Goal: Task Accomplishment & Management: Complete application form

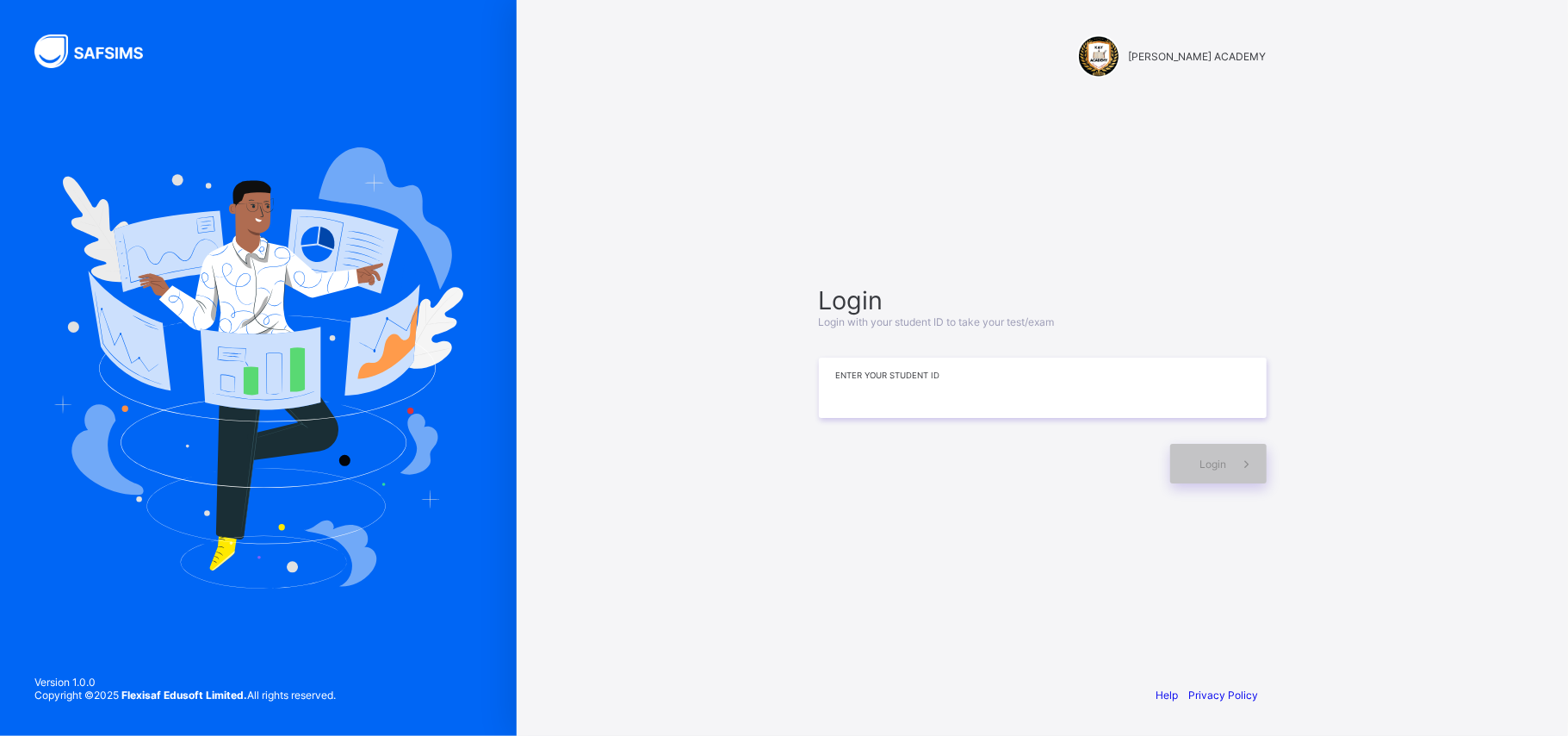
click at [995, 396] on input at bounding box center [1042, 388] width 448 height 61
click at [995, 396] on input "***" at bounding box center [1042, 388] width 448 height 61
type input "*********"
click at [1229, 458] on span at bounding box center [1247, 463] width 40 height 40
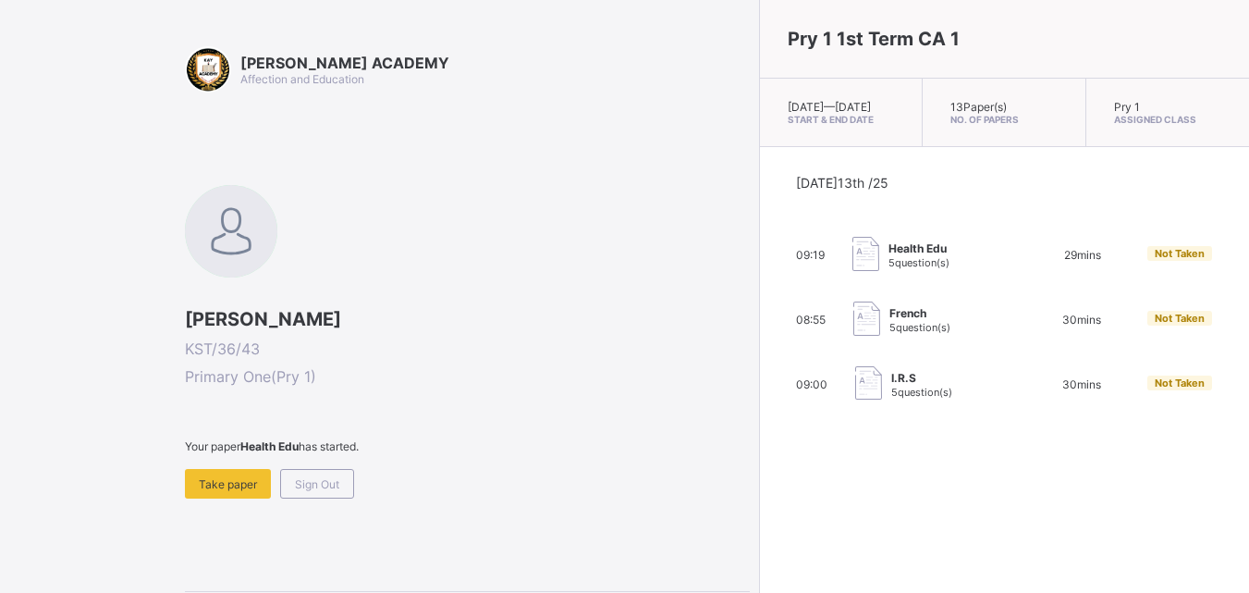
click at [251, 419] on div "[PERSON_NAME] KST/36/43 Primary One ( Pry 1 ) Your paper Health Edu has started…" at bounding box center [467, 341] width 565 height 313
click at [218, 472] on div "Take paper" at bounding box center [228, 484] width 86 height 30
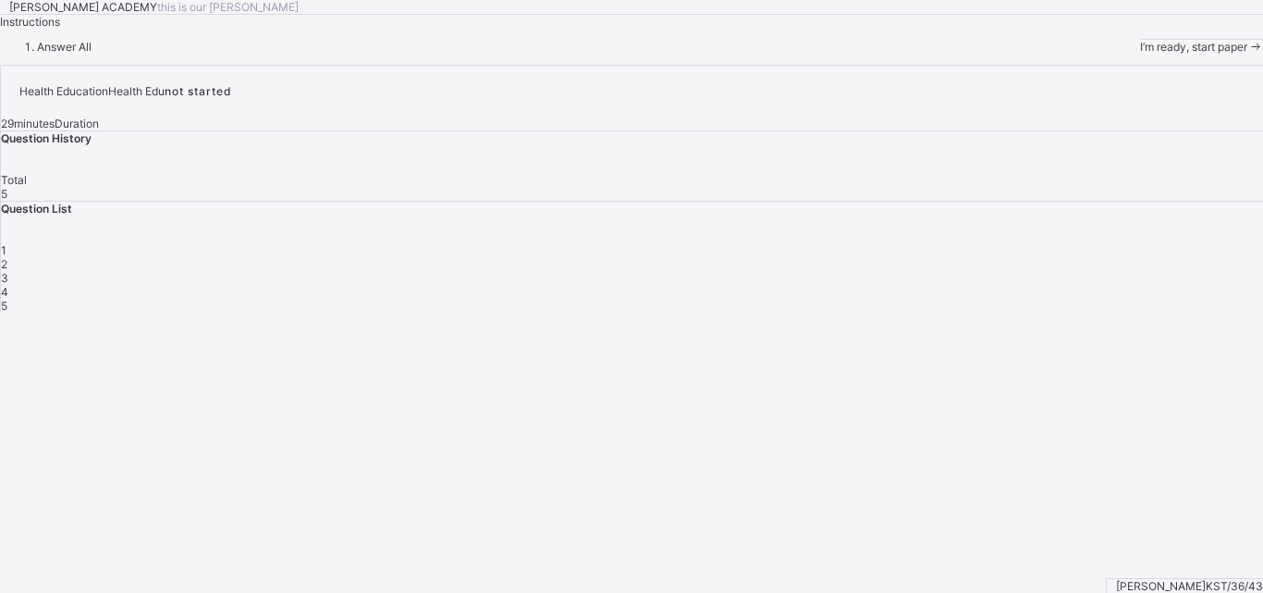
click at [1247, 54] on icon at bounding box center [1255, 47] width 16 height 14
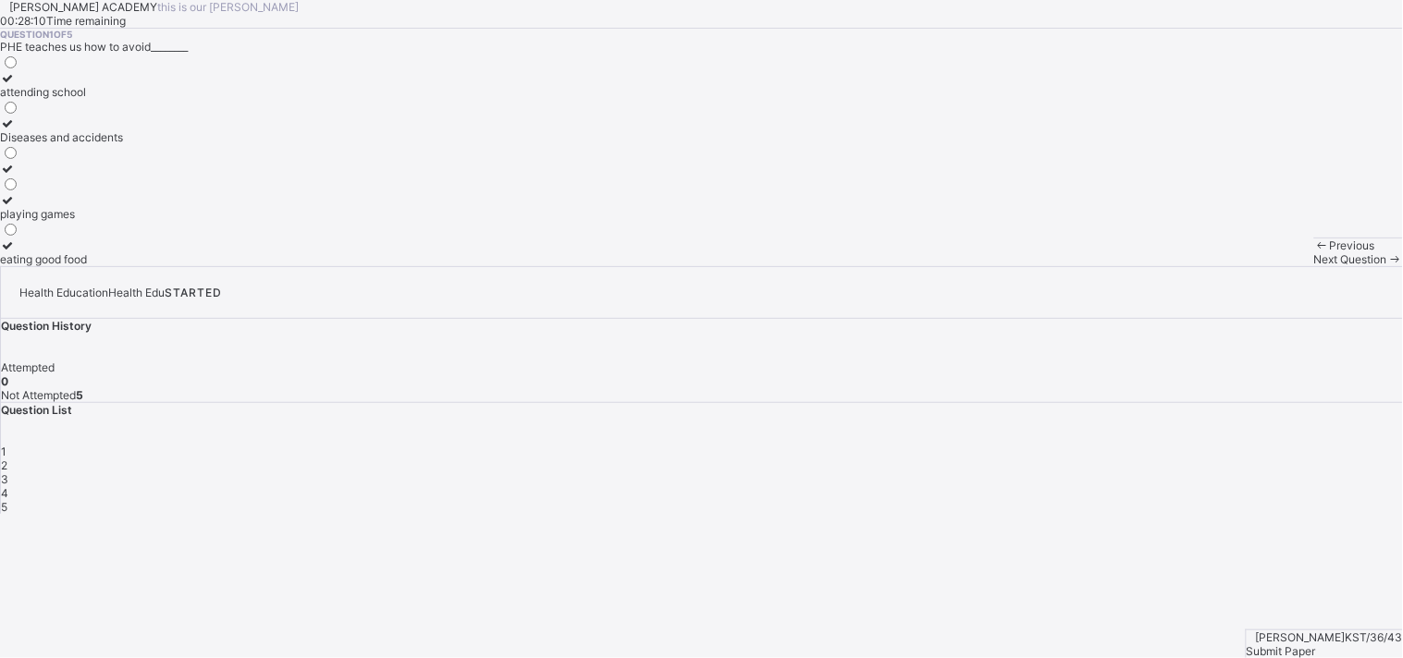
drag, startPoint x: 1262, startPoint y: 18, endPoint x: 885, endPoint y: 301, distance: 471.6
click at [885, 266] on div "Question 1 of 5 PHE teaches us how to avoid________ attending school Diseases a…" at bounding box center [701, 148] width 1403 height 238
click at [123, 144] on label "Diseases and accidents" at bounding box center [61, 131] width 123 height 28
click at [1314, 266] on span "Next Question" at bounding box center [1350, 259] width 73 height 14
click at [152, 144] on div "Keep our body fit and healthy" at bounding box center [76, 137] width 152 height 14
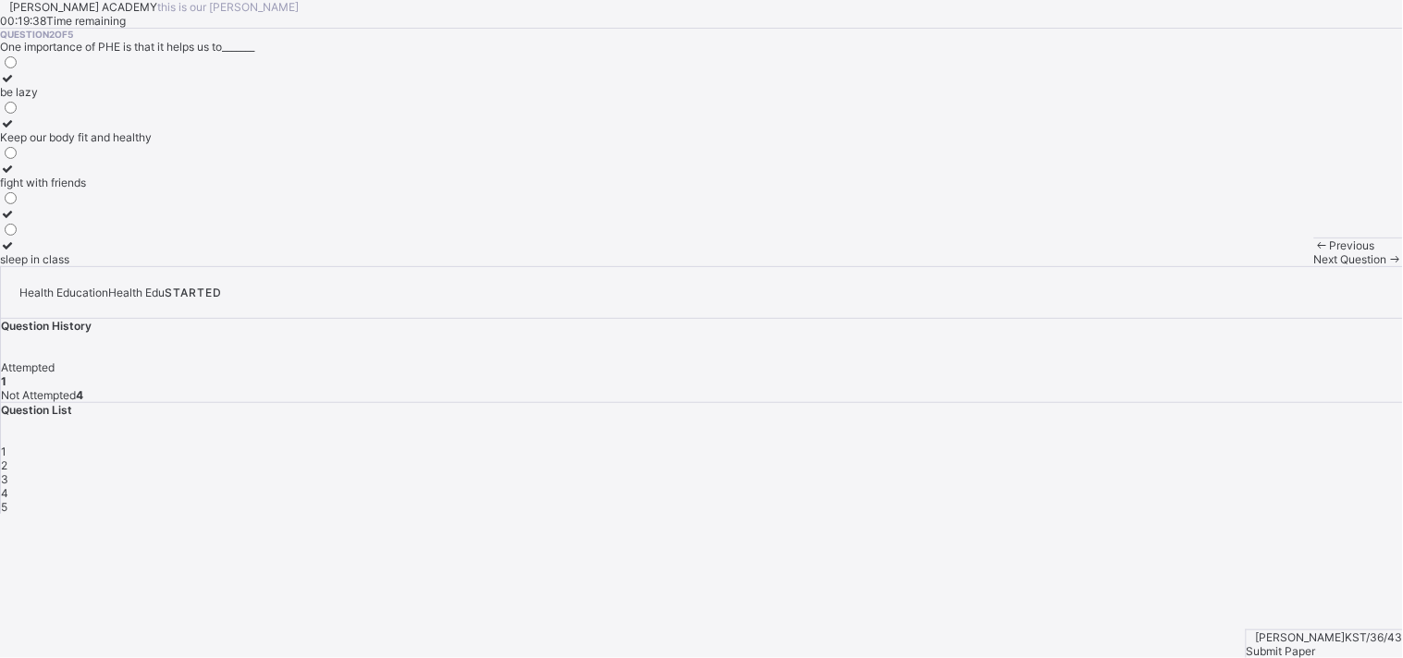
click at [1387, 266] on icon at bounding box center [1395, 259] width 16 height 14
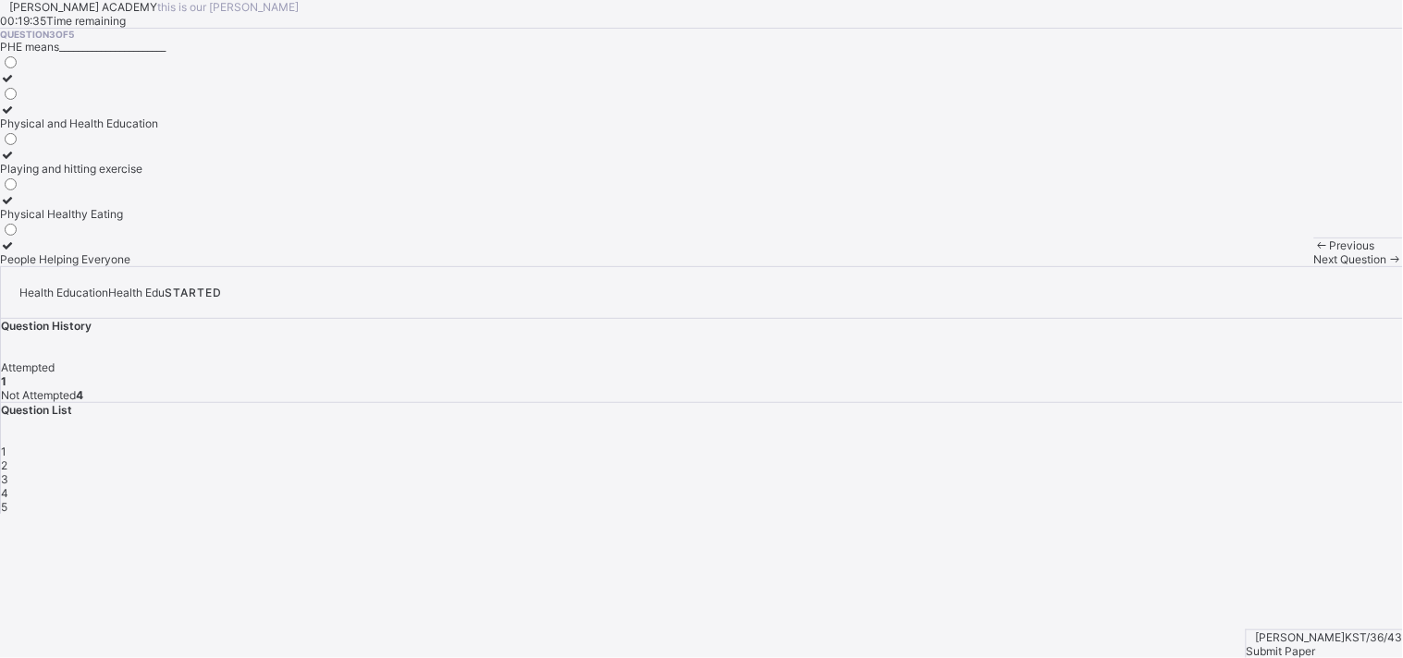
click at [158, 130] on label "Physical and Health Education" at bounding box center [79, 117] width 158 height 28
click at [1314, 266] on div "Next Question" at bounding box center [1358, 259] width 89 height 14
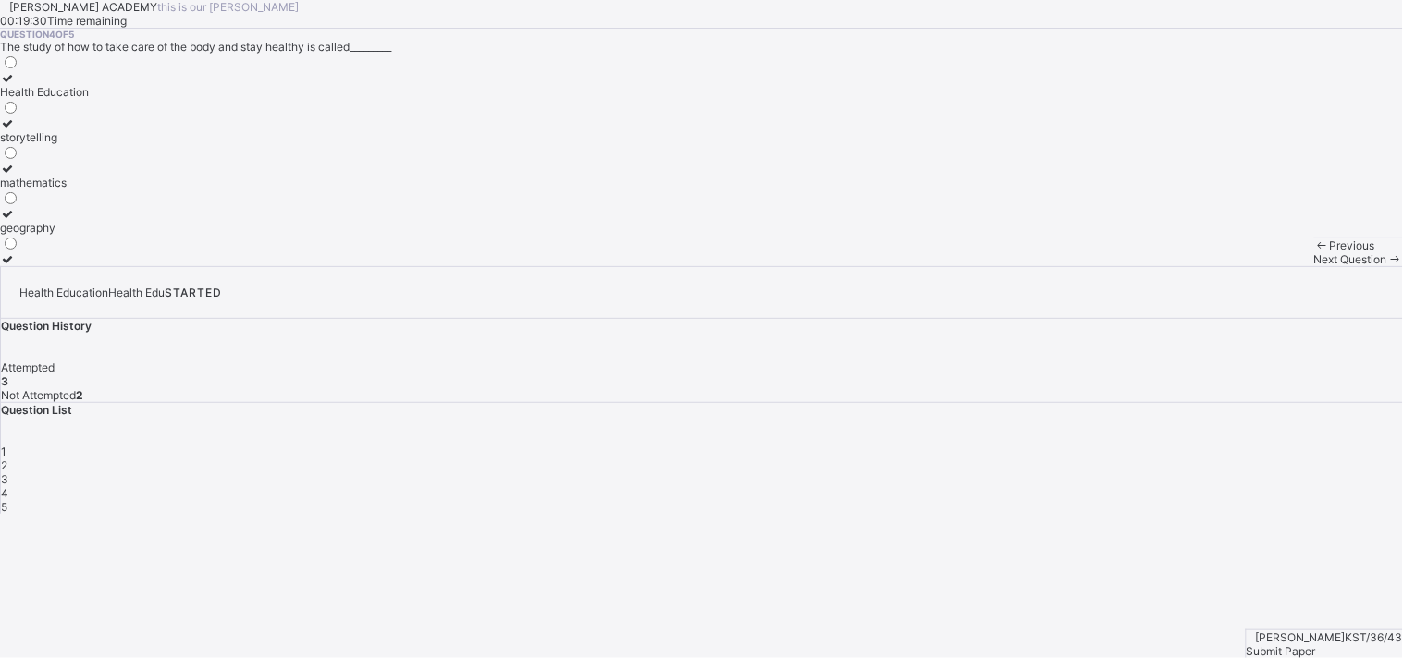
click at [89, 99] on div "Health Education" at bounding box center [44, 92] width 89 height 14
click at [1314, 266] on span "Next Question" at bounding box center [1350, 259] width 73 height 14
click at [92, 221] on label "Eatig junk food" at bounding box center [46, 207] width 92 height 28
click at [1316, 644] on span "Submit Paper" at bounding box center [1280, 651] width 69 height 14
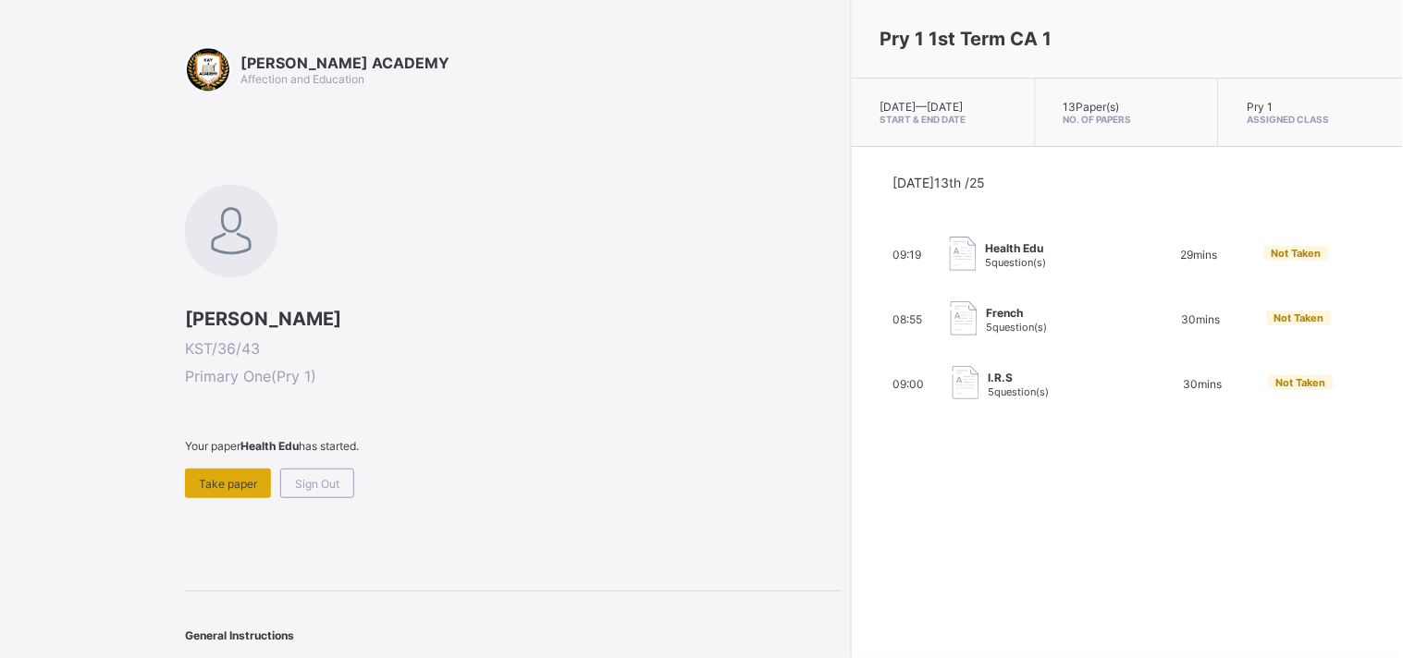
click at [219, 487] on div "Take paper" at bounding box center [228, 484] width 86 height 30
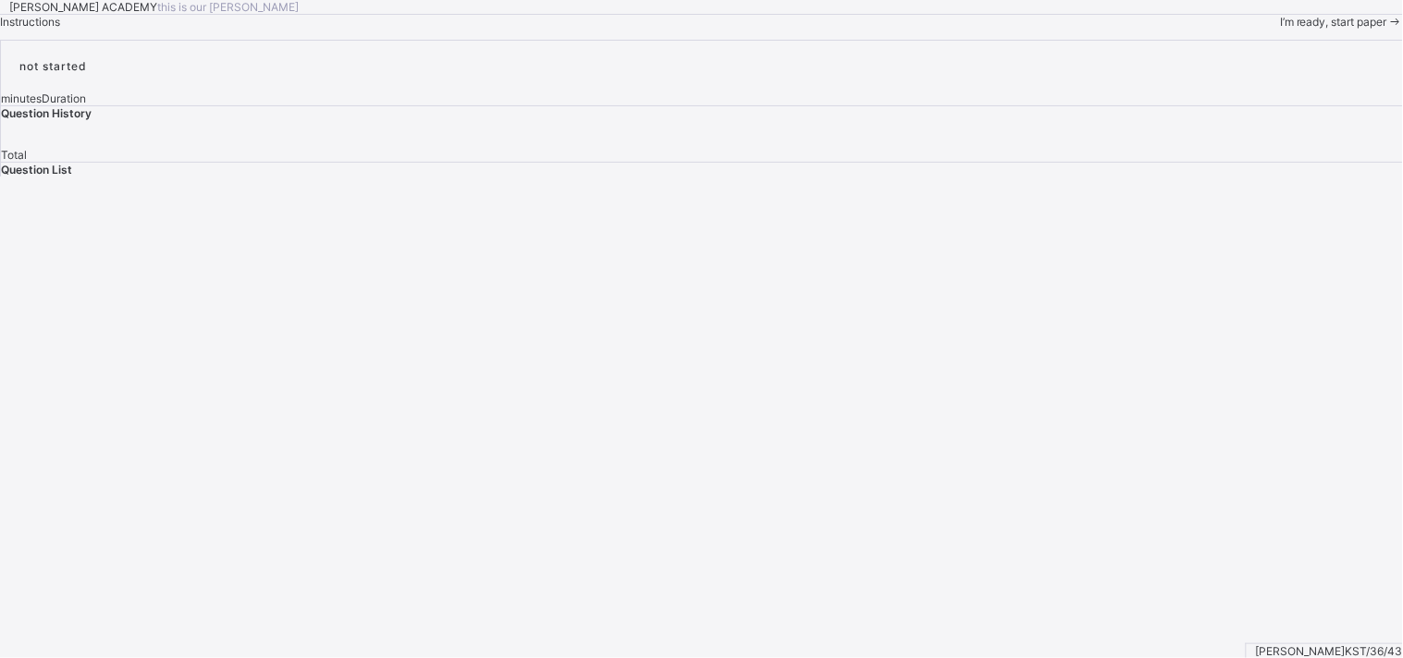
click at [1280, 29] on div "I’m ready, start paper" at bounding box center [1341, 22] width 123 height 14
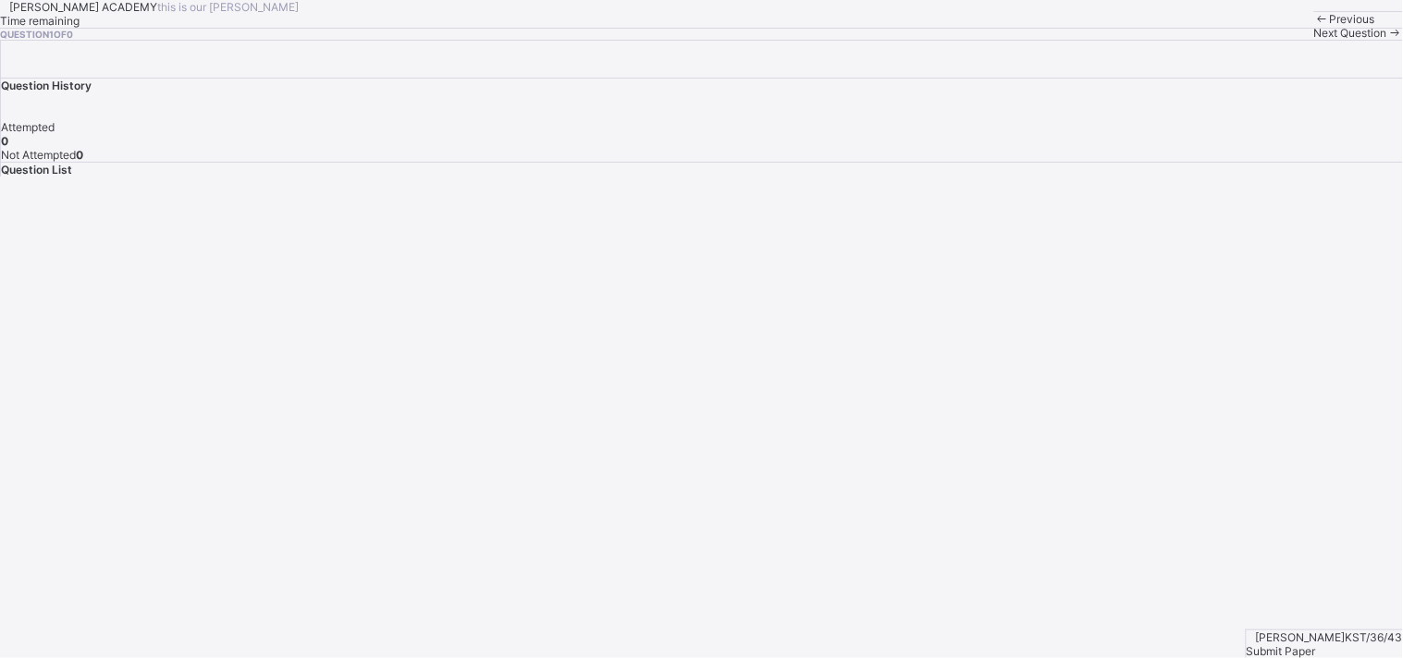
click at [1314, 40] on div "Next Question" at bounding box center [1358, 33] width 89 height 14
click at [1314, 40] on span "Next Question" at bounding box center [1350, 33] width 73 height 14
click at [1344, 644] on div "Submit Paper" at bounding box center [1324, 651] width 156 height 14
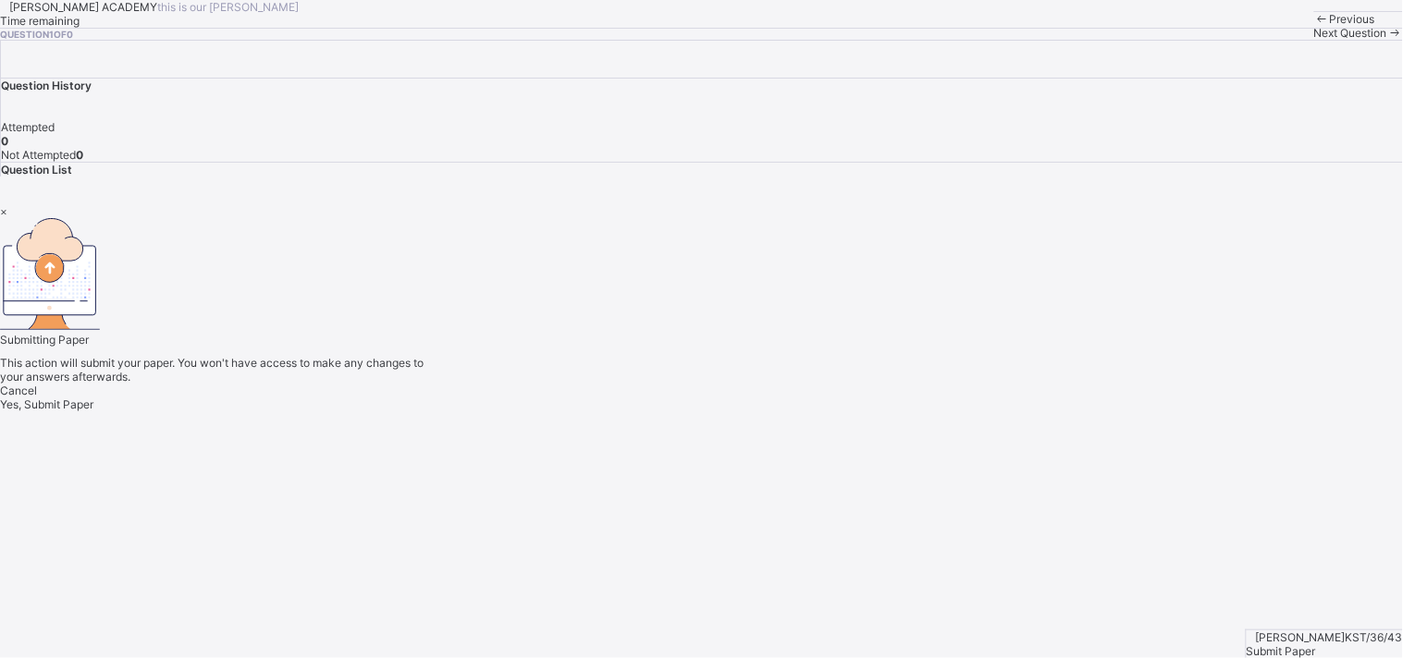
click at [93, 411] on span "Yes, Submit Paper" at bounding box center [46, 405] width 93 height 14
click at [914, 204] on div "×" at bounding box center [701, 211] width 1403 height 14
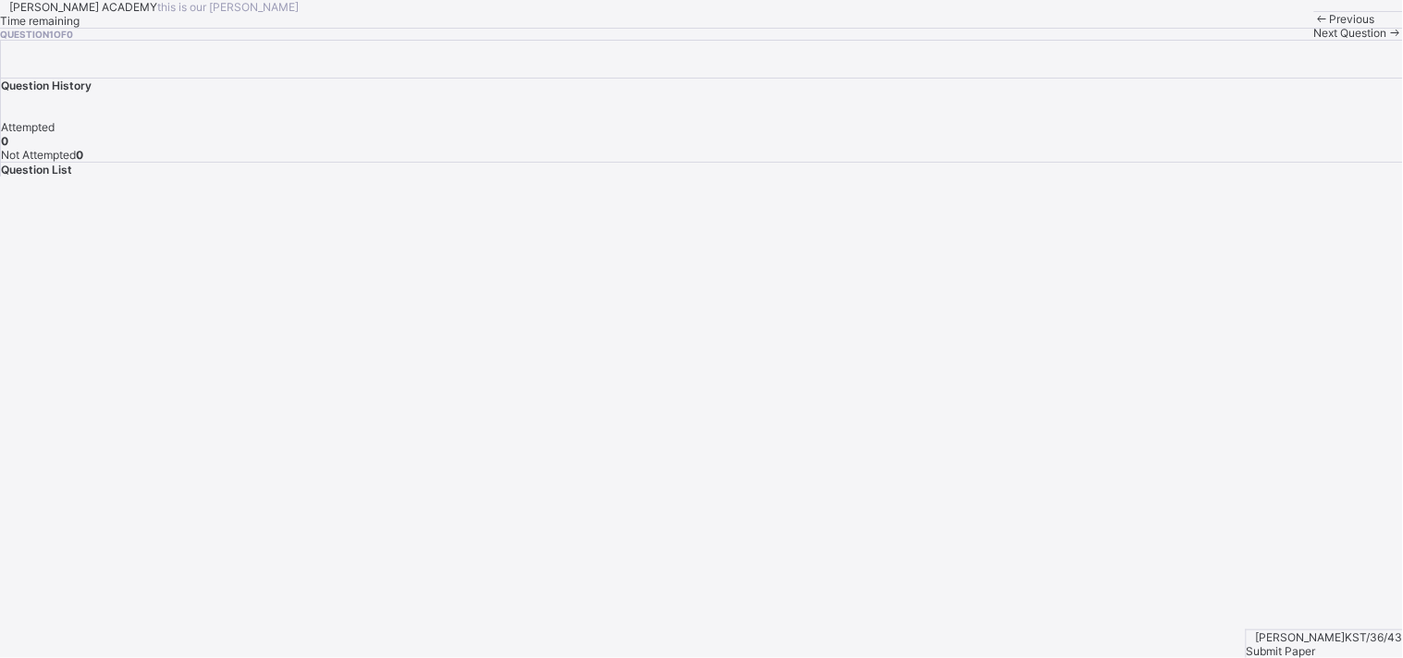
click at [1314, 26] on div "Previous" at bounding box center [1358, 19] width 89 height 14
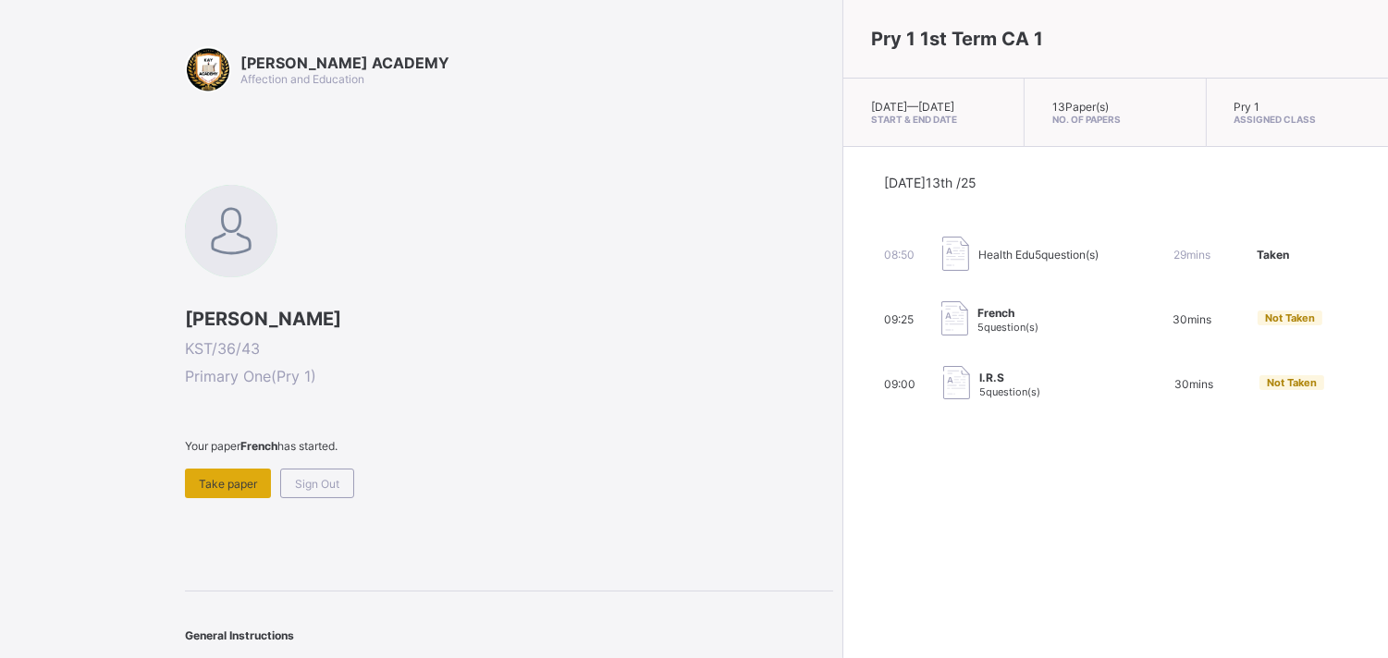
click at [241, 472] on div "Take paper" at bounding box center [228, 484] width 86 height 30
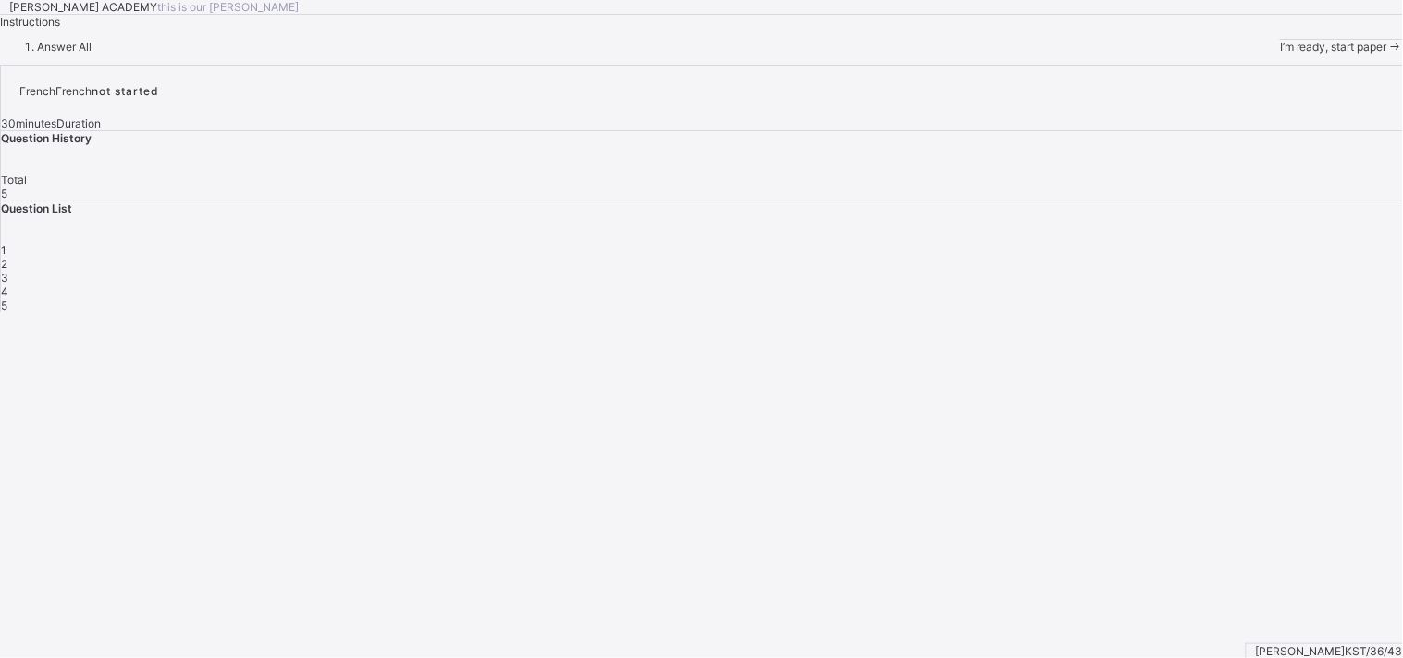
click at [1280, 54] on span "I’m ready, start paper" at bounding box center [1333, 47] width 107 height 14
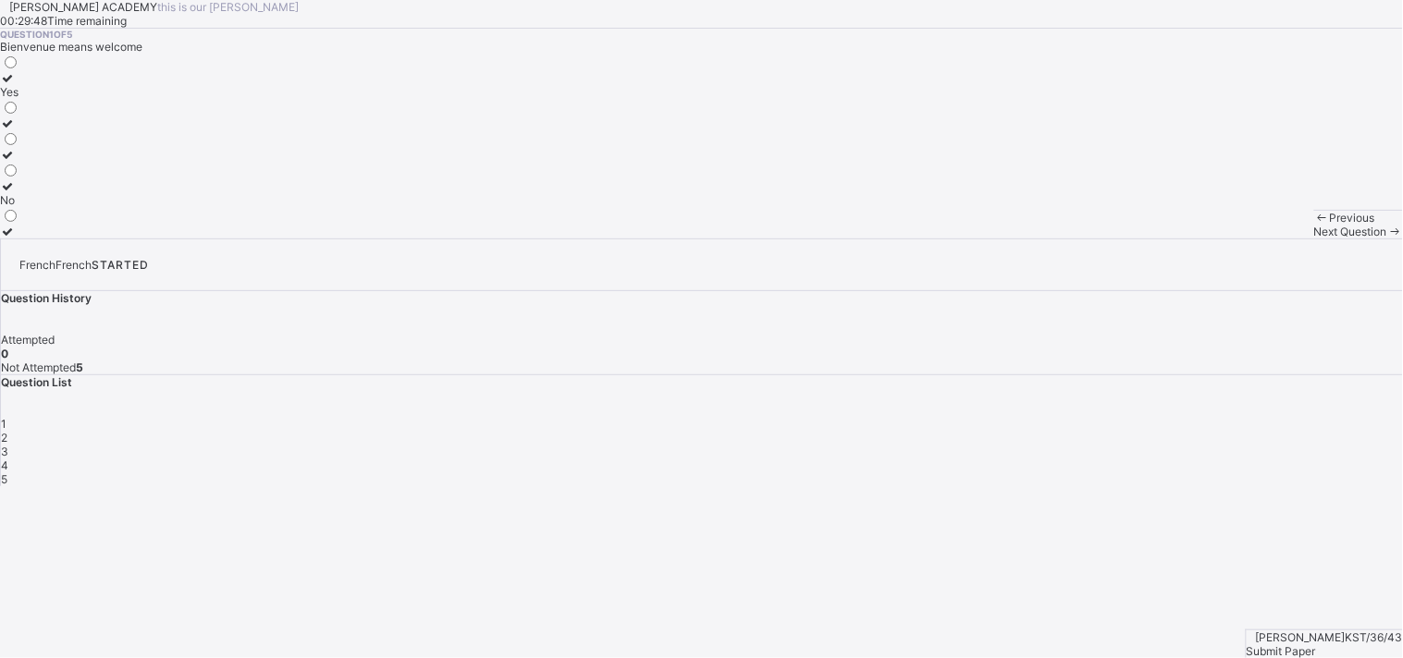
click at [19, 99] on div "Yes" at bounding box center [9, 92] width 19 height 14
click at [1314, 239] on span "Next Question" at bounding box center [1350, 232] width 73 height 14
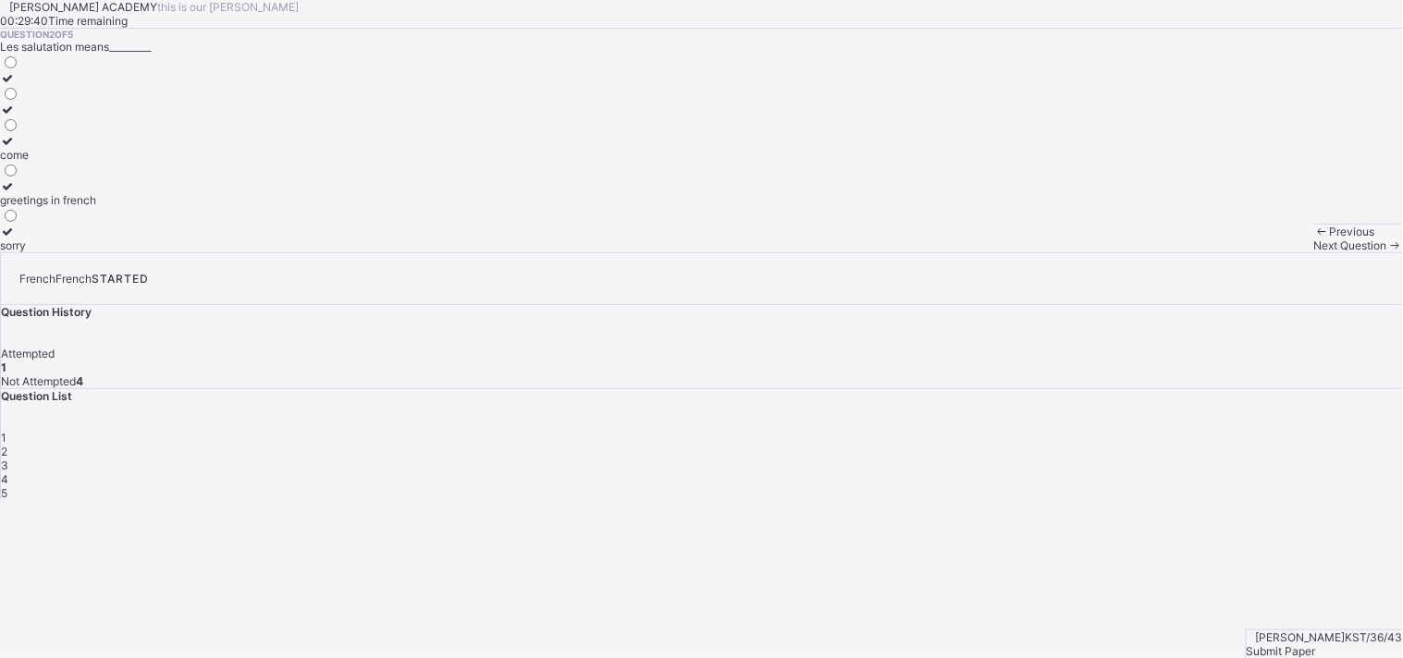
click at [96, 207] on label "greetings in french" at bounding box center [48, 193] width 96 height 28
click at [1314, 252] on span "Next Question" at bounding box center [1350, 246] width 73 height 14
click at [72, 176] on div "Good morning" at bounding box center [36, 169] width 72 height 14
click at [1314, 252] on div "Next Question" at bounding box center [1358, 246] width 89 height 14
click at [68, 99] on label "goodbye" at bounding box center [34, 85] width 68 height 28
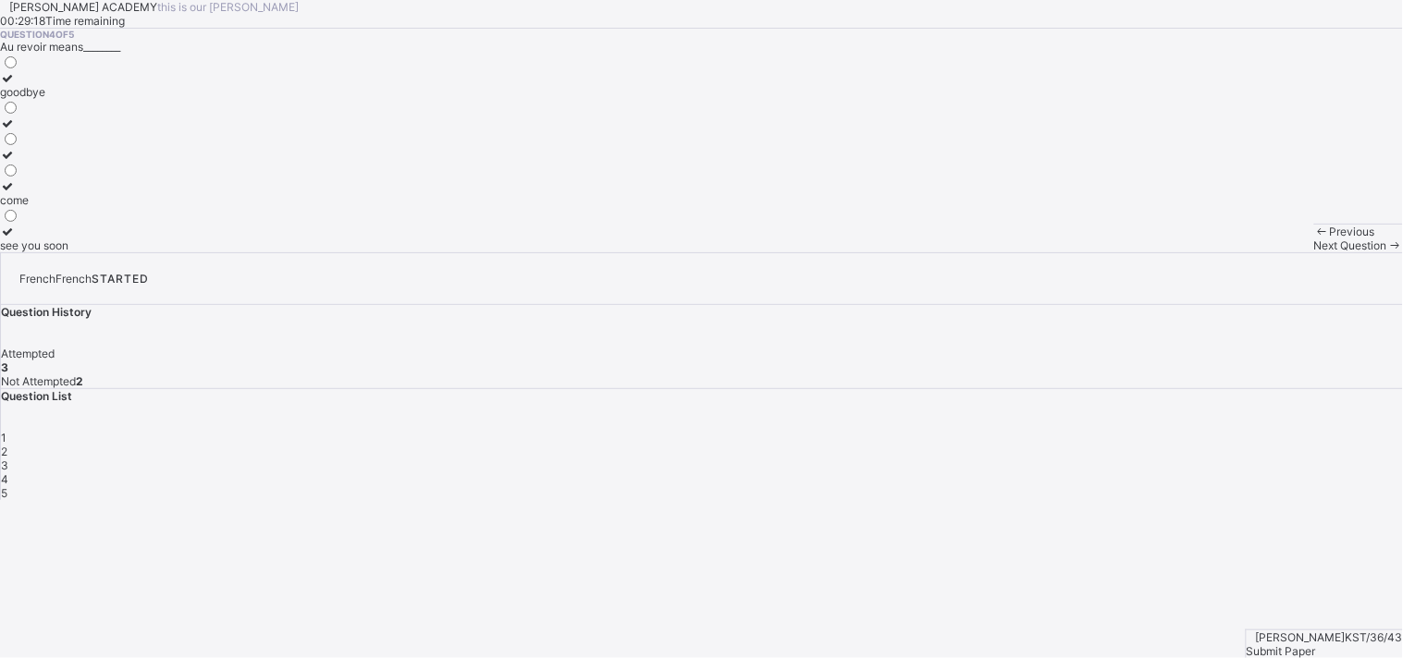
click at [1314, 252] on div "Next Question" at bounding box center [1358, 246] width 89 height 14
click at [104, 207] on div "have a nice day" at bounding box center [52, 200] width 104 height 14
click at [1300, 644] on div "Submit Paper" at bounding box center [1324, 651] width 156 height 14
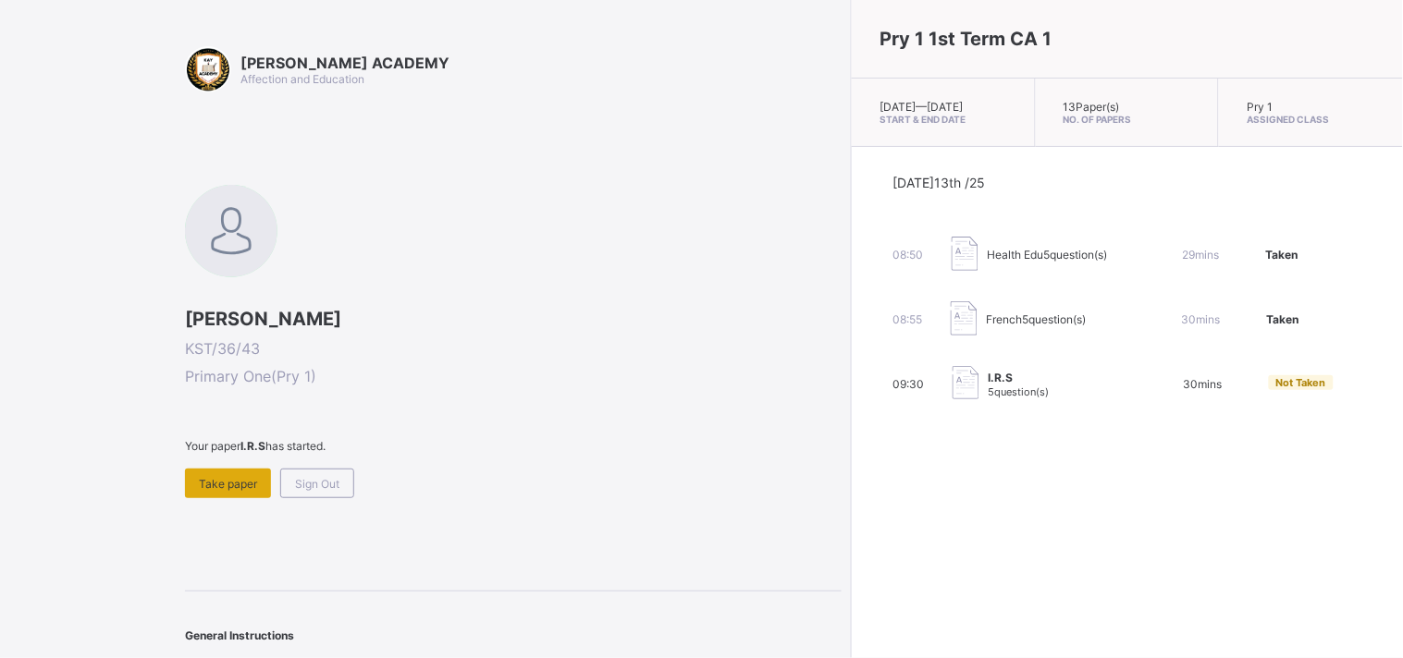
click at [218, 479] on span "Take paper" at bounding box center [228, 484] width 58 height 14
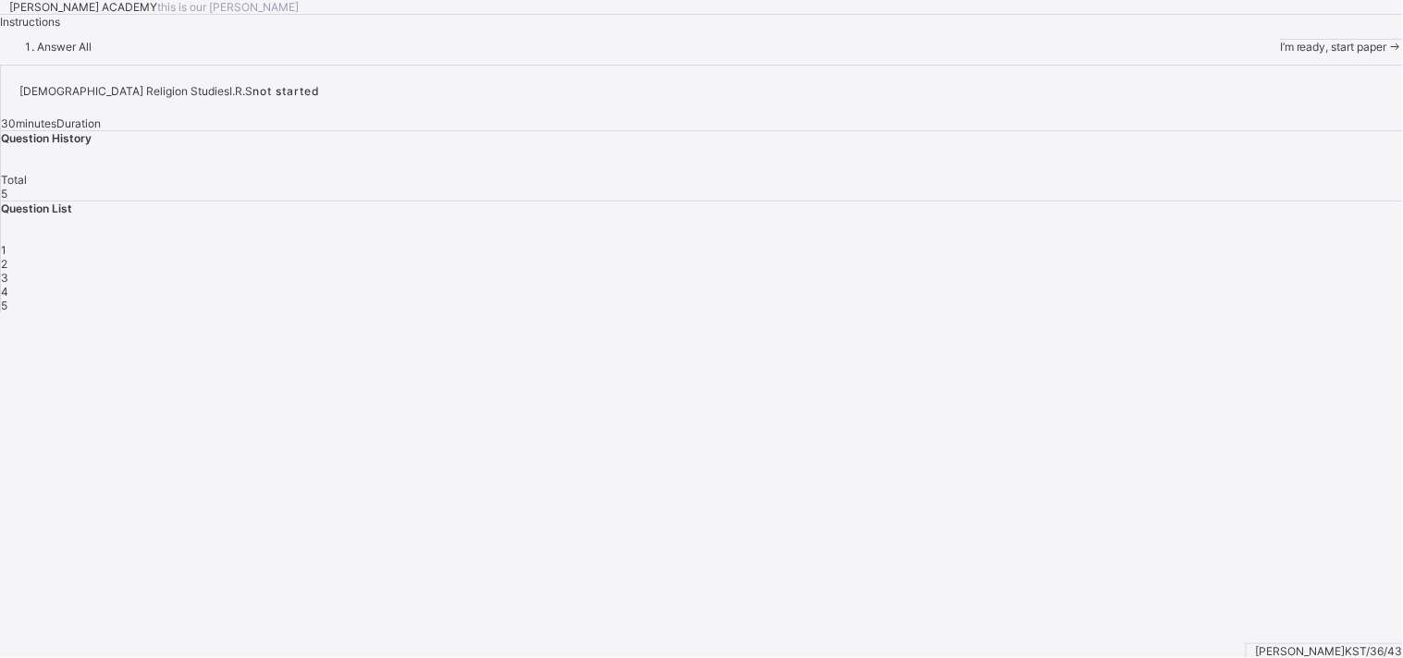
click at [1280, 54] on div "I’m ready, start paper" at bounding box center [1341, 47] width 123 height 14
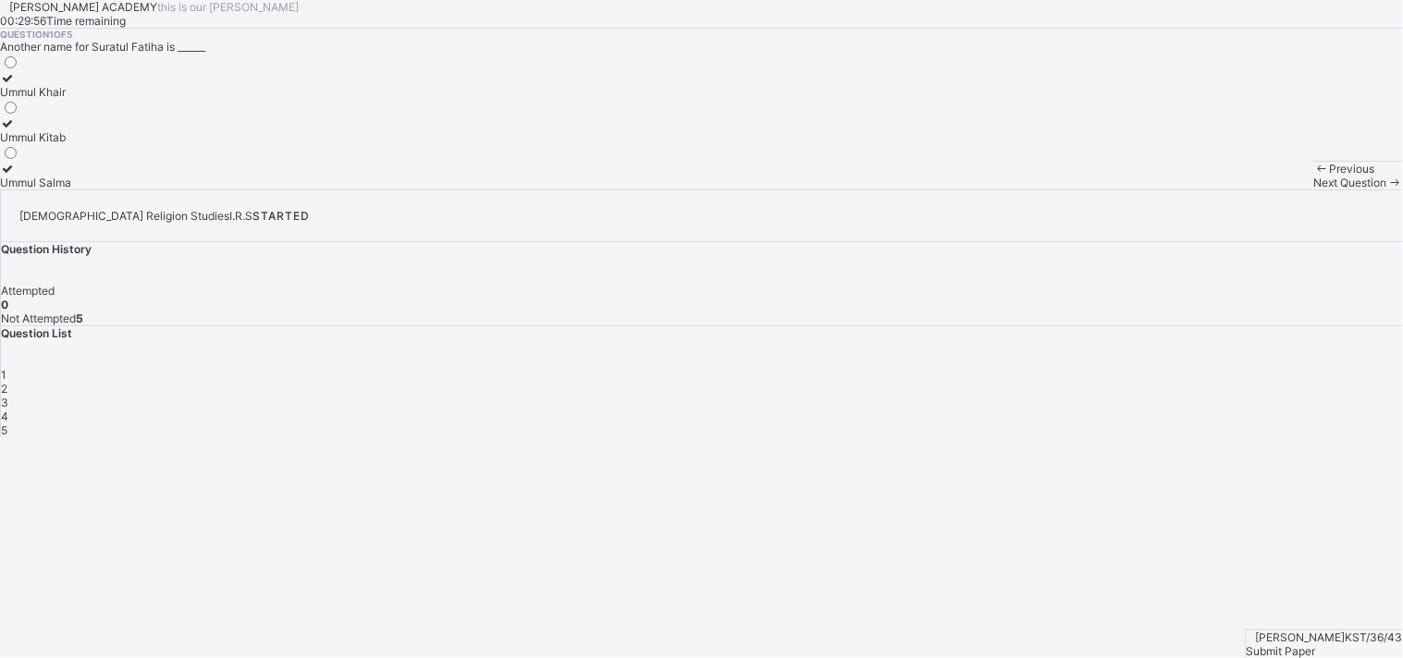
click at [71, 99] on div "Ummul Khair" at bounding box center [35, 92] width 71 height 14
click at [1314, 190] on div "Next Question" at bounding box center [1358, 183] width 89 height 14
click at [31, 144] on div "Wa'un" at bounding box center [15, 137] width 31 height 14
click at [1314, 190] on div "Next Question" at bounding box center [1358, 183] width 89 height 14
click at [19, 190] on label "27" at bounding box center [9, 176] width 19 height 28
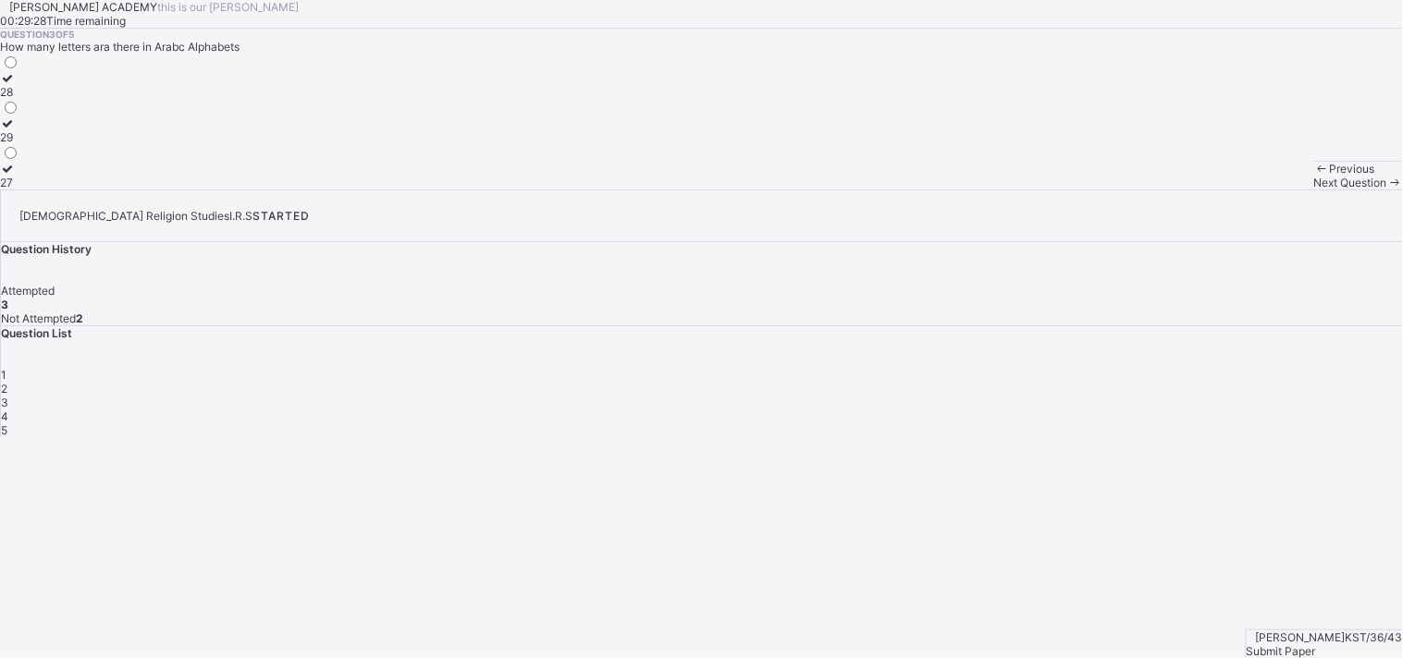
click at [19, 144] on label "29" at bounding box center [9, 131] width 19 height 28
click at [1314, 190] on div "Next Question" at bounding box center [1358, 183] width 89 height 14
click at [19, 190] on div "7" at bounding box center [9, 183] width 19 height 14
click at [1314, 190] on span "Next Question" at bounding box center [1350, 183] width 73 height 14
click at [30, 190] on label "Alif" at bounding box center [15, 176] width 30 height 28
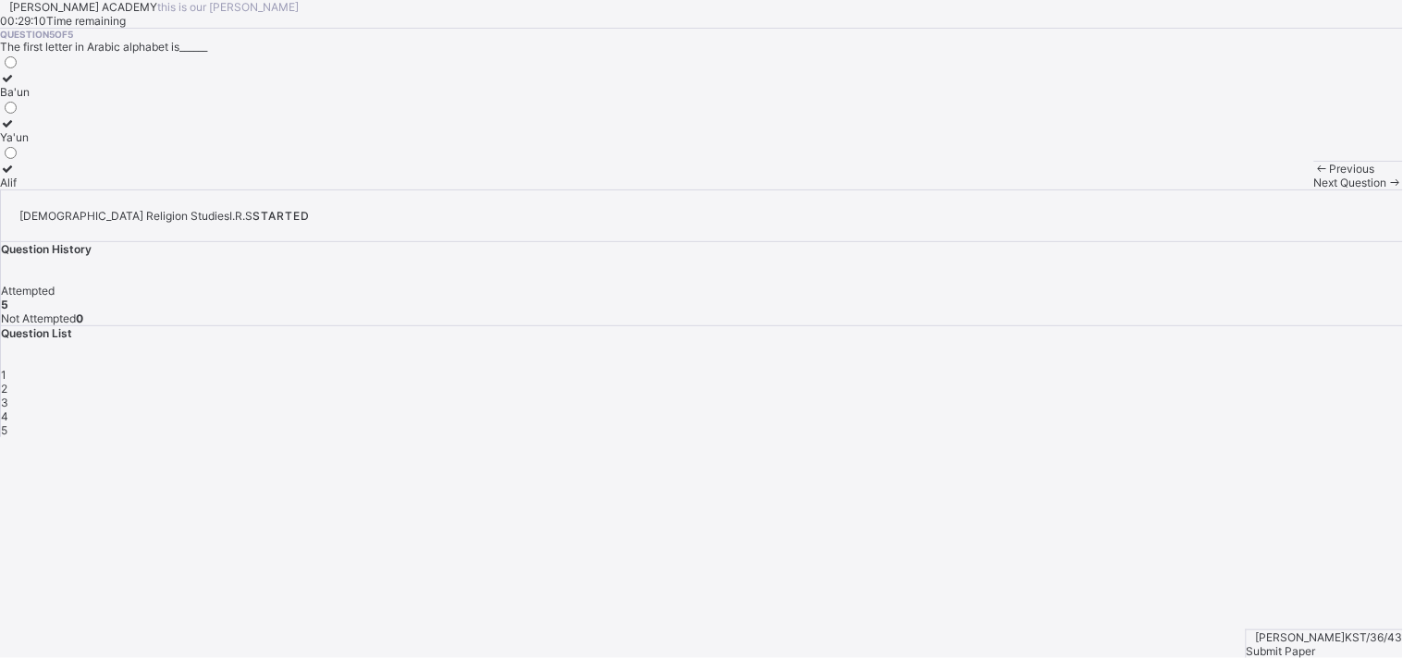
click at [1316, 644] on span "Submit Paper" at bounding box center [1280, 651] width 69 height 14
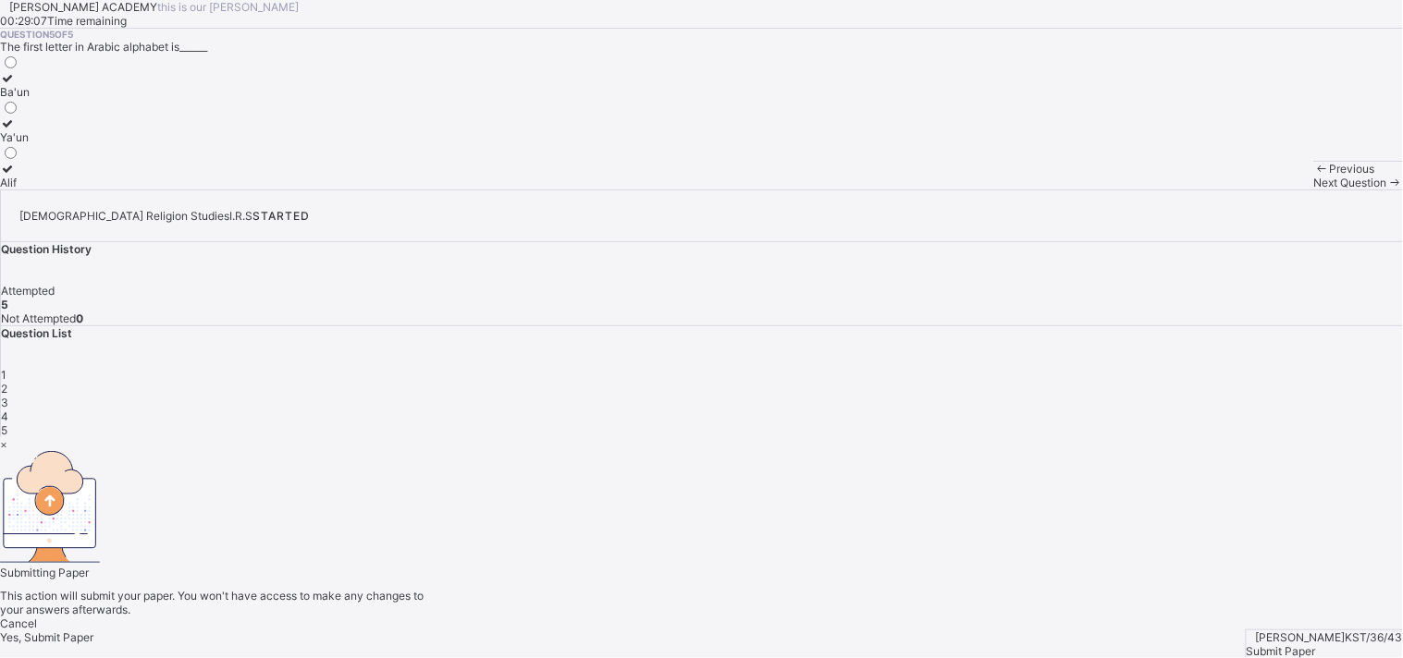
click at [93, 631] on span "Yes, Submit Paper" at bounding box center [46, 638] width 93 height 14
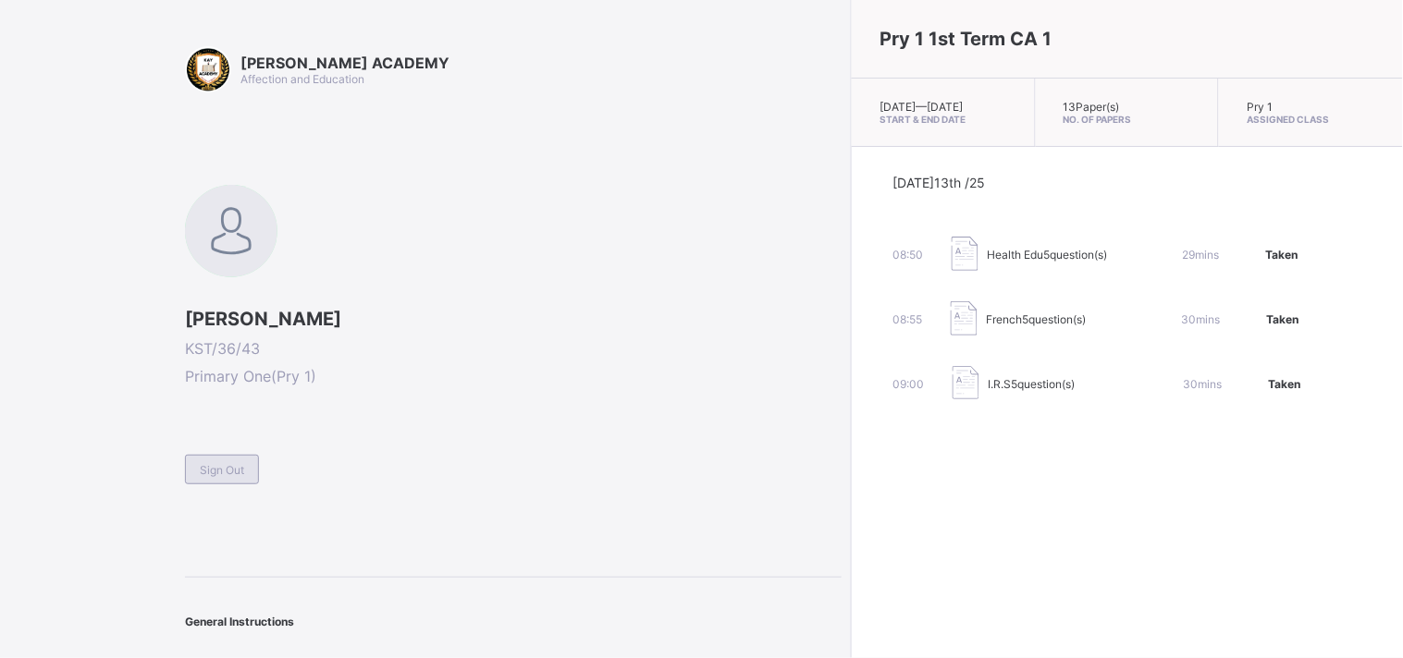
click at [227, 466] on span "Sign Out" at bounding box center [222, 470] width 44 height 14
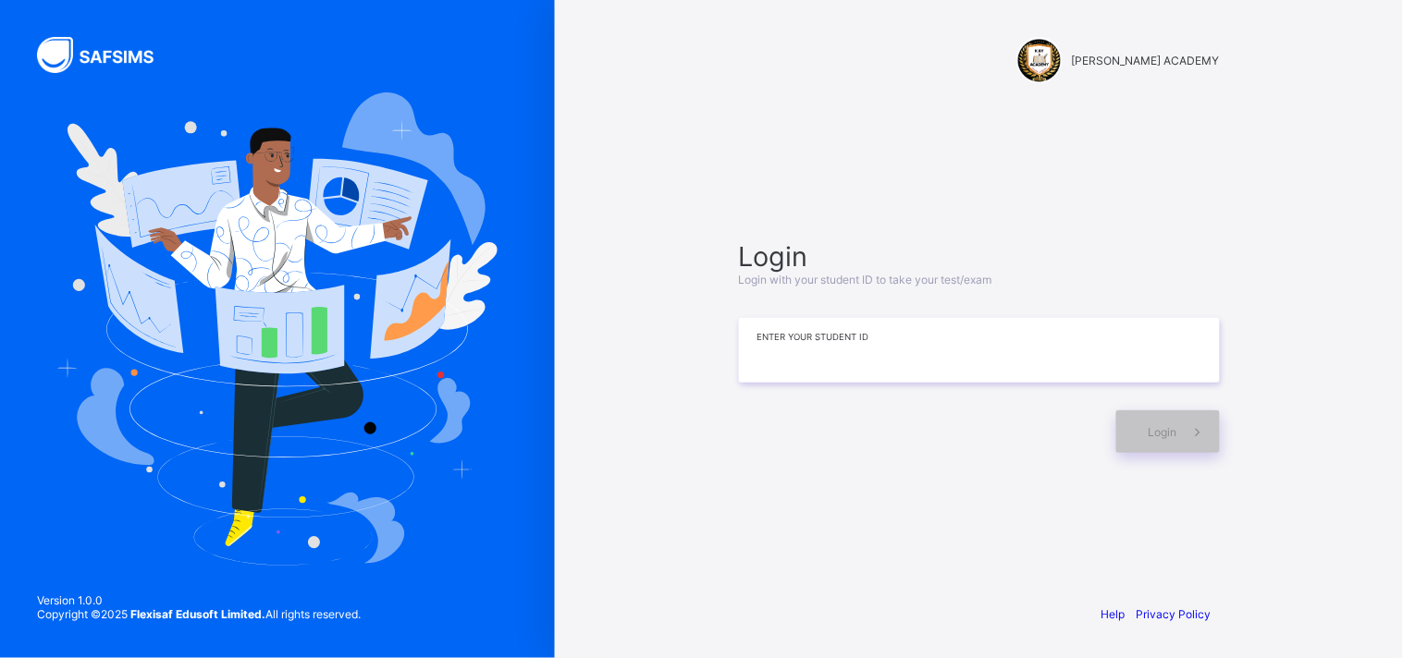
click at [1091, 357] on input at bounding box center [979, 350] width 481 height 65
click at [1152, 432] on span "Login" at bounding box center [1162, 432] width 29 height 14
click at [777, 347] on input "**********" at bounding box center [979, 350] width 481 height 65
type input "**********"
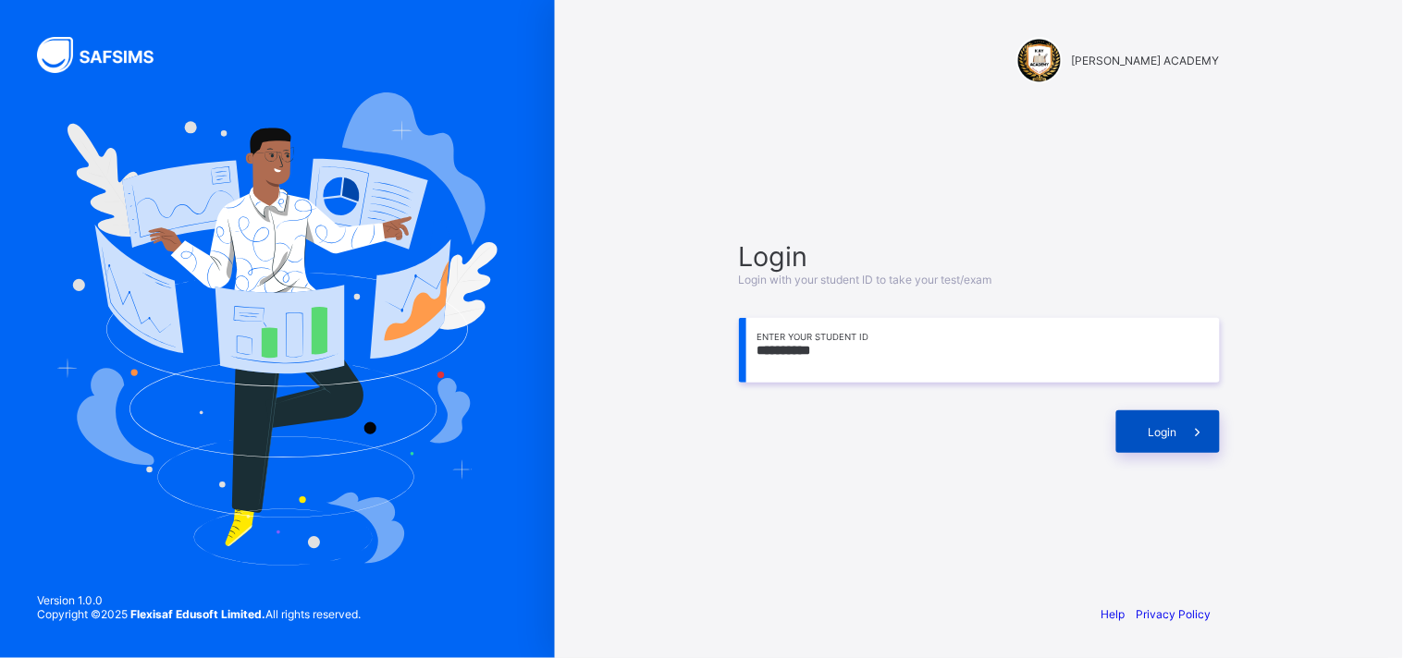
click at [1139, 419] on div "Login" at bounding box center [1168, 432] width 104 height 43
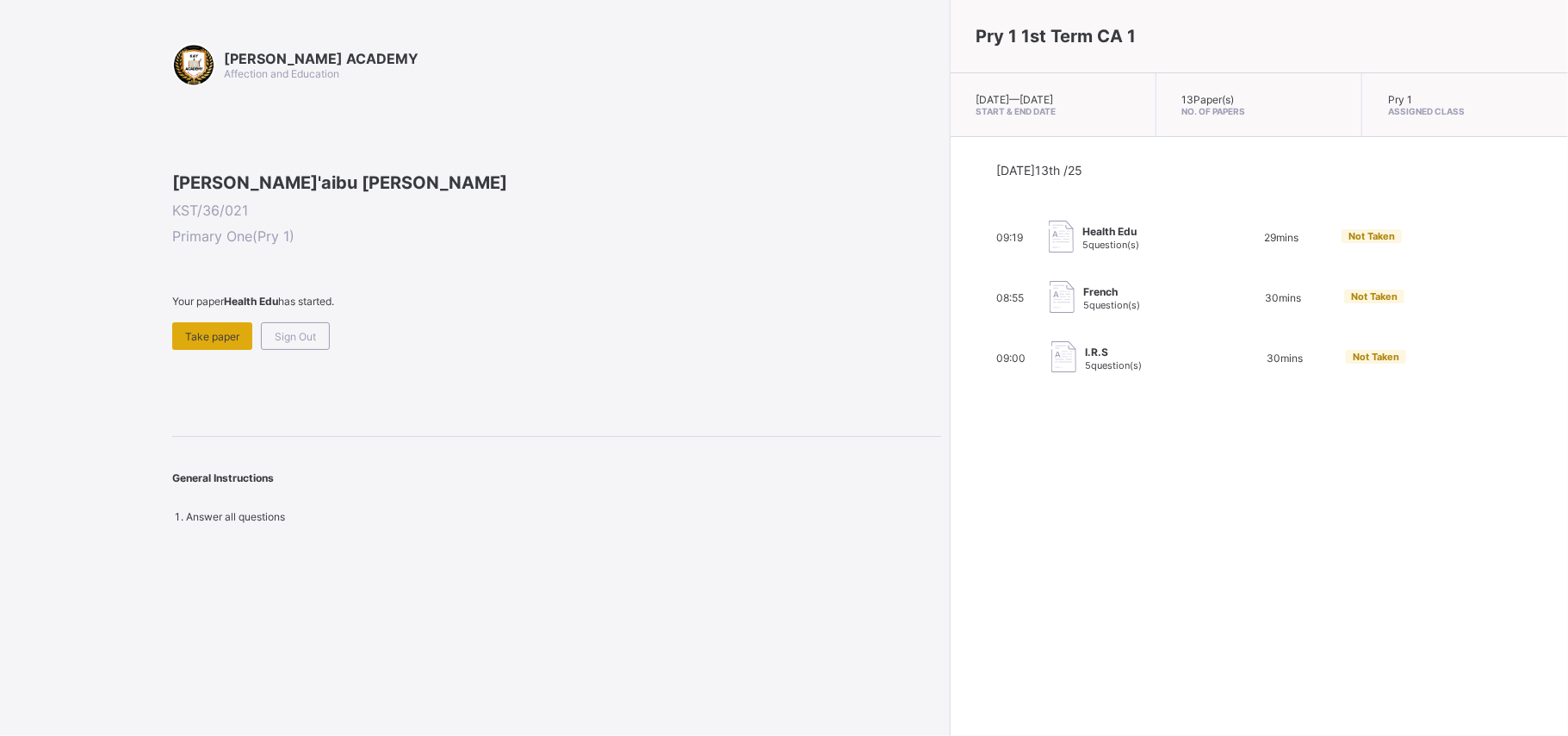
click at [225, 349] on div "Take paper" at bounding box center [212, 336] width 80 height 28
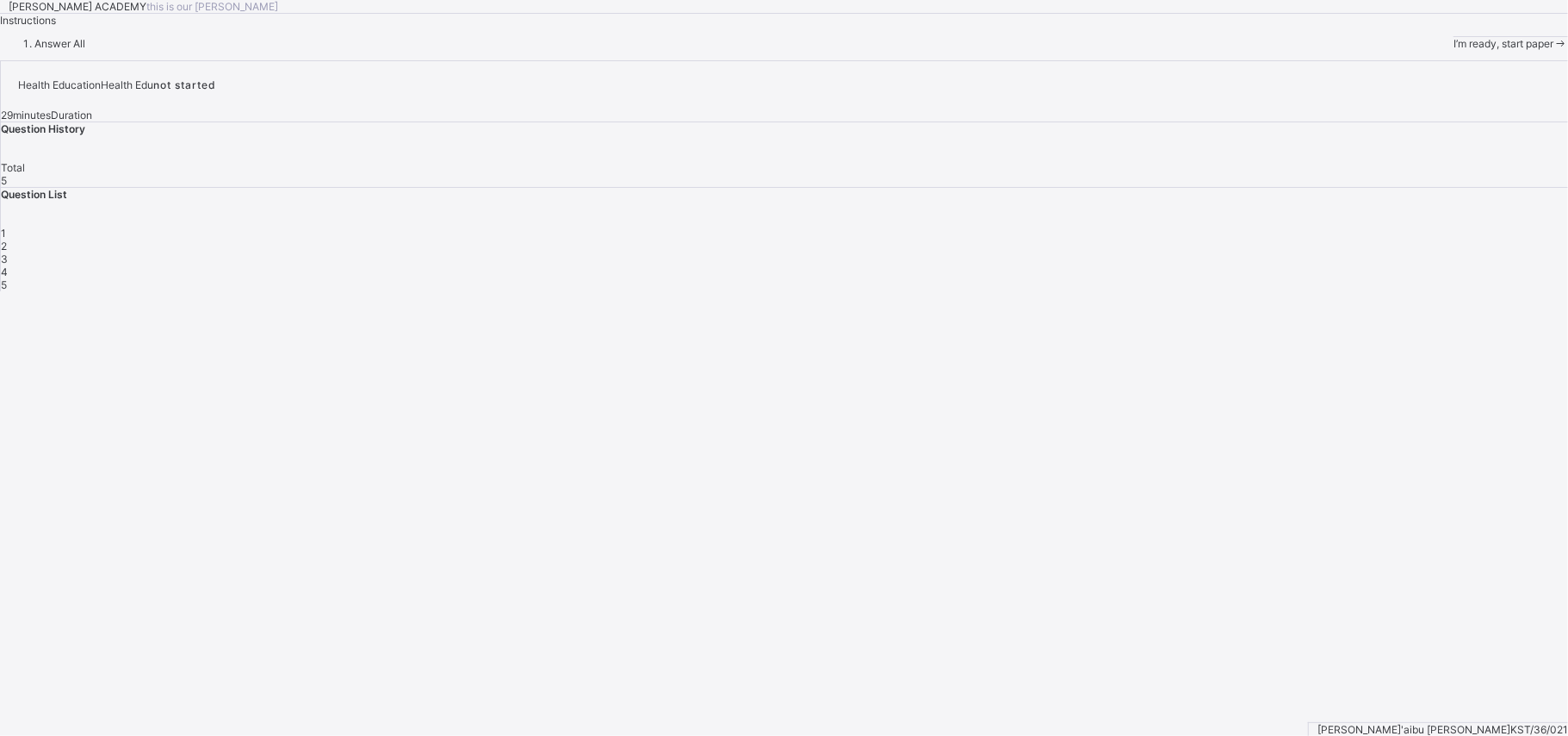
click at [1453, 50] on div "I’m ready, start paper" at bounding box center [1510, 44] width 115 height 13
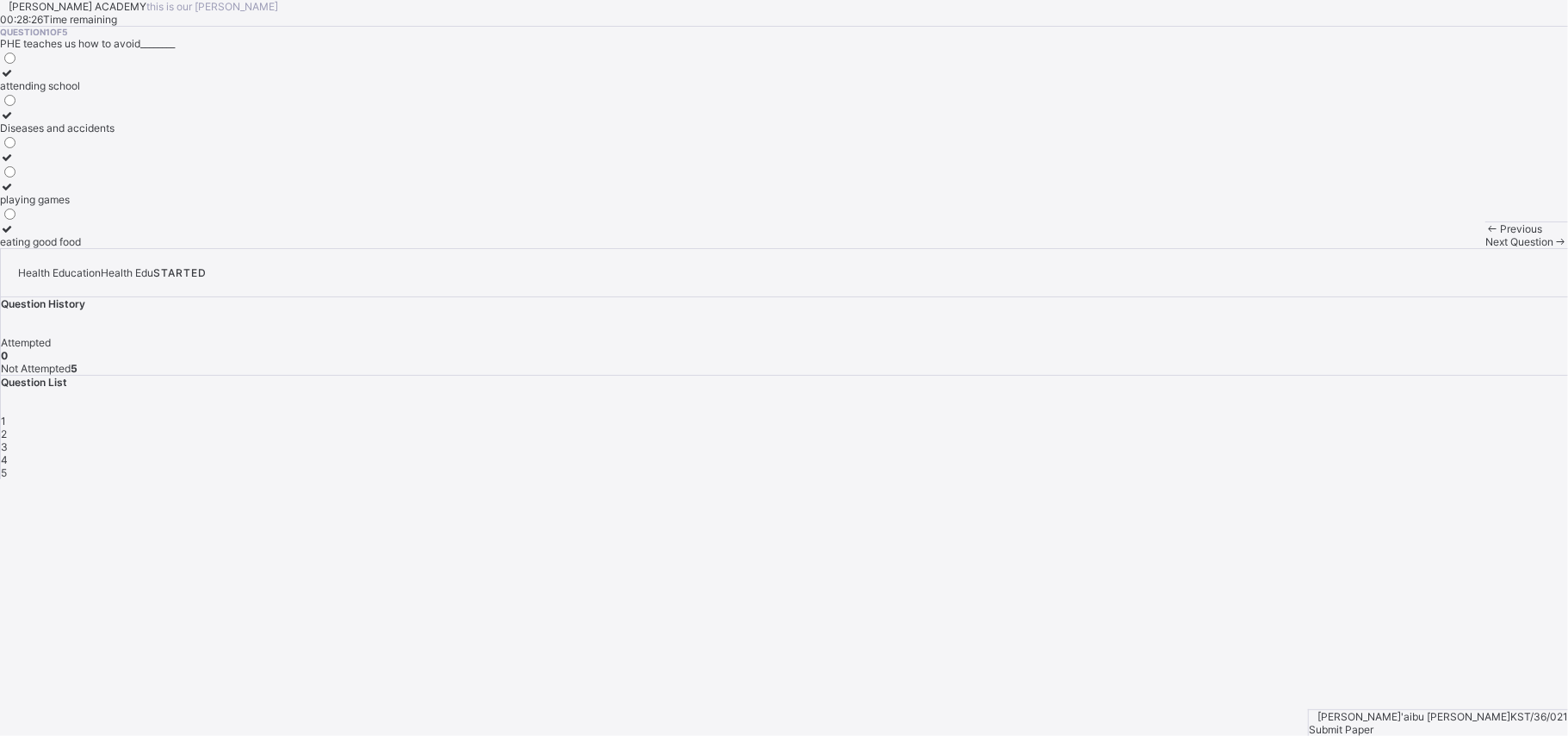
click at [15, 235] on icon at bounding box center [7, 229] width 15 height 13
click at [1553, 248] on span at bounding box center [1561, 241] width 15 height 13
click at [142, 134] on label "Keep our body fit and healthy" at bounding box center [71, 122] width 142 height 26
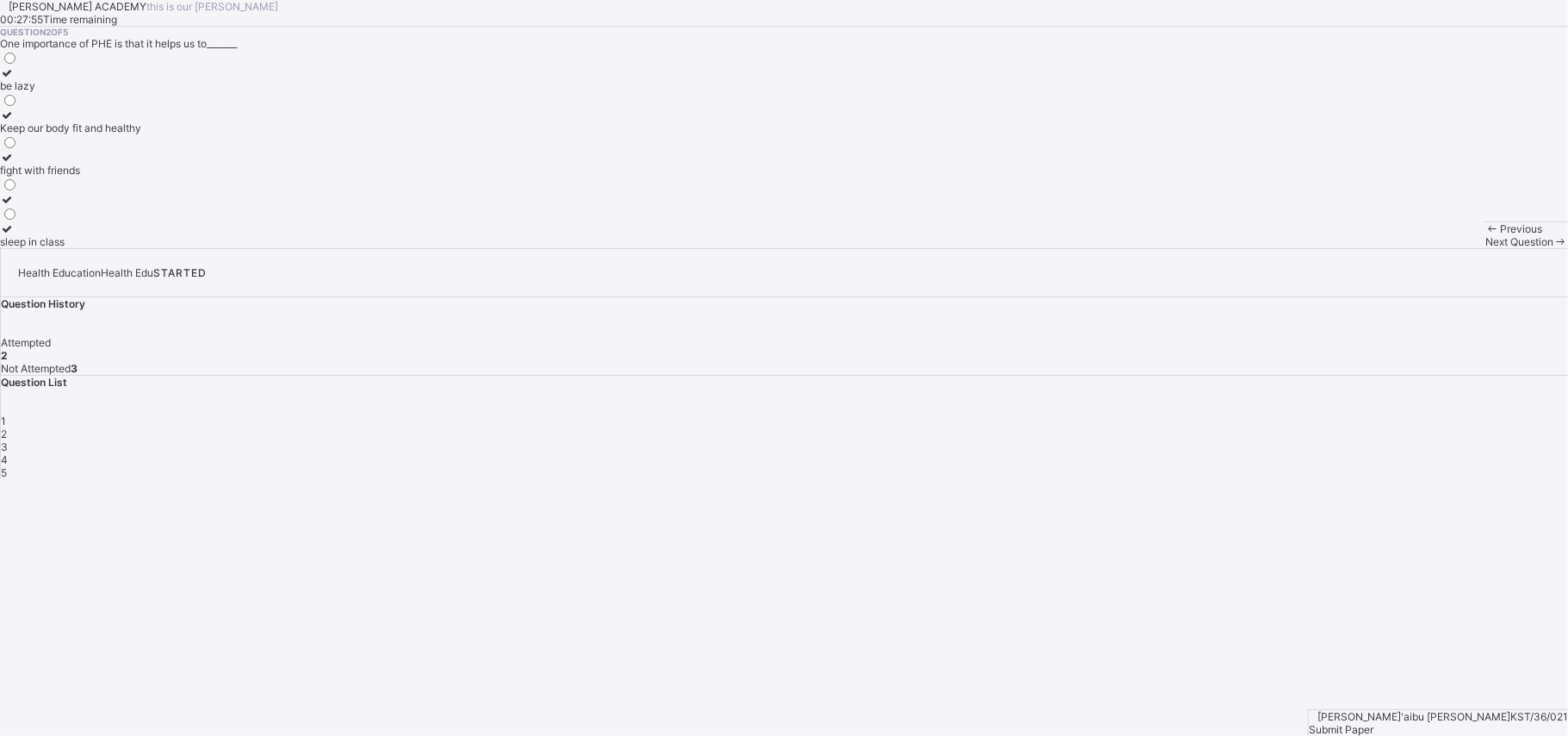
click at [1485, 248] on span "Next Question" at bounding box center [1519, 241] width 68 height 13
click at [147, 121] on div "Physical and Health Education" at bounding box center [74, 116] width 147 height 13
click at [1485, 248] on div "Next Question" at bounding box center [1526, 241] width 83 height 13
click at [83, 92] on div "Health Education" at bounding box center [41, 86] width 83 height 13
click at [1485, 248] on span "Next Question" at bounding box center [1519, 241] width 68 height 13
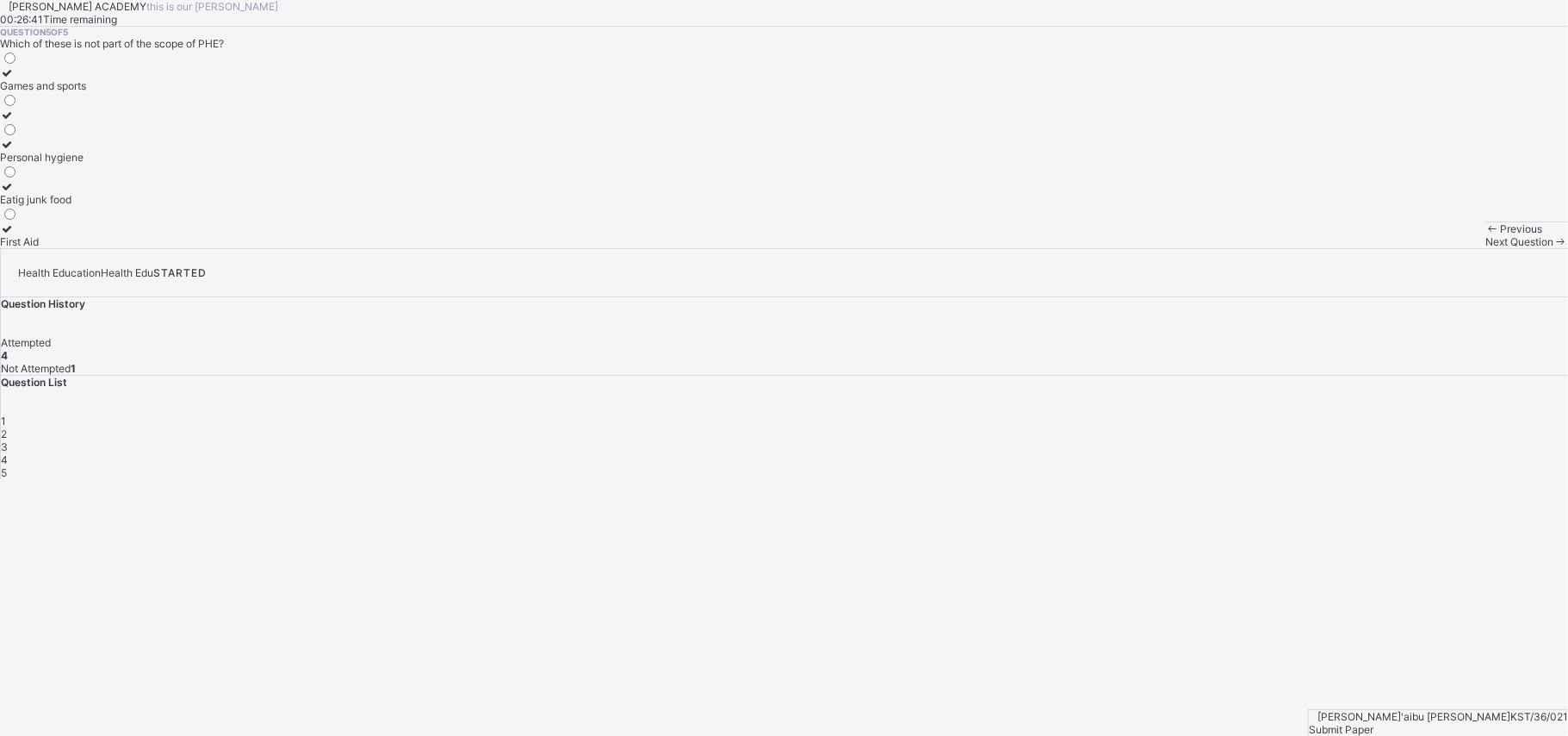
click at [86, 248] on label "First Aid" at bounding box center [43, 236] width 86 height 26
click at [1373, 723] on span "Submit Paper" at bounding box center [1340, 729] width 64 height 13
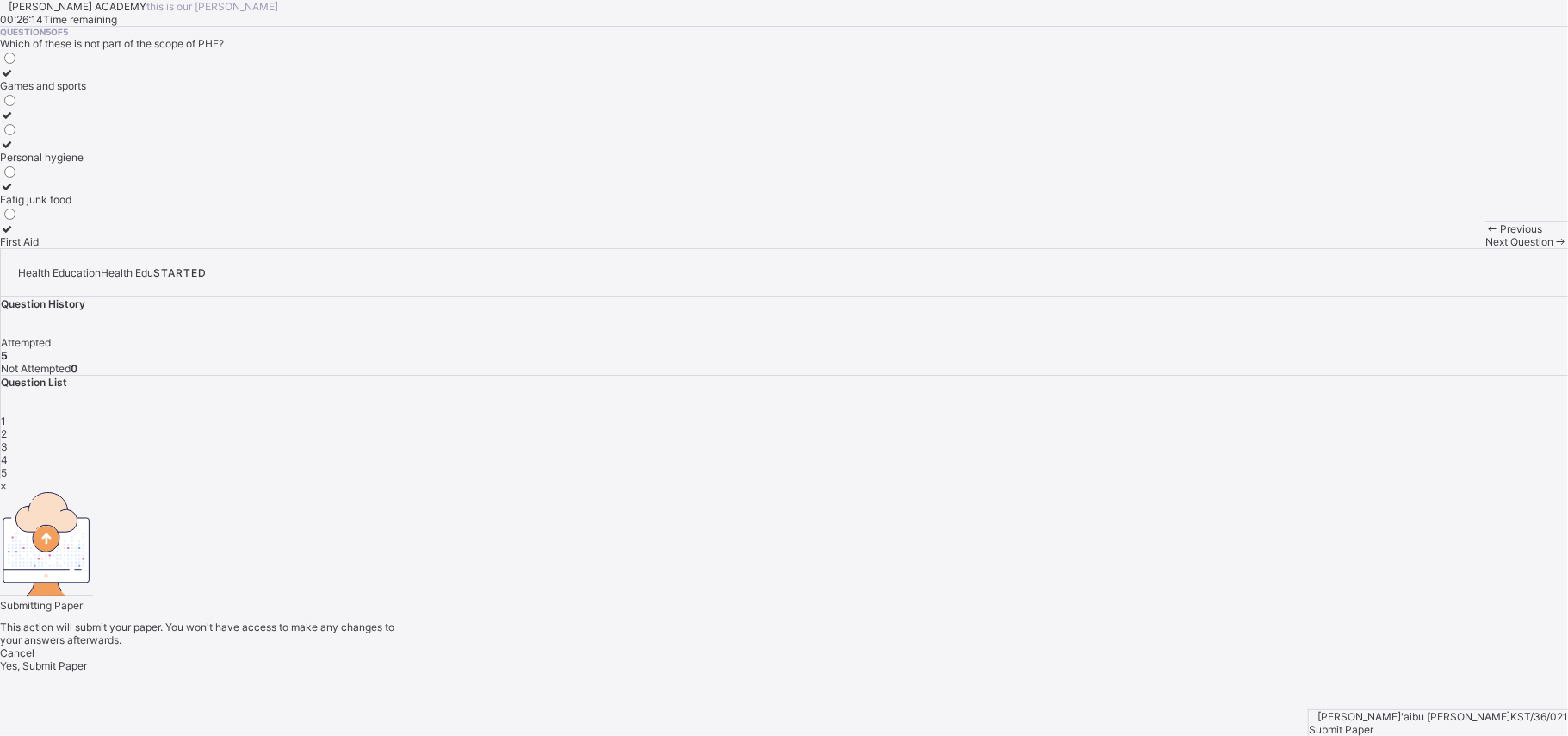
drag, startPoint x: 835, startPoint y: 479, endPoint x: 791, endPoint y: 490, distance: 45.4
click at [87, 659] on span "Yes, Submit Paper" at bounding box center [43, 665] width 87 height 13
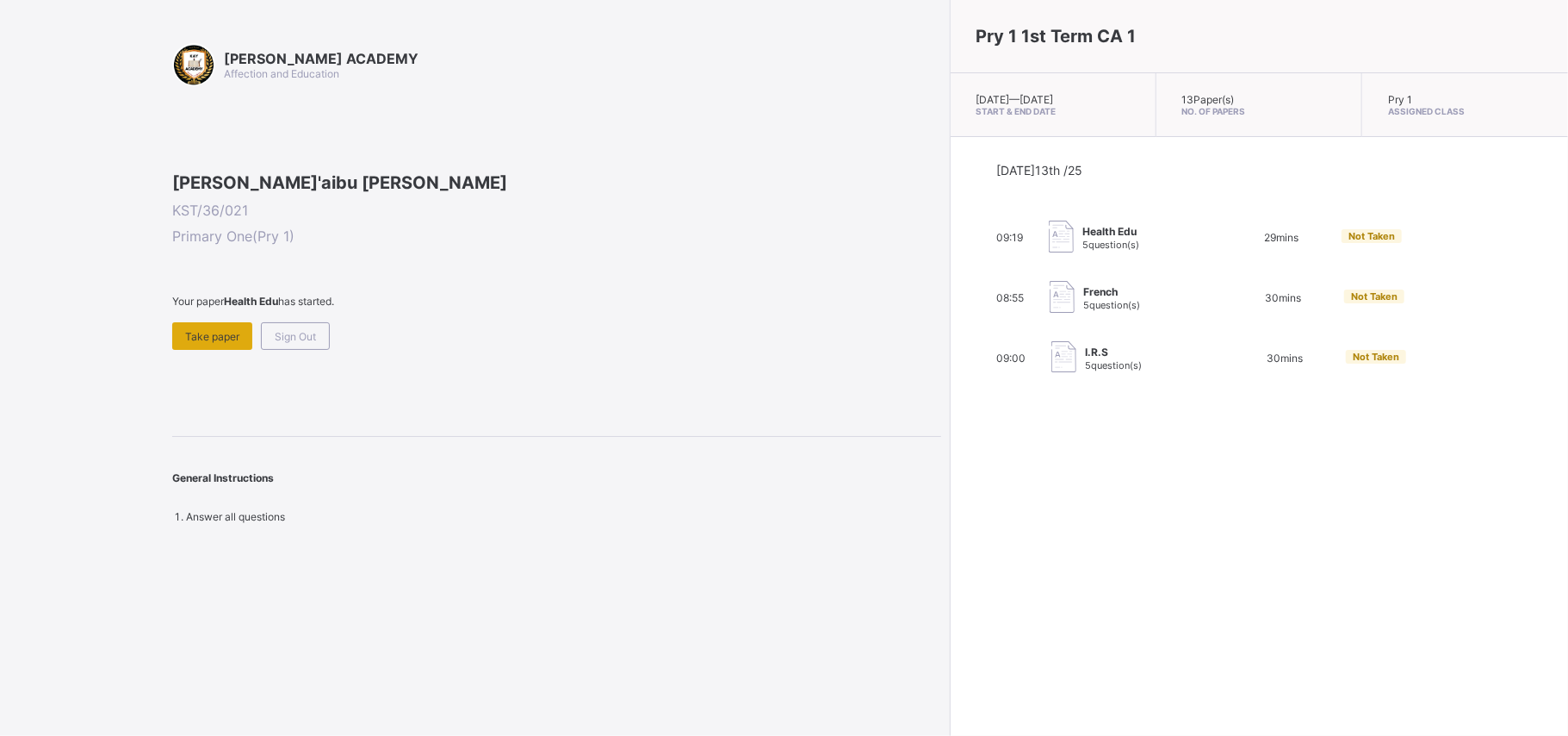
click at [180, 349] on div "Take paper" at bounding box center [212, 336] width 80 height 28
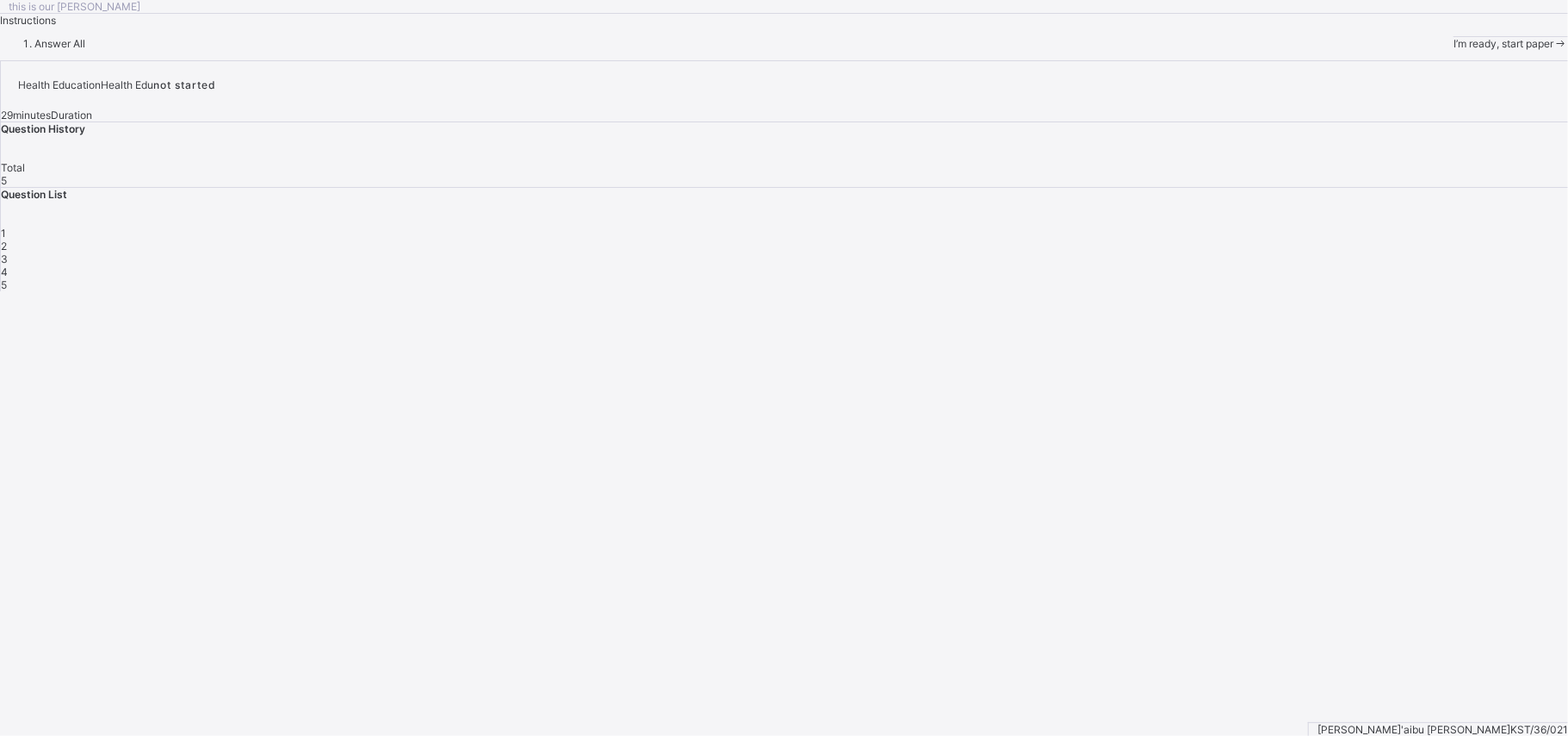
click at [1453, 50] on span "I’m ready, start paper" at bounding box center [1503, 44] width 100 height 13
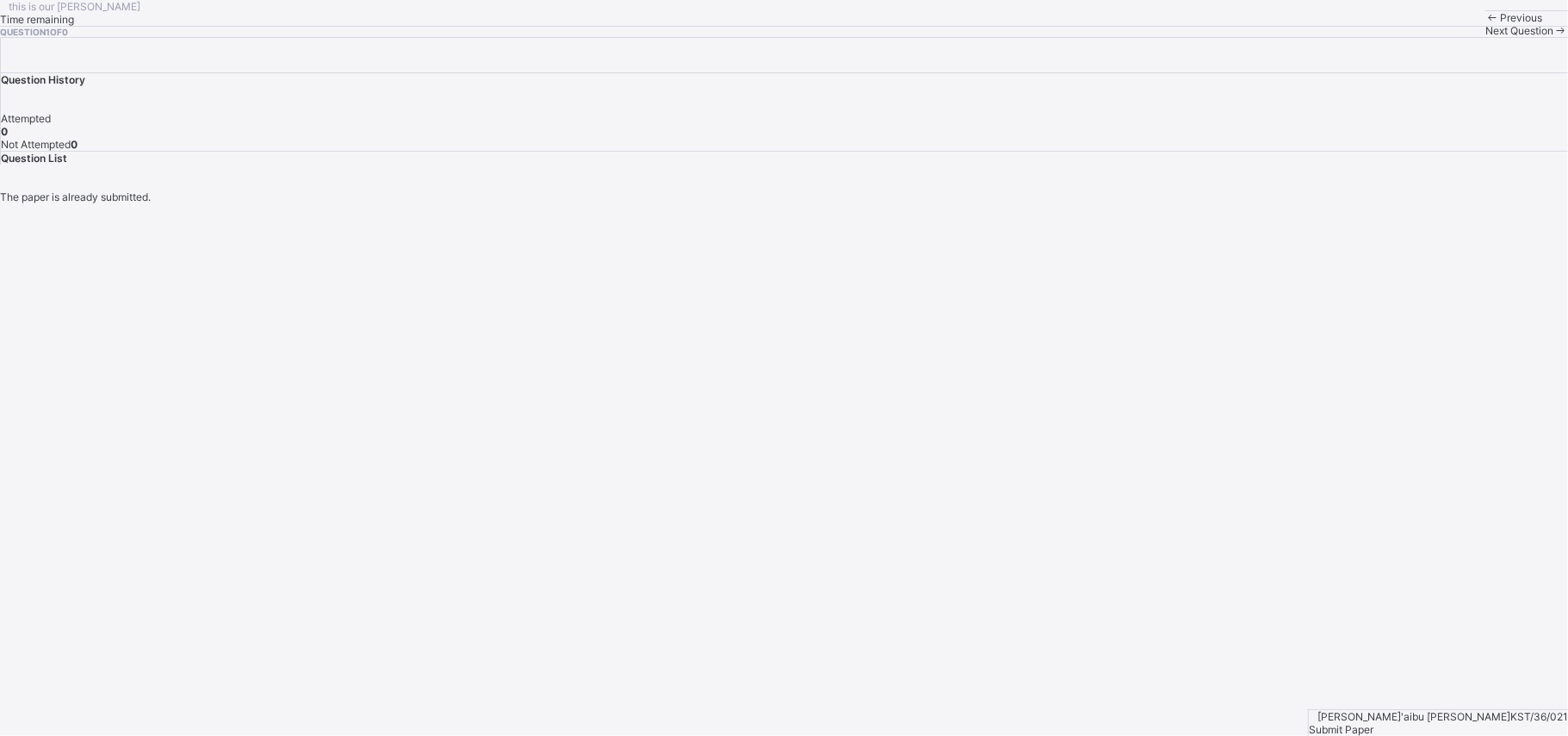
click at [1485, 37] on div "Previous Next Question" at bounding box center [1526, 23] width 83 height 27
click at [1553, 37] on span at bounding box center [1561, 31] width 15 height 13
click at [1485, 37] on span "Next Question" at bounding box center [1519, 31] width 68 height 13
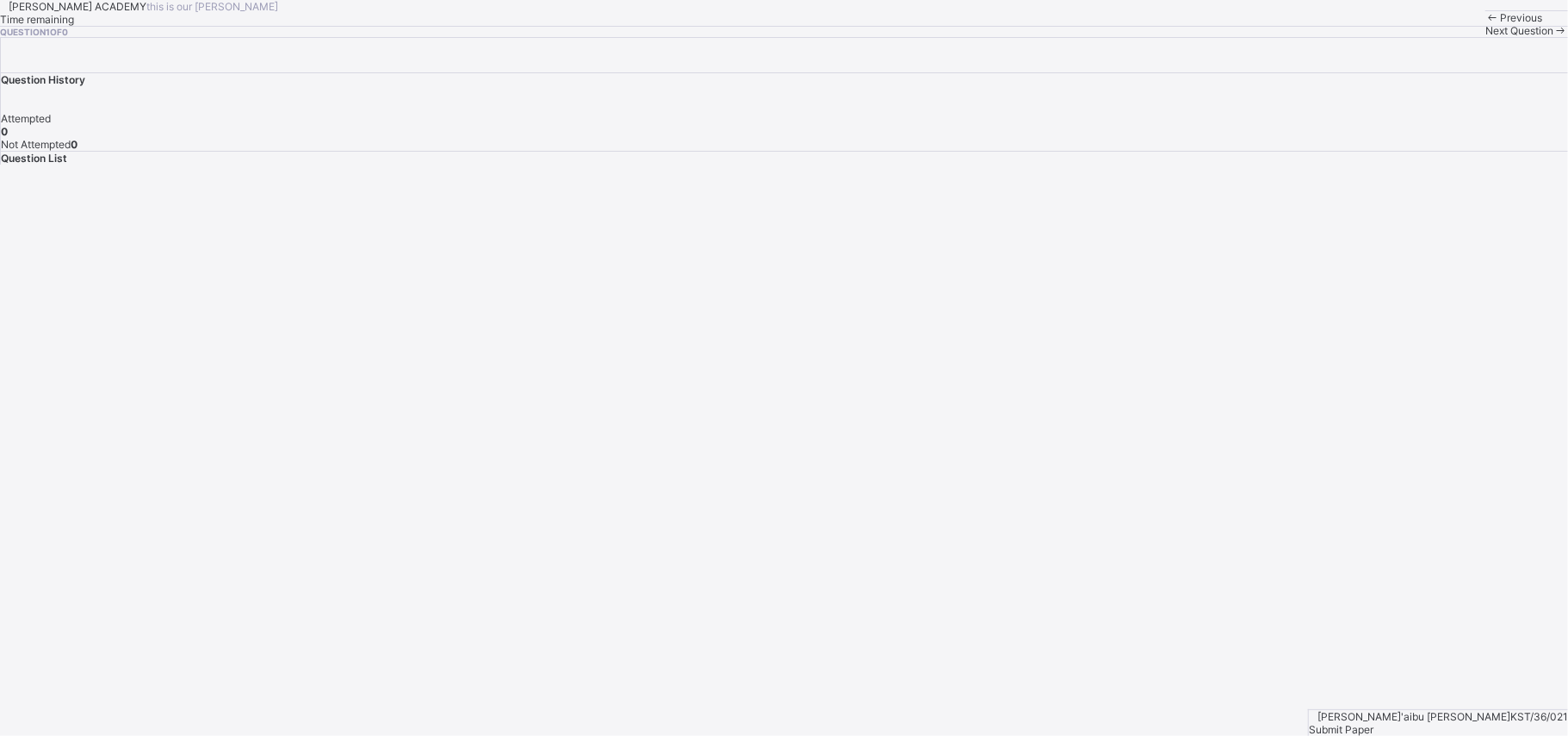
click at [1553, 37] on span at bounding box center [1561, 31] width 15 height 13
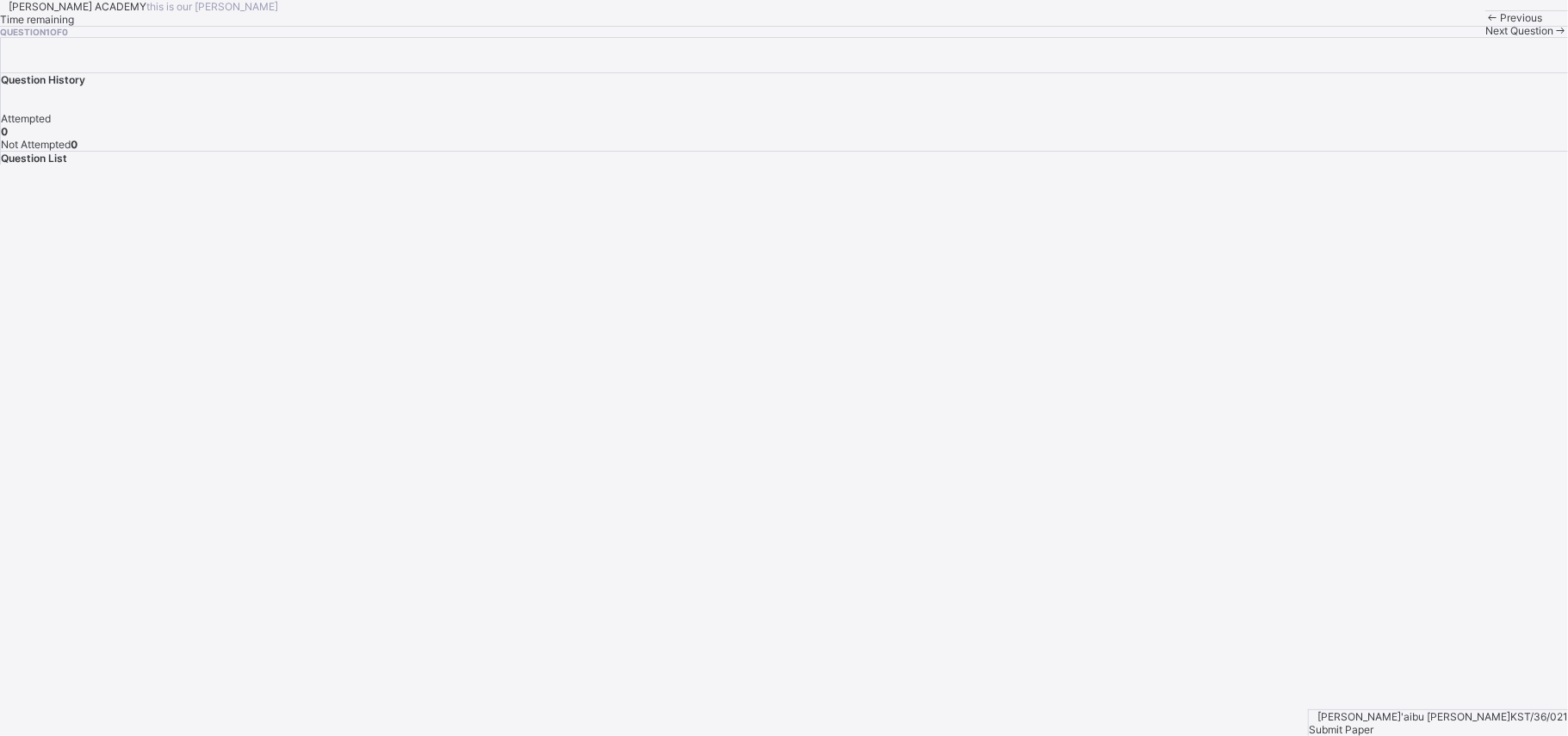
click at [1485, 37] on span "Next Question" at bounding box center [1519, 31] width 68 height 13
click at [823, 37] on div "[PERSON_NAME] ACADEMY this is our [PERSON_NAME] Time remaining Question 1 of 0 …" at bounding box center [784, 19] width 1568 height 37
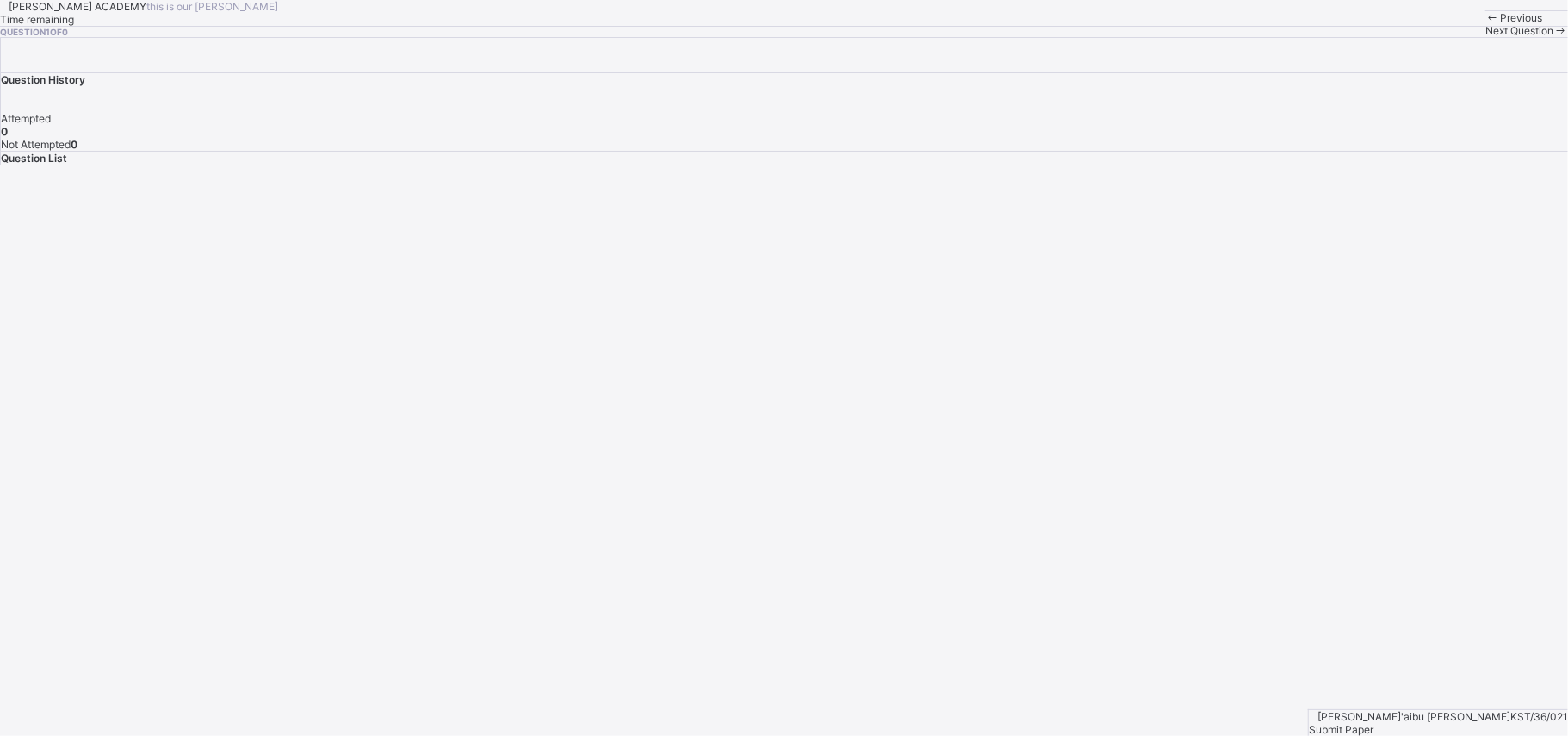
click at [823, 37] on div "[PERSON_NAME] ACADEMY this is our [PERSON_NAME] Time remaining Question 1 of 0 …" at bounding box center [784, 19] width 1568 height 37
click at [1485, 37] on div "Next Question" at bounding box center [1526, 31] width 83 height 13
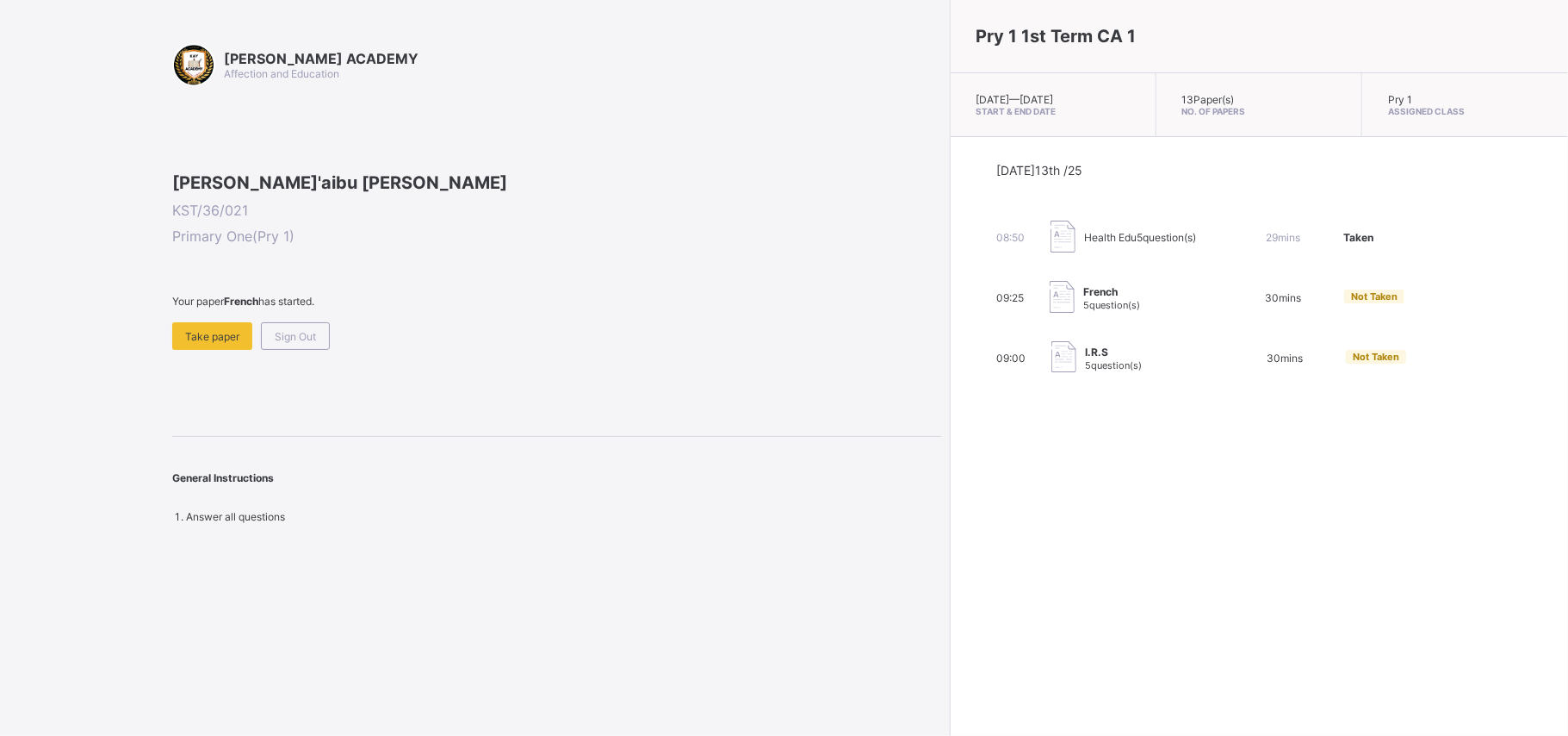
click at [190, 349] on div "[PERSON_NAME]'aibu [PERSON_NAME] KST/36/021 Primary One ( Pry 1 ) Your paper Fr…" at bounding box center [557, 261] width 769 height 177
drag, startPoint x: 196, startPoint y: 420, endPoint x: 213, endPoint y: 469, distance: 51.9
click at [213, 469] on div "[PERSON_NAME] ACADEMY Affection and Education [PERSON_NAME]'aibu [PERSON_NAME] …" at bounding box center [557, 282] width 769 height 480
click at [190, 349] on div "Take paper" at bounding box center [212, 336] width 80 height 28
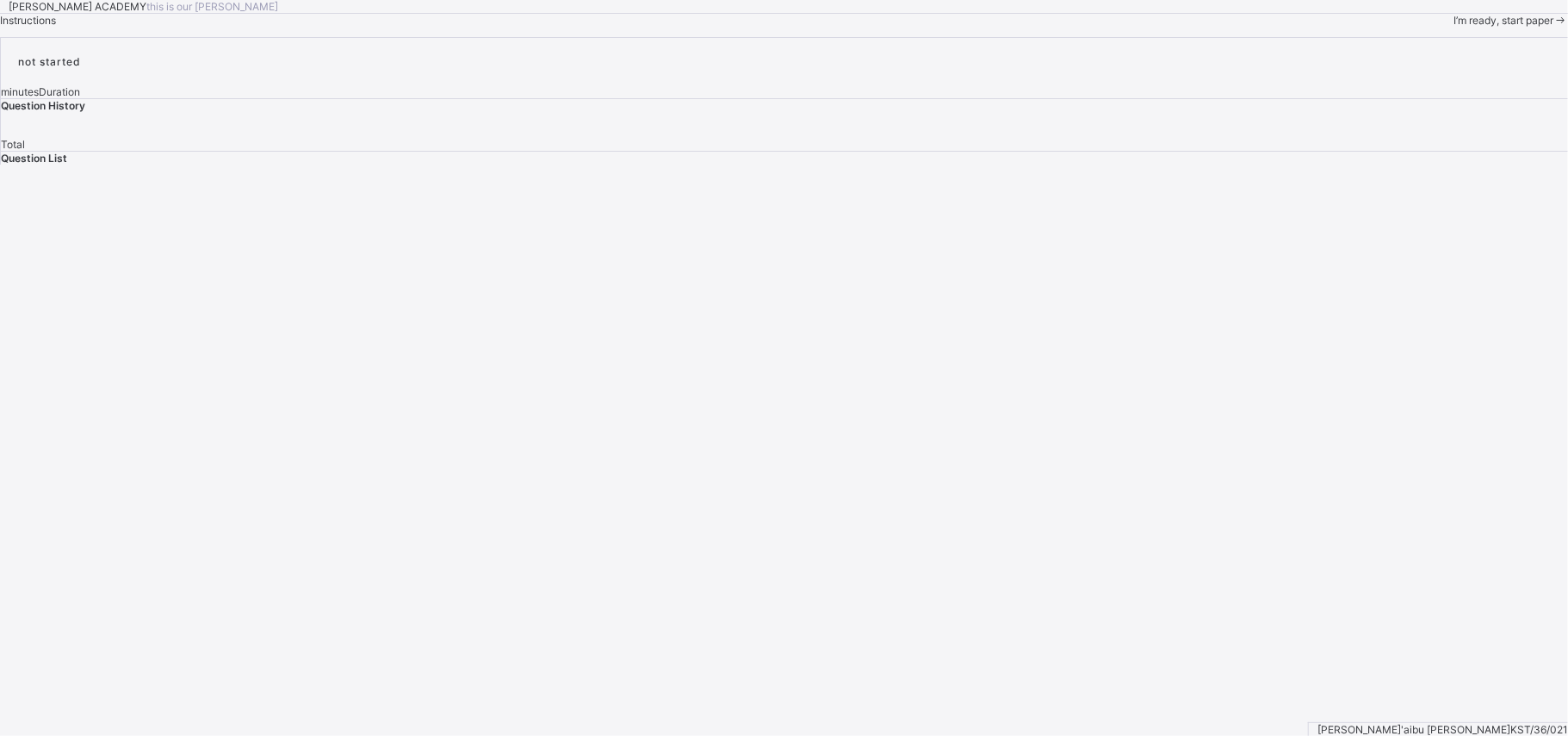
click at [1453, 27] on div "I’m ready, start paper" at bounding box center [1510, 20] width 115 height 14
click at [1453, 50] on span "I’m ready, start paper" at bounding box center [1503, 44] width 100 height 13
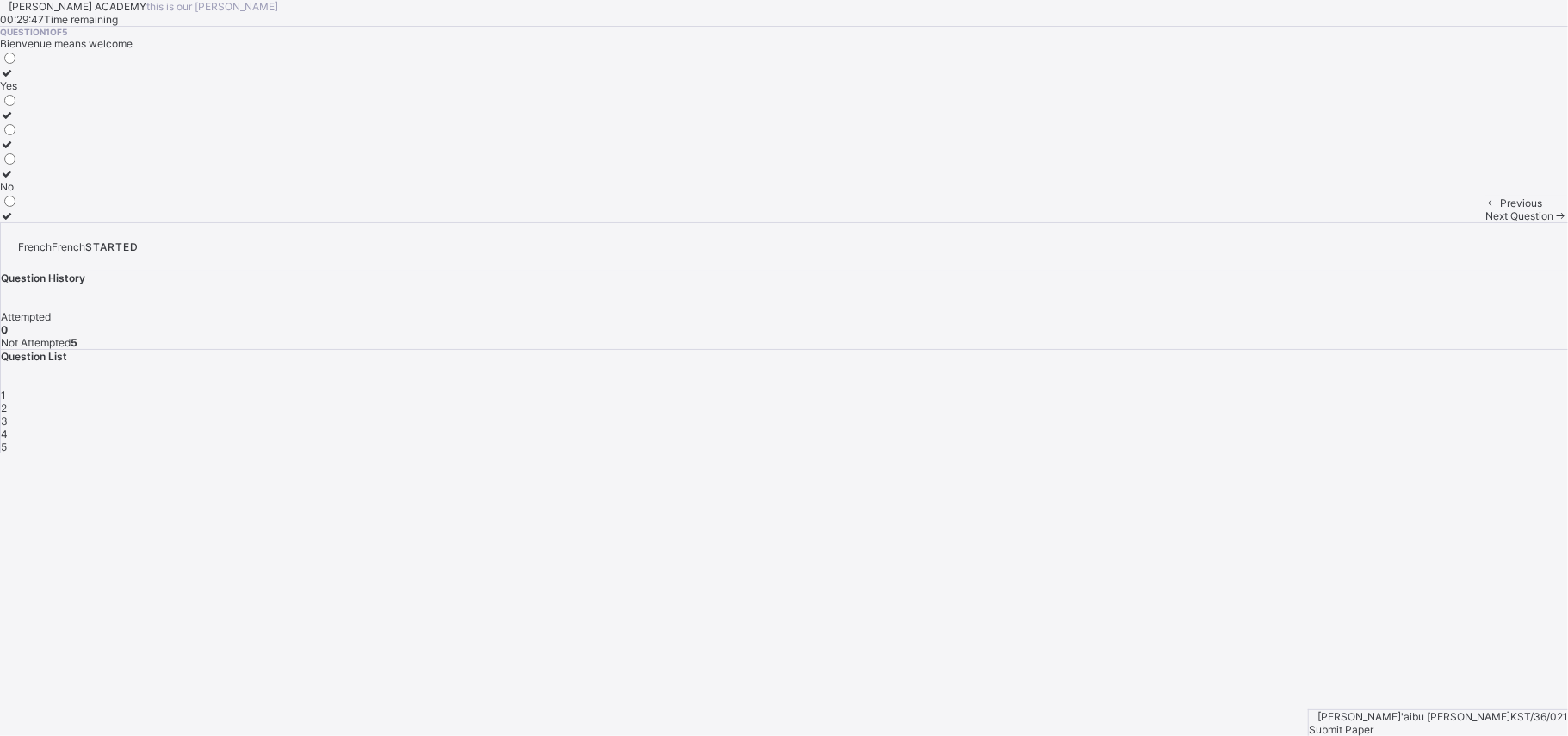
click at [18, 92] on label "Yes" at bounding box center [8, 79] width 18 height 26
click at [1055, 223] on div "[PERSON_NAME] ACADEMY this is our [PERSON_NAME] 00:29:45 Time remaining Questio…" at bounding box center [784, 111] width 1568 height 223
click at [1485, 223] on div "Next Question" at bounding box center [1526, 216] width 83 height 13
click at [89, 193] on div "greetings in french" at bounding box center [45, 186] width 89 height 13
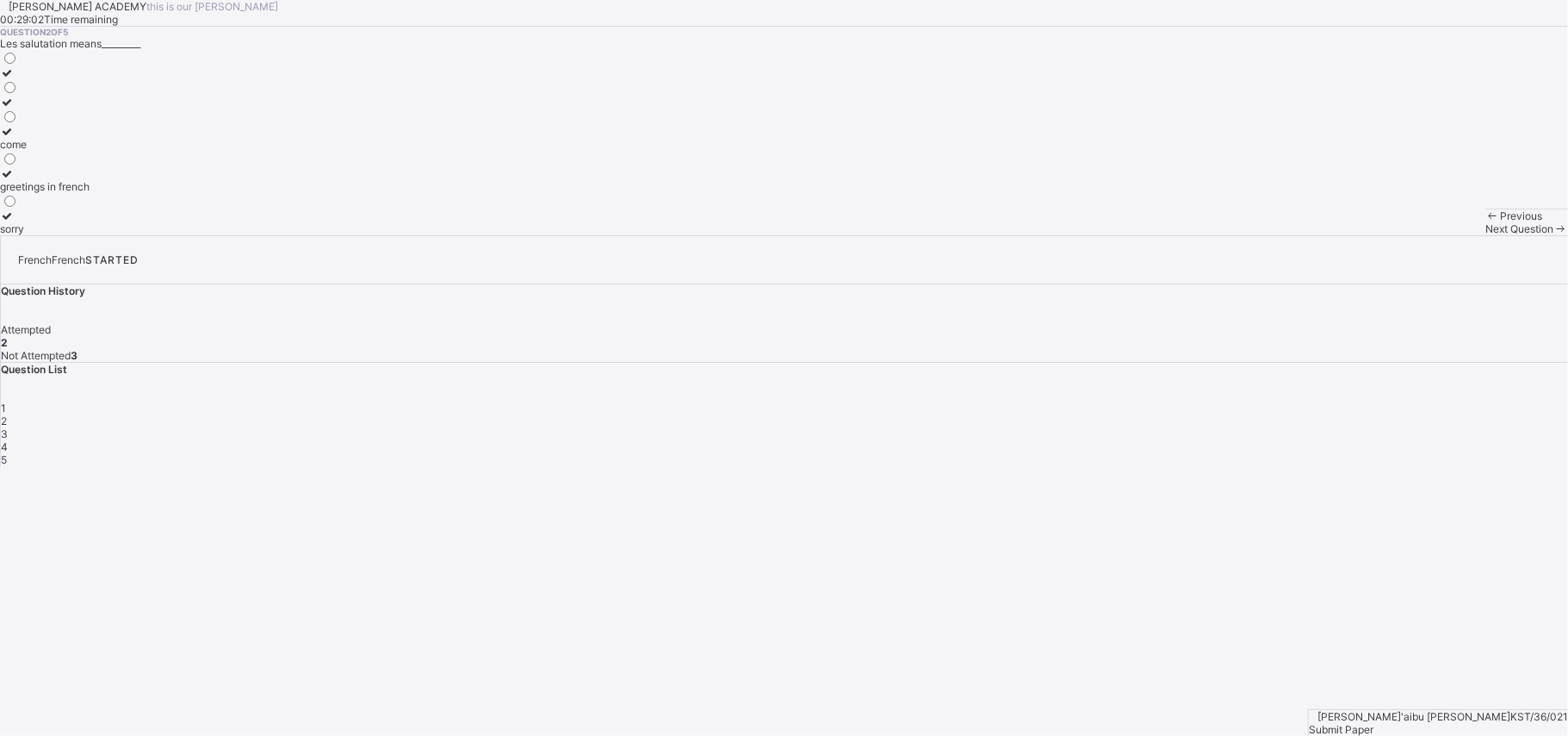
click at [1485, 235] on span "Next Question" at bounding box center [1519, 229] width 68 height 13
click at [67, 164] on div "Good morning" at bounding box center [34, 157] width 67 height 13
click at [1485, 235] on span "Next Question" at bounding box center [1519, 229] width 68 height 13
click at [1500, 223] on span "Previous" at bounding box center [1521, 216] width 42 height 13
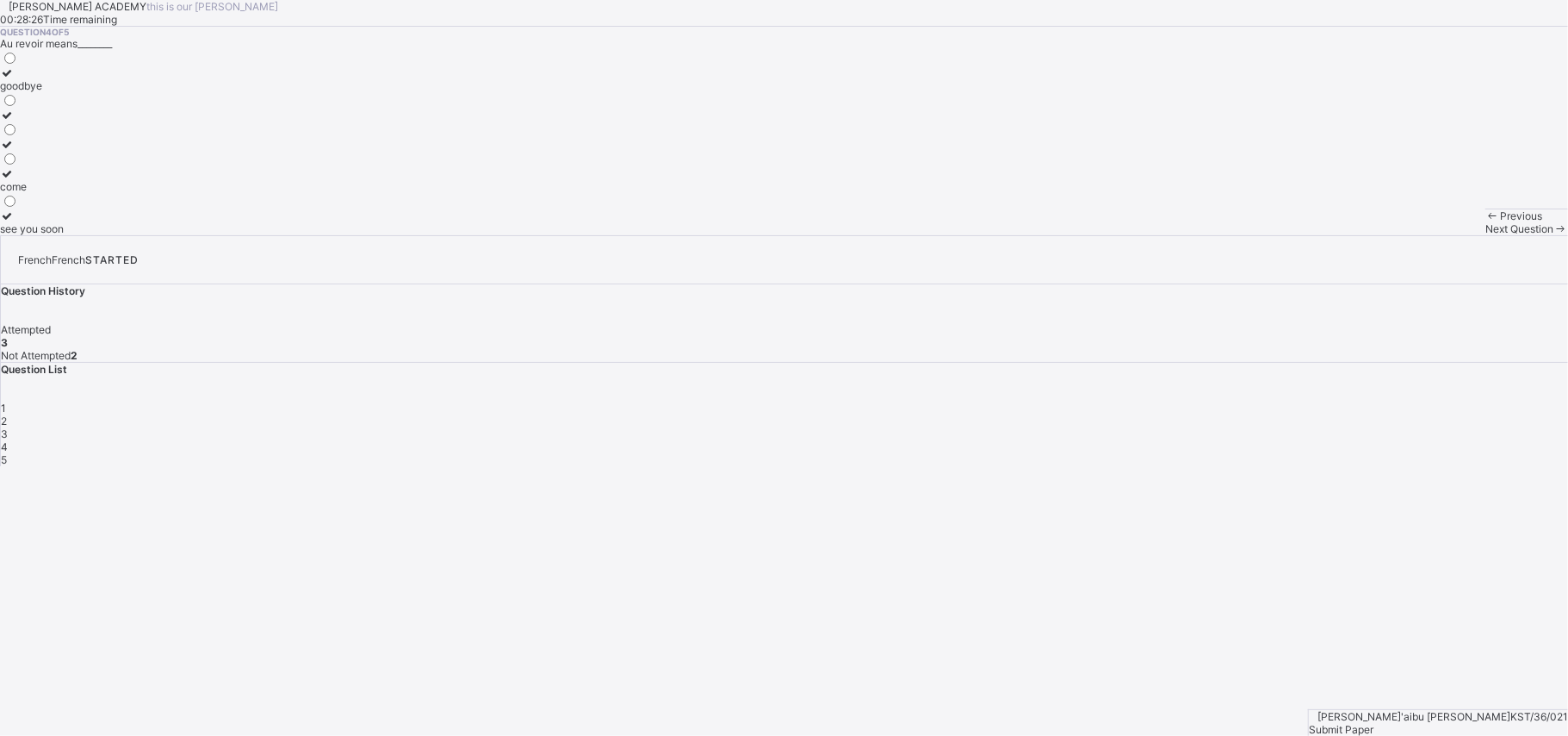
drag, startPoint x: 290, startPoint y: 441, endPoint x: 303, endPoint y: 444, distance: 13.3
click at [63, 235] on label "see you soon" at bounding box center [32, 223] width 63 height 26
click at [1485, 235] on span "Next Question" at bounding box center [1519, 229] width 68 height 13
click at [97, 235] on div "have a nice evening" at bounding box center [48, 229] width 97 height 13
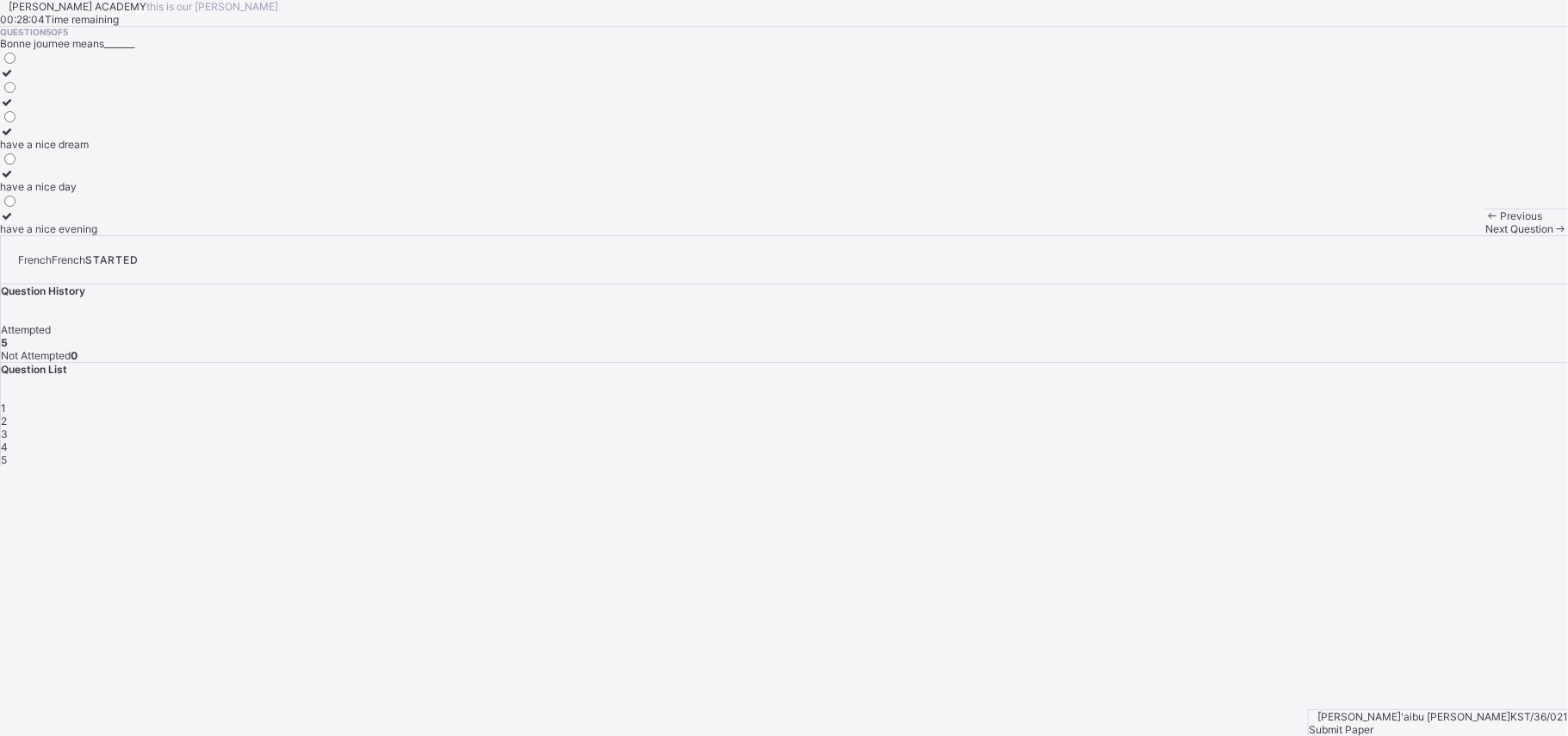
click at [1373, 723] on span "Submit Paper" at bounding box center [1340, 729] width 64 height 13
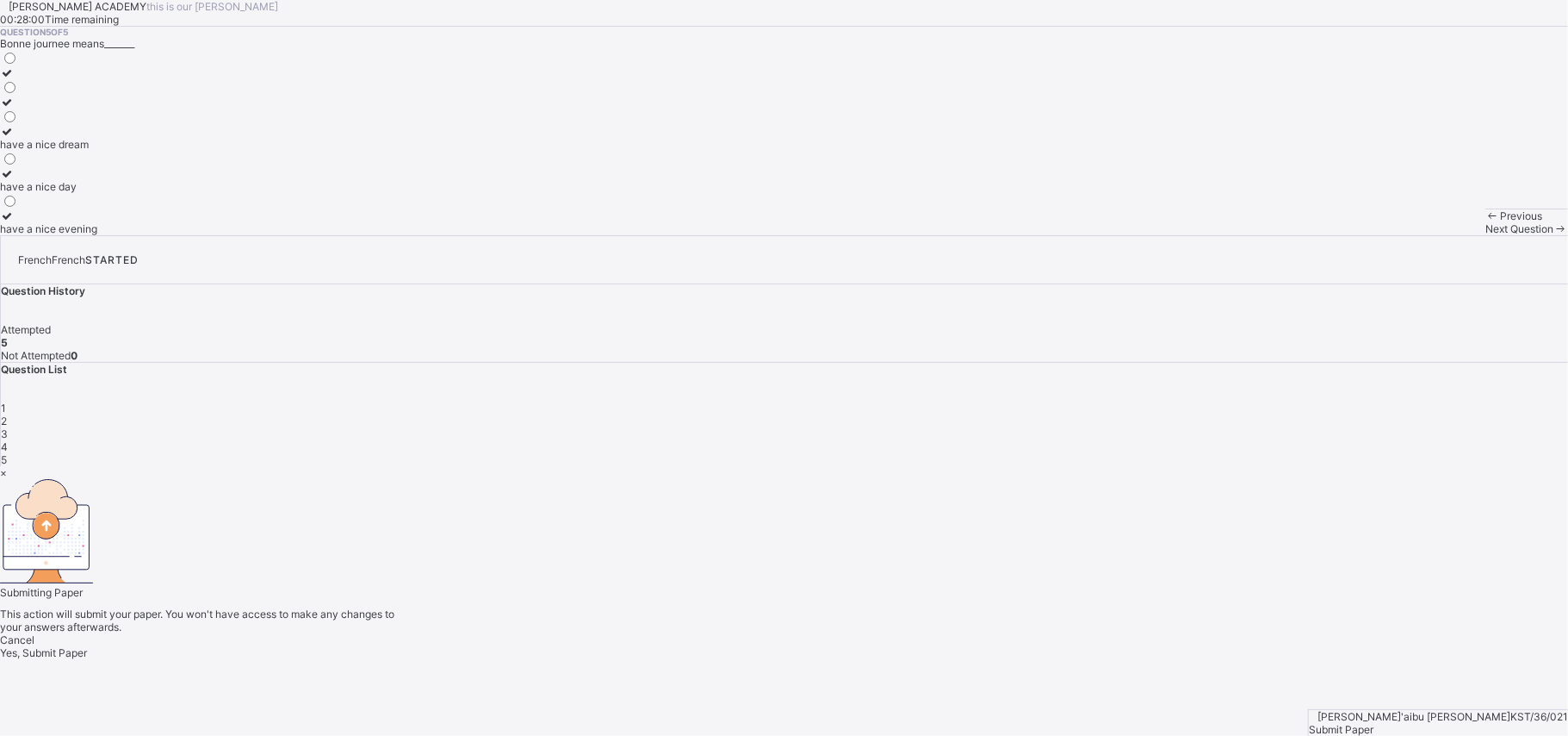
click at [87, 646] on span "Yes, Submit Paper" at bounding box center [43, 652] width 87 height 13
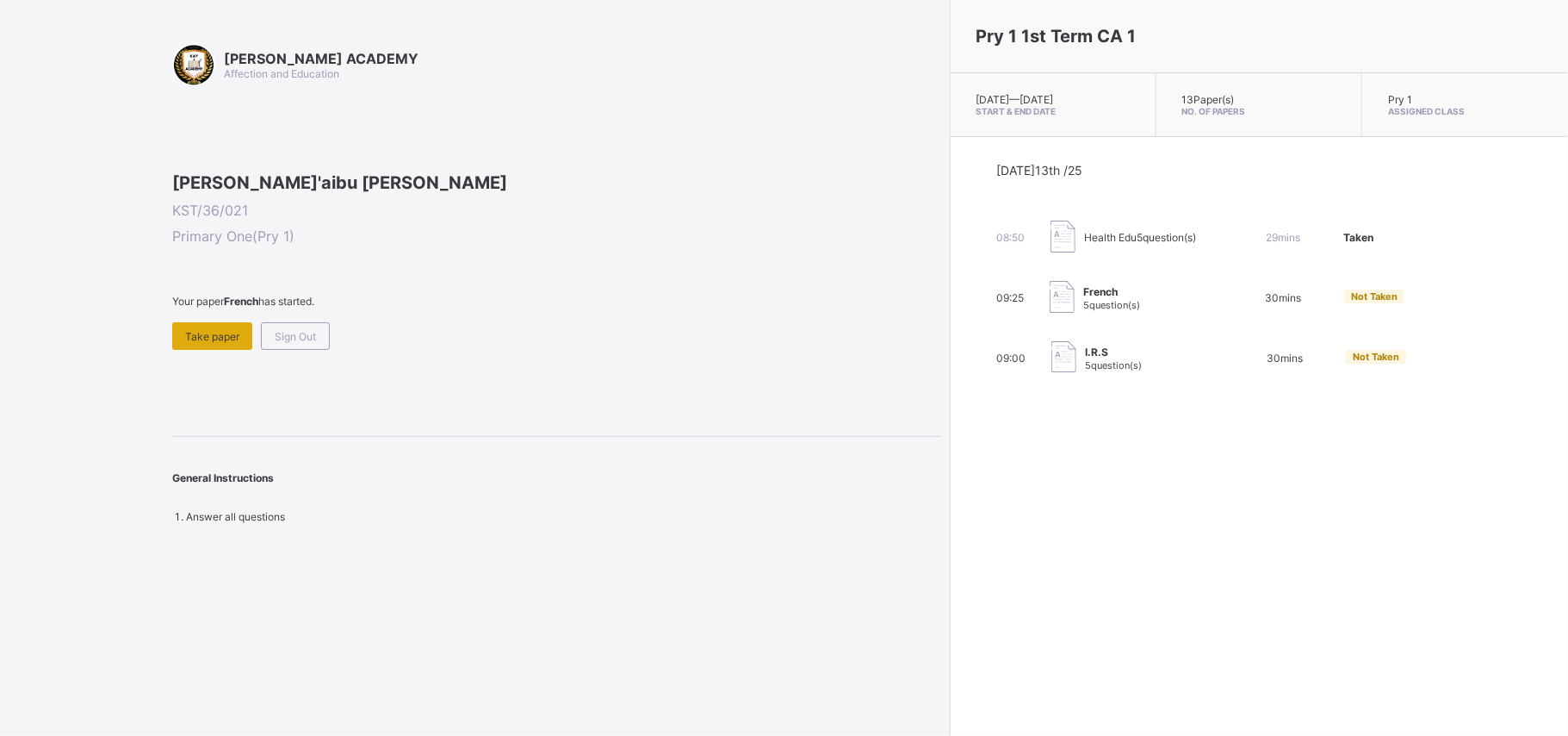
click at [219, 343] on span "Take paper" at bounding box center [212, 336] width 54 height 13
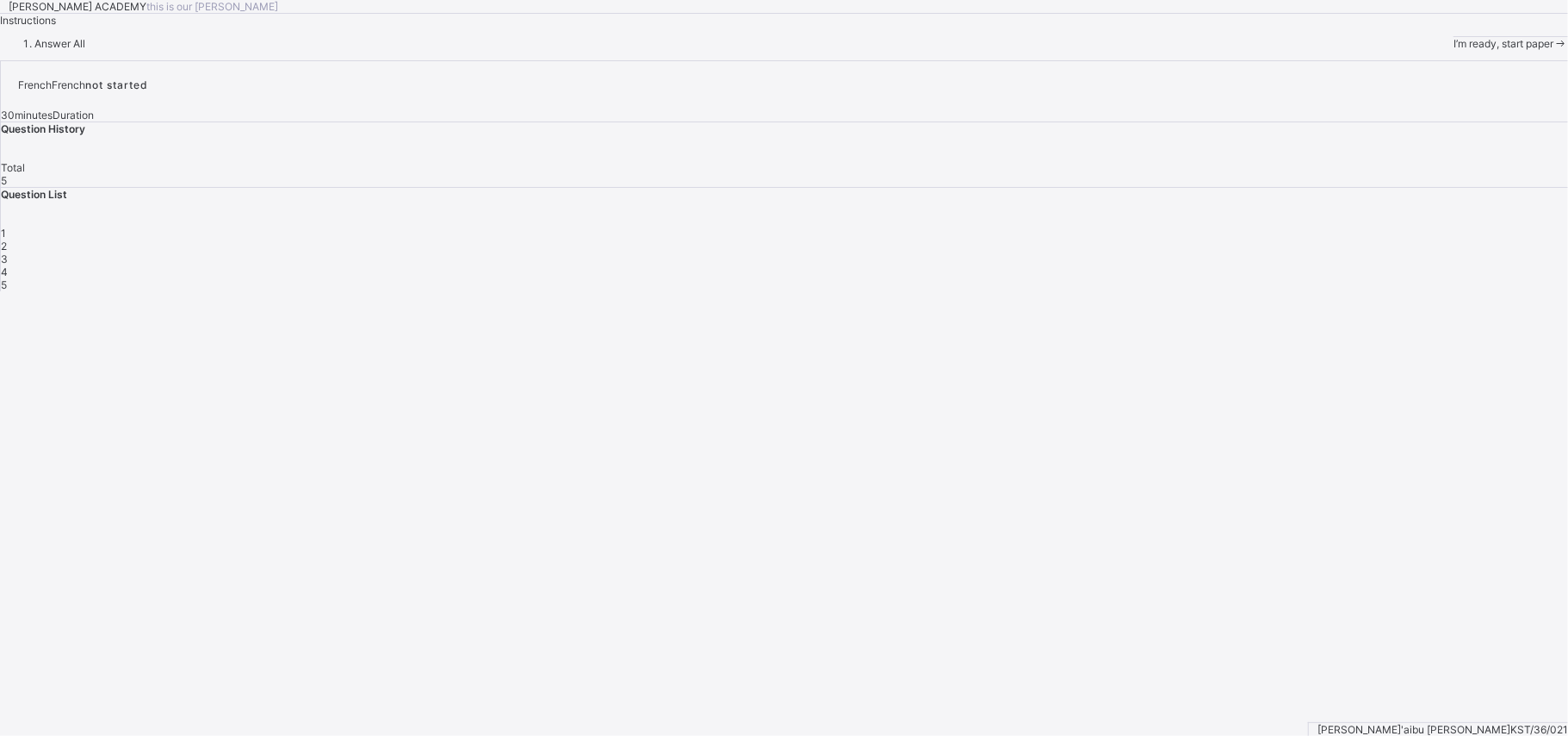
click at [1453, 50] on span "I’m ready, start paper" at bounding box center [1503, 44] width 100 height 13
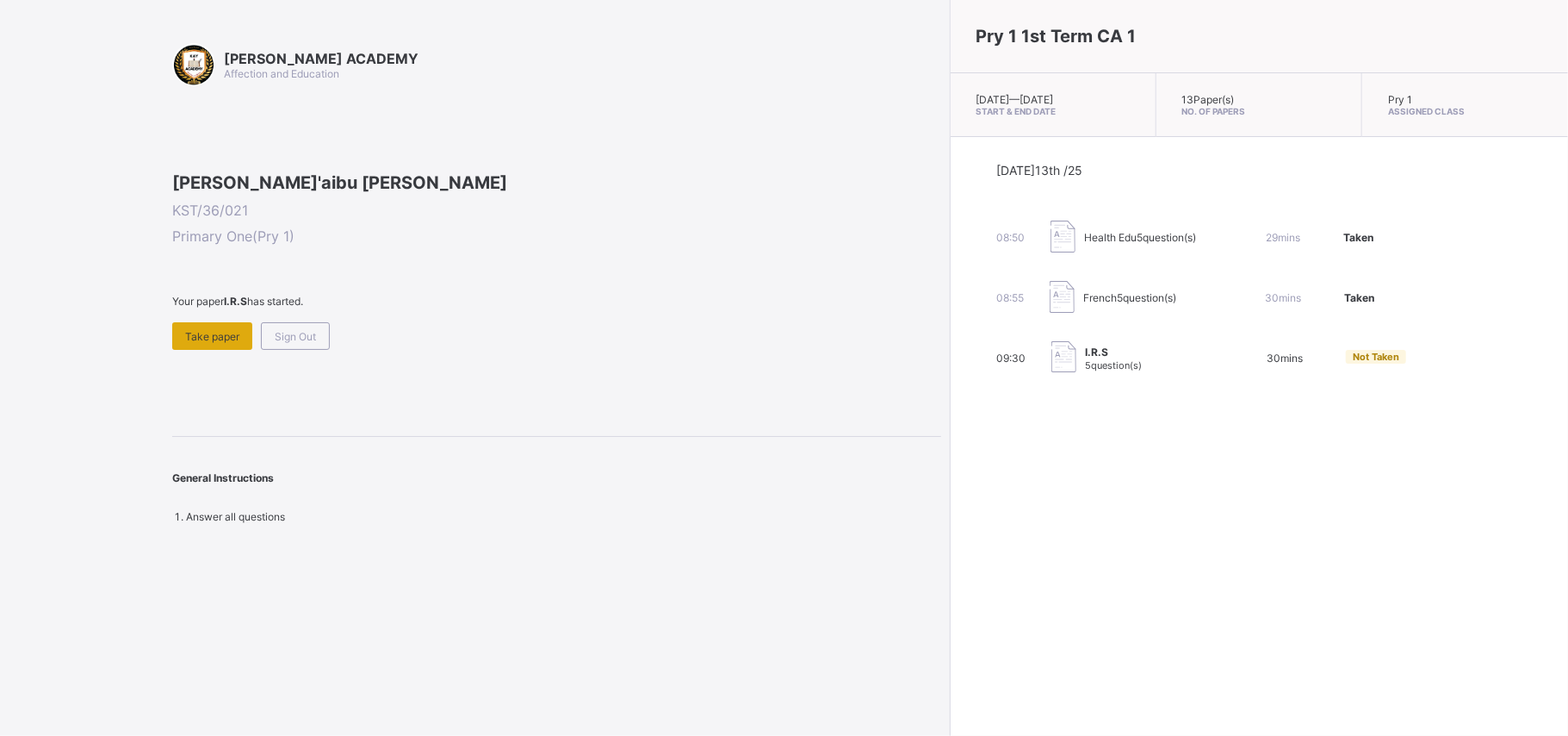
click at [180, 349] on div "Take paper" at bounding box center [212, 336] width 80 height 28
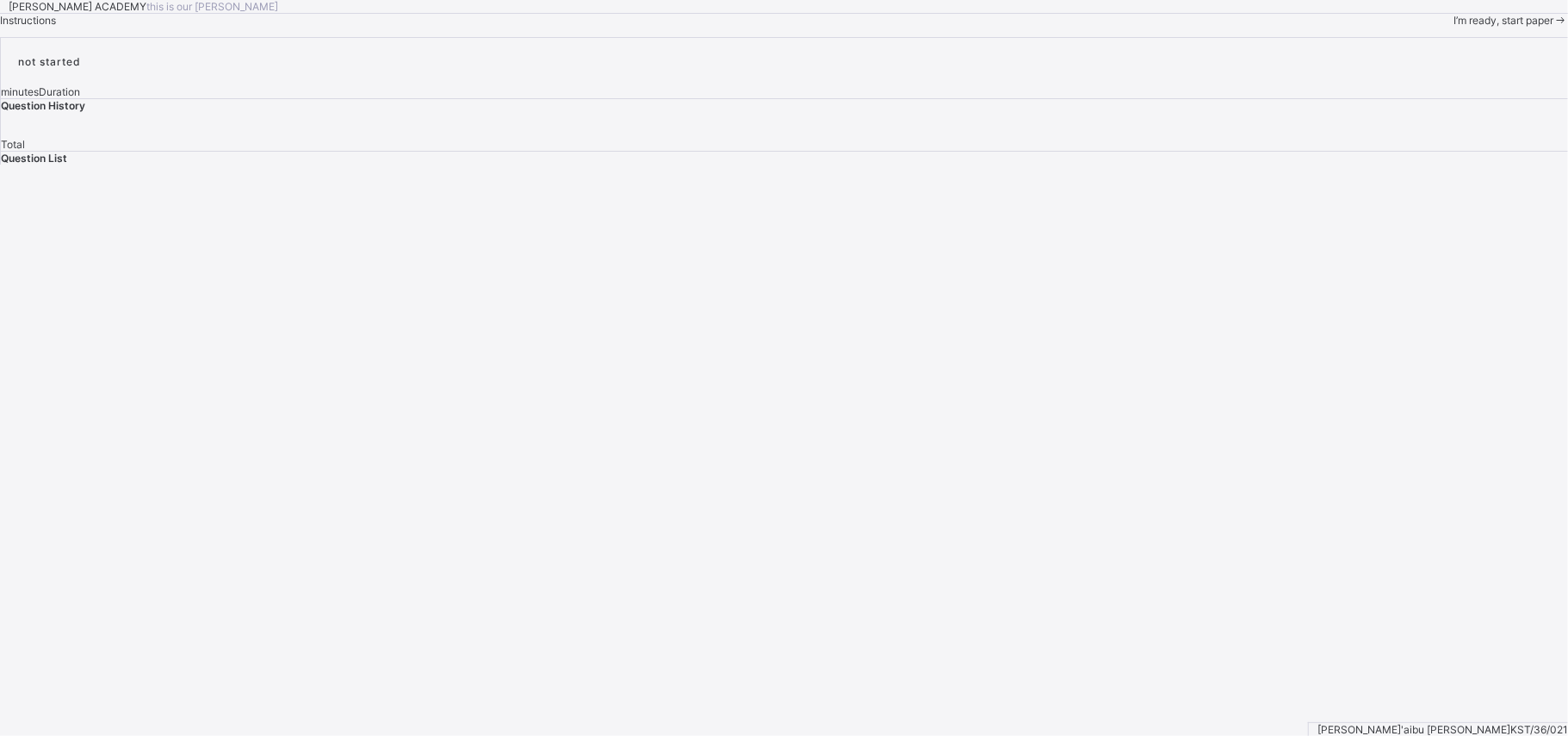
click at [1453, 27] on span "I’m ready, start paper" at bounding box center [1503, 20] width 100 height 13
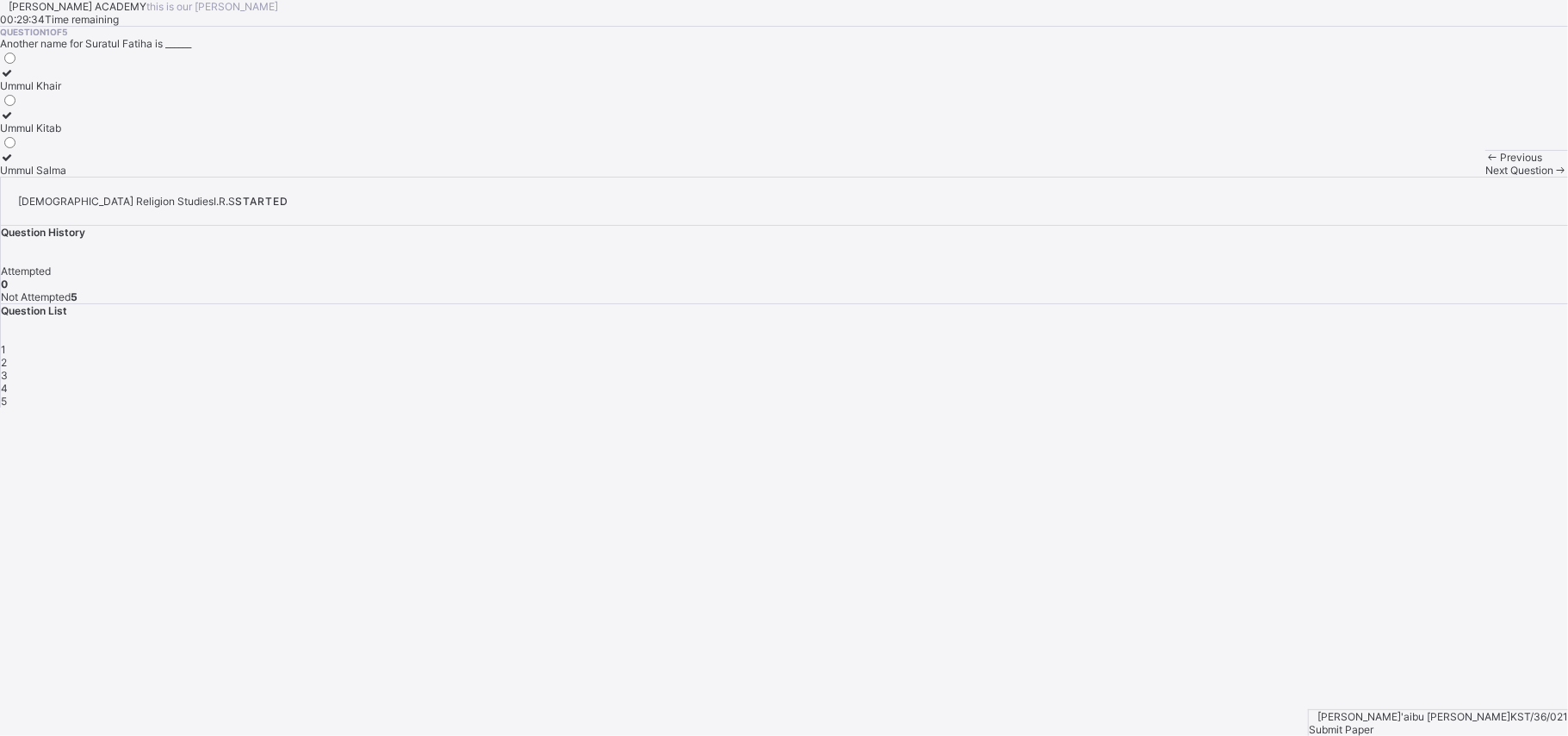
click at [66, 134] on div "Ummul Kitab" at bounding box center [33, 128] width 66 height 13
click at [1485, 177] on span "Next Question" at bounding box center [1519, 170] width 68 height 13
click at [29, 92] on div "Ya'un" at bounding box center [14, 86] width 29 height 13
click at [1485, 177] on div "Next Question" at bounding box center [1526, 170] width 83 height 13
click at [18, 92] on label "28" at bounding box center [8, 79] width 18 height 26
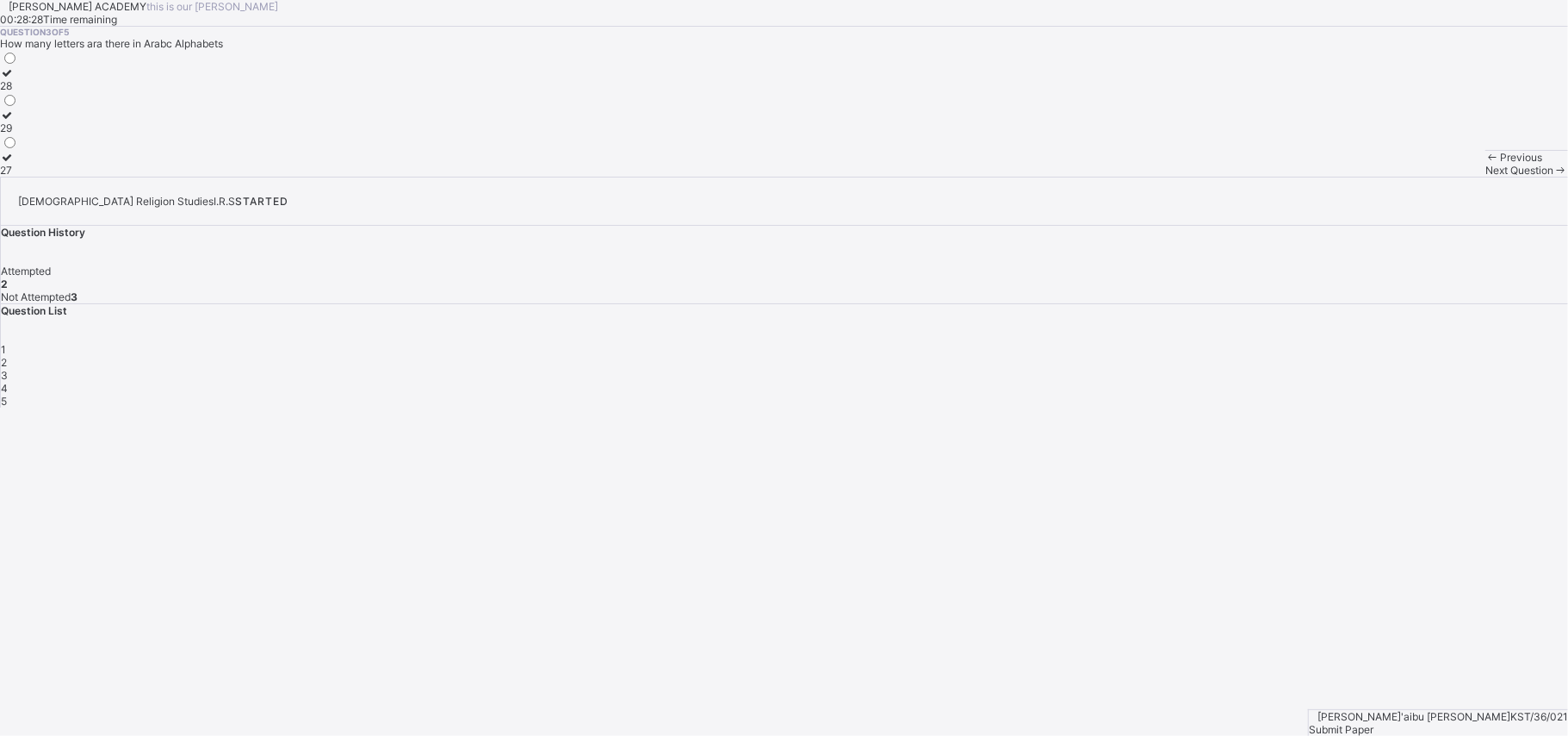
click at [1485, 177] on span "Next Question" at bounding box center [1519, 170] width 68 height 13
click at [18, 92] on label "8" at bounding box center [8, 79] width 18 height 26
click at [1485, 177] on div "Next Question" at bounding box center [1526, 170] width 83 height 13
click at [28, 177] on div "Alif" at bounding box center [14, 170] width 28 height 13
click at [1510, 723] on div "Submit Paper" at bounding box center [1438, 729] width 259 height 13
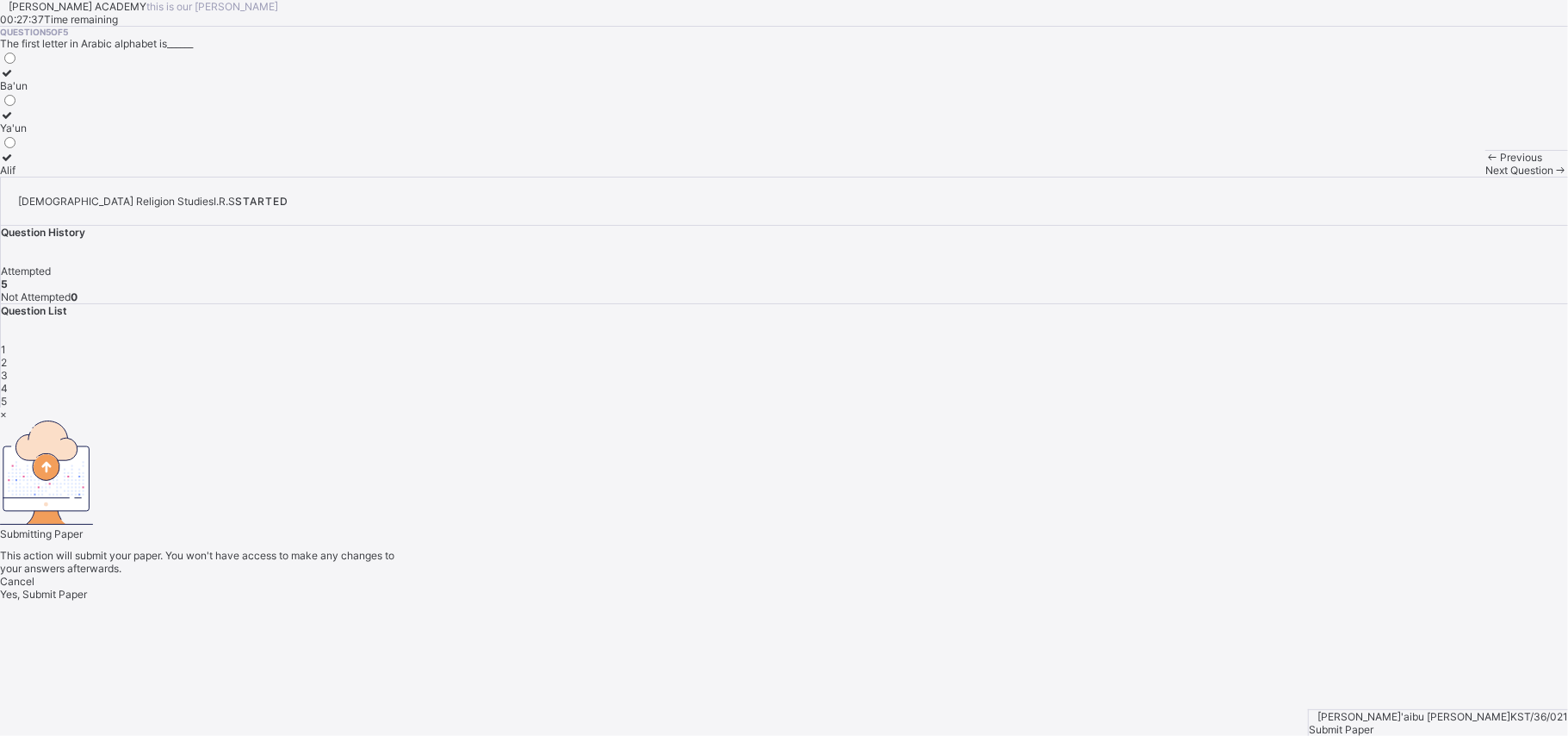
click at [87, 588] on span "Yes, Submit Paper" at bounding box center [43, 594] width 87 height 13
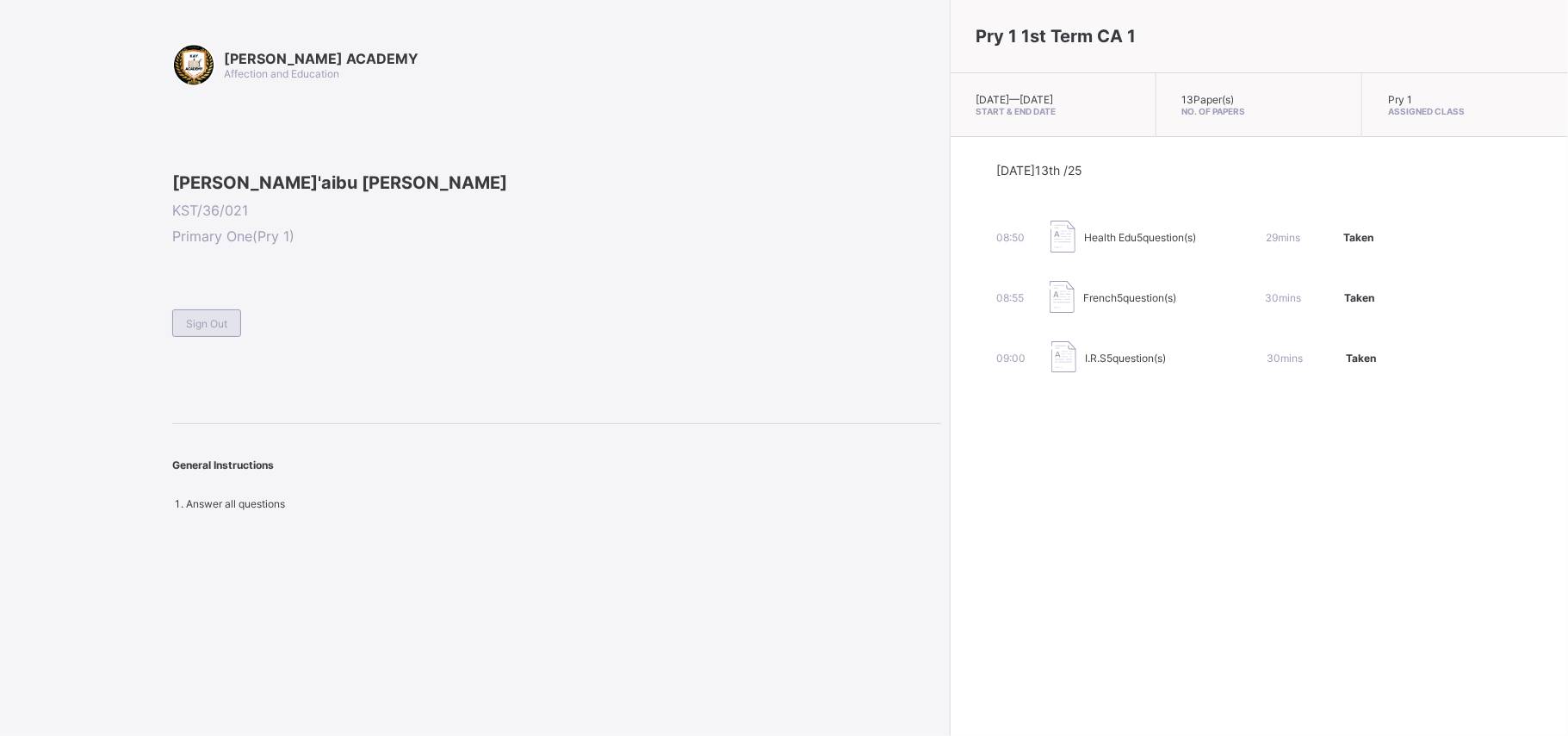
click at [218, 330] on span "Sign Out" at bounding box center [207, 323] width 41 height 13
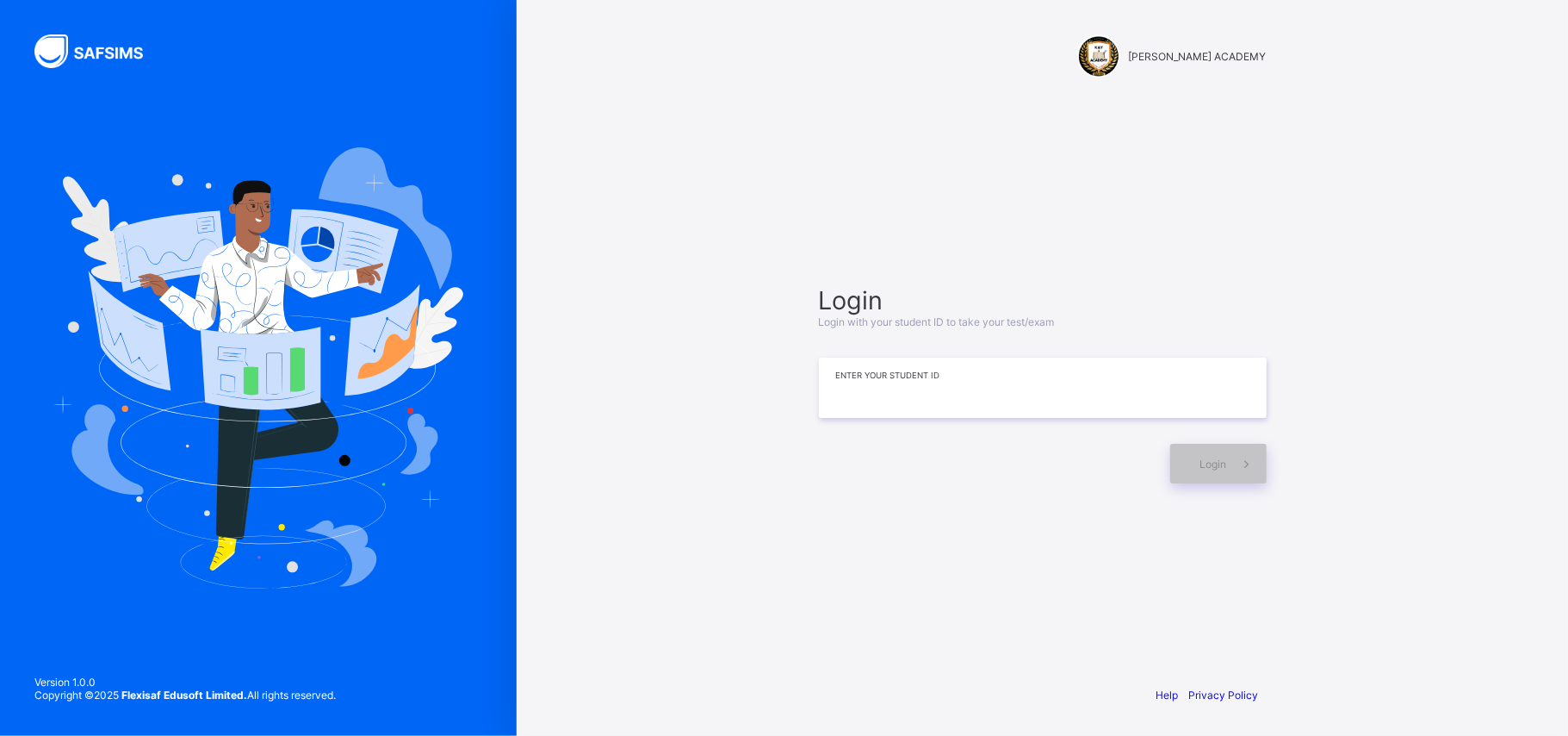
click at [1206, 393] on input at bounding box center [1042, 388] width 448 height 61
type input "**********"
click at [1217, 473] on div "Login" at bounding box center [1219, 463] width 97 height 40
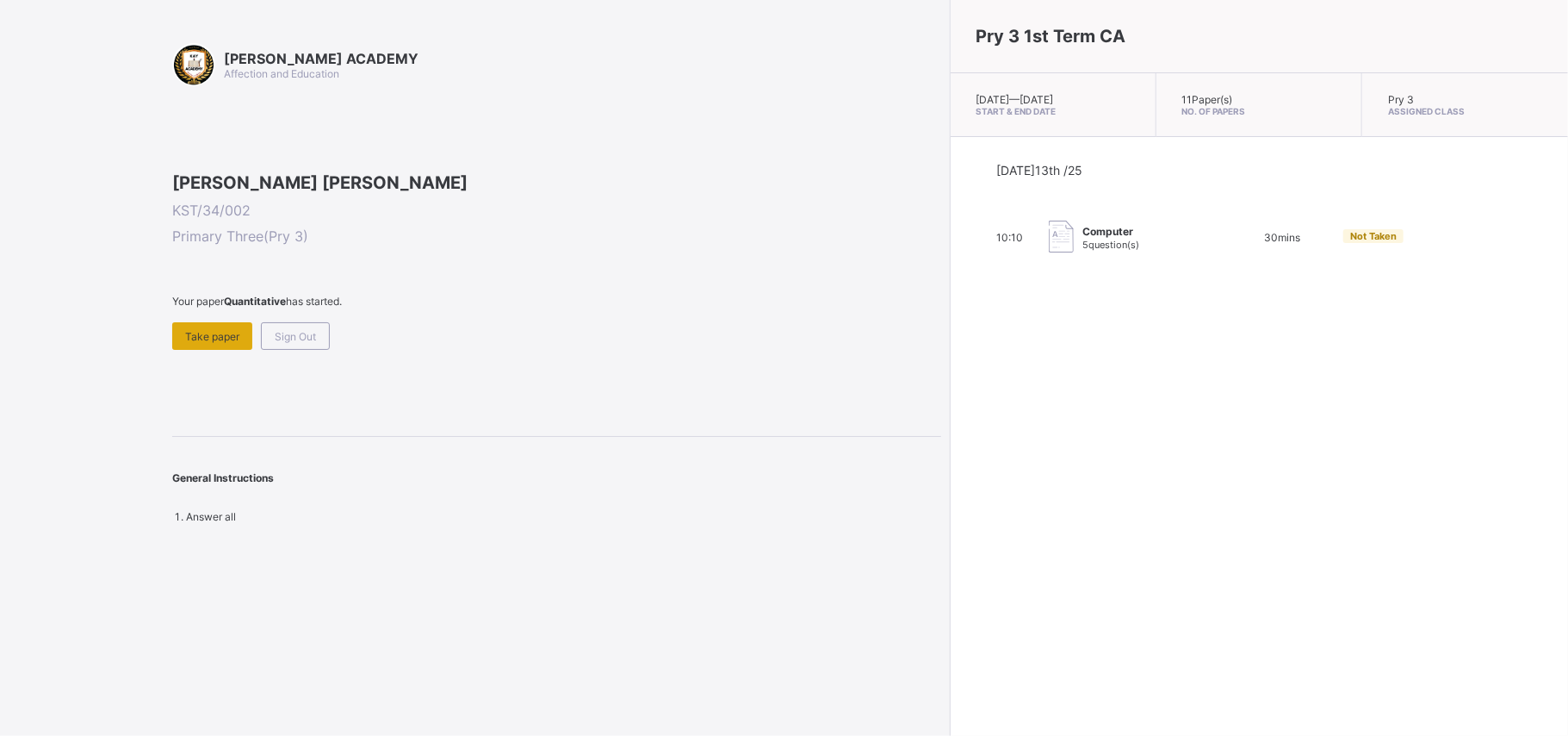
click at [213, 343] on span "Take paper" at bounding box center [212, 336] width 54 height 13
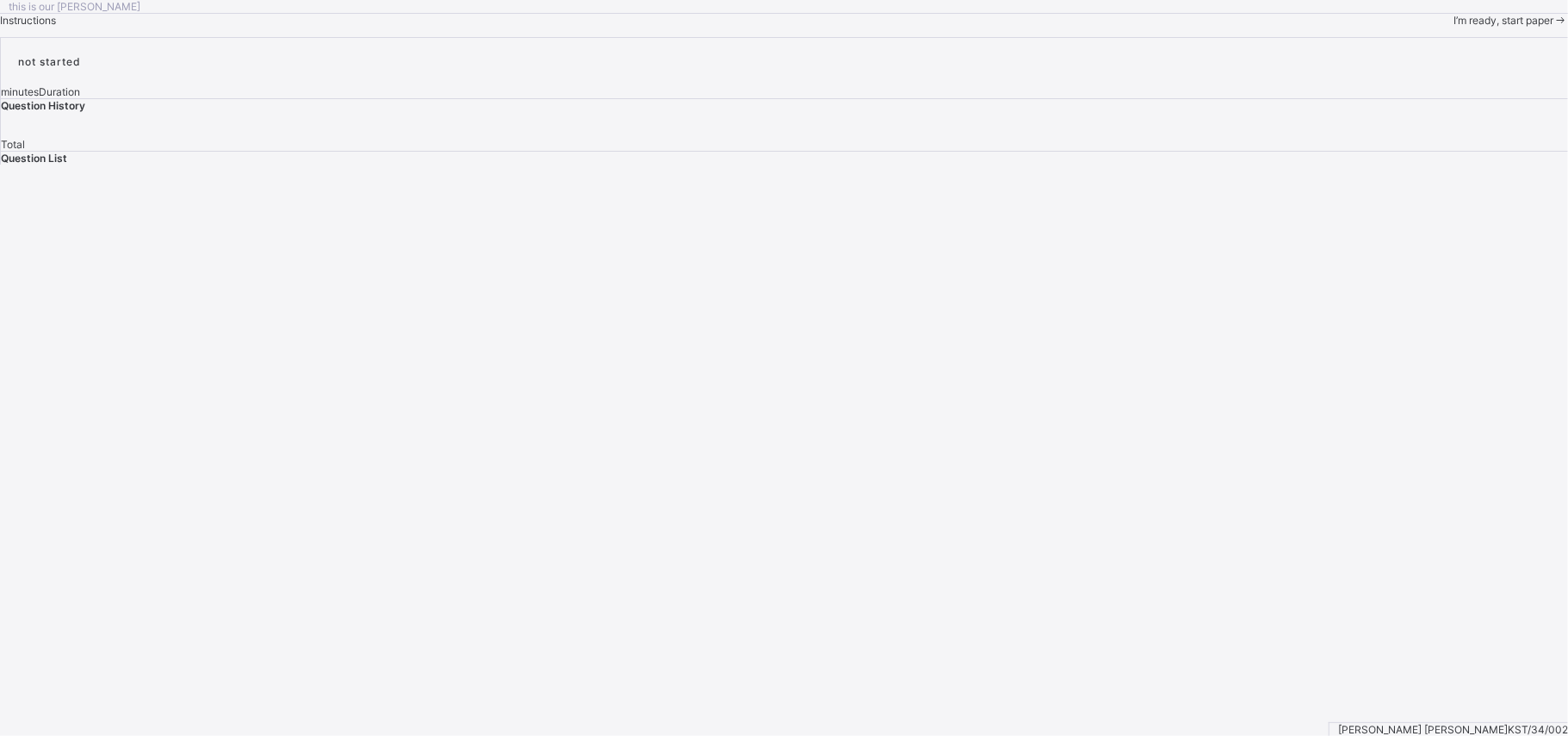
click at [1553, 27] on span at bounding box center [1561, 20] width 15 height 13
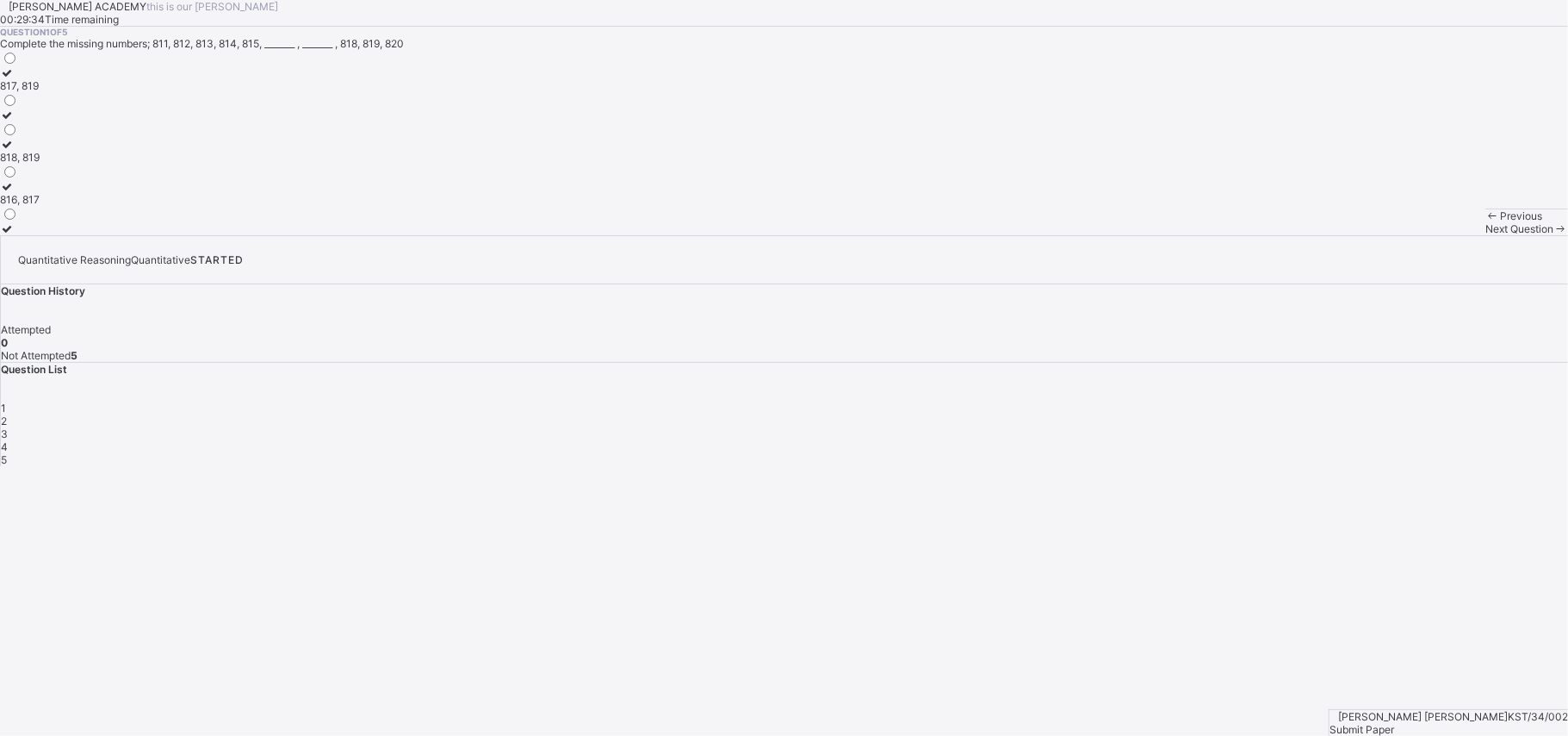
click at [40, 206] on div "816, 817" at bounding box center [20, 199] width 40 height 13
click at [1485, 235] on span "Next Question" at bounding box center [1519, 229] width 68 height 13
click at [45, 134] on div "702, 703" at bounding box center [22, 128] width 45 height 13
click at [1485, 235] on div "Next Question" at bounding box center [1526, 229] width 83 height 13
click at [43, 235] on label "507, 508" at bounding box center [21, 223] width 43 height 26
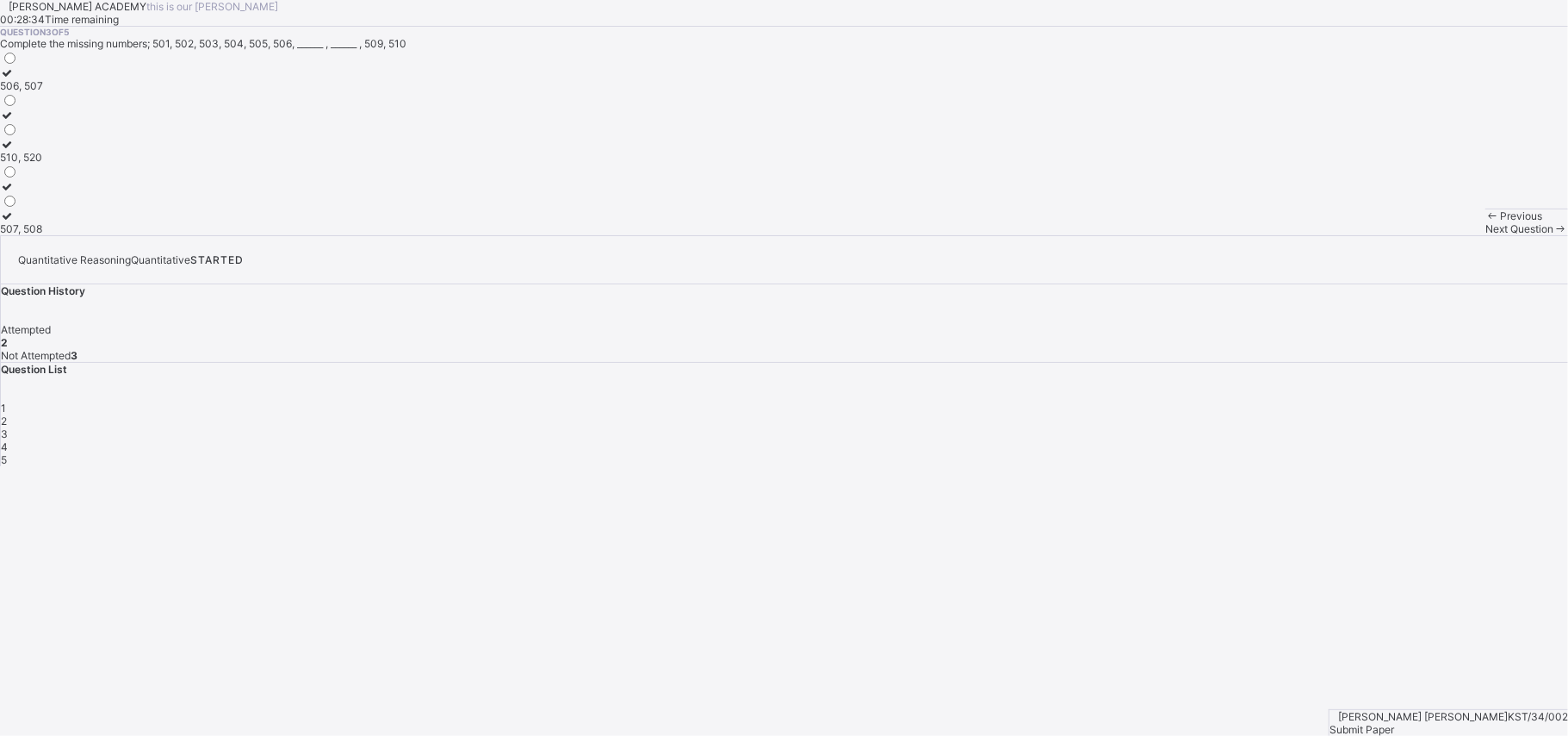
click at [1485, 235] on div "Next Question" at bounding box center [1526, 229] width 83 height 13
click at [43, 206] on div "905, 909" at bounding box center [21, 199] width 43 height 13
click at [1485, 235] on span "Next Question" at bounding box center [1519, 229] width 68 height 13
click at [44, 164] on div "604, 607" at bounding box center [21, 157] width 44 height 13
click at [1394, 723] on span "Submit Paper" at bounding box center [1361, 729] width 64 height 13
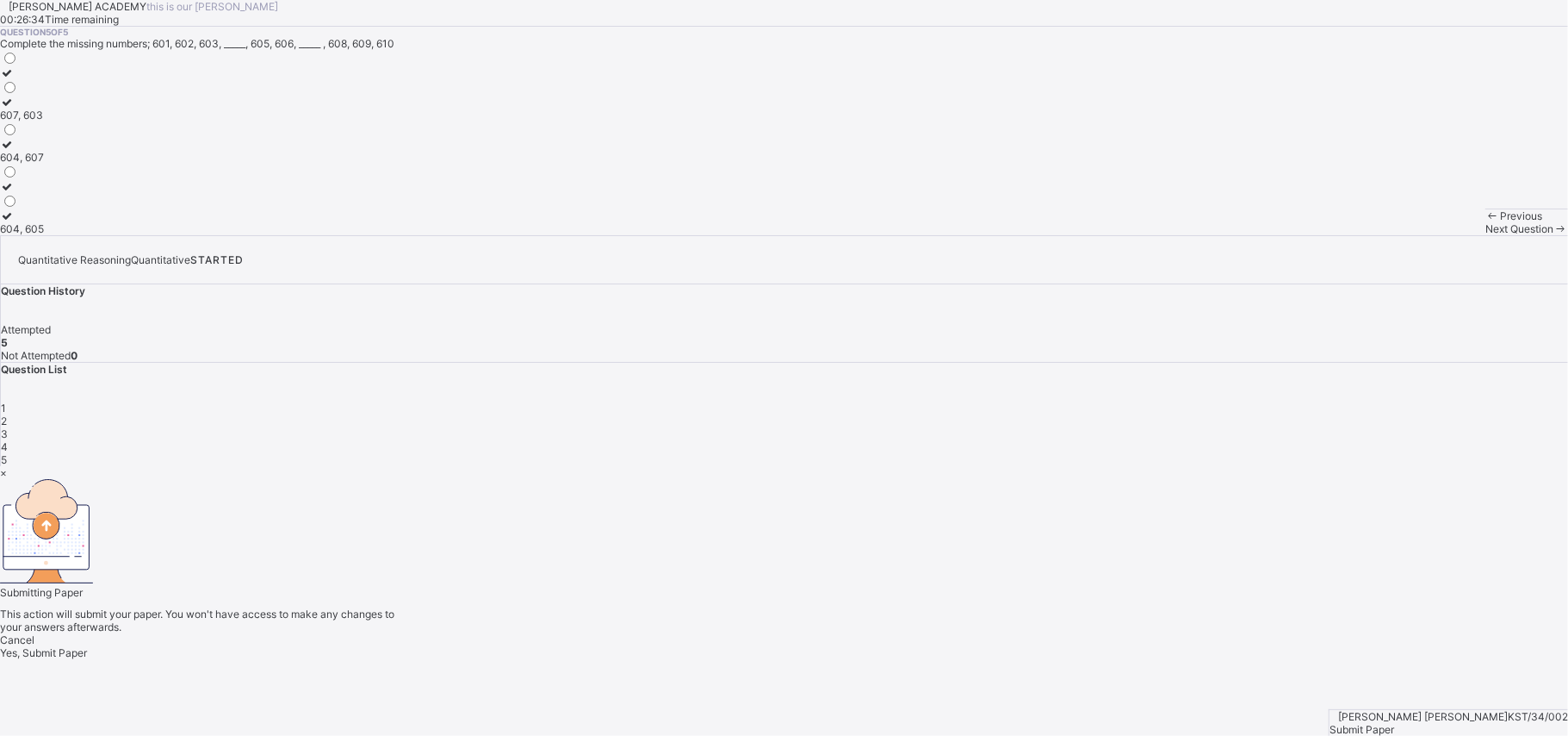
click at [87, 646] on span "Yes, Submit Paper" at bounding box center [43, 652] width 87 height 13
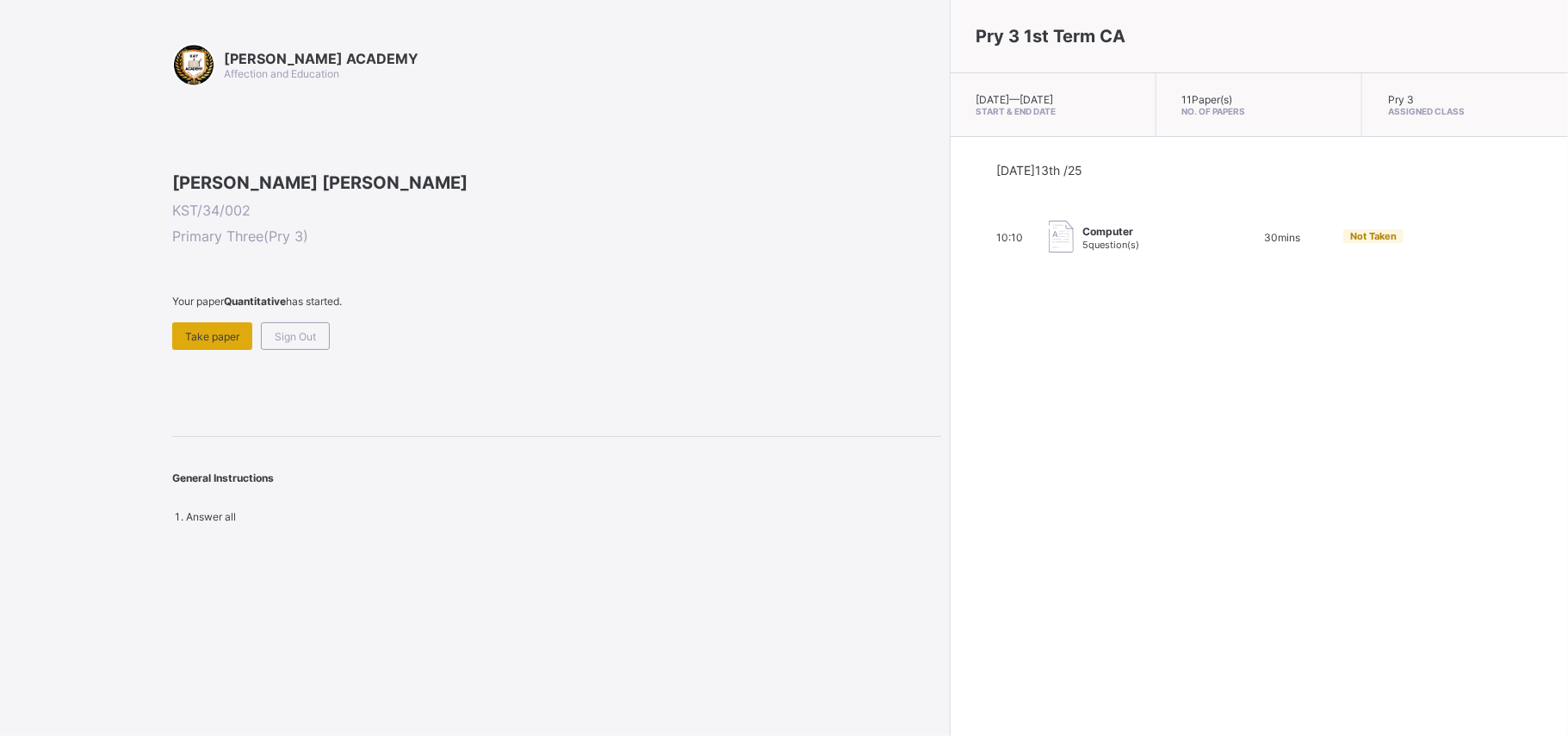
click at [207, 343] on span "Take paper" at bounding box center [212, 336] width 54 height 13
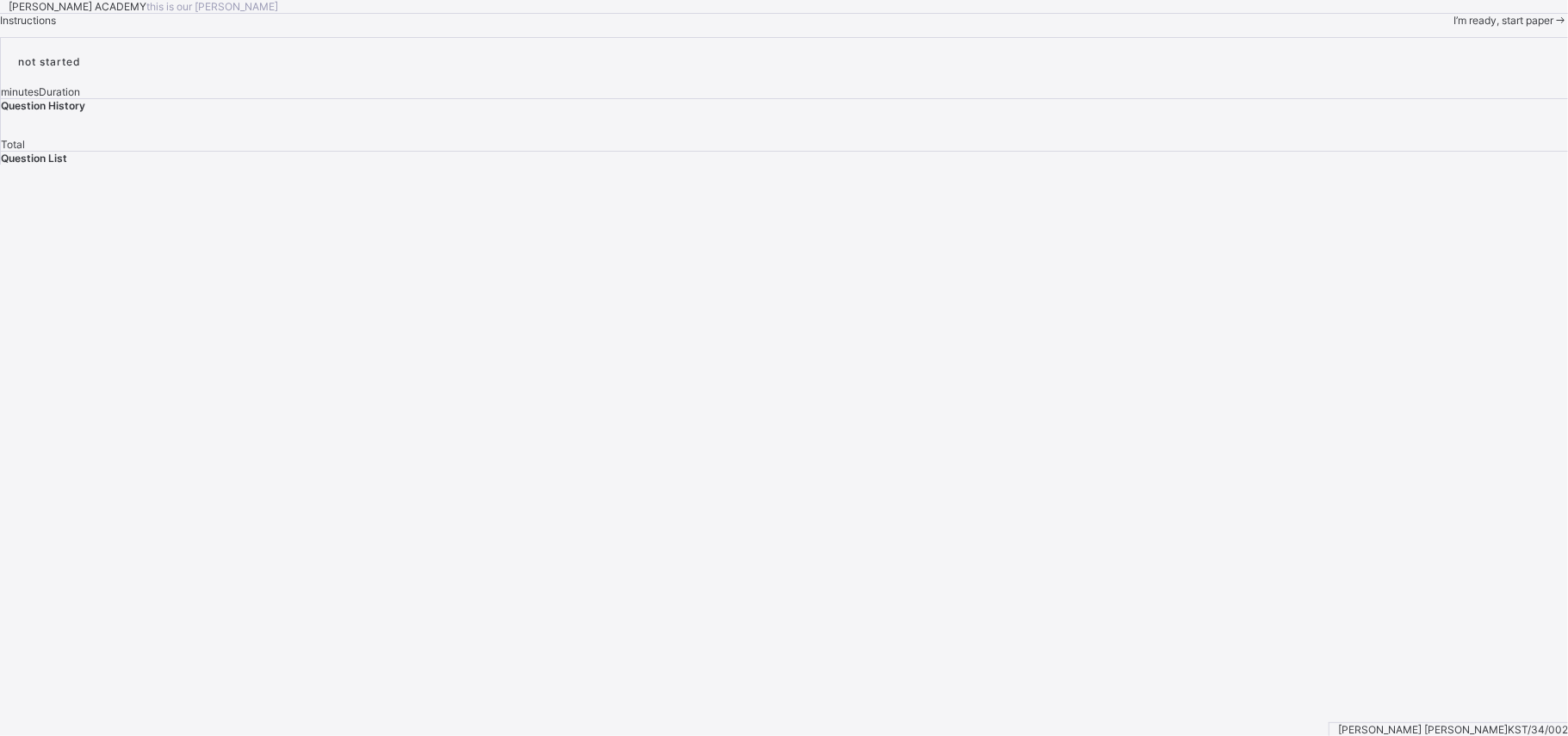
click at [1453, 27] on span "I’m ready, start paper" at bounding box center [1503, 20] width 100 height 13
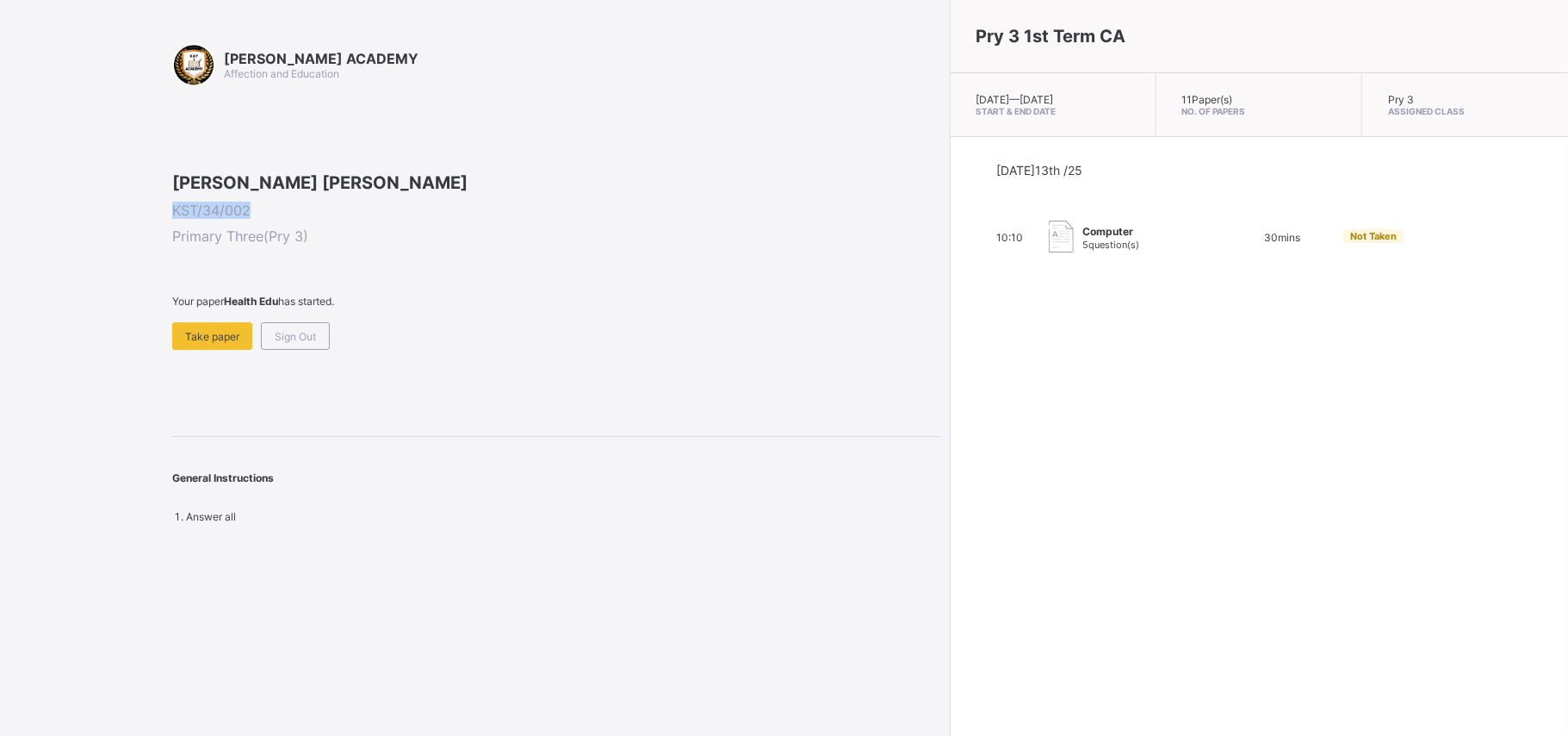
drag, startPoint x: 249, startPoint y: 319, endPoint x: 169, endPoint y: 322, distance: 80.1
click at [169, 322] on div "[PERSON_NAME] ACADEMY Affection and Education [PERSON_NAME] [PERSON_NAME] KST/3…" at bounding box center [470, 368] width 941 height 736
copy span "KST/34/002"
click at [306, 343] on span "Sign Out" at bounding box center [295, 336] width 41 height 13
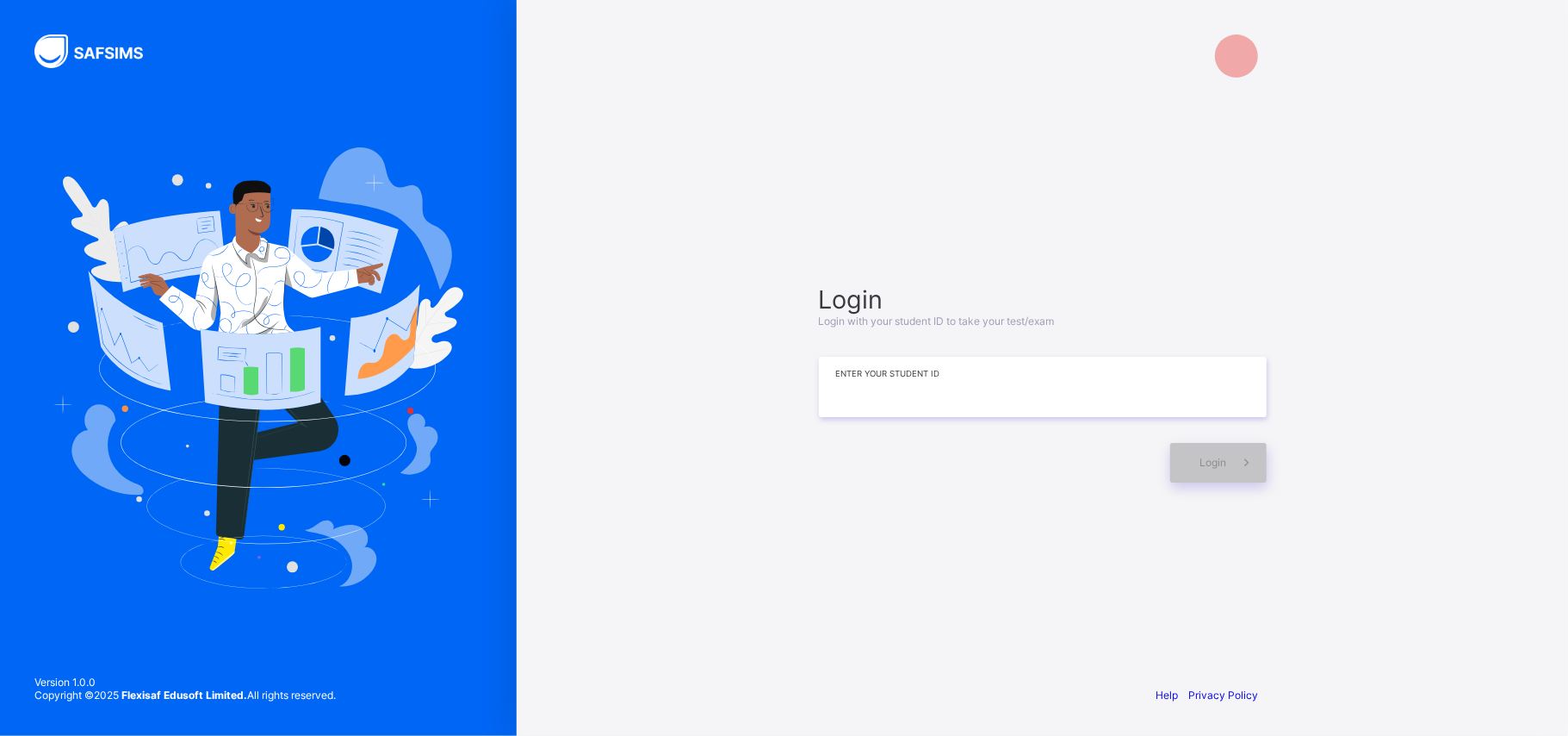
click at [1169, 381] on input at bounding box center [1042, 387] width 448 height 61
paste input "**********"
type input "**********"
click at [1196, 455] on div "Login" at bounding box center [1219, 462] width 97 height 40
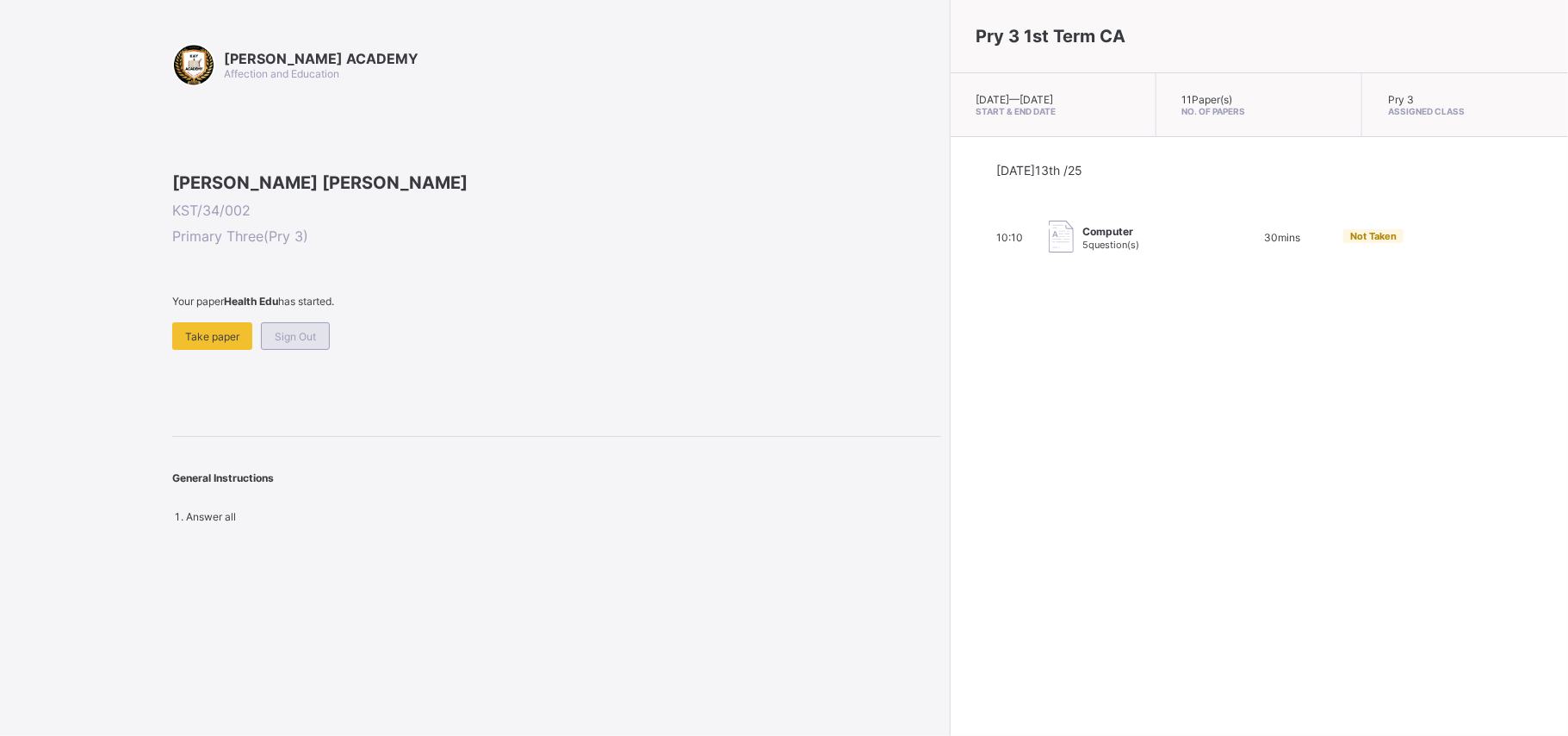
click at [312, 343] on span "Sign Out" at bounding box center [295, 336] width 41 height 13
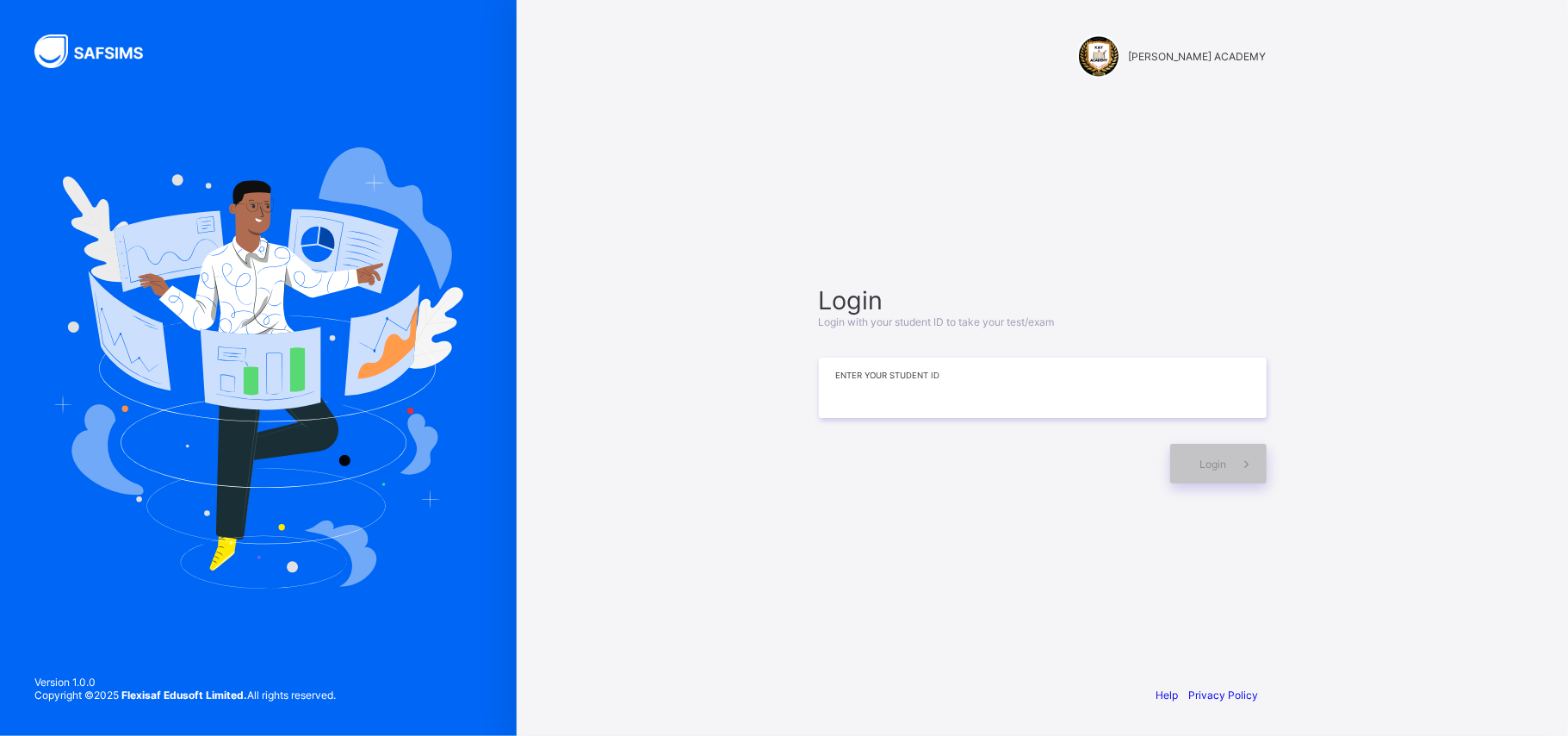
click at [1079, 394] on input at bounding box center [1042, 388] width 448 height 61
type input "**********"
click at [1234, 460] on span at bounding box center [1247, 463] width 40 height 40
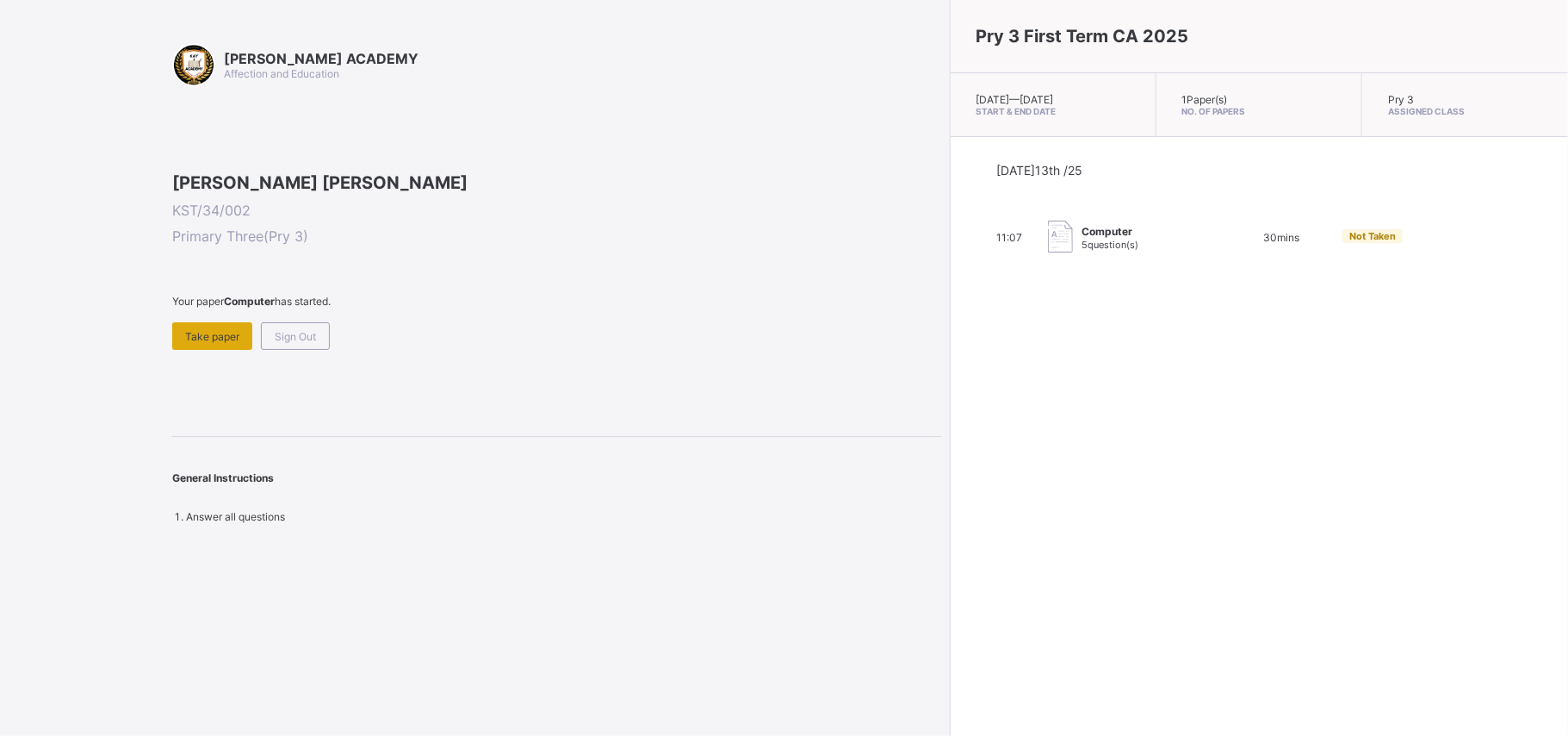
click at [213, 343] on span "Take paper" at bounding box center [212, 336] width 54 height 13
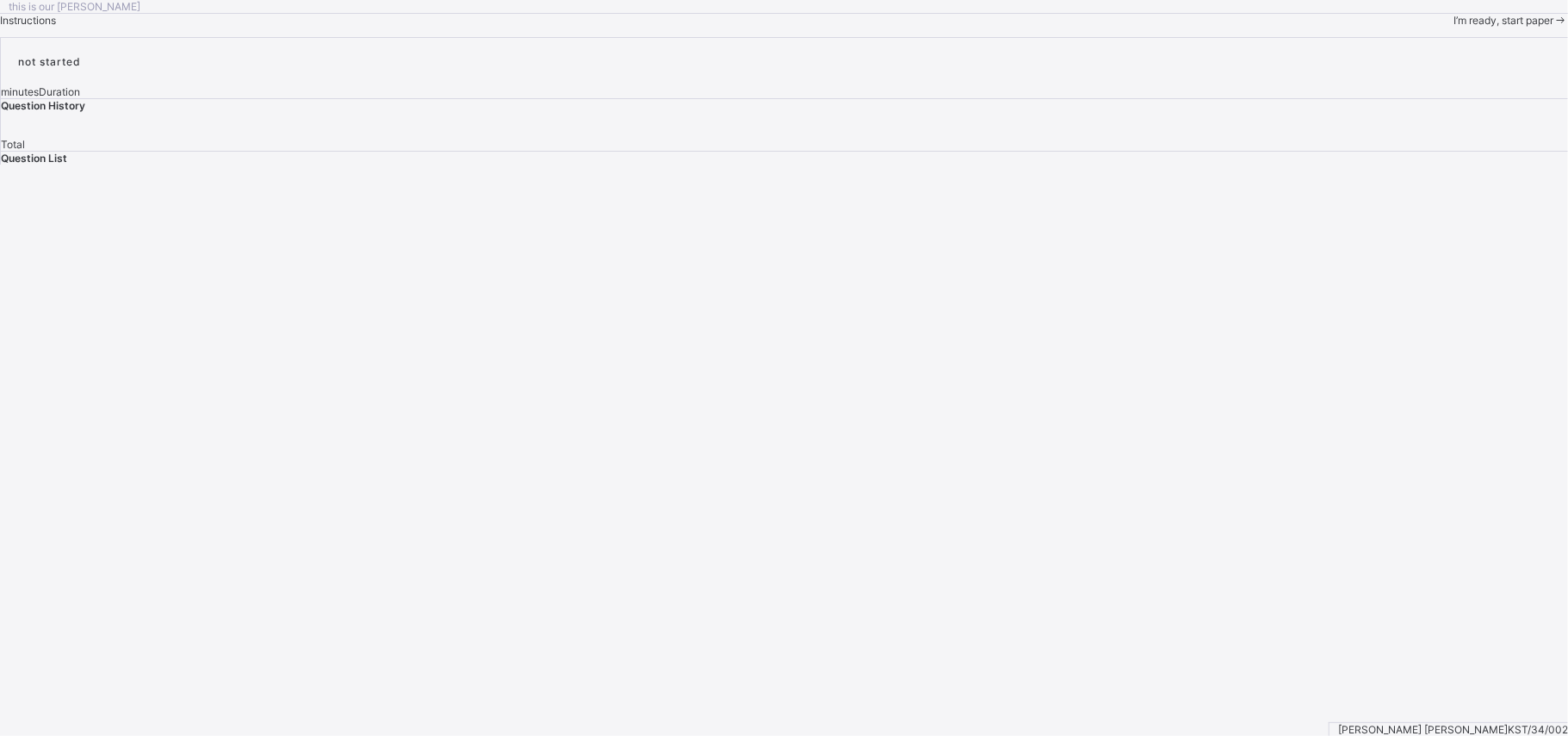
click at [1453, 27] on span "I’m ready, start paper" at bounding box center [1503, 20] width 100 height 13
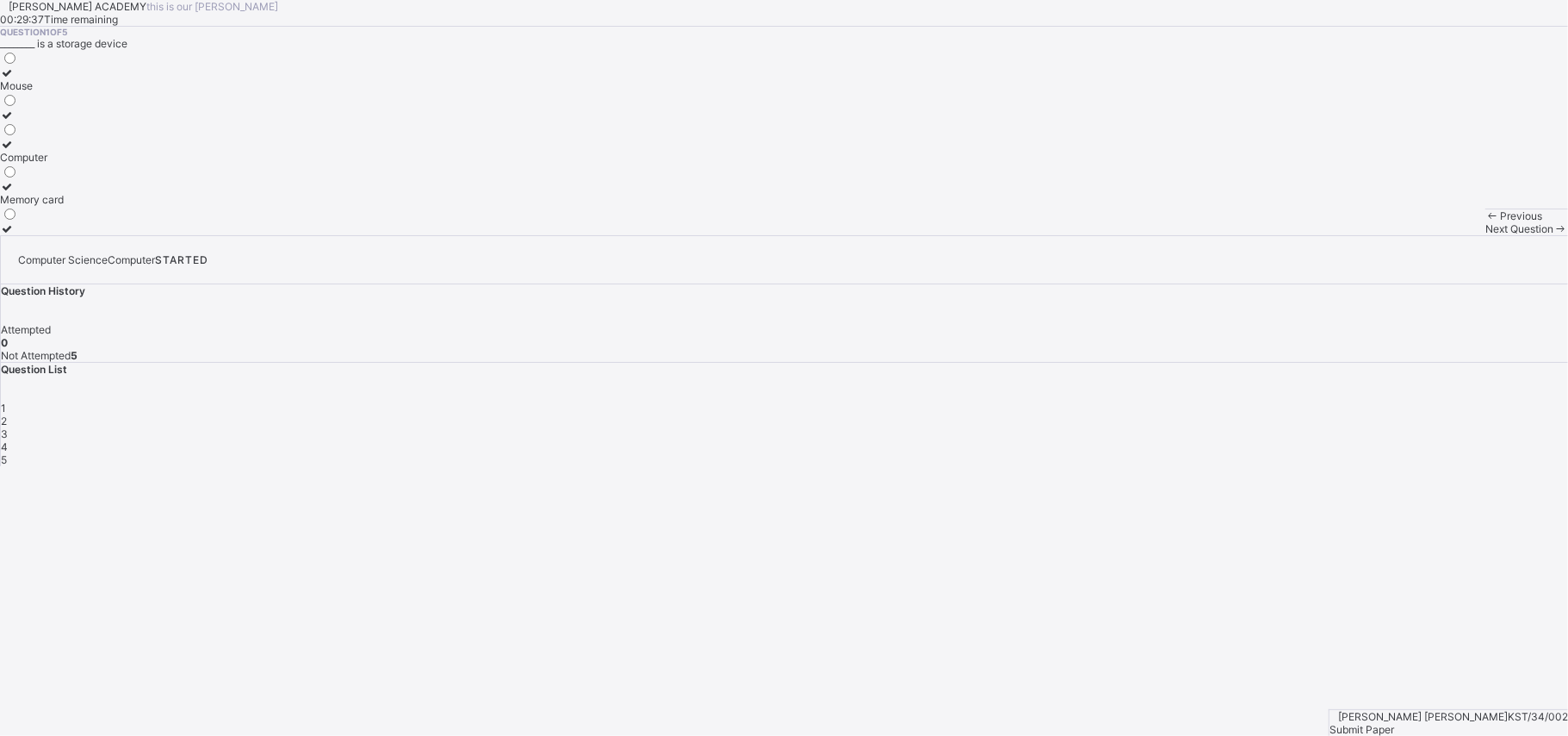
click at [63, 206] on div "Memory card" at bounding box center [32, 199] width 63 height 13
click at [1485, 235] on div "Next Question" at bounding box center [1526, 229] width 83 height 13
click at [47, 193] on div "Computer" at bounding box center [23, 186] width 47 height 13
click at [1485, 235] on div "Next Question" at bounding box center [1526, 229] width 83 height 13
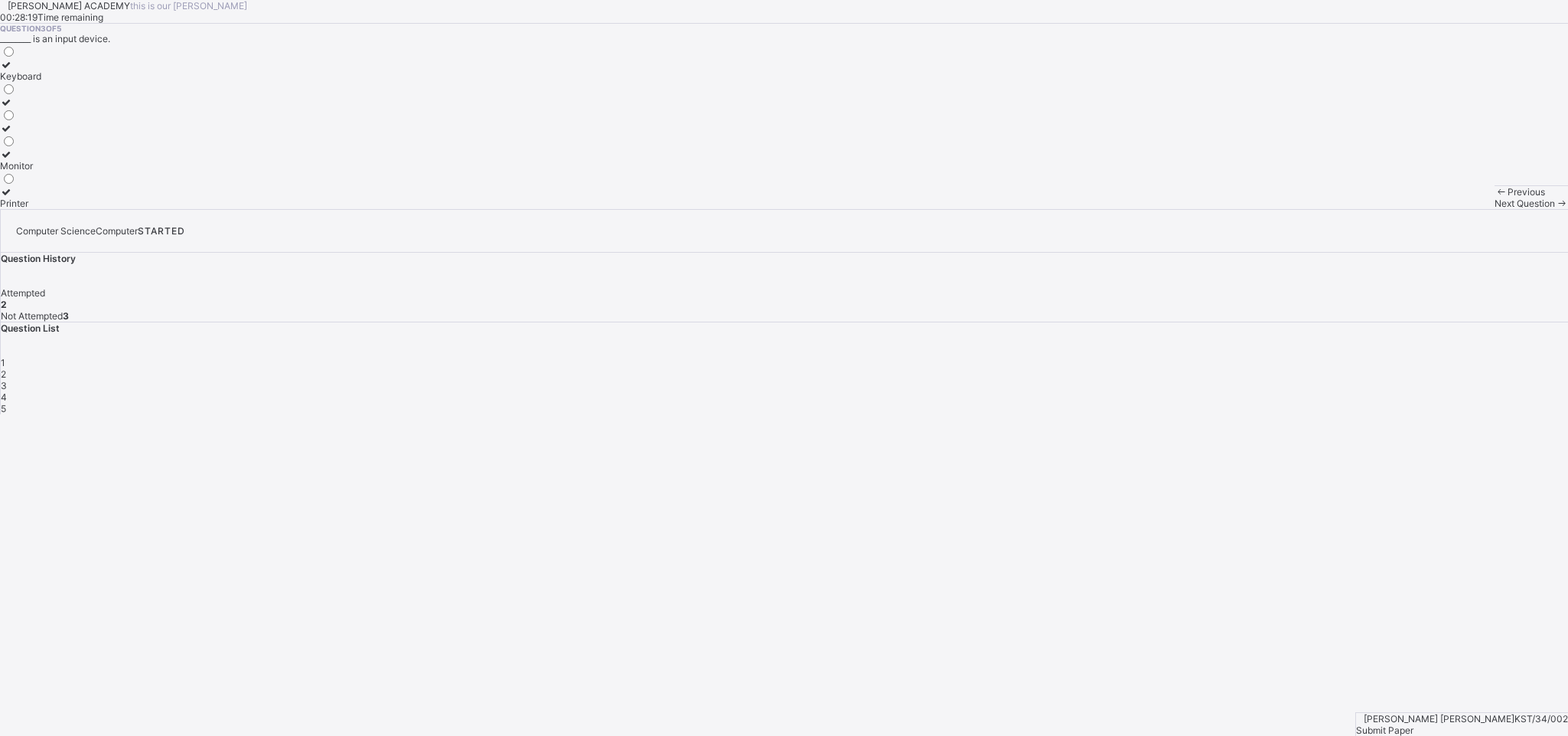
click at [41, 82] on label "Keyboard" at bounding box center [21, 70] width 41 height 23
click at [1393, 209] on span "Next Question" at bounding box center [1524, 204] width 60 height 12
click at [65, 146] on div "Storage device" at bounding box center [32, 140] width 65 height 12
click at [1393, 209] on div "Next Question" at bounding box center [1531, 204] width 74 height 12
click at [1393, 198] on span "Next Question" at bounding box center [1524, 192] width 60 height 12
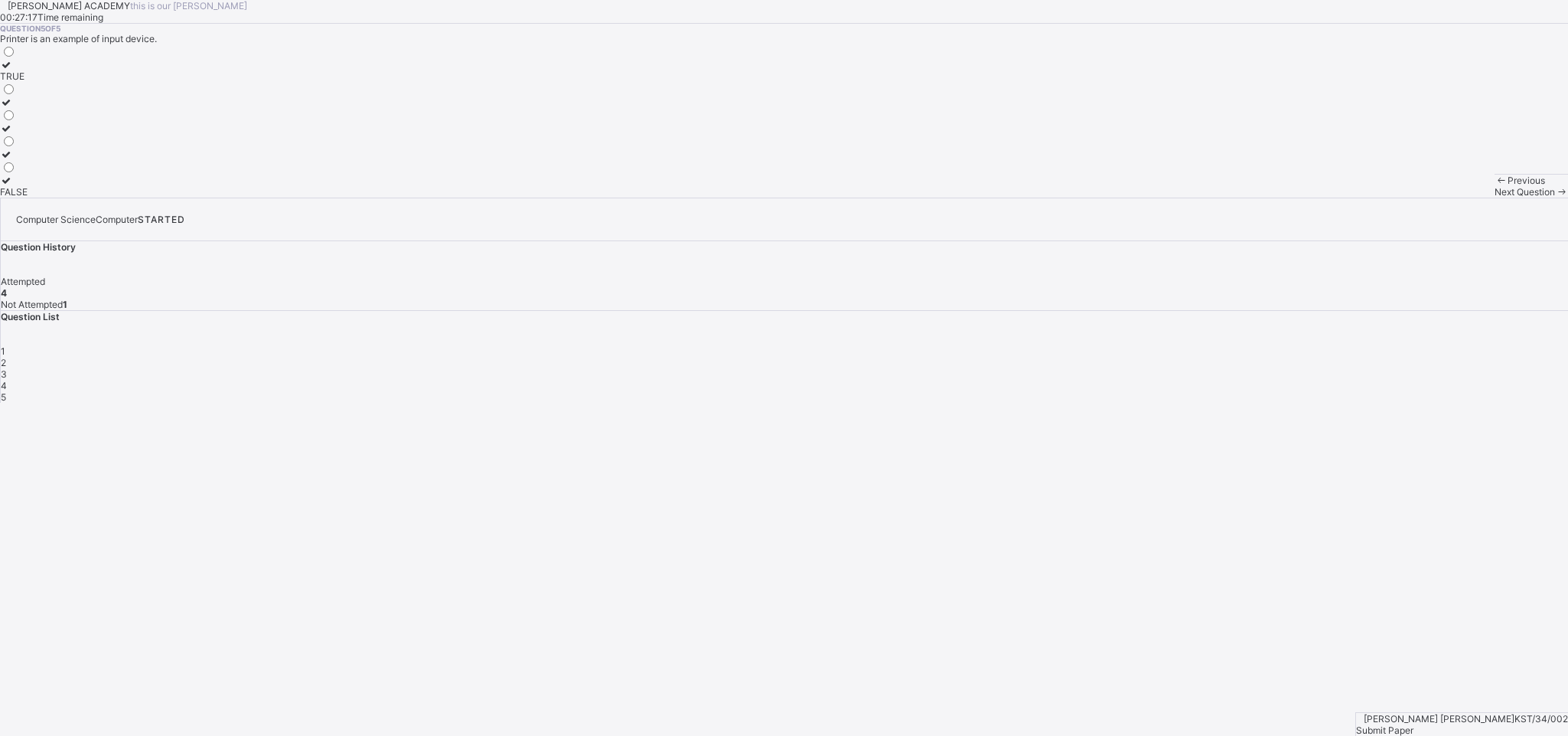
click at [27, 198] on div "FALSE" at bounding box center [13, 192] width 27 height 12
click at [1393, 653] on div "Submit Paper" at bounding box center [1461, 730] width 212 height 12
click at [77, 563] on span "Yes, Submit Paper" at bounding box center [38, 569] width 77 height 12
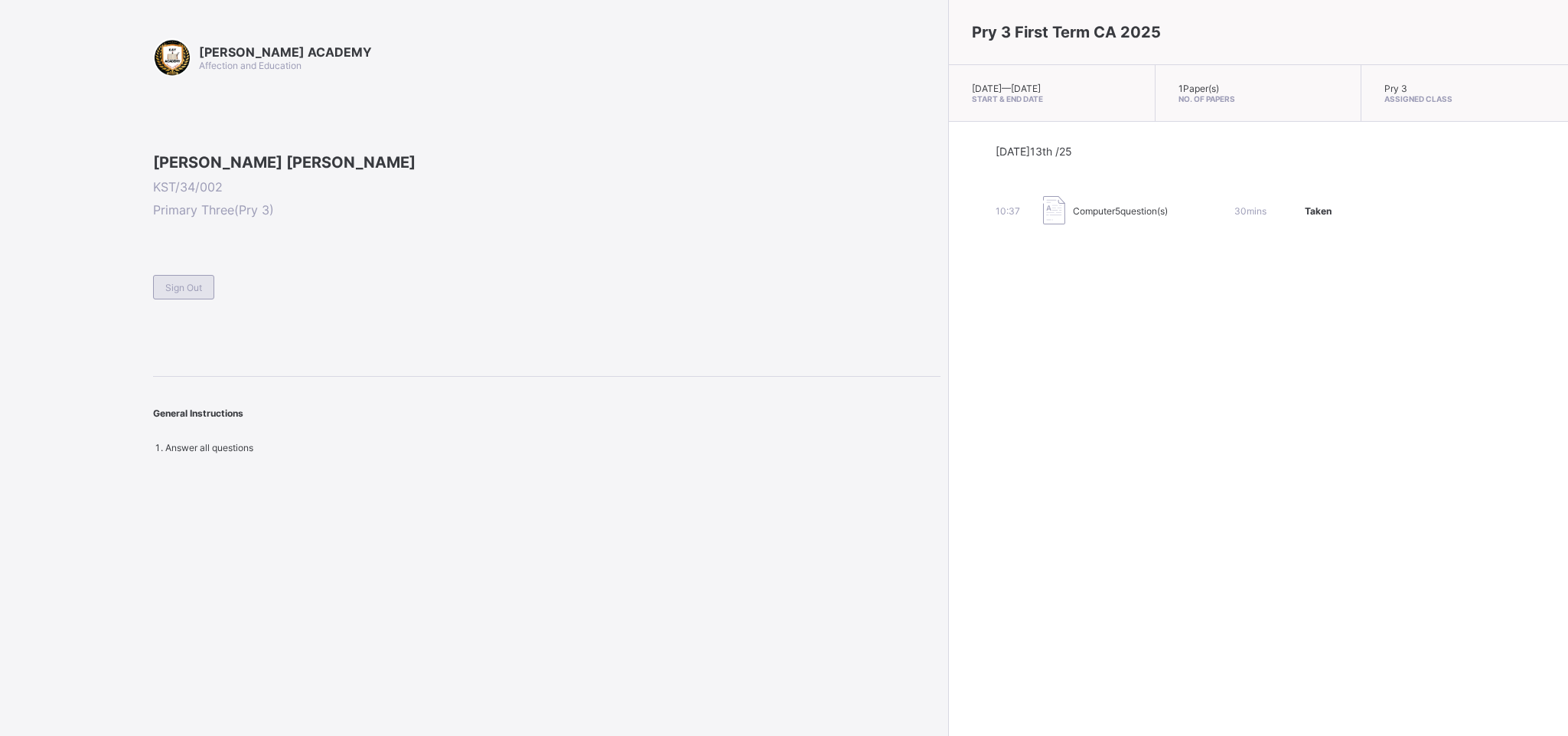
click at [202, 293] on span "Sign Out" at bounding box center [184, 287] width 36 height 12
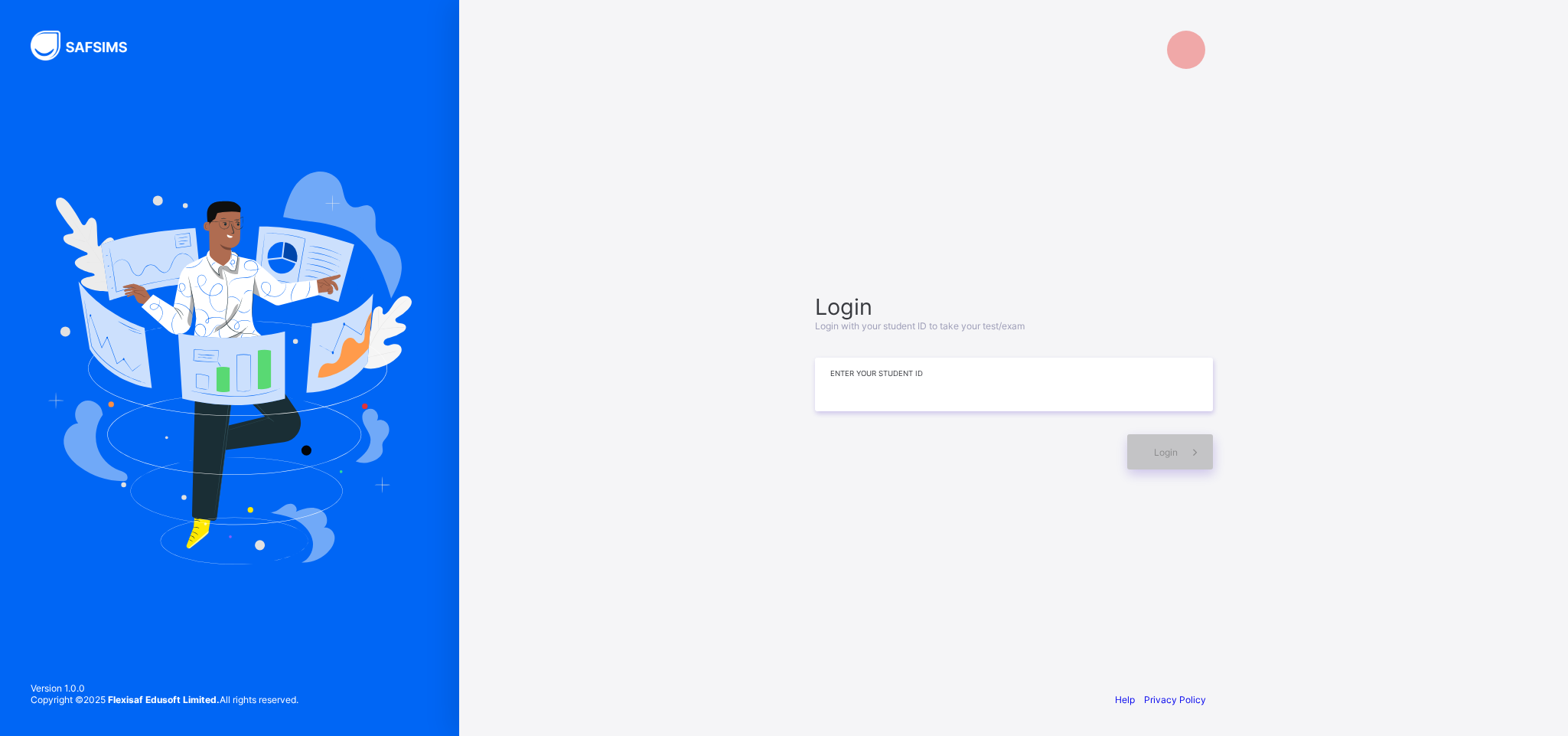
click at [1036, 400] on input at bounding box center [1014, 384] width 398 height 54
type input "**********"
click at [1171, 446] on span "Login" at bounding box center [1165, 452] width 24 height 12
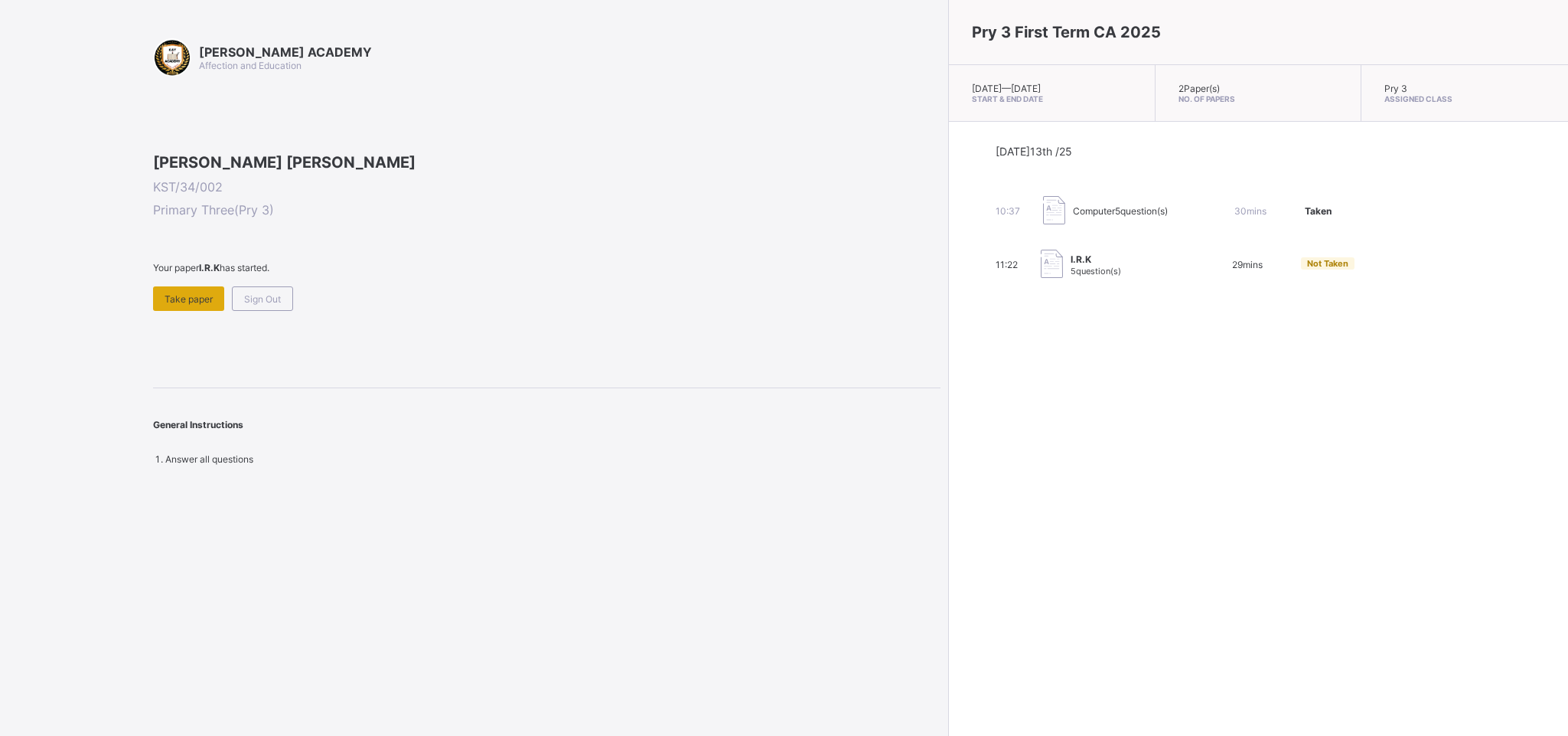
click at [184, 310] on div "Take paper" at bounding box center [189, 299] width 71 height 25
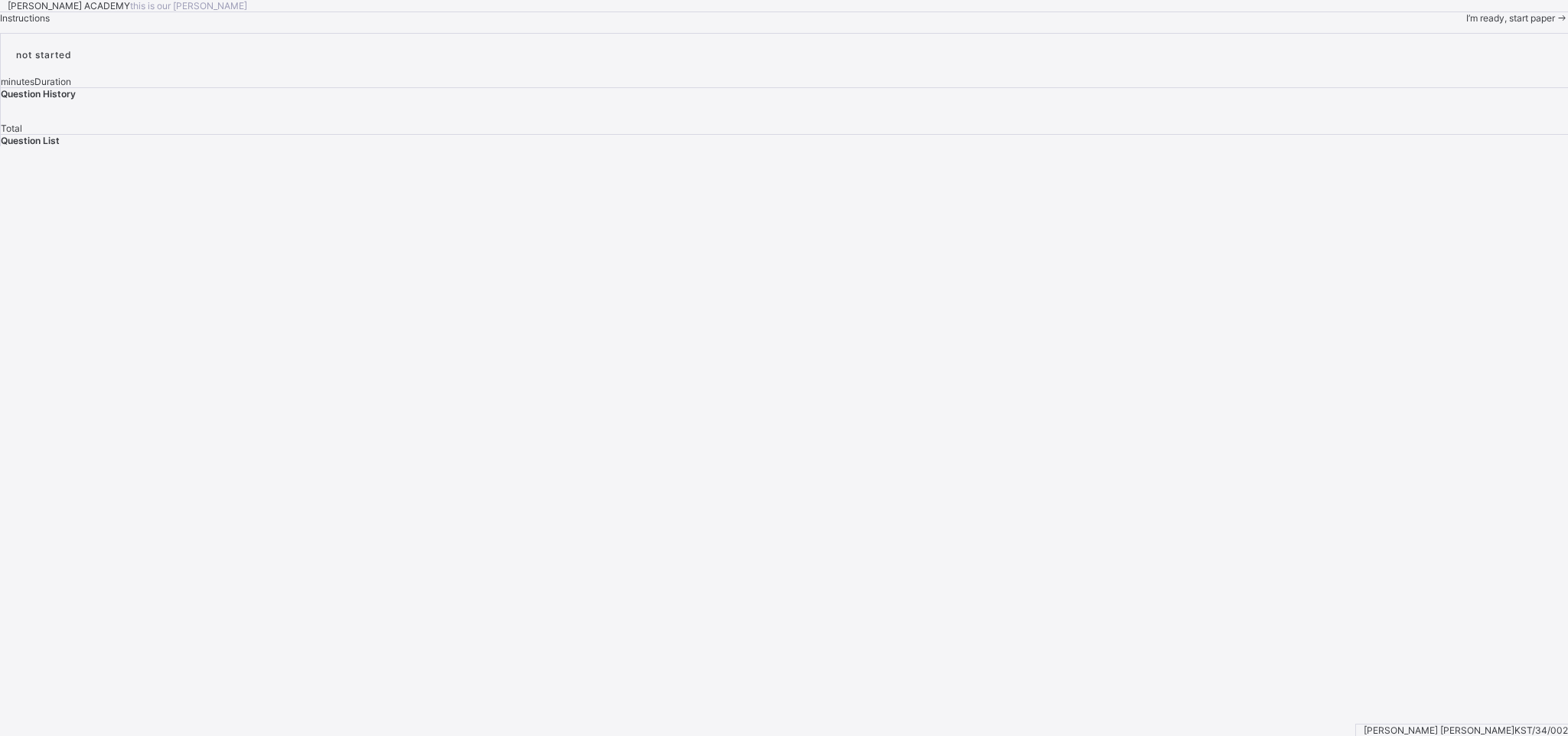
click at [1393, 24] on div "I’m ready, start paper" at bounding box center [1517, 17] width 102 height 12
click at [1393, 24] on span "I’m ready, start paper" at bounding box center [1510, 18] width 89 height 12
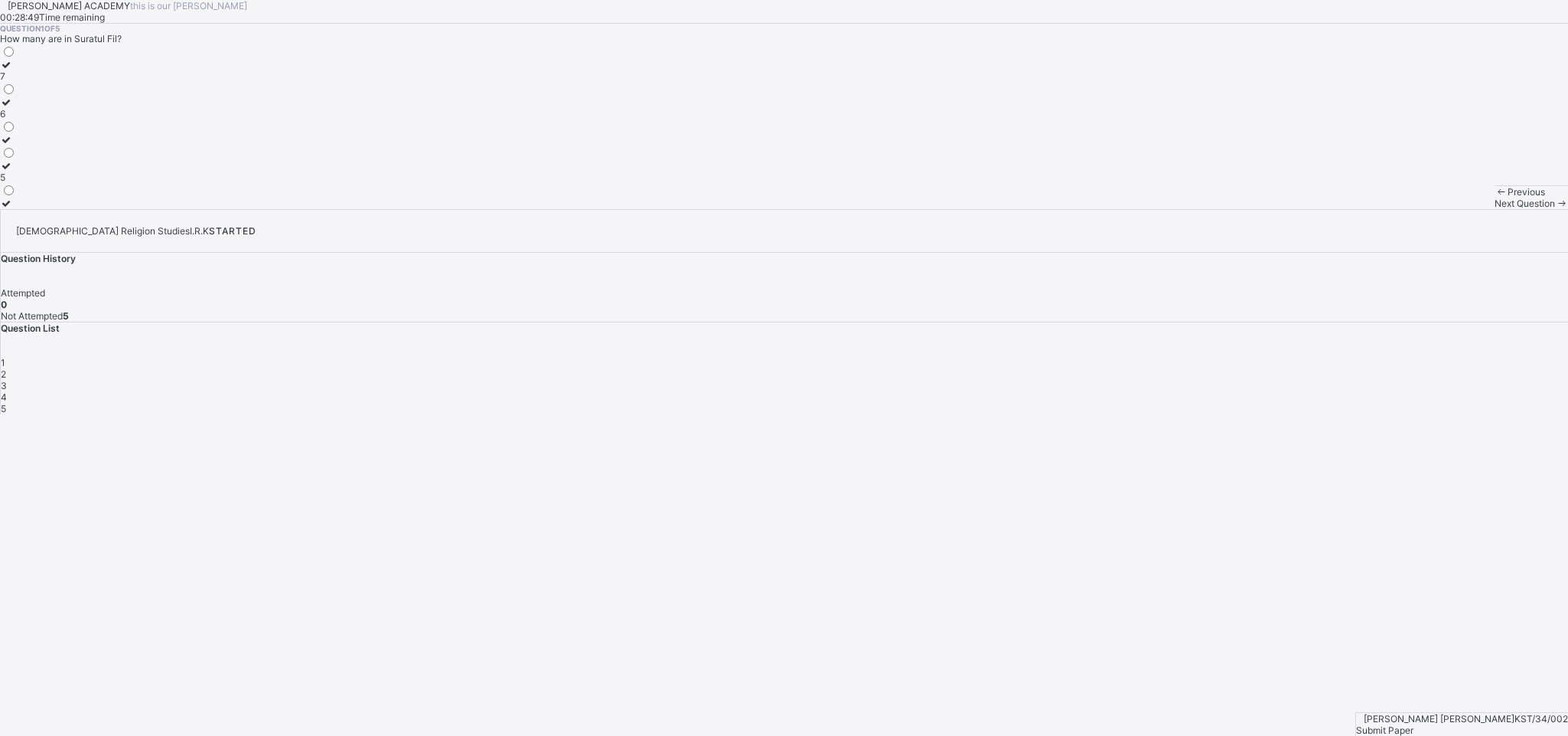
click at [16, 183] on label "5" at bounding box center [7, 171] width 16 height 23
click at [1393, 209] on div "Next Question" at bounding box center [1531, 204] width 74 height 12
click at [33, 82] on label "Israfil" at bounding box center [17, 70] width 33 height 23
click at [1393, 209] on div "Previous Next Question" at bounding box center [1531, 197] width 74 height 24
click at [1393, 209] on span "Next Question" at bounding box center [1524, 204] width 60 height 12
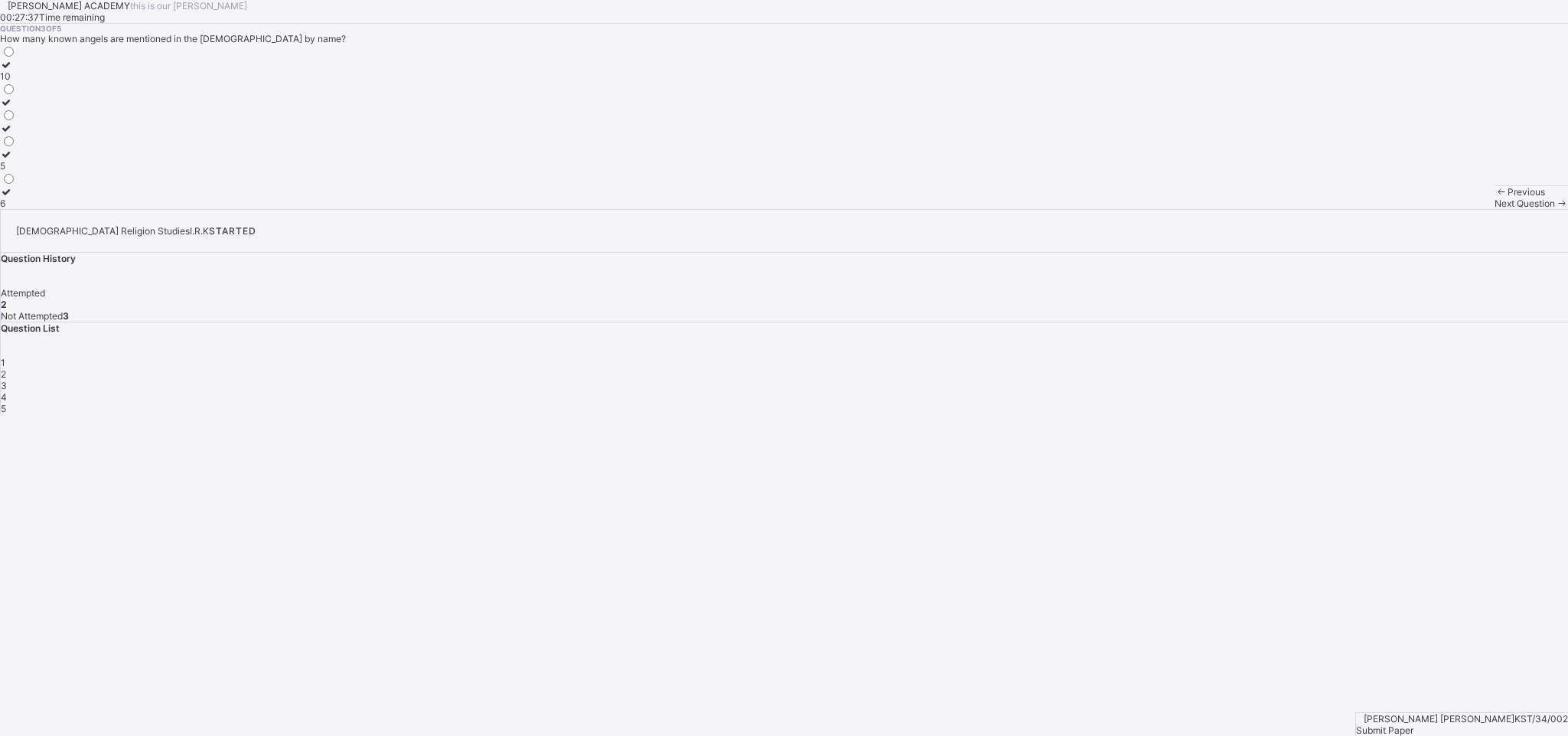
click at [16, 82] on label "10" at bounding box center [7, 70] width 16 height 23
click at [1393, 209] on div "Next Question" at bounding box center [1531, 204] width 74 height 12
click at [161, 119] on div "worshipping them" at bounding box center [80, 113] width 161 height 12
click at [1393, 209] on span "Next Question" at bounding box center [1524, 204] width 60 height 12
click at [74, 82] on div "[PERSON_NAME]" at bounding box center [37, 76] width 74 height 12
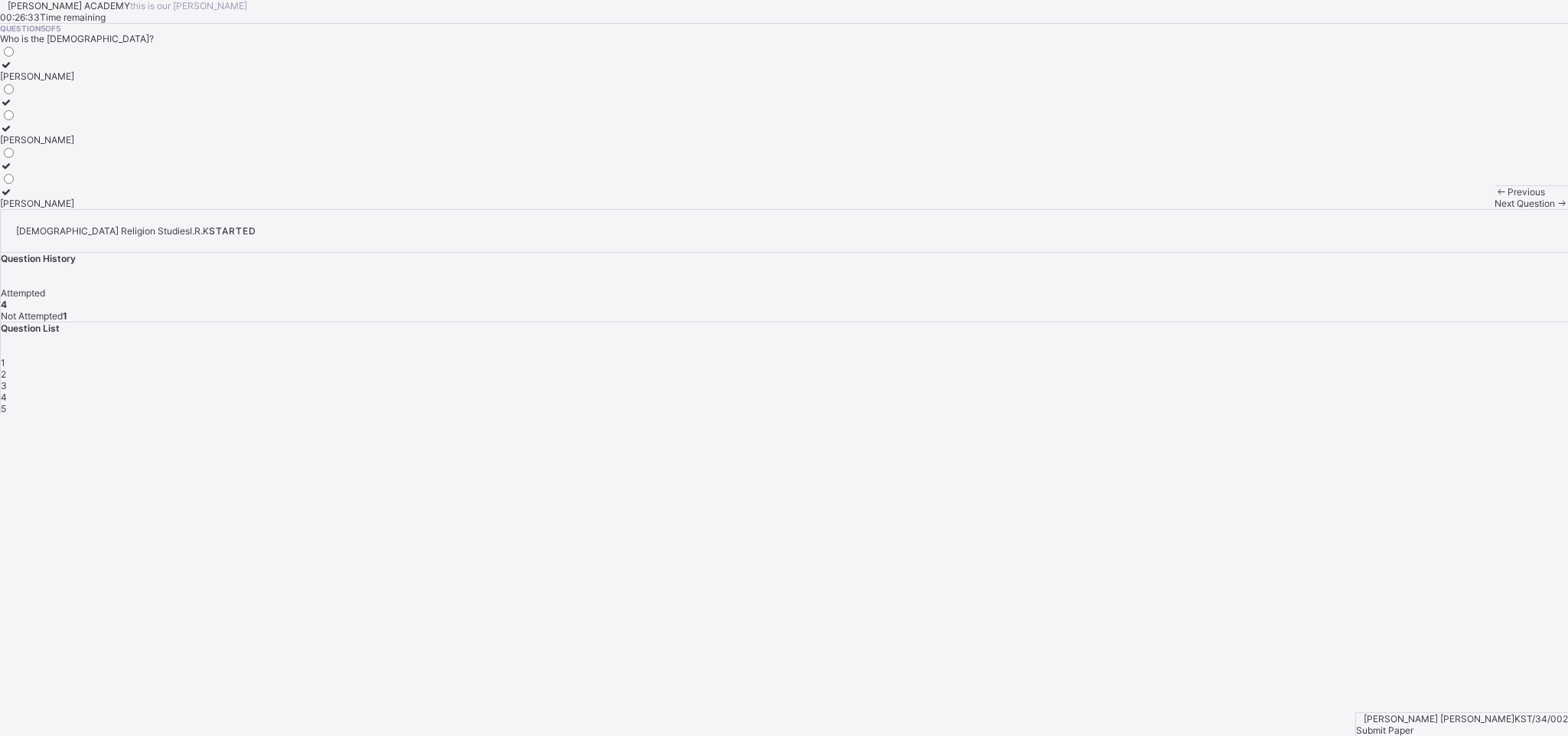
click at [1393, 653] on div "Submit Paper" at bounding box center [1461, 730] width 212 height 12
click at [77, 574] on span "Yes, Submit Paper" at bounding box center [38, 580] width 77 height 12
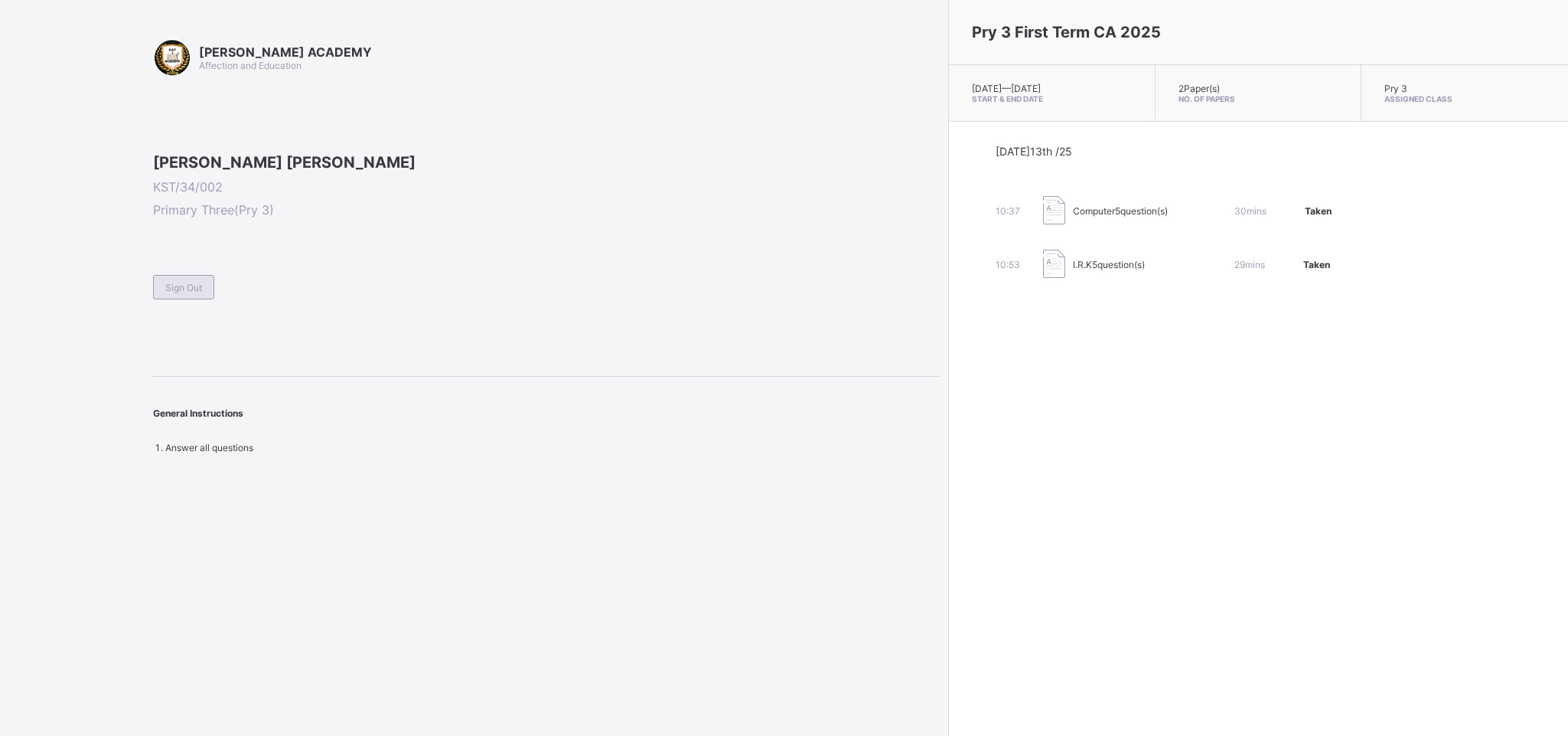
click at [168, 293] on span "Sign Out" at bounding box center [184, 287] width 36 height 12
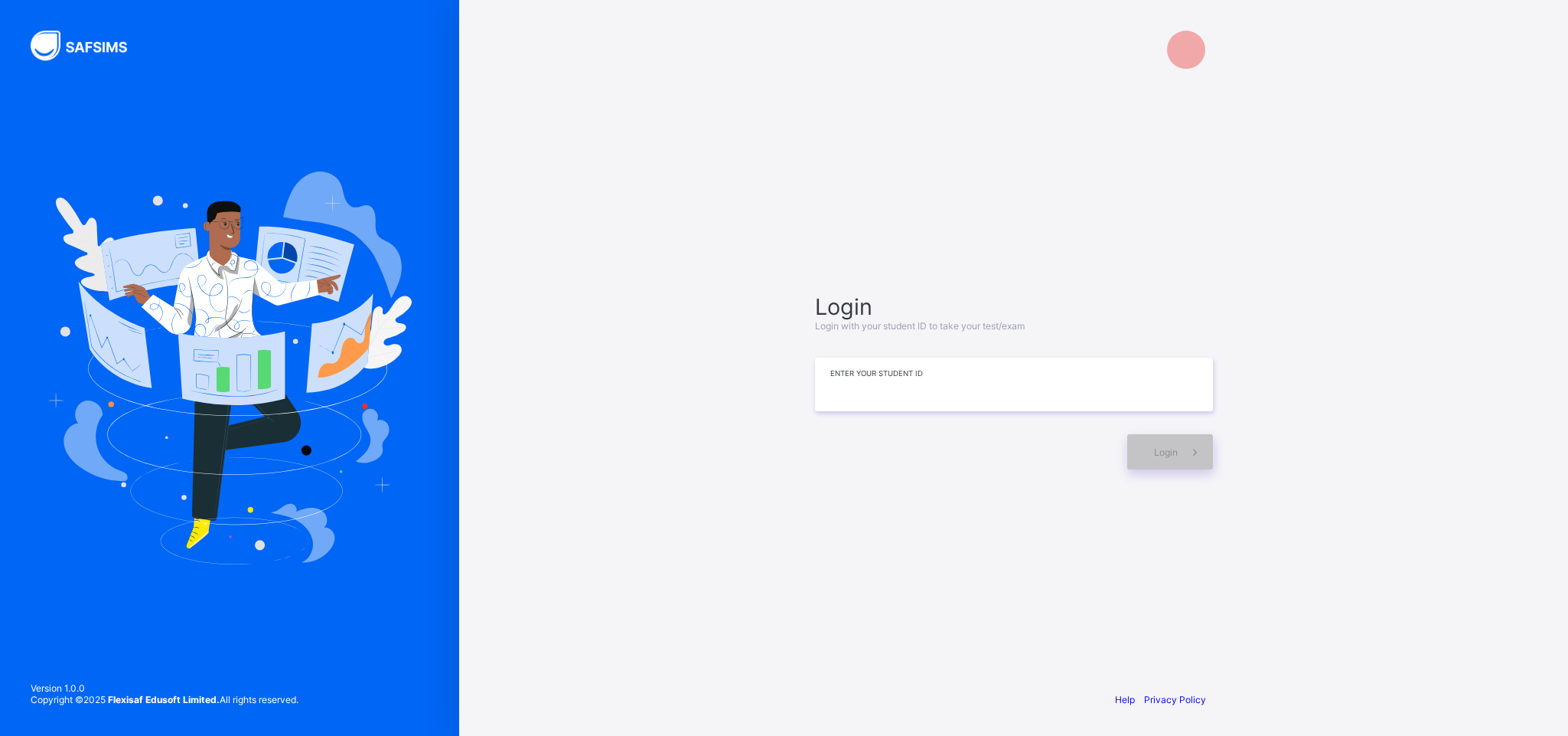
click at [973, 380] on input at bounding box center [1014, 384] width 398 height 54
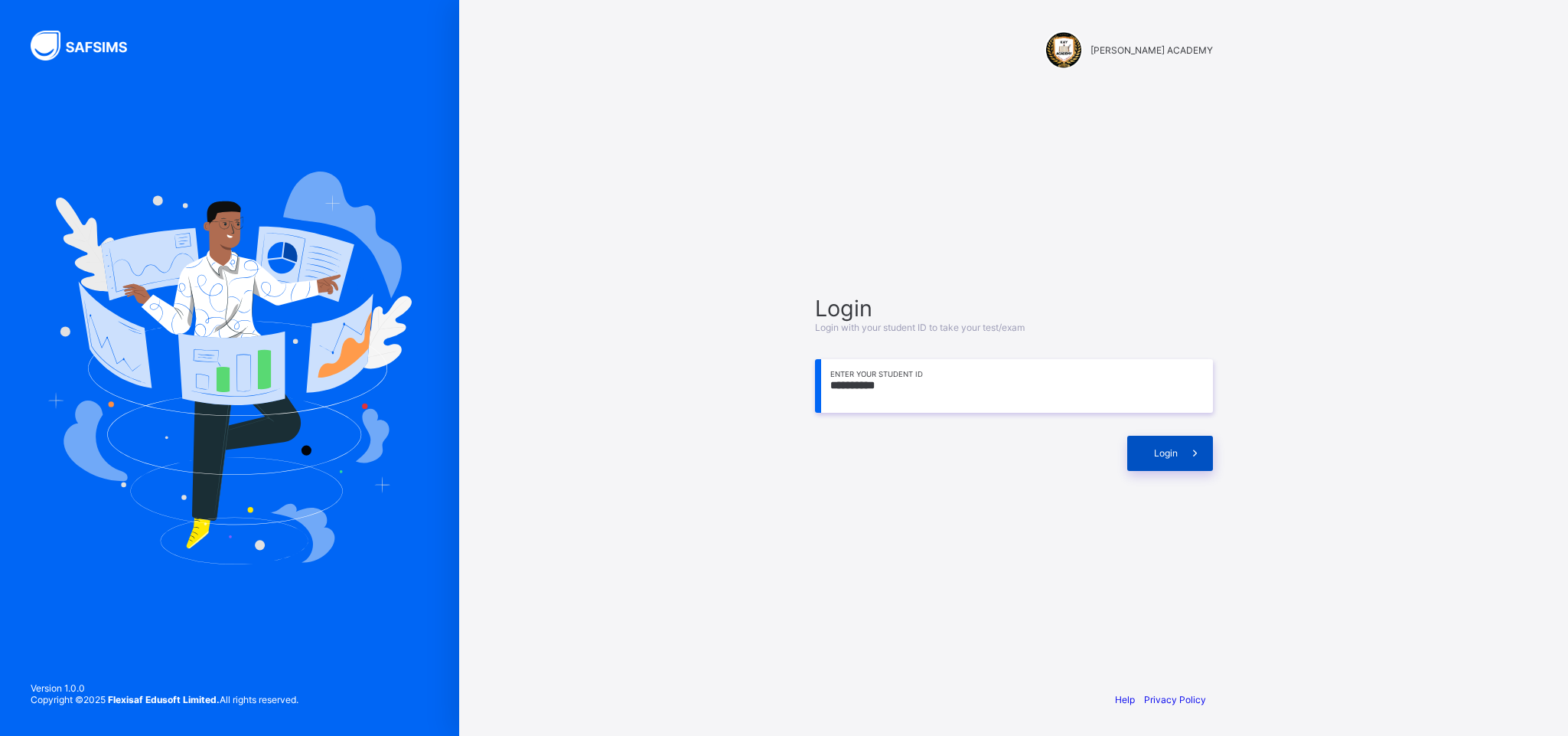
type input "**********"
click at [1155, 455] on span "Login" at bounding box center [1165, 453] width 24 height 12
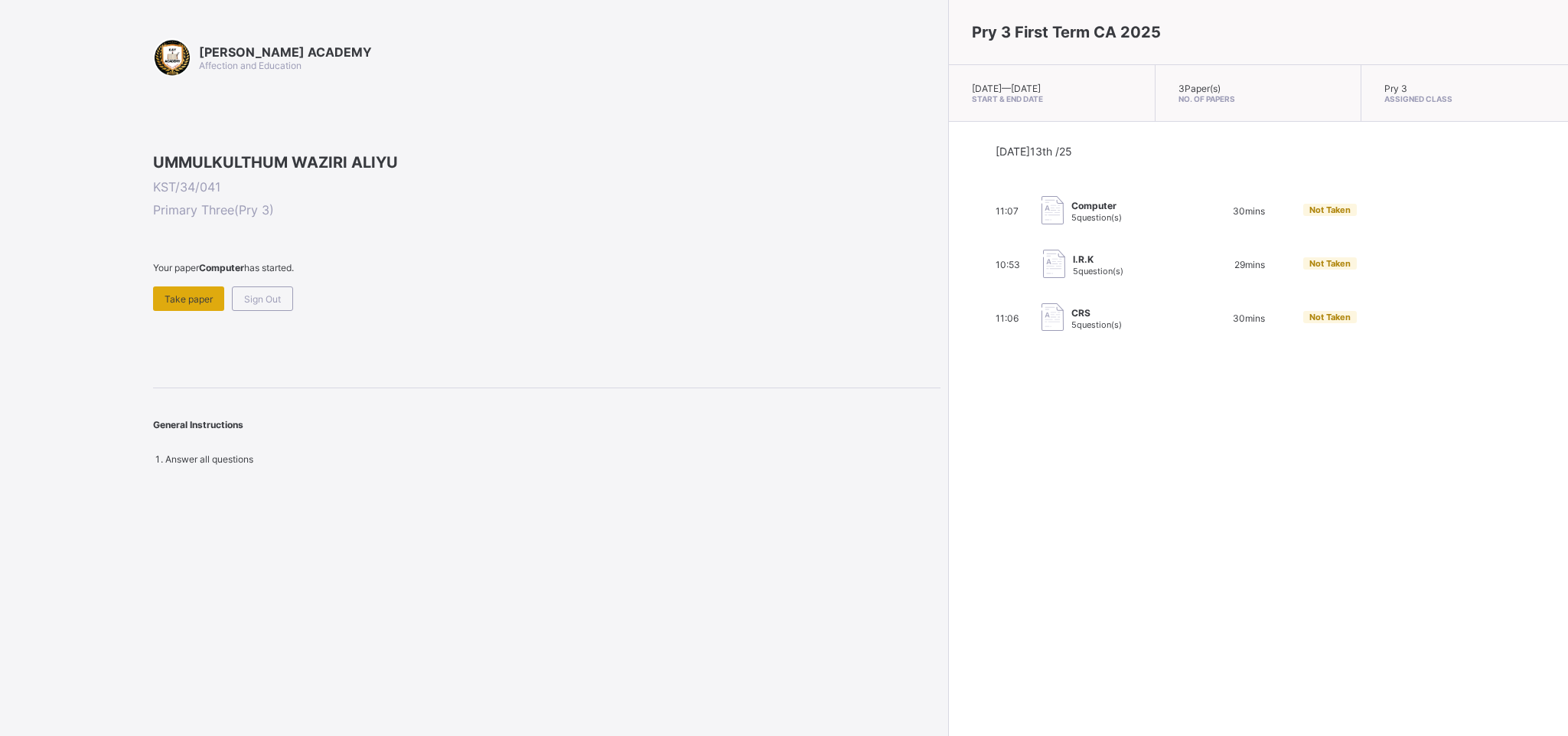
click at [180, 310] on div "Take paper" at bounding box center [189, 299] width 71 height 25
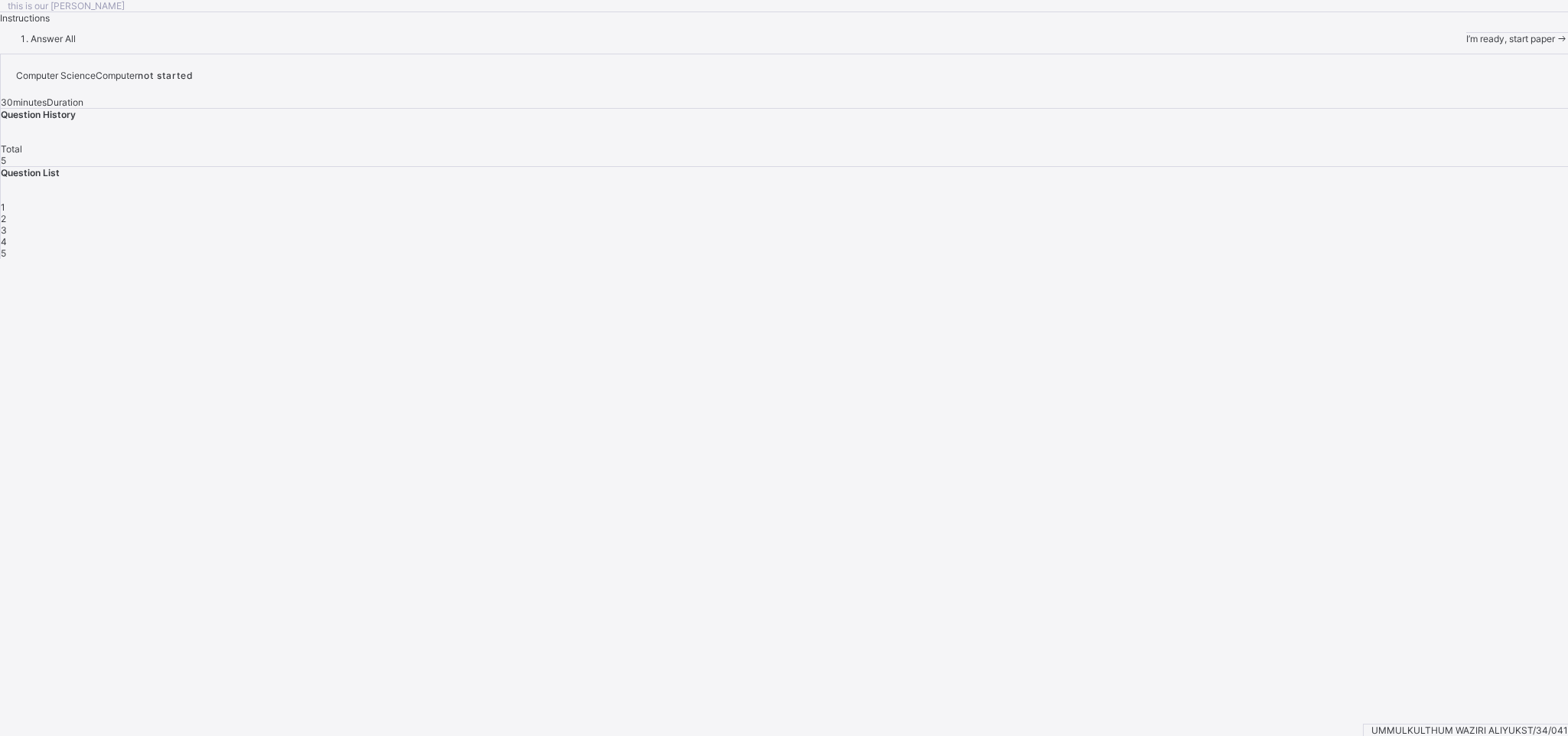
click at [1393, 45] on div "I’m ready, start paper" at bounding box center [1517, 38] width 102 height 12
click at [1393, 45] on div "I’m ready, start paper" at bounding box center [1517, 39] width 102 height 12
click at [1393, 33] on div "Next Question" at bounding box center [1531, 27] width 74 height 12
click at [1393, 33] on span "Next Question" at bounding box center [1524, 27] width 60 height 12
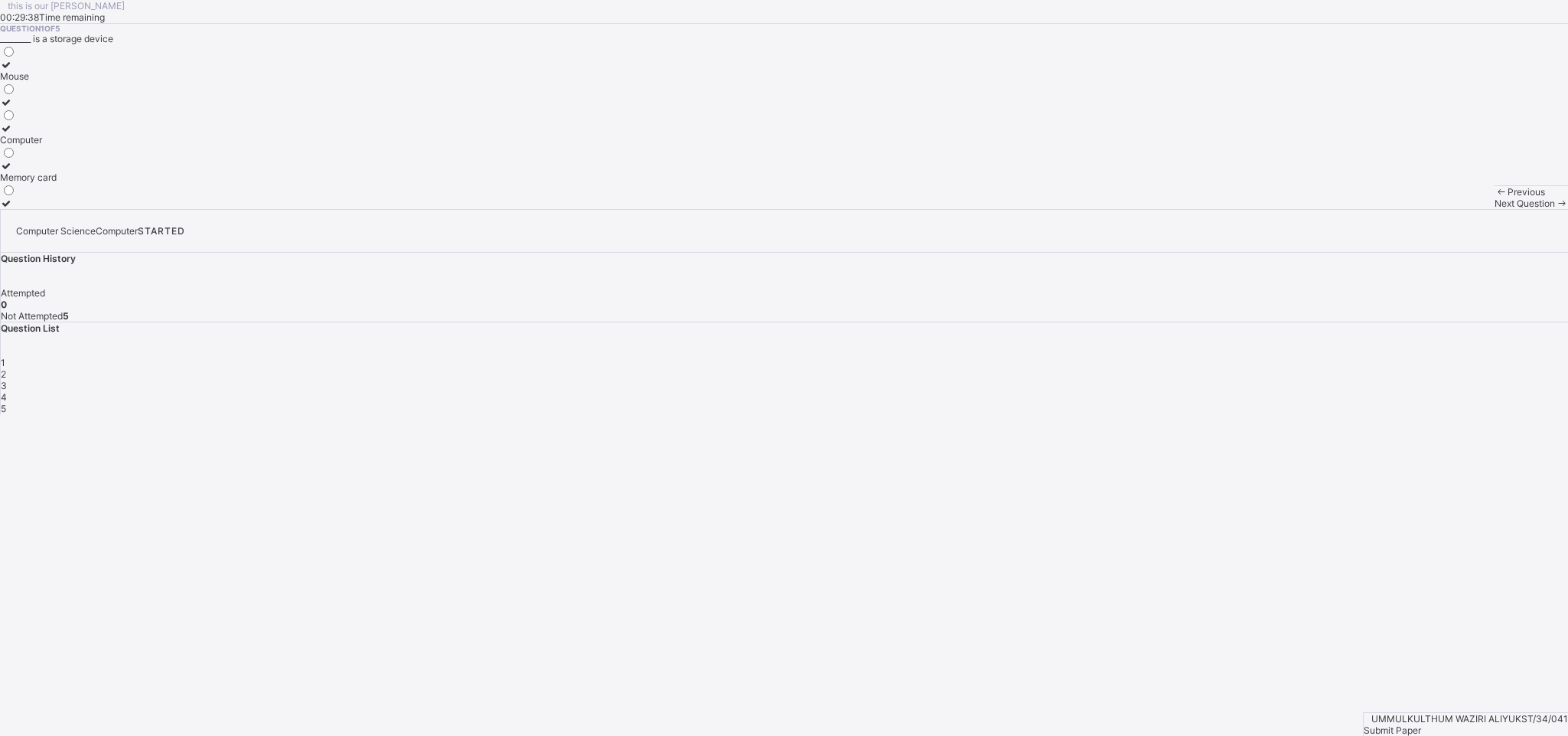
click at [56, 183] on label "Memory card" at bounding box center [28, 171] width 56 height 23
click at [1393, 209] on span "Next Question" at bounding box center [1524, 204] width 60 height 12
click at [42, 171] on label "Computer" at bounding box center [21, 160] width 42 height 23
click at [1393, 209] on div "Next Question" at bounding box center [1531, 204] width 74 height 12
click at [41, 82] on div "Keyboard" at bounding box center [21, 76] width 41 height 12
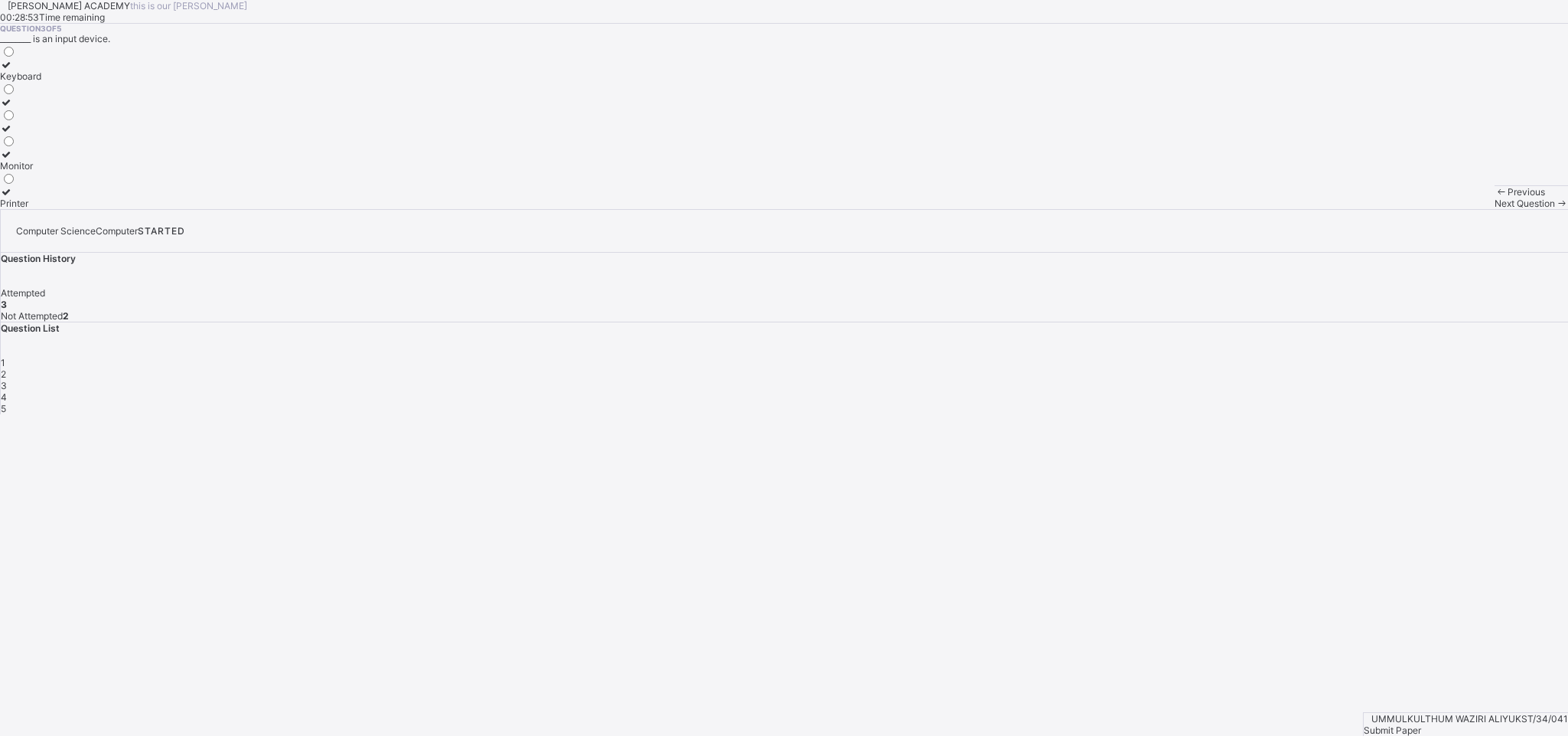
click at [1393, 209] on div "Previous Next Question" at bounding box center [1531, 197] width 74 height 24
click at [1393, 209] on span "Next Question" at bounding box center [1524, 204] width 60 height 12
click at [65, 183] on div "Printer" at bounding box center [32, 177] width 65 height 12
click at [1393, 209] on div "Previous Next Question" at bounding box center [1531, 197] width 74 height 24
click at [1393, 209] on span "Next Question" at bounding box center [1524, 204] width 60 height 12
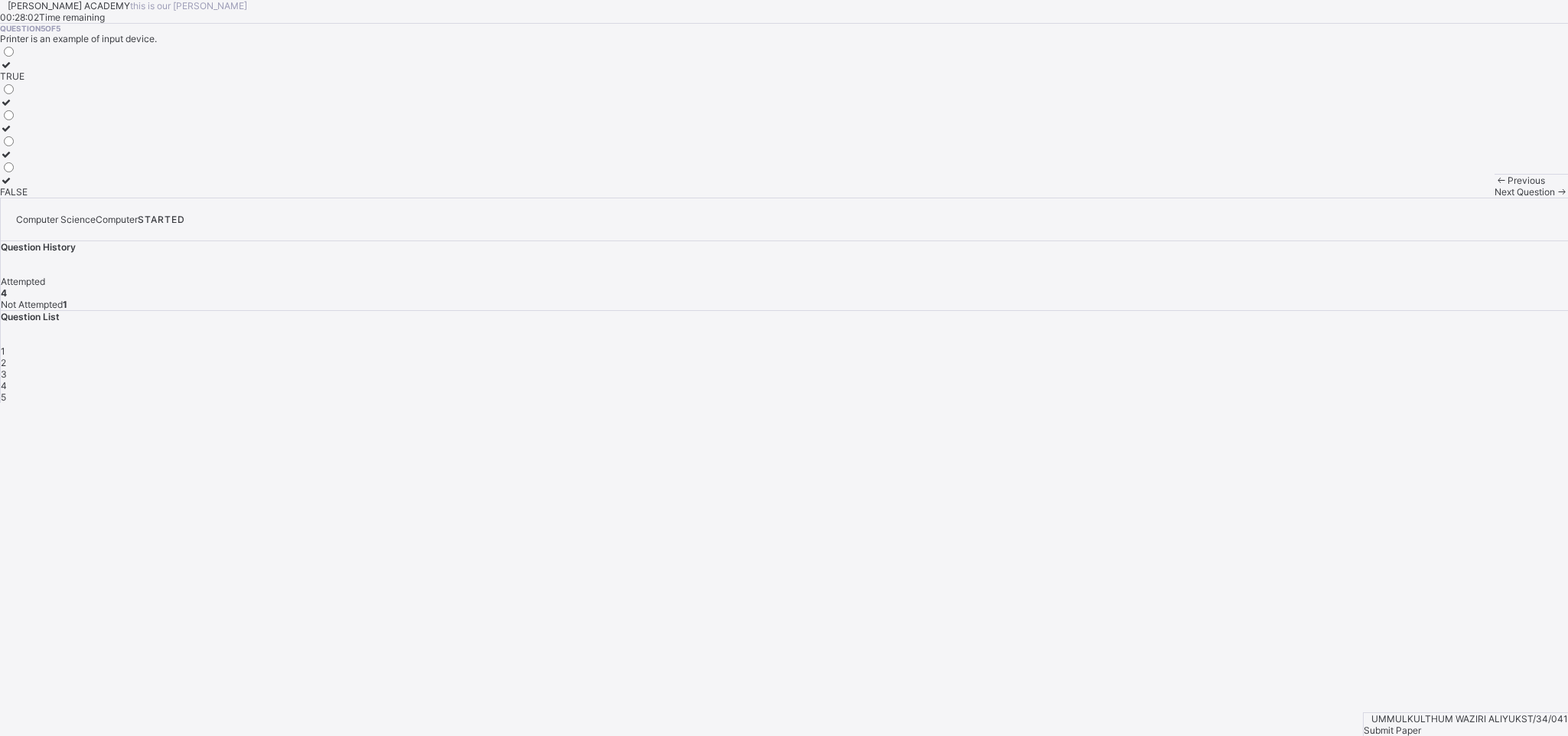
click at [27, 82] on div "TRUE" at bounding box center [13, 76] width 27 height 12
click at [1393, 653] on span "Submit Paper" at bounding box center [1392, 730] width 57 height 12
click at [804, 563] on div "Yes, Submit Paper" at bounding box center [784, 569] width 1568 height 12
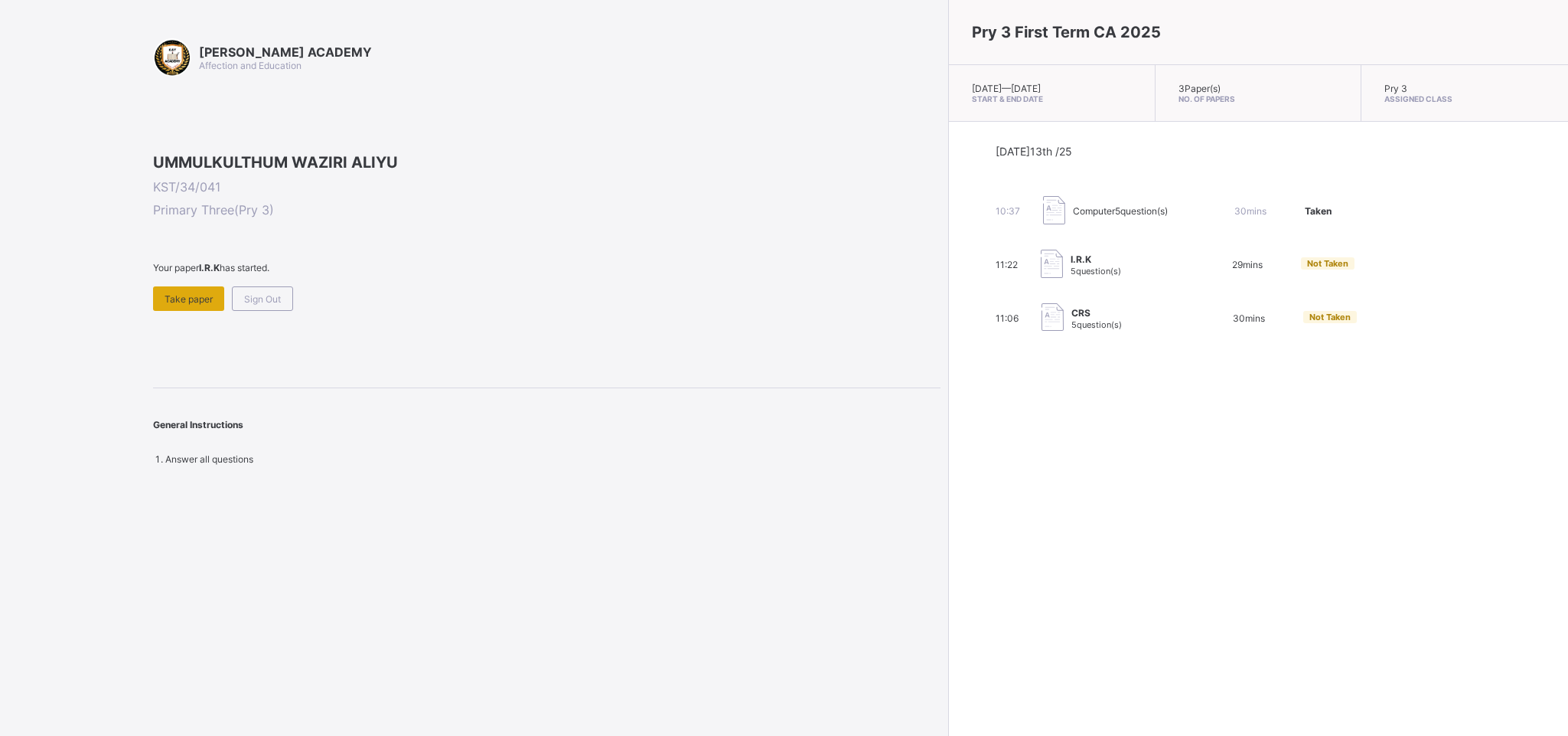
click at [167, 305] on span "Take paper" at bounding box center [189, 299] width 48 height 12
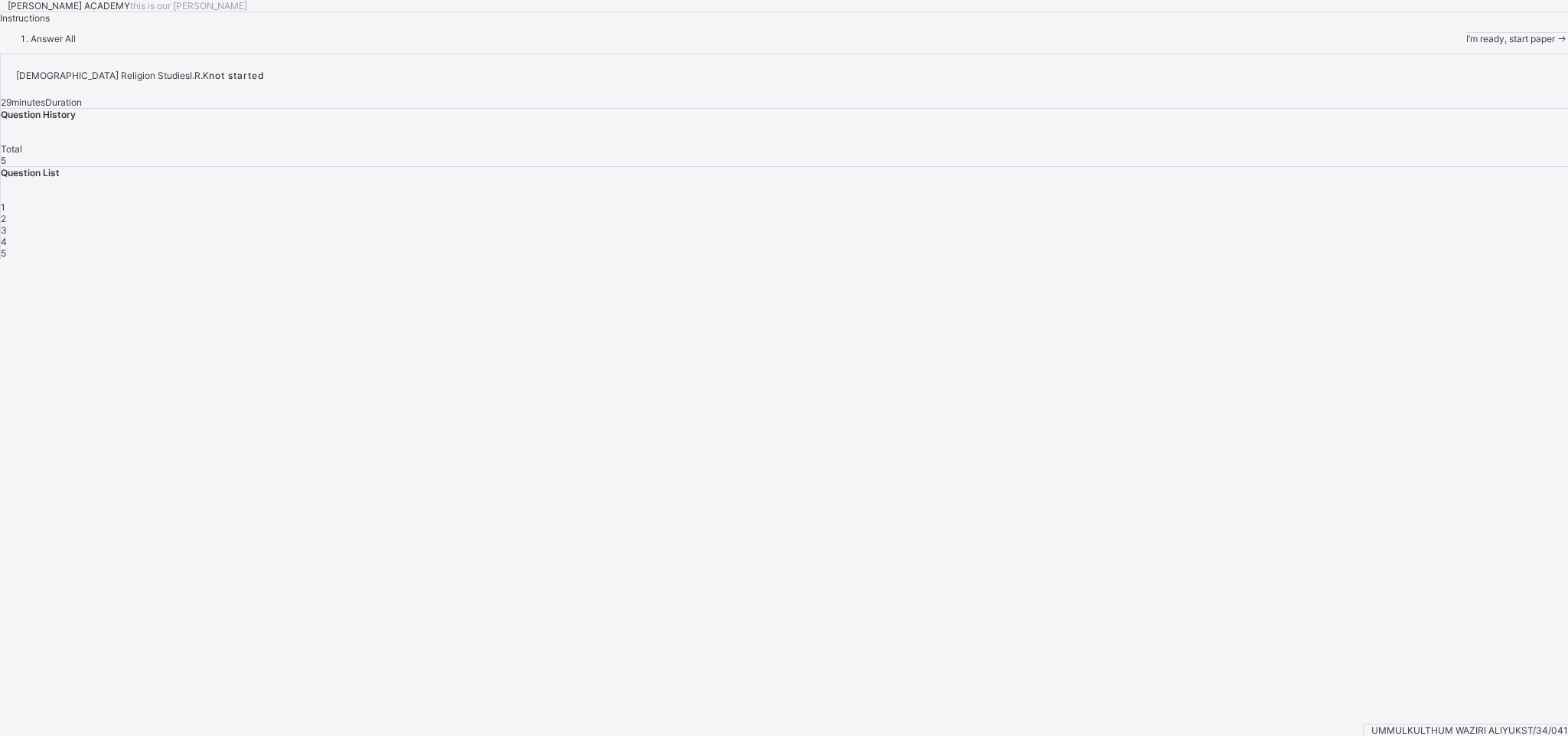
click at [1393, 45] on span "I’m ready, start paper" at bounding box center [1510, 39] width 89 height 12
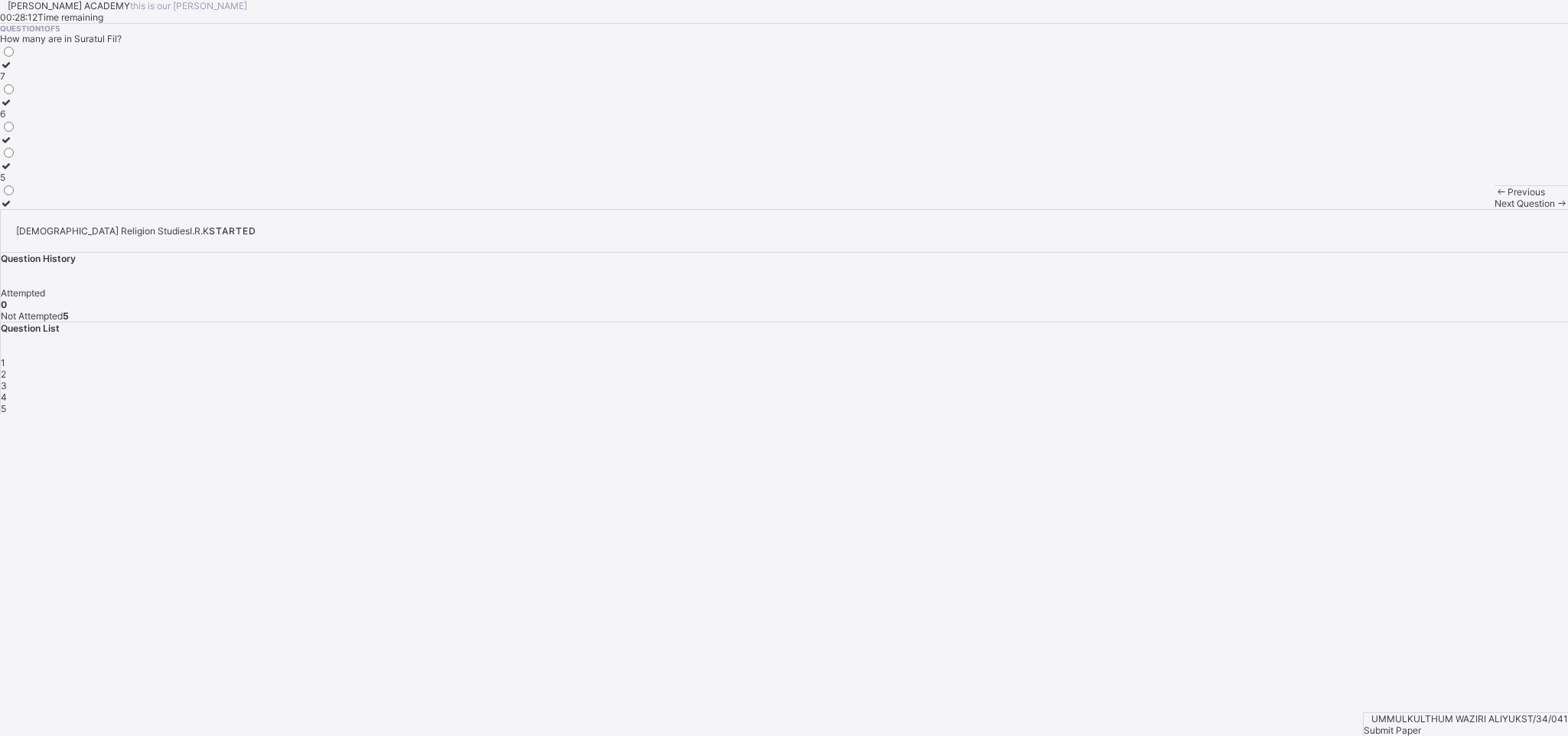
click at [16, 183] on div "5" at bounding box center [7, 177] width 16 height 12
click at [1393, 209] on span "Next Question" at bounding box center [1524, 204] width 60 height 12
click at [544, 209] on div "10 5 6" at bounding box center [784, 127] width 1568 height 165
click at [6, 368] on span "2" at bounding box center [3, 374] width 5 height 12
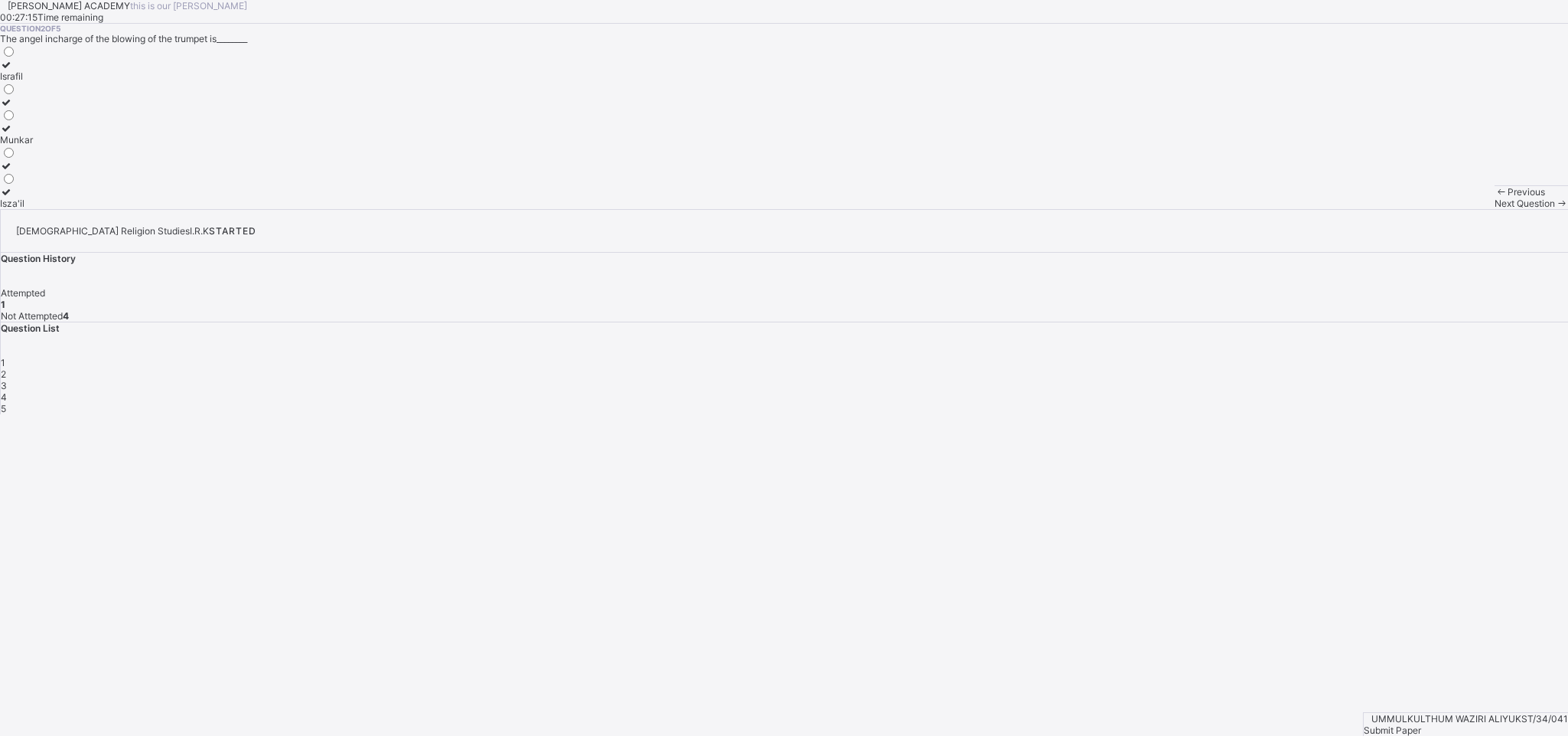
click at [33, 82] on div "Israfil" at bounding box center [17, 76] width 33 height 12
click at [1393, 209] on span "Next Question" at bounding box center [1524, 204] width 60 height 12
click at [16, 209] on div "10 5 6" at bounding box center [7, 127] width 16 height 165
click at [16, 171] on div "5" at bounding box center [7, 166] width 16 height 12
click at [1393, 209] on span "Next Question" at bounding box center [1524, 204] width 60 height 12
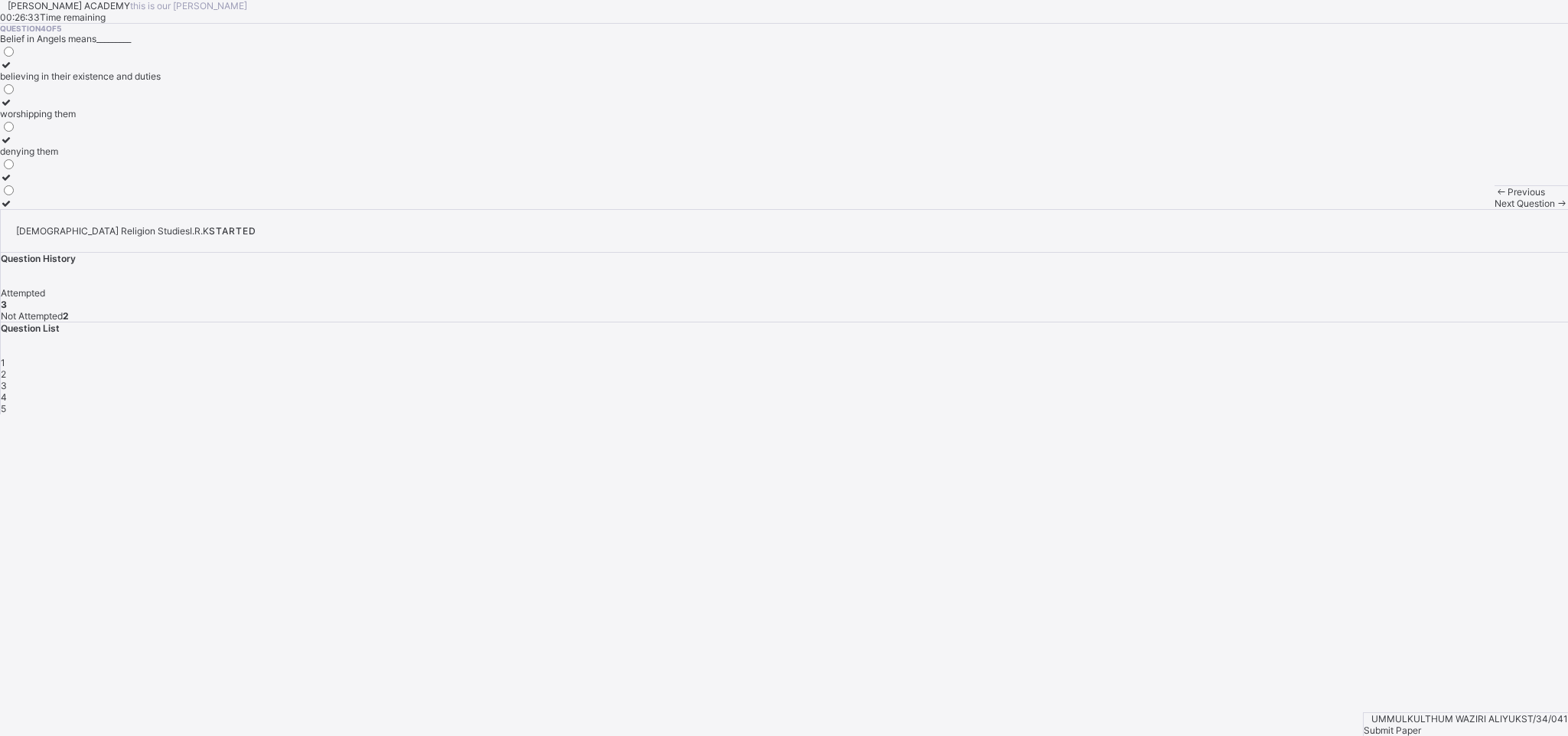
click at [961, 209] on div "[PERSON_NAME] ACADEMY this is our [PERSON_NAME] 00:26:33 Time remaining Questio…" at bounding box center [784, 104] width 1568 height 209
click at [161, 119] on label "worshipping them" at bounding box center [80, 108] width 161 height 23
click at [1393, 209] on div "Next Question" at bounding box center [1531, 204] width 74 height 12
click at [841, 209] on div "Question 5 of 5 Who is the angel of revelation? [PERSON_NAME] [PERSON_NAME] [PE…" at bounding box center [784, 117] width 1568 height 185
click at [74, 209] on div "[PERSON_NAME]" at bounding box center [37, 204] width 74 height 12
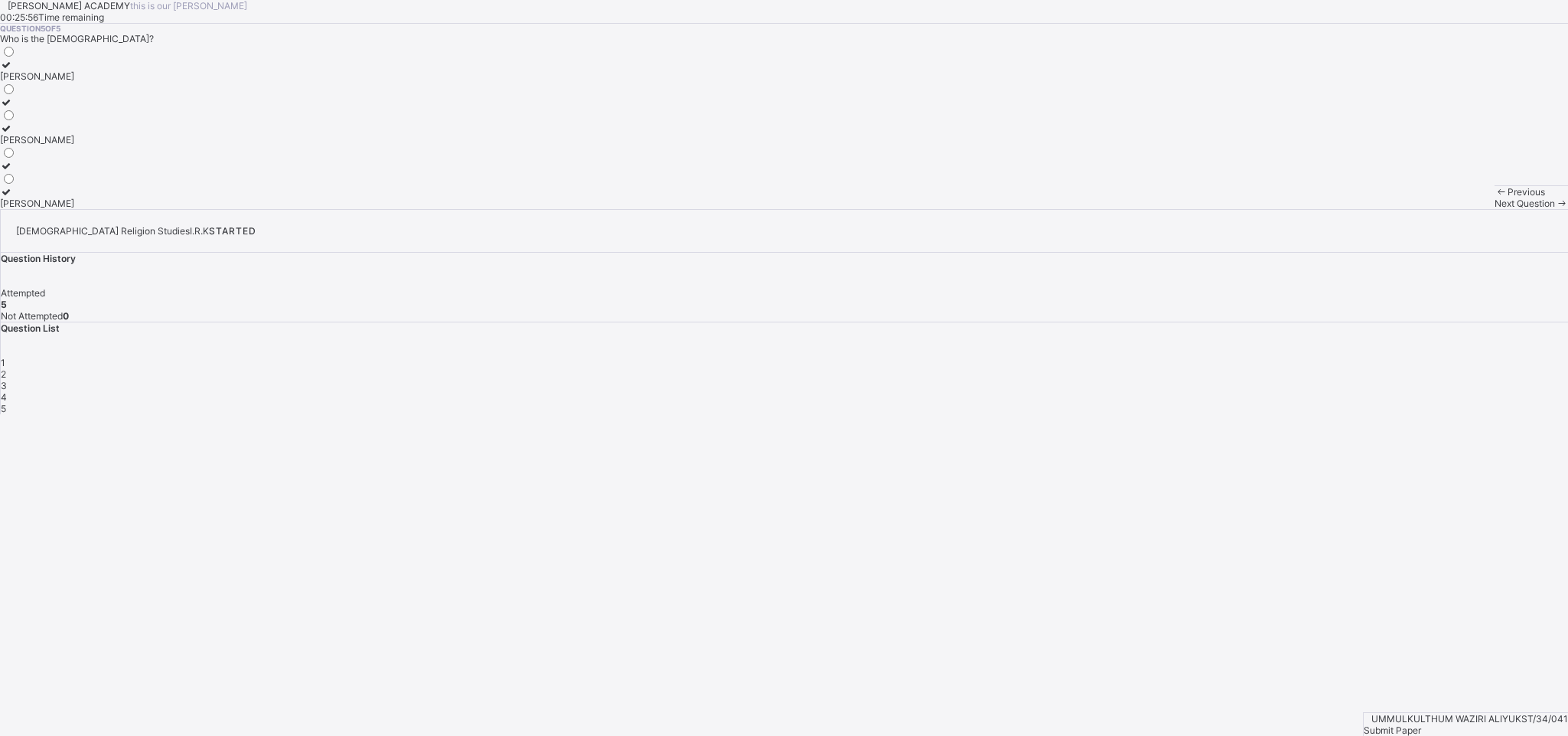
click at [1393, 653] on span "Submit Paper" at bounding box center [1392, 730] width 57 height 12
click at [802, 574] on div "Yes, Submit Paper" at bounding box center [784, 580] width 1568 height 12
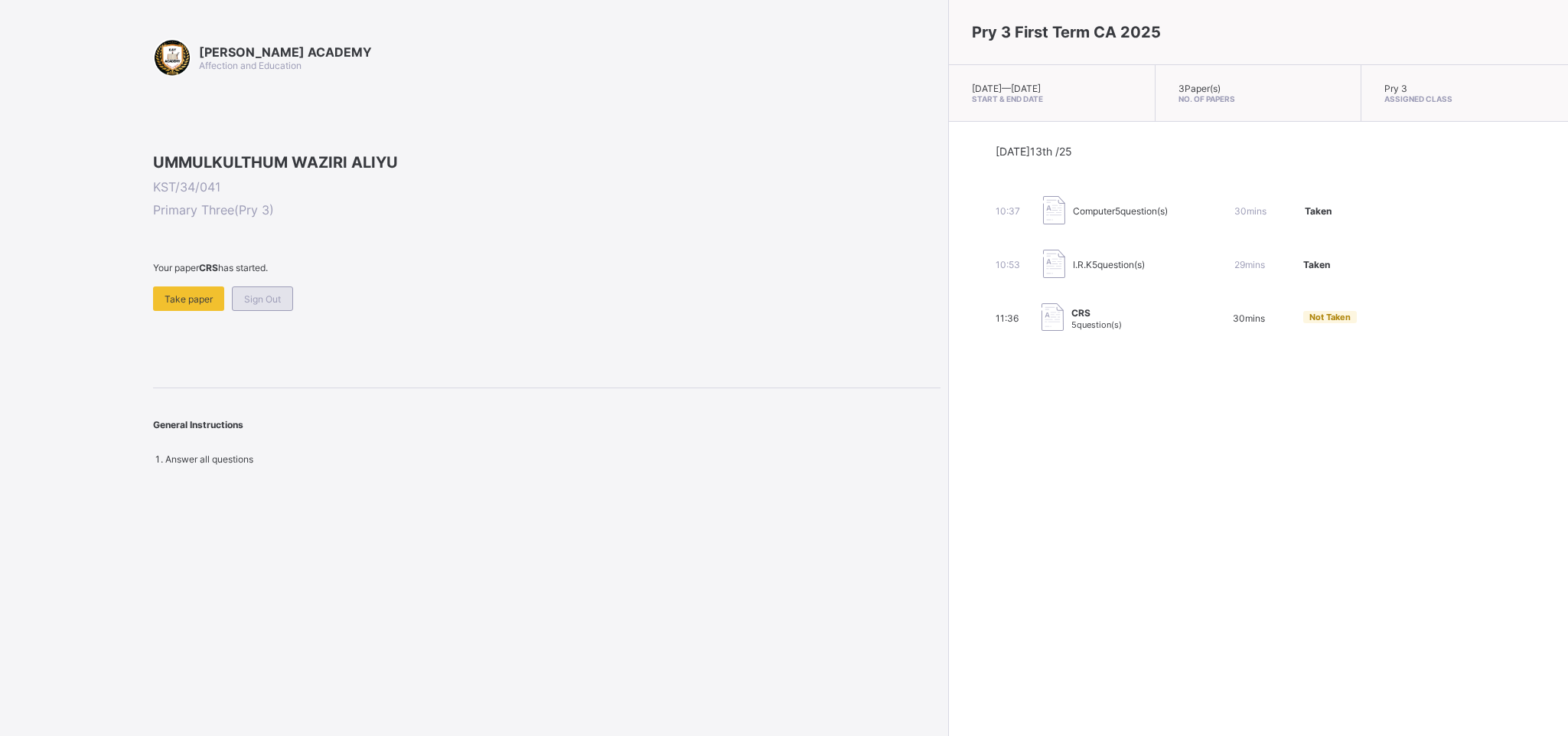
click at [257, 310] on div "Sign Out" at bounding box center [262, 299] width 61 height 25
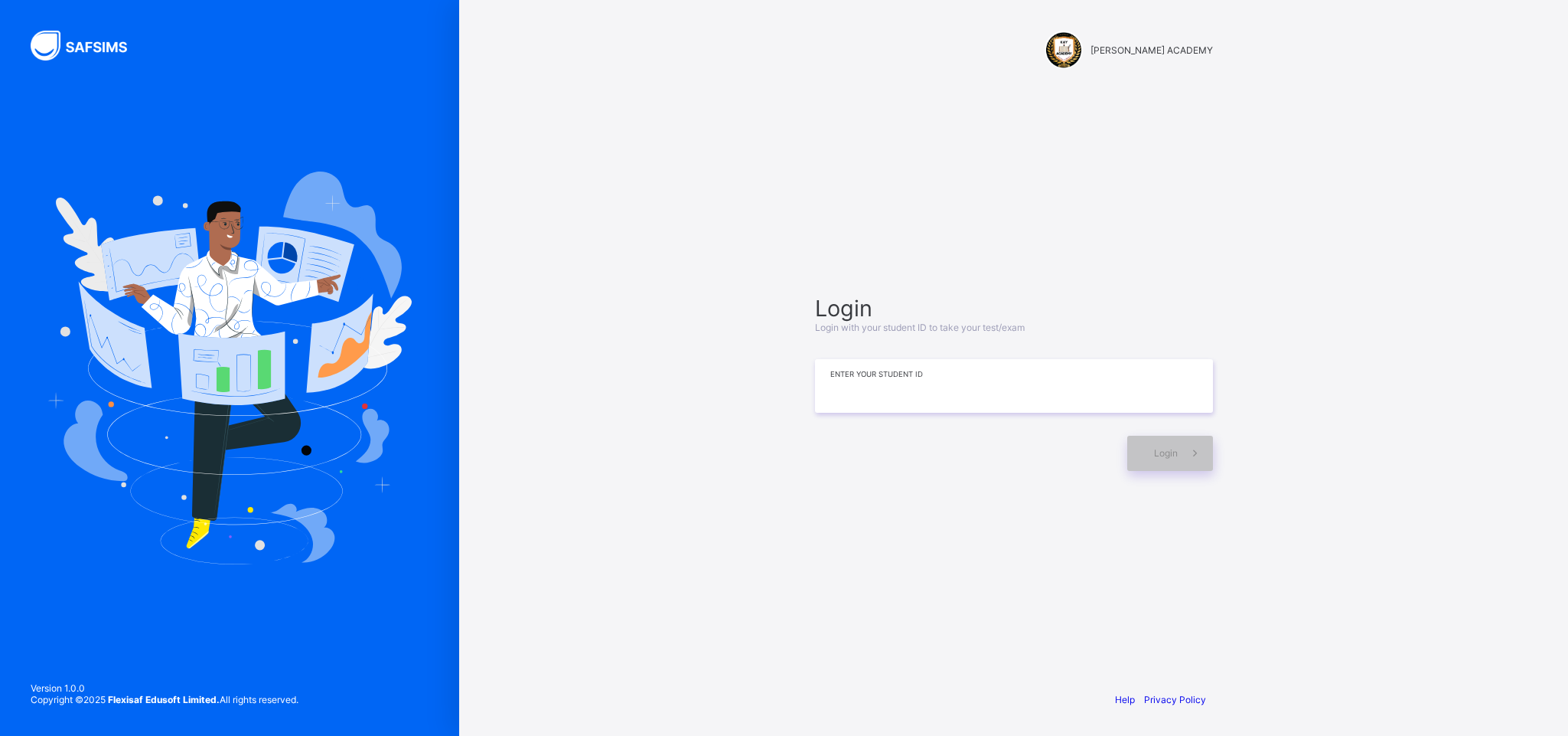
click at [1027, 386] on input at bounding box center [1014, 386] width 398 height 54
type input "**********"
click at [1171, 449] on span "Login" at bounding box center [1165, 453] width 24 height 12
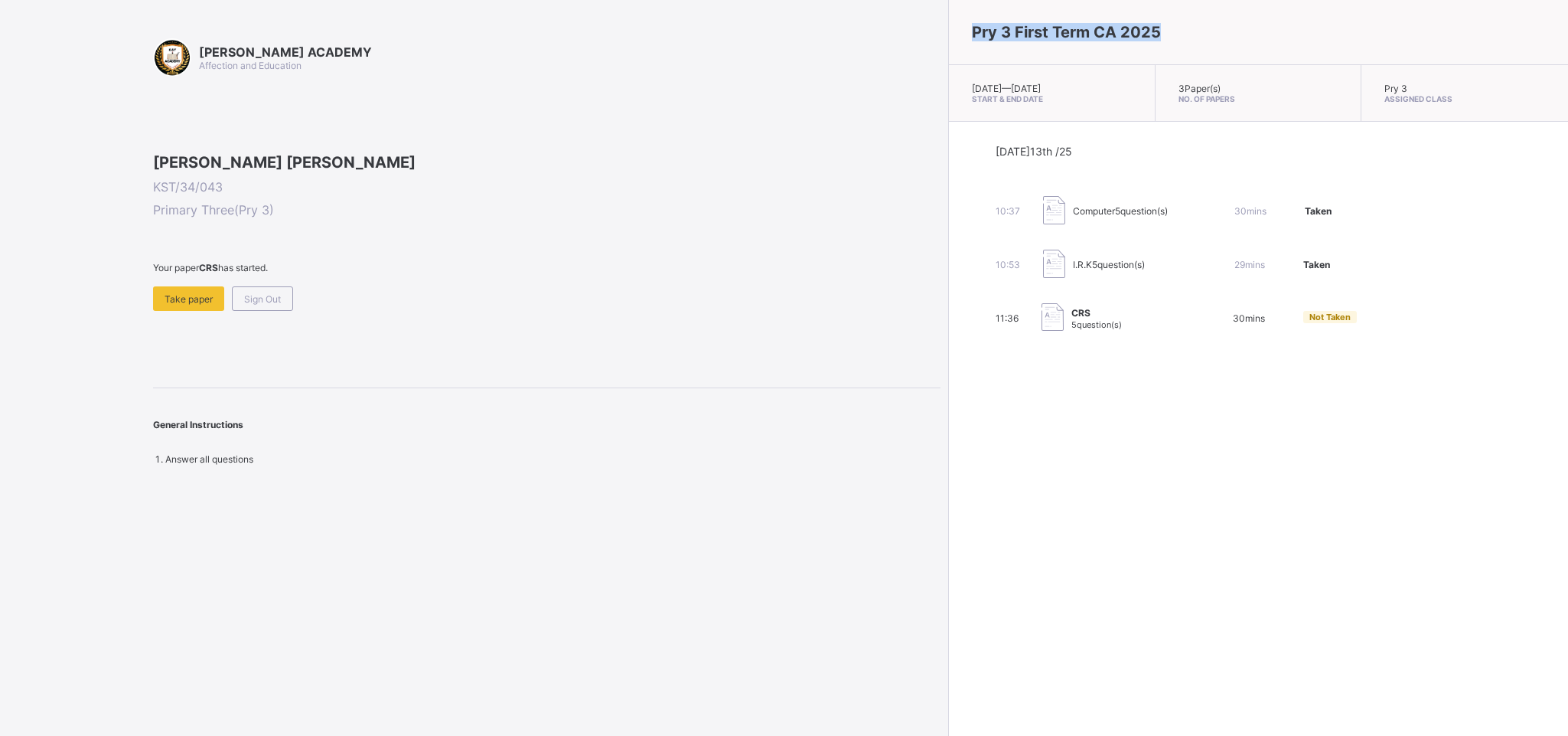
drag, startPoint x: 903, startPoint y: 23, endPoint x: 1089, endPoint y: 36, distance: 186.5
click at [1089, 36] on div "Pry 3 First Term CA 2025" at bounding box center [1259, 32] width 619 height 65
click at [1104, 45] on div "Pry 3 First Term CA 2025" at bounding box center [1259, 32] width 619 height 65
click at [251, 310] on div "Sign Out" at bounding box center [262, 299] width 61 height 25
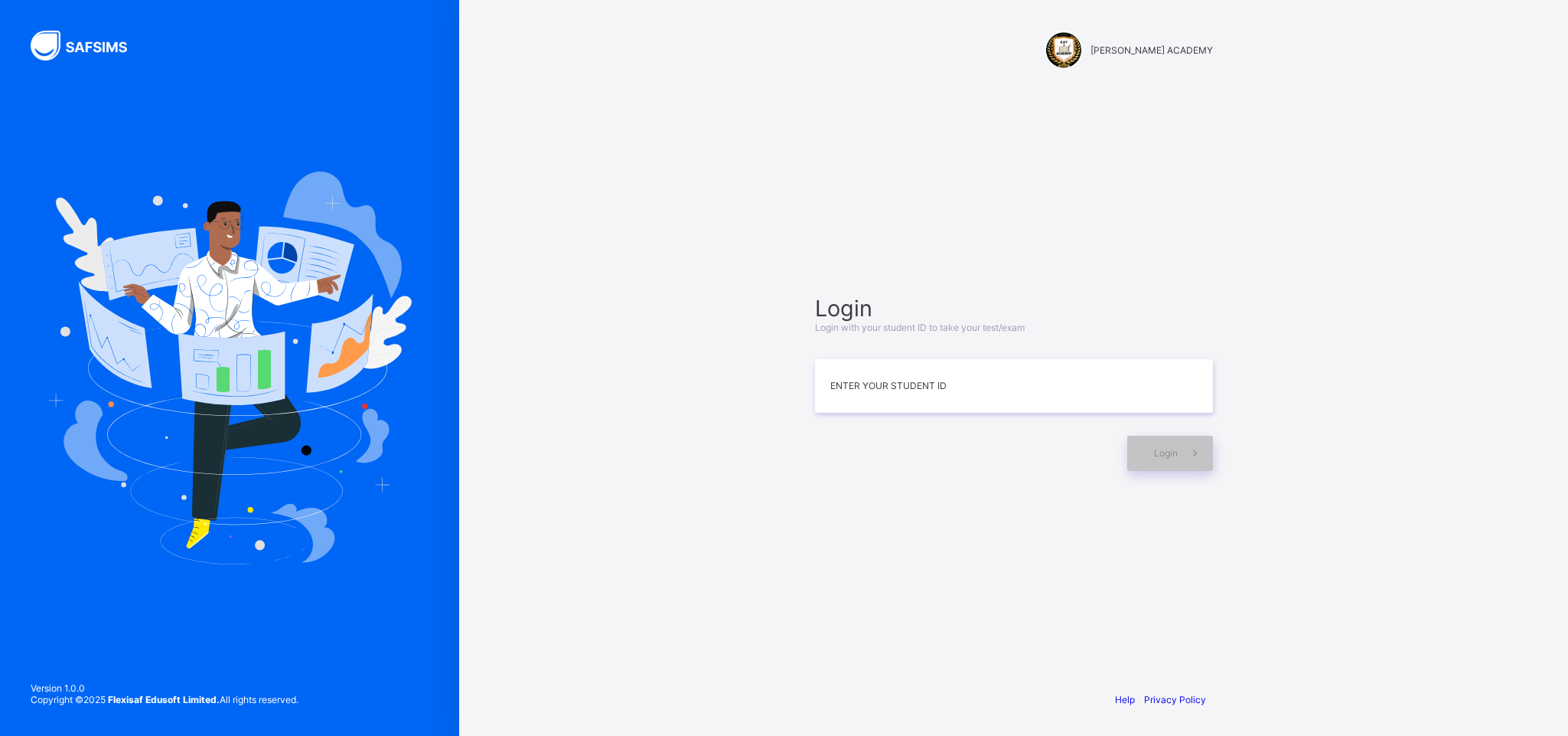
click at [1033, 356] on div "Login Login with your student ID to take your test/exam Enter your Student ID L…" at bounding box center [1014, 382] width 398 height 176
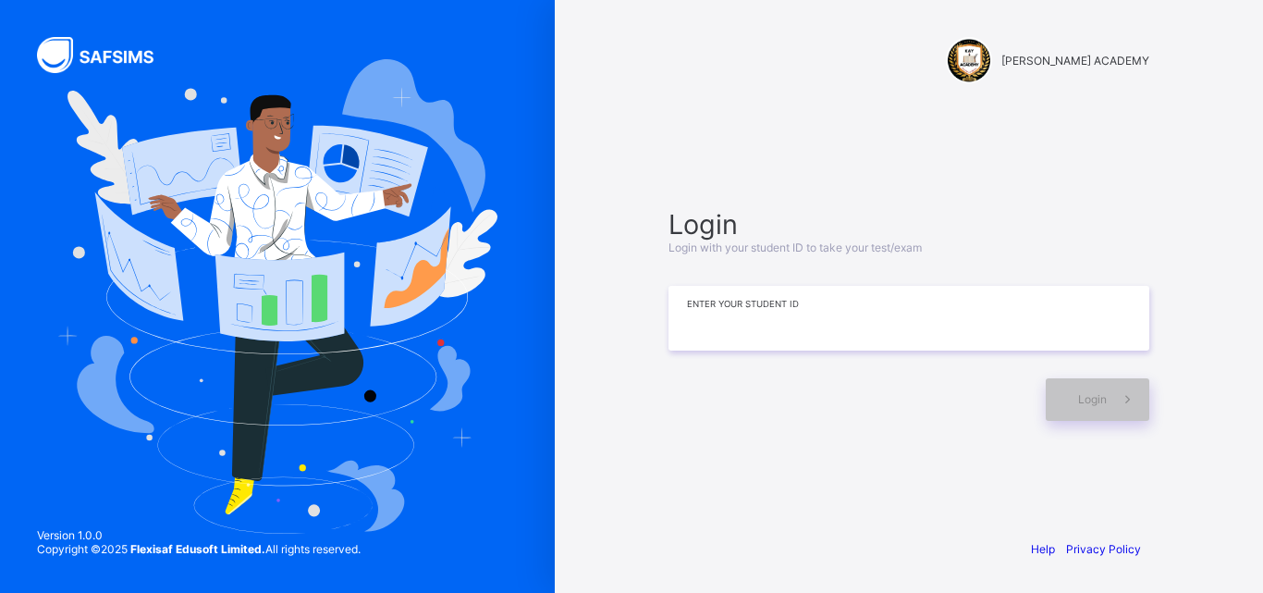
click at [781, 332] on input at bounding box center [909, 318] width 481 height 65
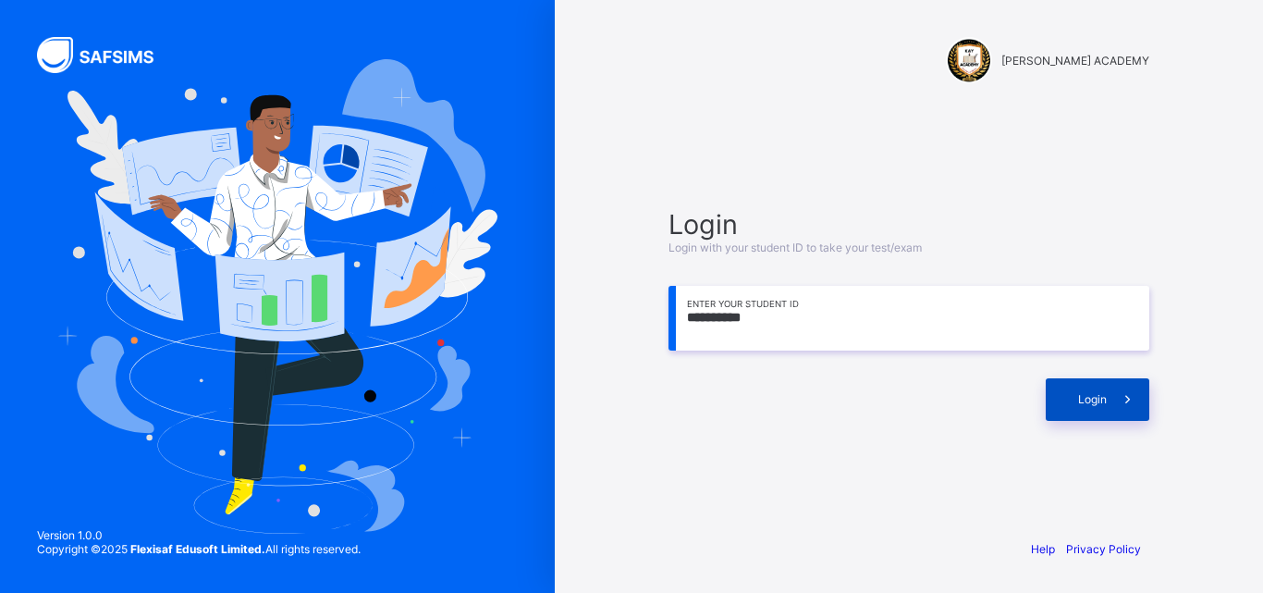
type input "**********"
click at [1119, 388] on span at bounding box center [1128, 399] width 43 height 43
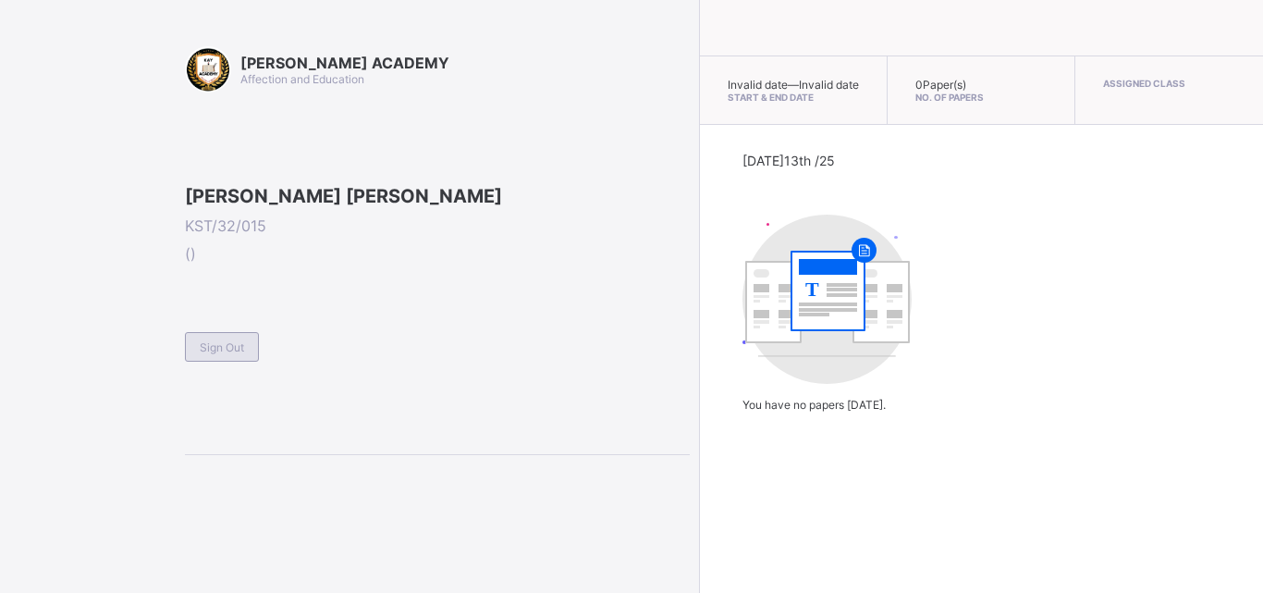
click at [222, 354] on span "Sign Out" at bounding box center [222, 347] width 44 height 14
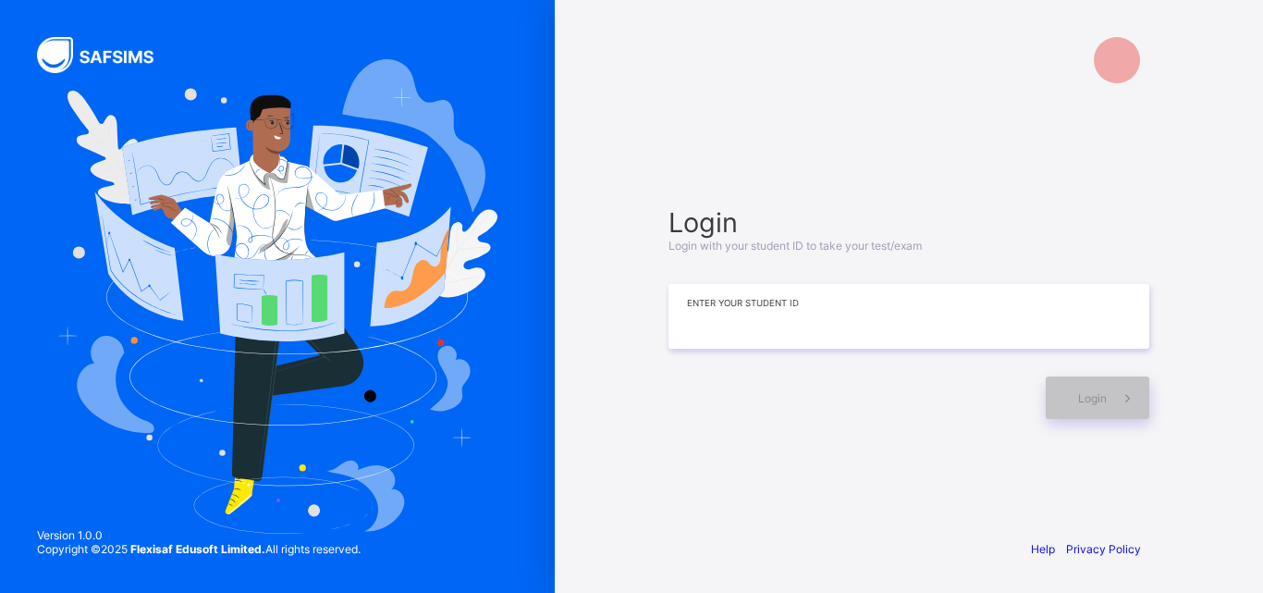
click at [730, 309] on input at bounding box center [909, 316] width 481 height 65
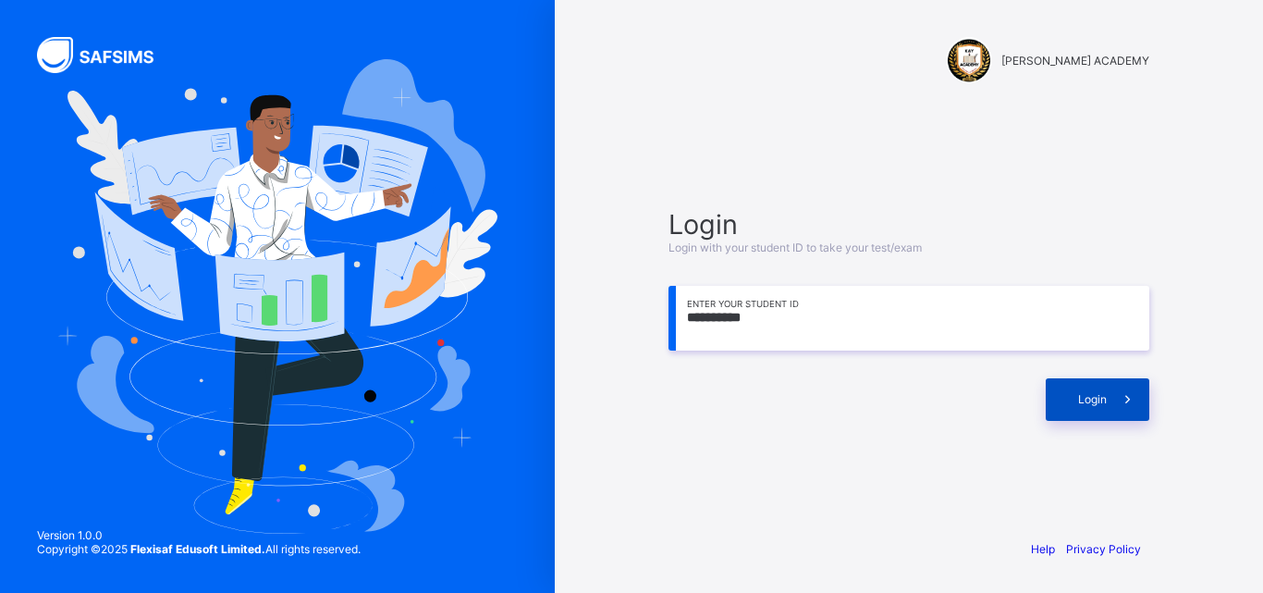
type input "**********"
click at [1067, 406] on div "Login" at bounding box center [1098, 399] width 104 height 43
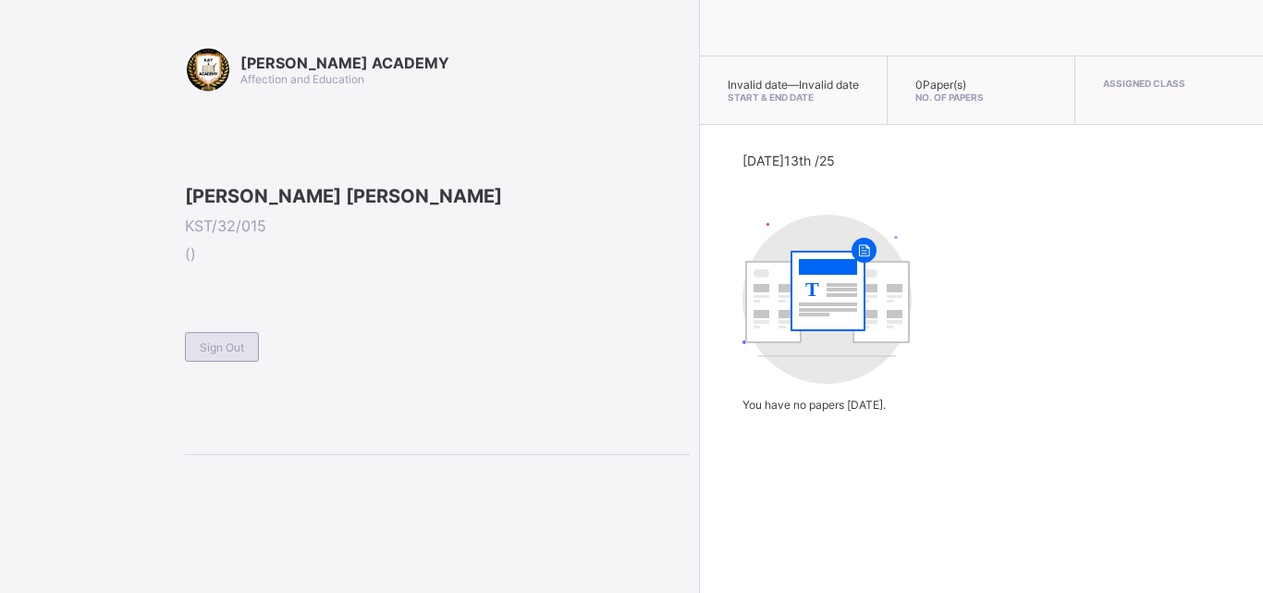
click at [242, 354] on span "Sign Out" at bounding box center [222, 347] width 44 height 14
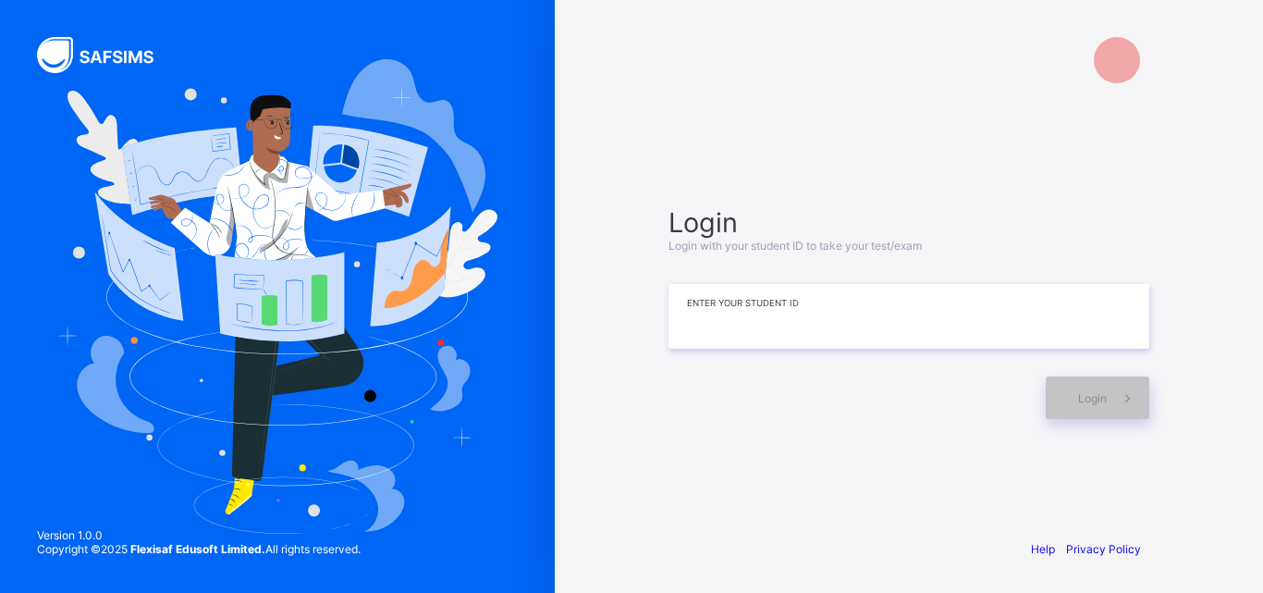
click at [776, 322] on input at bounding box center [909, 316] width 481 height 65
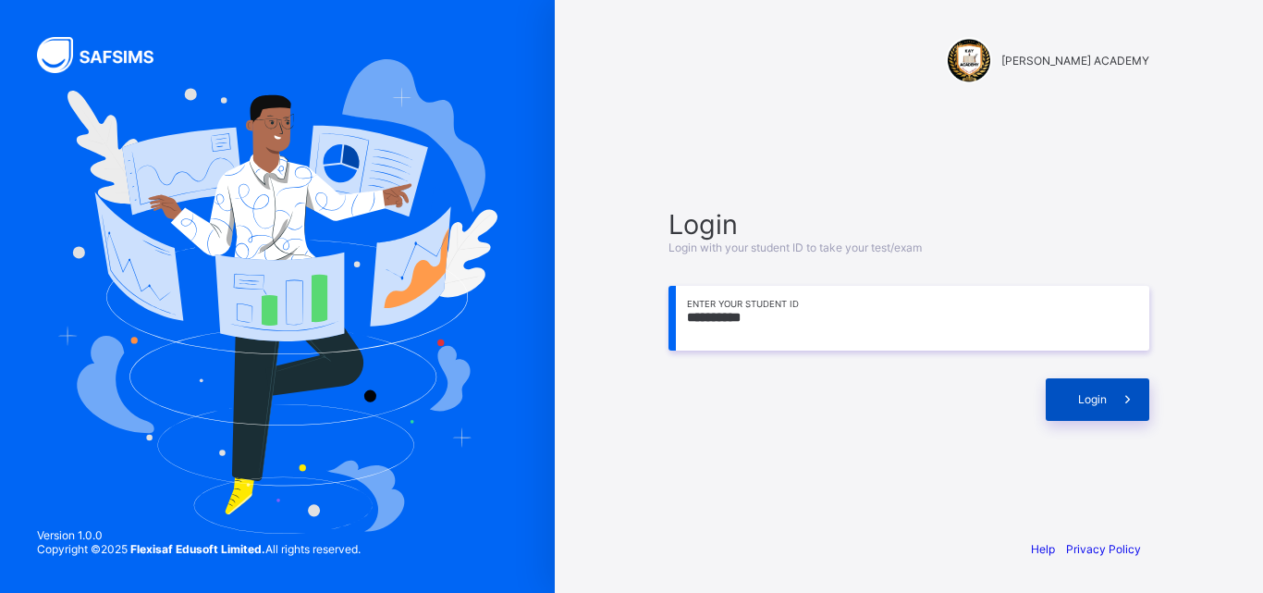
type input "**********"
click at [1060, 405] on div "Login" at bounding box center [1098, 399] width 104 height 43
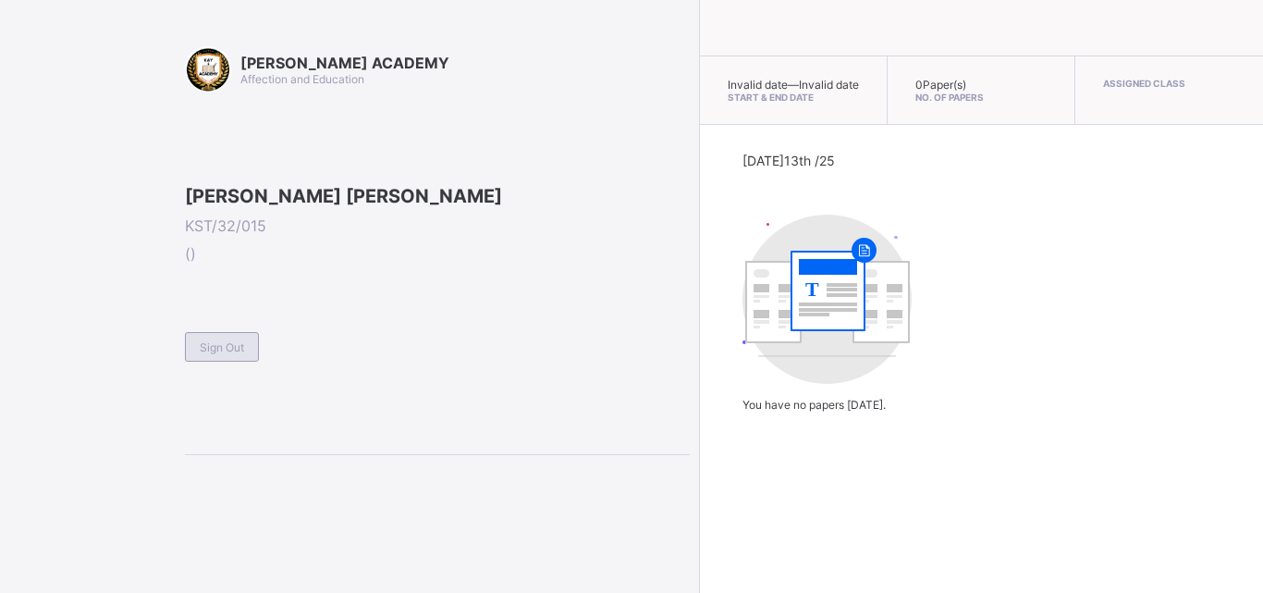
click at [234, 354] on span "Sign Out" at bounding box center [222, 347] width 44 height 14
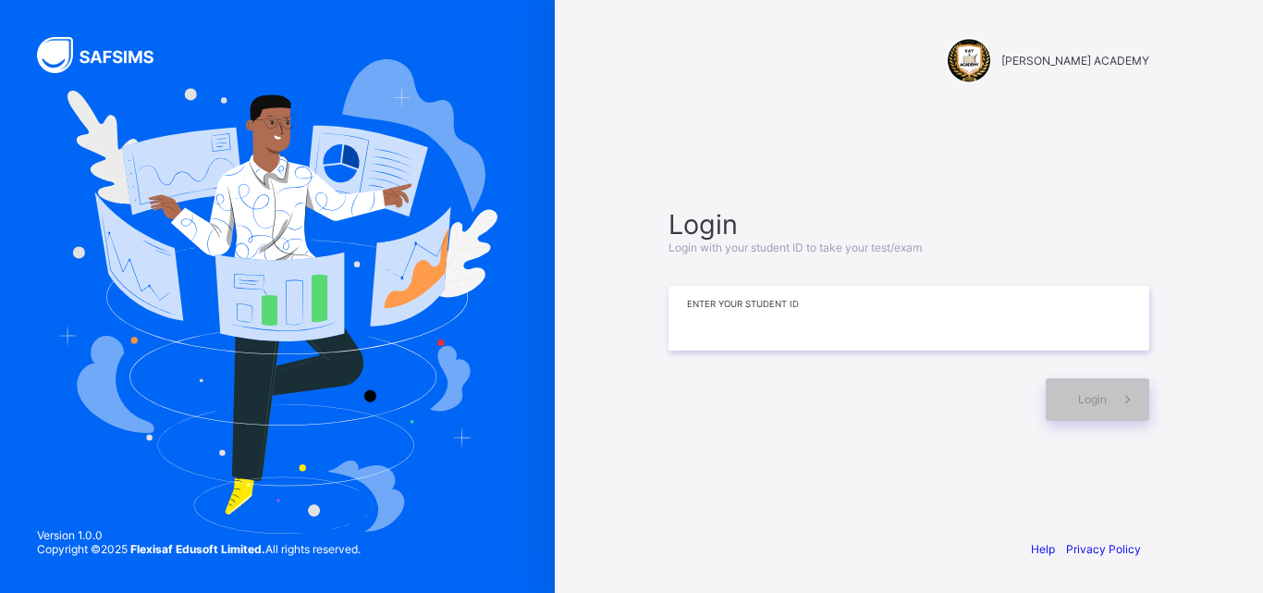
click at [797, 300] on input at bounding box center [909, 318] width 481 height 65
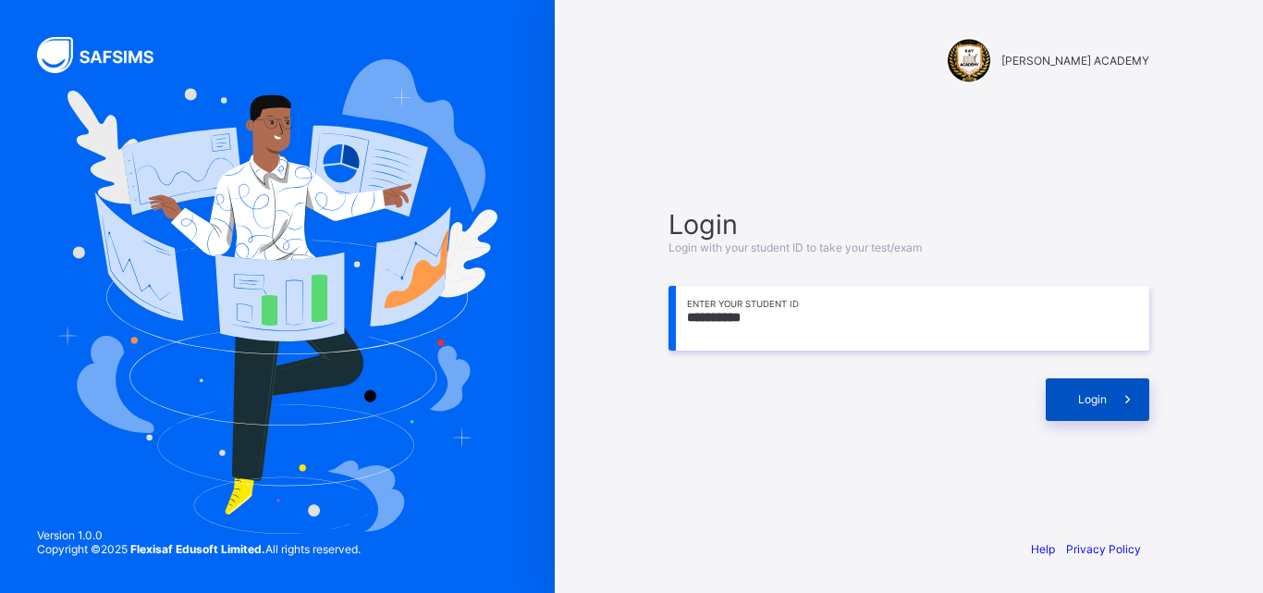
type input "**********"
click at [1104, 394] on span "Login" at bounding box center [1092, 399] width 29 height 14
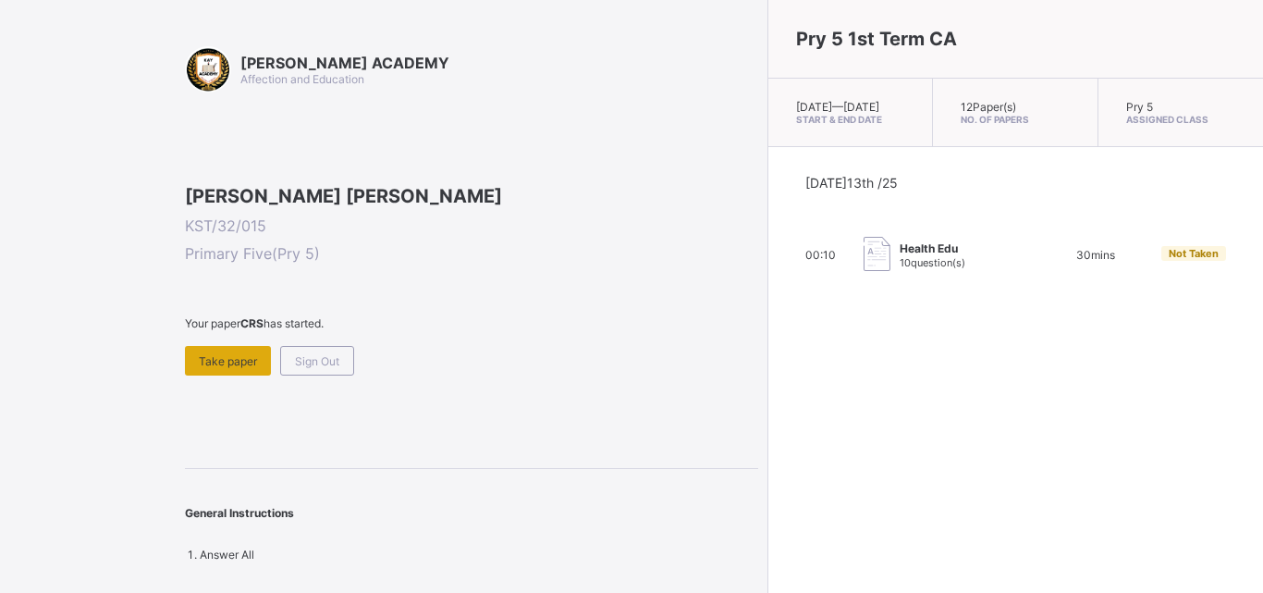
click at [222, 368] on span "Take paper" at bounding box center [228, 361] width 58 height 14
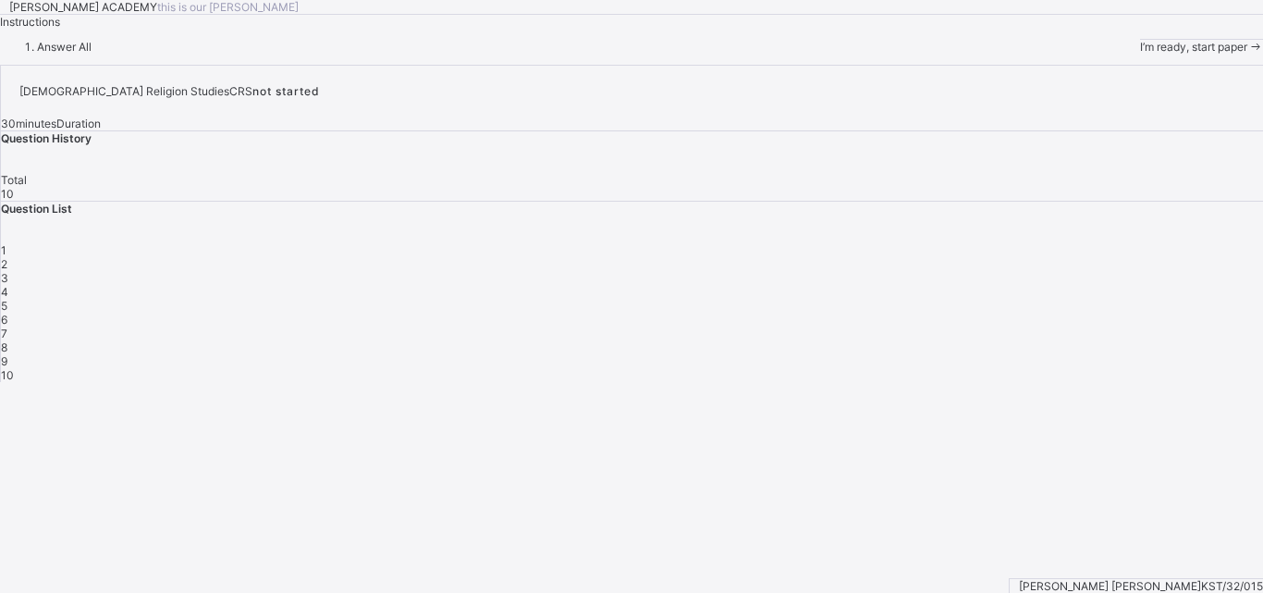
click at [1140, 54] on span "I’m ready, start paper" at bounding box center [1193, 47] width 107 height 14
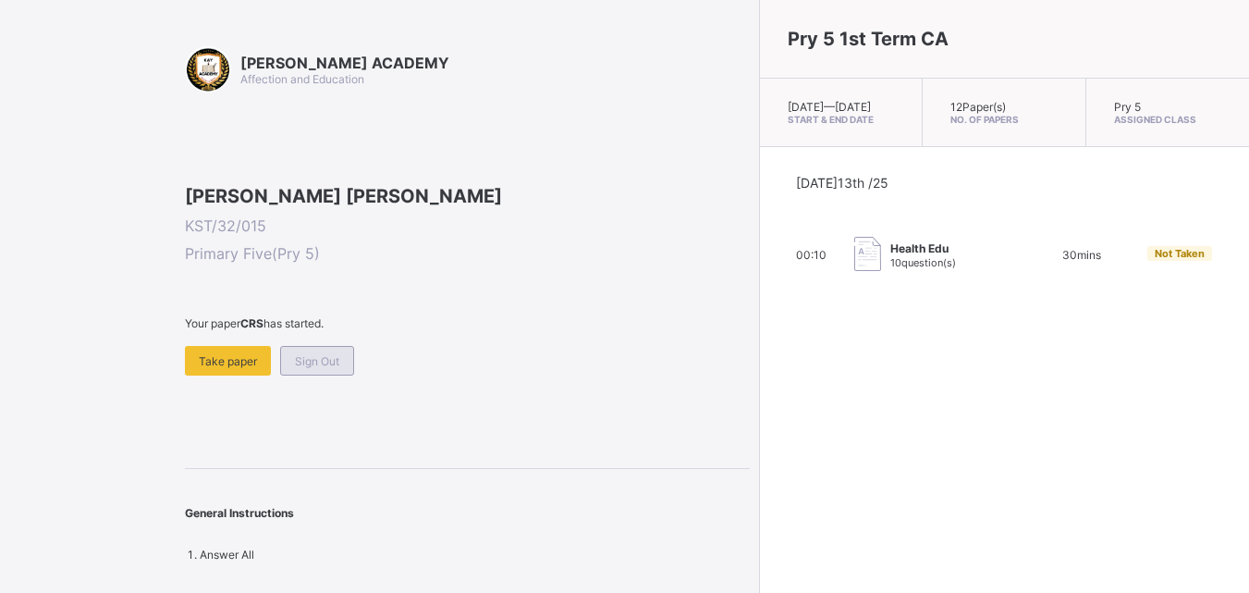
click at [313, 368] on span "Sign Out" at bounding box center [317, 361] width 44 height 14
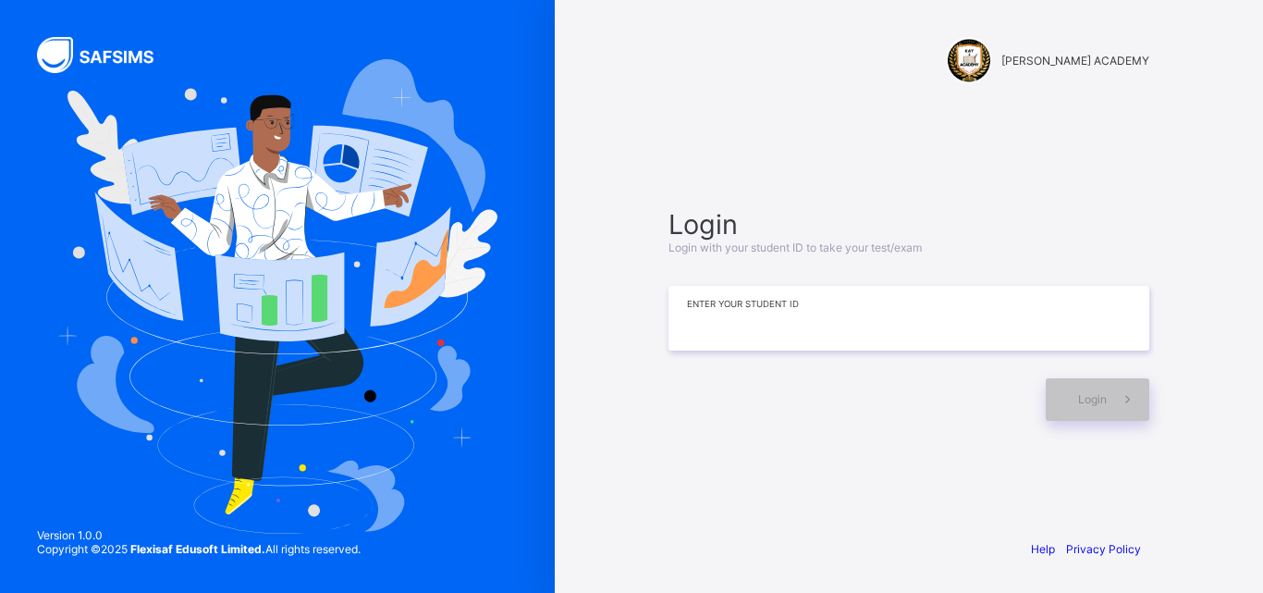
click at [769, 322] on input at bounding box center [909, 318] width 481 height 65
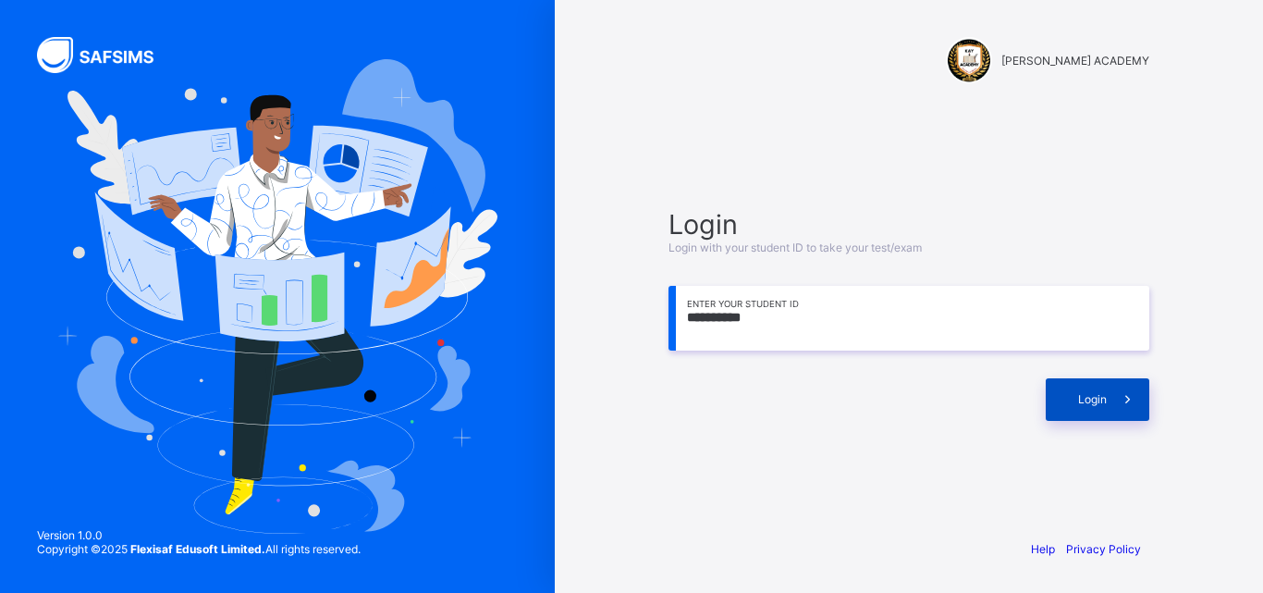
type input "**********"
click at [1121, 398] on icon at bounding box center [1127, 399] width 19 height 18
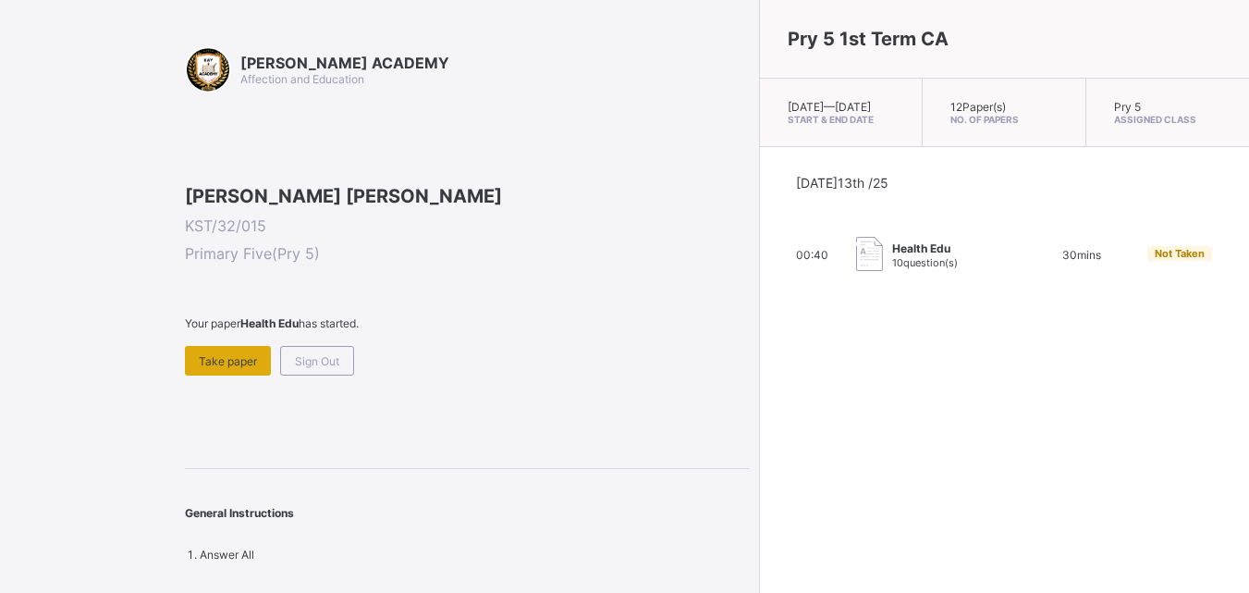
click at [218, 375] on div "Take paper" at bounding box center [228, 361] width 86 height 30
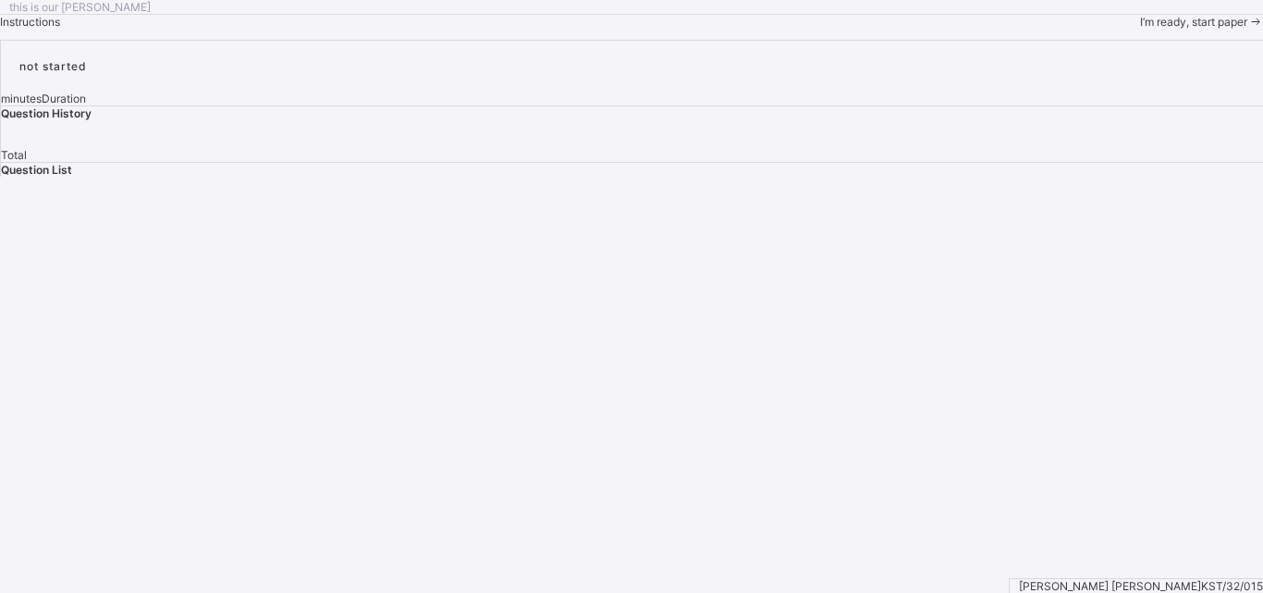
click at [1140, 29] on span "I’m ready, start paper" at bounding box center [1193, 22] width 107 height 14
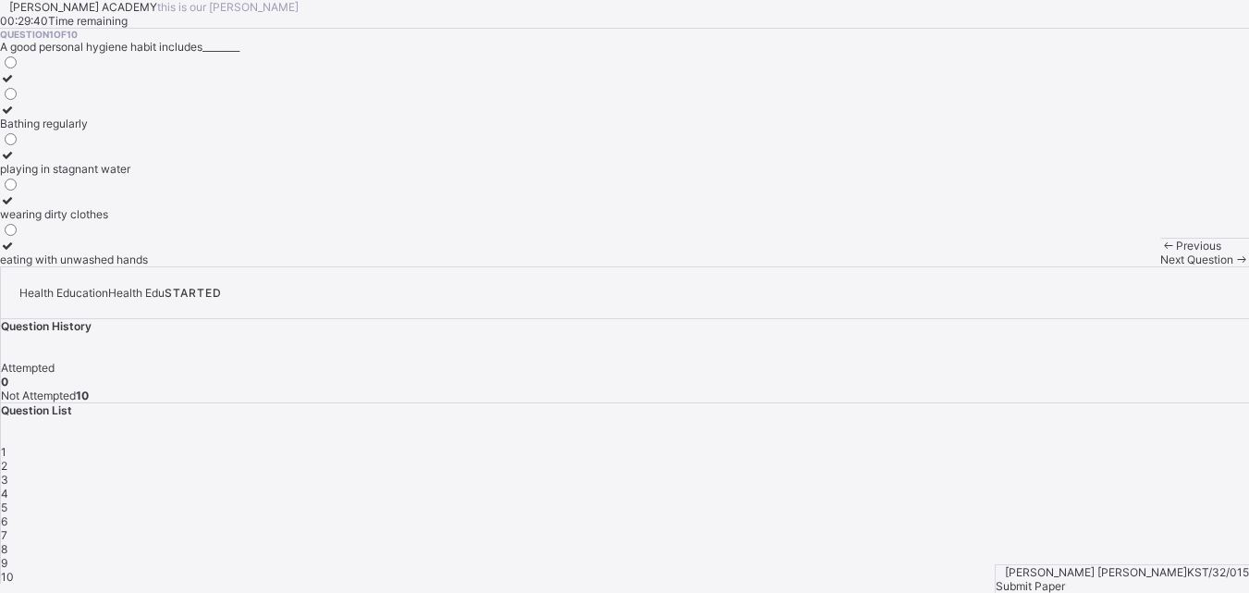
click at [16, 162] on icon at bounding box center [8, 155] width 16 height 14
click at [1160, 266] on span "Next Question" at bounding box center [1196, 259] width 73 height 14
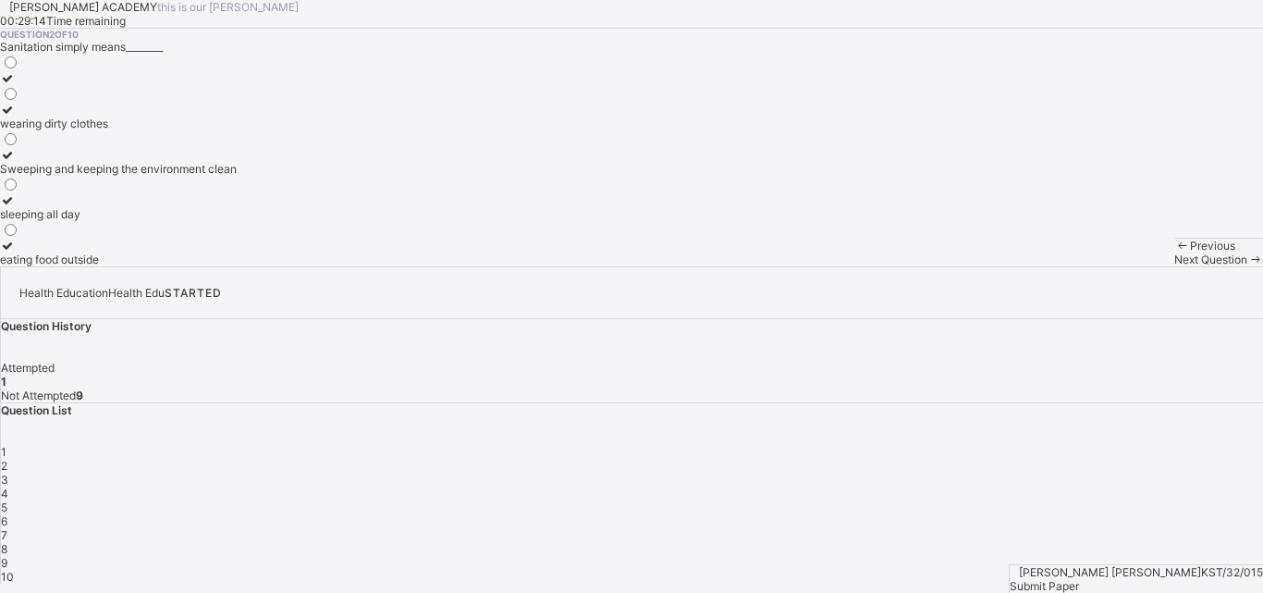
click at [16, 162] on icon at bounding box center [8, 155] width 16 height 14
click at [1174, 266] on span "Next Question" at bounding box center [1210, 259] width 73 height 14
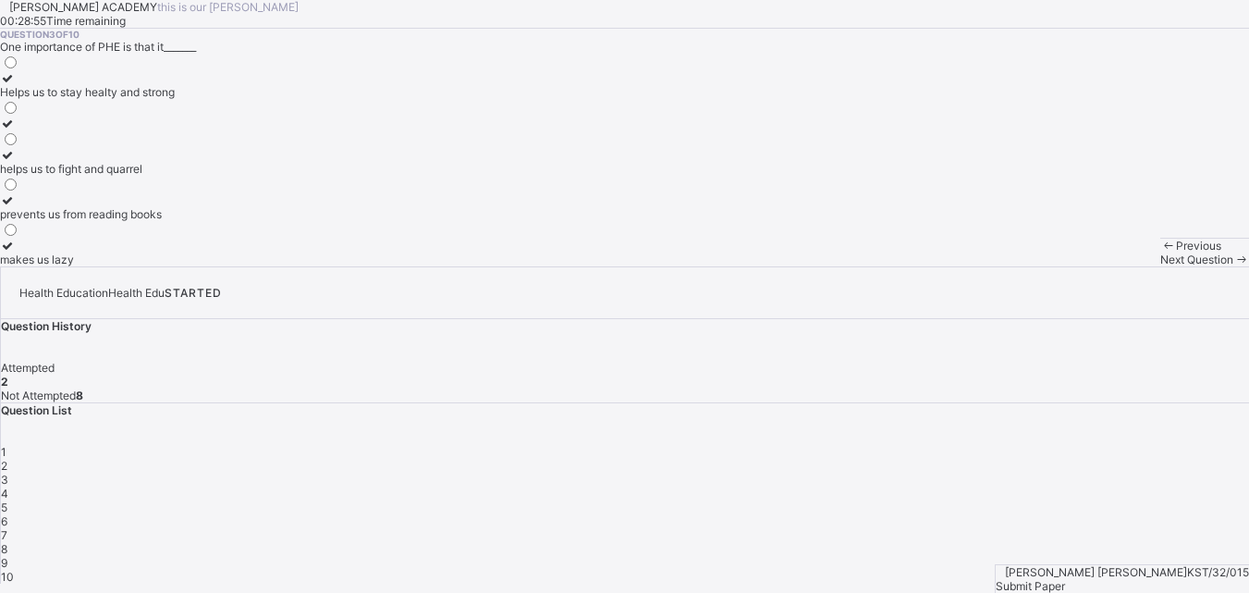
click at [16, 85] on icon at bounding box center [8, 78] width 16 height 14
click at [1160, 266] on span "Next Question" at bounding box center [1196, 259] width 73 height 14
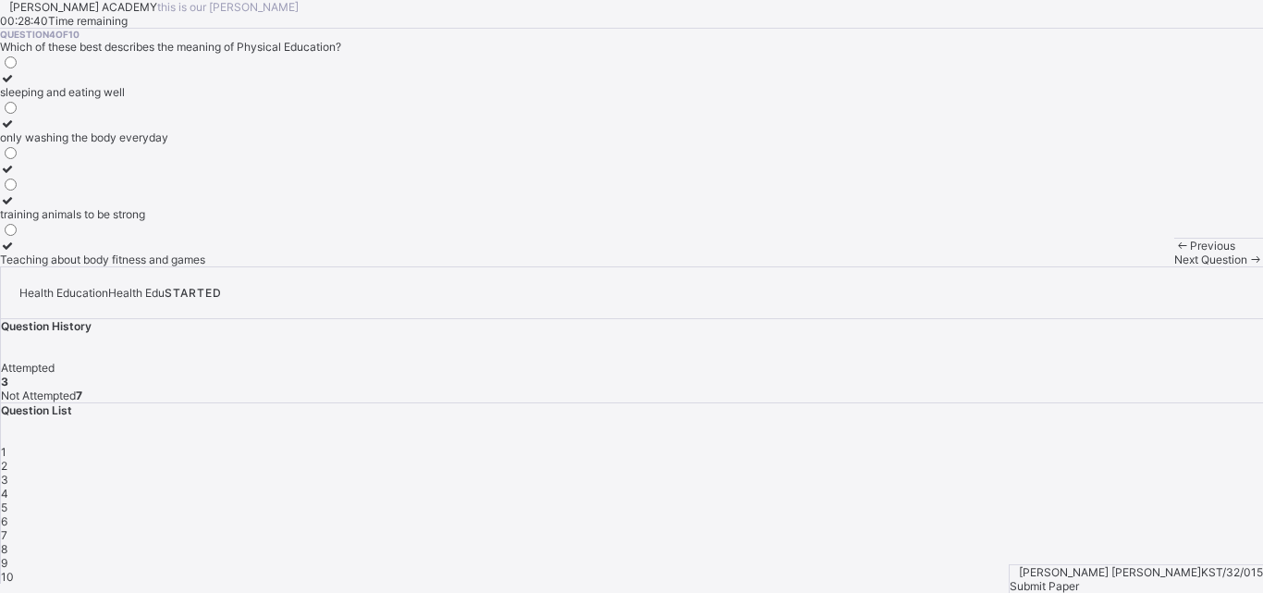
click at [16, 85] on icon at bounding box center [8, 78] width 16 height 14
click at [1174, 266] on div "Next Question" at bounding box center [1218, 259] width 89 height 14
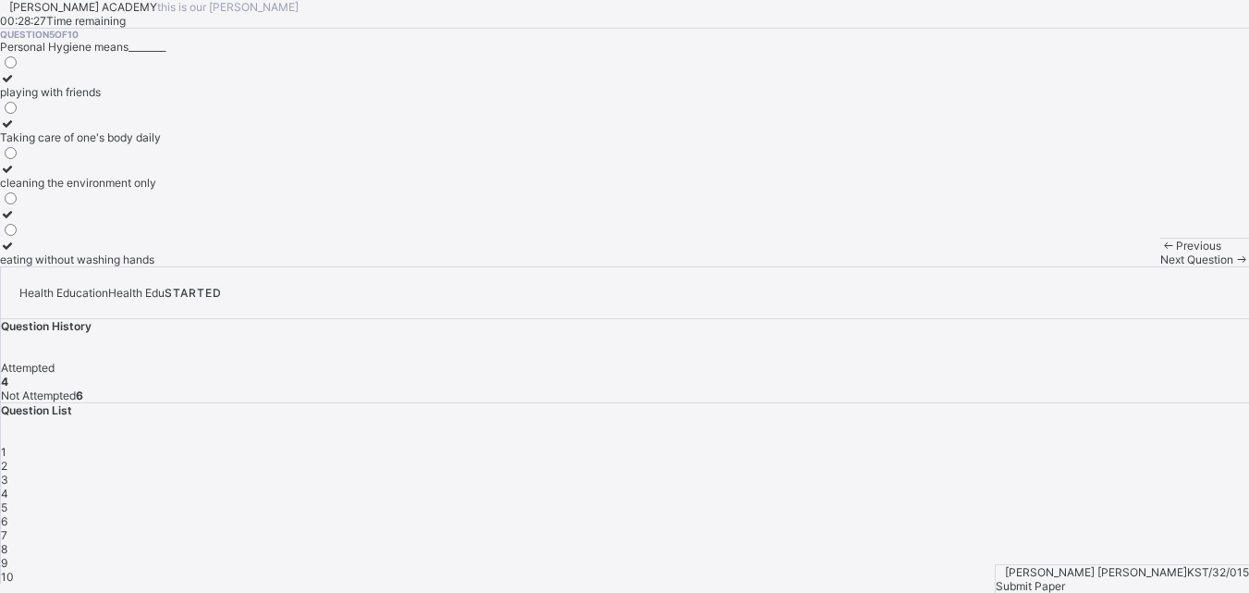
click at [147, 144] on div "Taking care of one's body daily" at bounding box center [80, 137] width 161 height 14
click at [1160, 266] on span "Next Question" at bounding box center [1196, 259] width 73 height 14
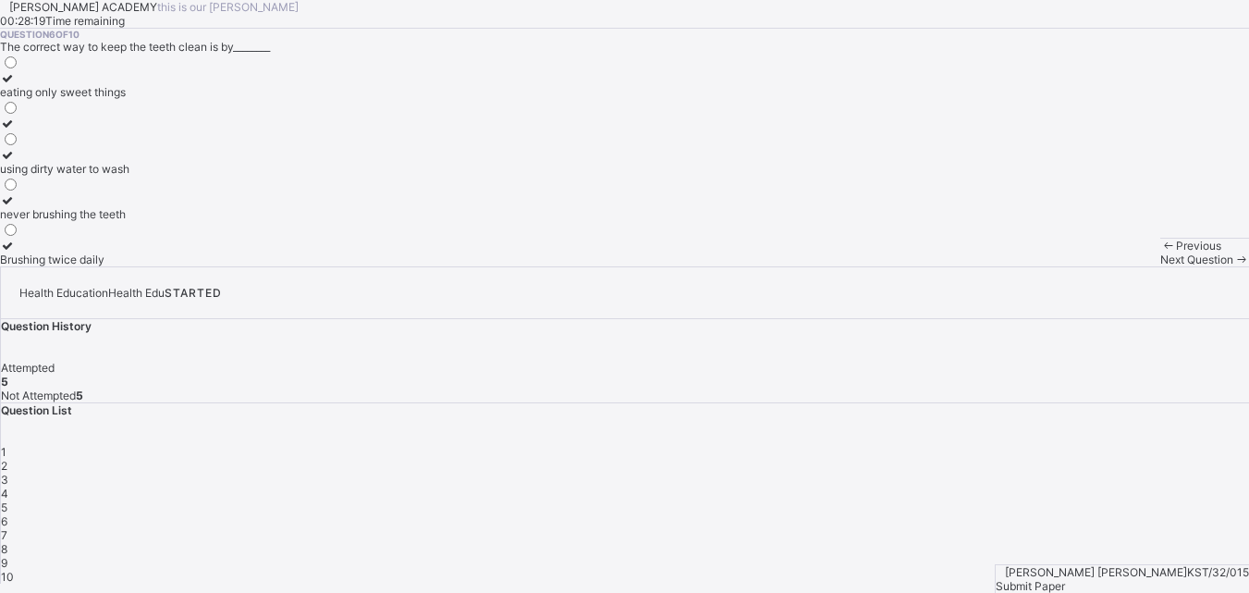
click at [1136, 445] on div "1 2 3 4 5 6 7 8 9 10" at bounding box center [625, 514] width 1248 height 139
click at [7, 500] on span "5" at bounding box center [4, 507] width 6 height 14
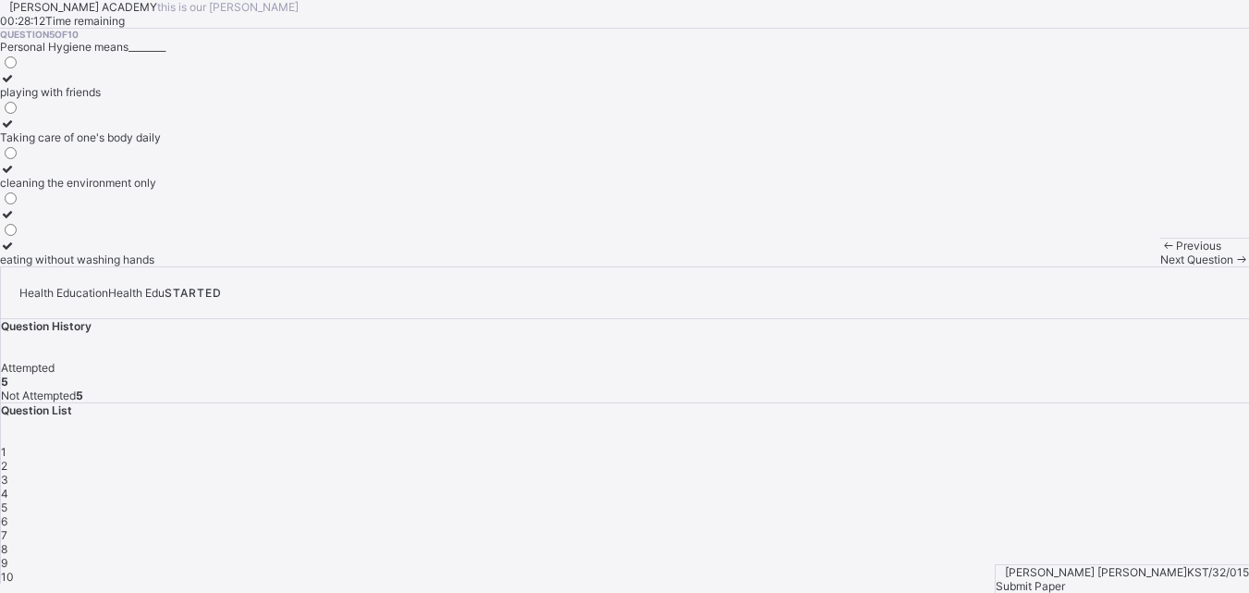
click at [1160, 266] on span "Next Question" at bounding box center [1196, 259] width 73 height 14
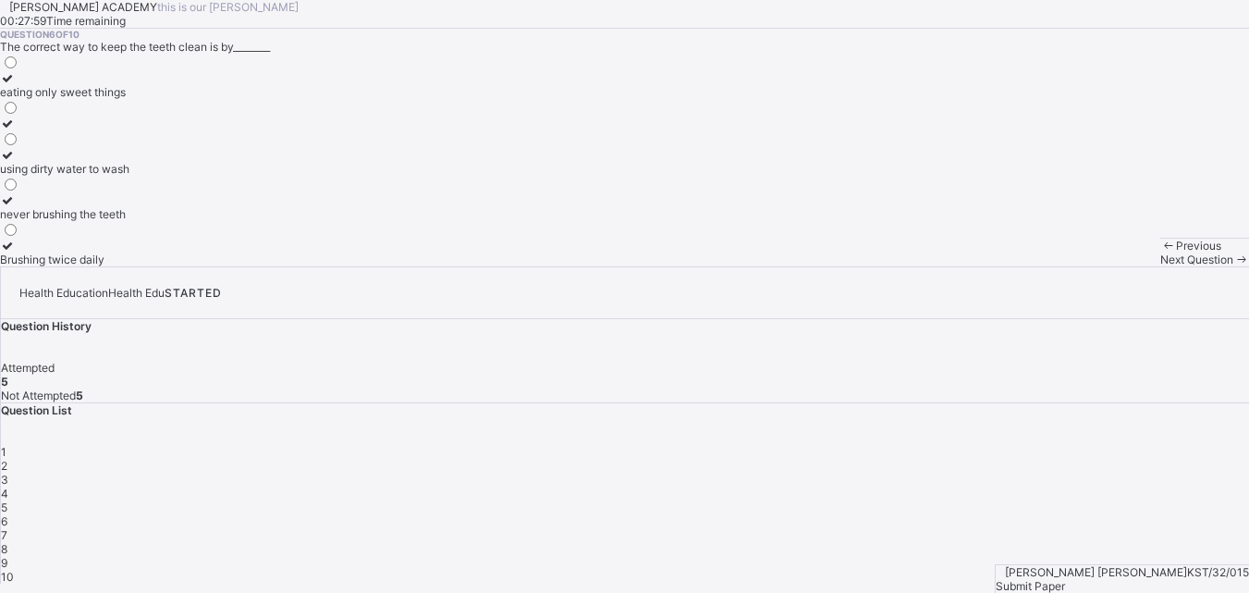
click at [118, 252] on div at bounding box center [64, 246] width 129 height 14
click at [1160, 266] on div "Next Question" at bounding box center [1204, 259] width 89 height 14
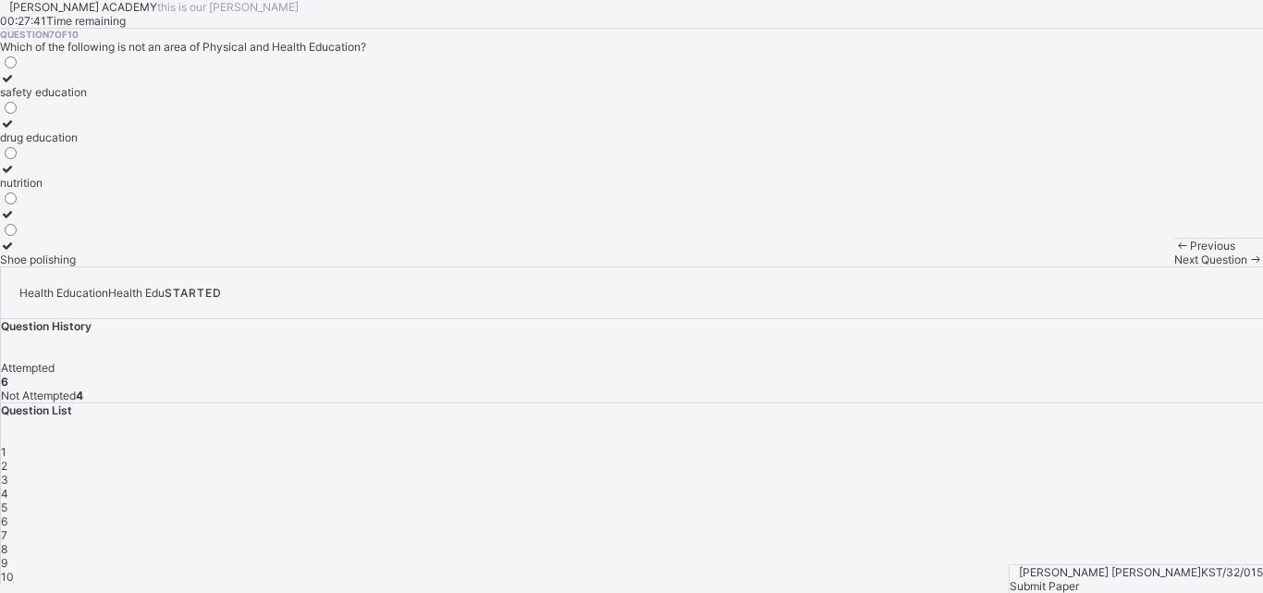
click at [16, 252] on icon at bounding box center [8, 246] width 16 height 14
click at [1174, 266] on div "Next Question" at bounding box center [1218, 259] width 89 height 14
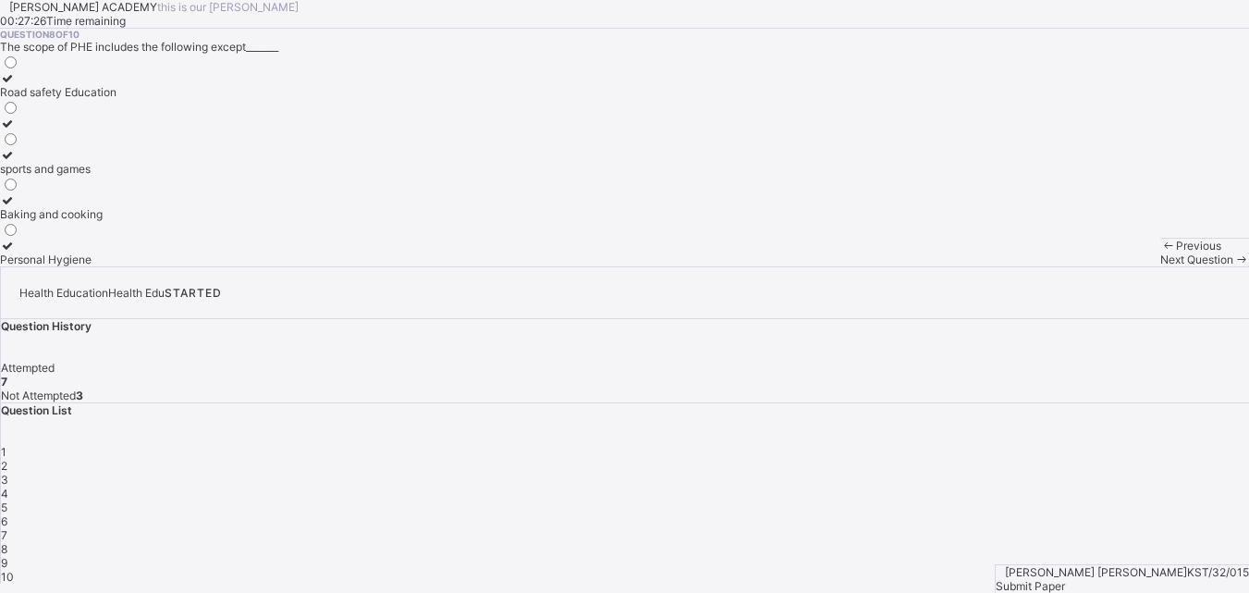
click at [1165, 514] on div "6" at bounding box center [625, 521] width 1248 height 14
click at [7, 542] on span "8" at bounding box center [4, 549] width 6 height 14
click at [117, 207] on div at bounding box center [58, 200] width 117 height 14
click at [1160, 266] on span "Next Question" at bounding box center [1196, 259] width 73 height 14
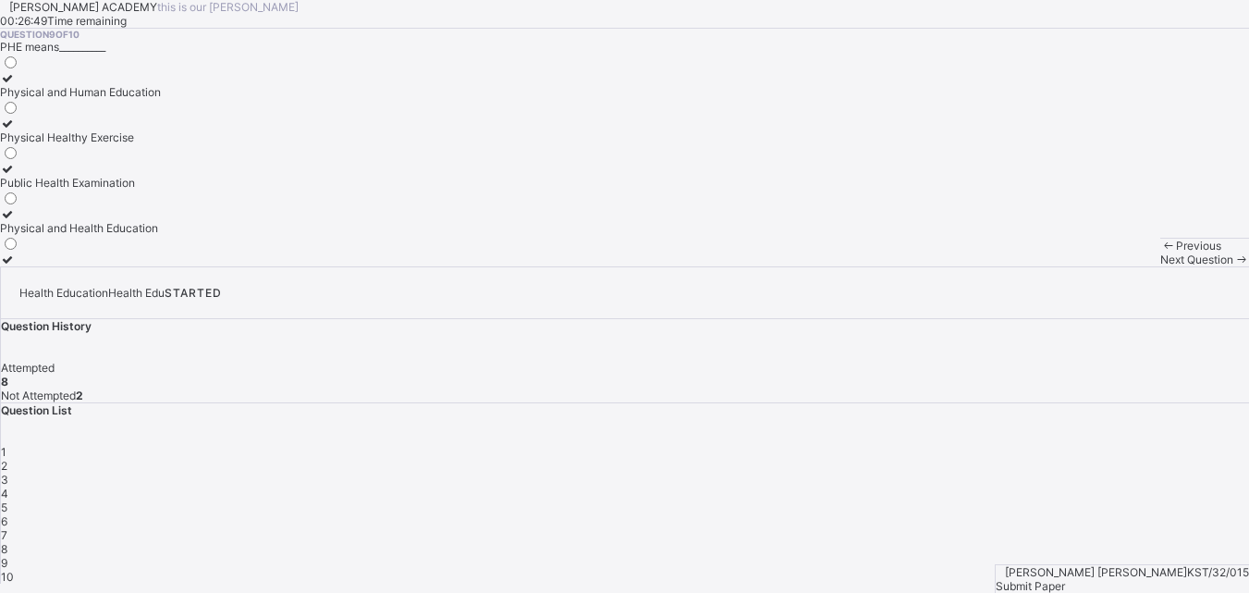
click at [131, 144] on label "Physical Healthy Exercise" at bounding box center [80, 131] width 161 height 28
click at [161, 235] on div "Physical and Health Education" at bounding box center [80, 228] width 161 height 14
click at [14, 570] on span "10" at bounding box center [7, 577] width 13 height 14
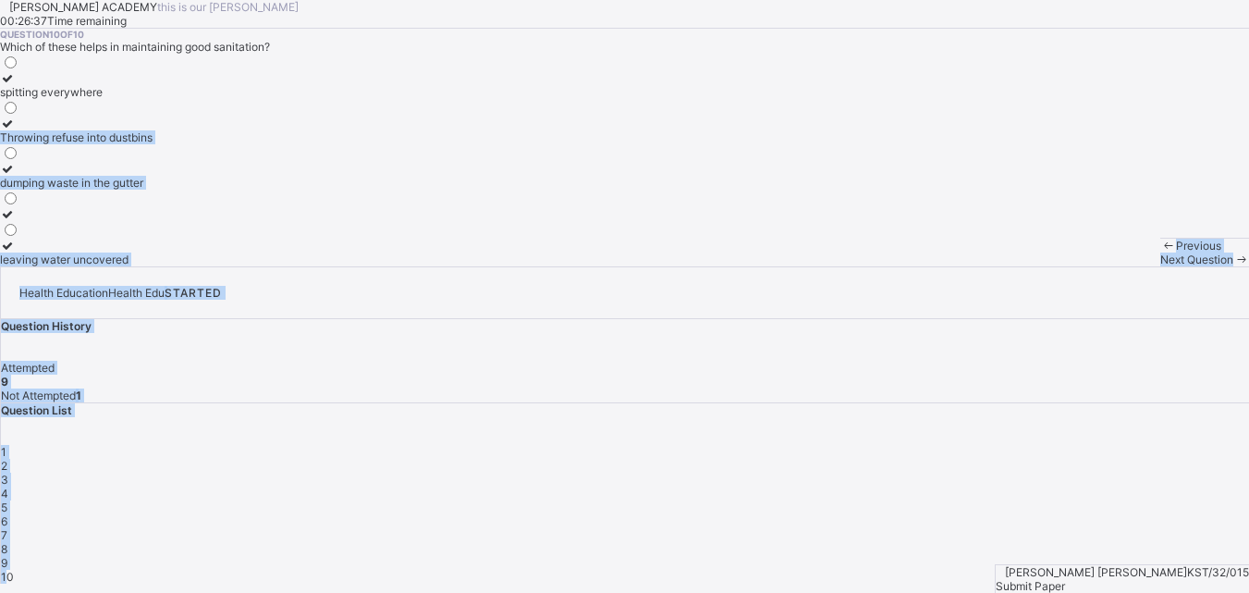
drag, startPoint x: 1020, startPoint y: 417, endPoint x: 430, endPoint y: 279, distance: 605.8
click at [430, 279] on div "[PERSON_NAME] ACADEMY this is our [PERSON_NAME] 00:26:37 Time remaining Questio…" at bounding box center [624, 291] width 1249 height 583
click at [430, 266] on div "Question 10 of 10 Which of these helps in maintaining good sanitation? spitting…" at bounding box center [624, 148] width 1249 height 238
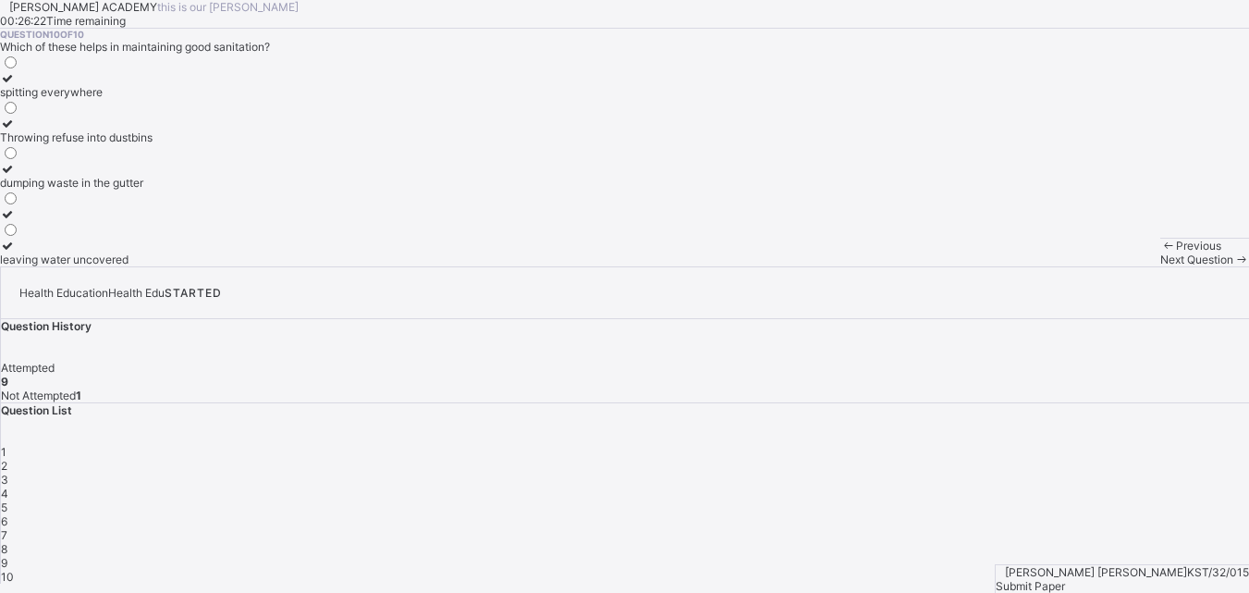
click at [16, 85] on icon at bounding box center [8, 78] width 16 height 14
click at [1209, 579] on div "Submit Paper" at bounding box center [1122, 586] width 253 height 14
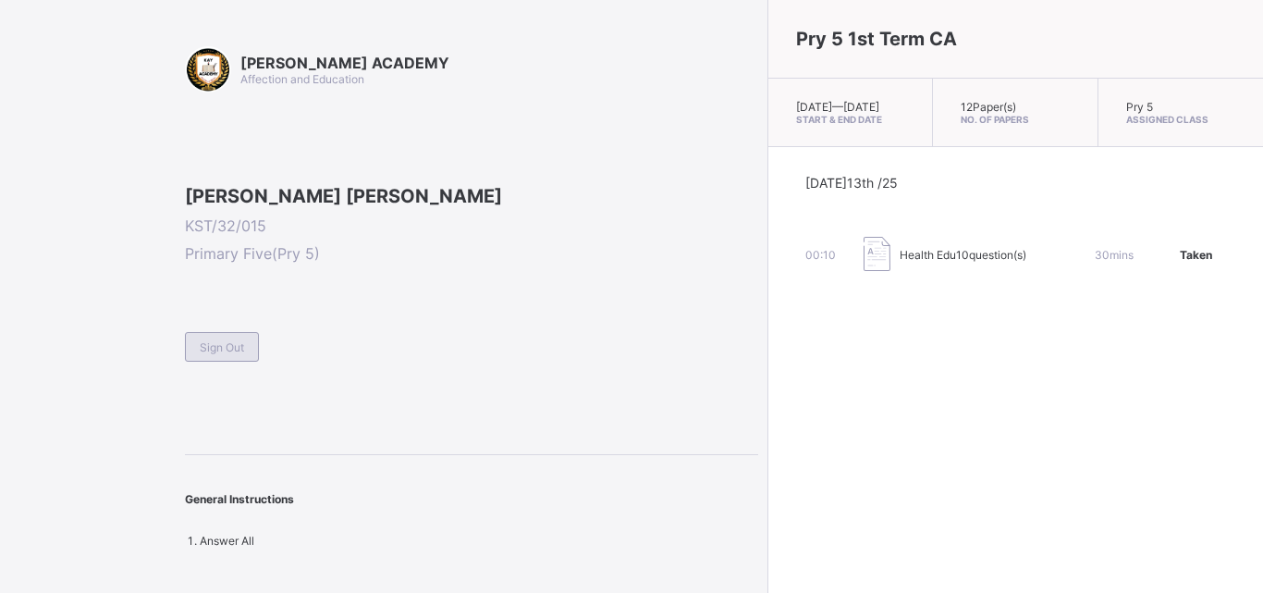
click at [234, 354] on span "Sign Out" at bounding box center [222, 347] width 44 height 14
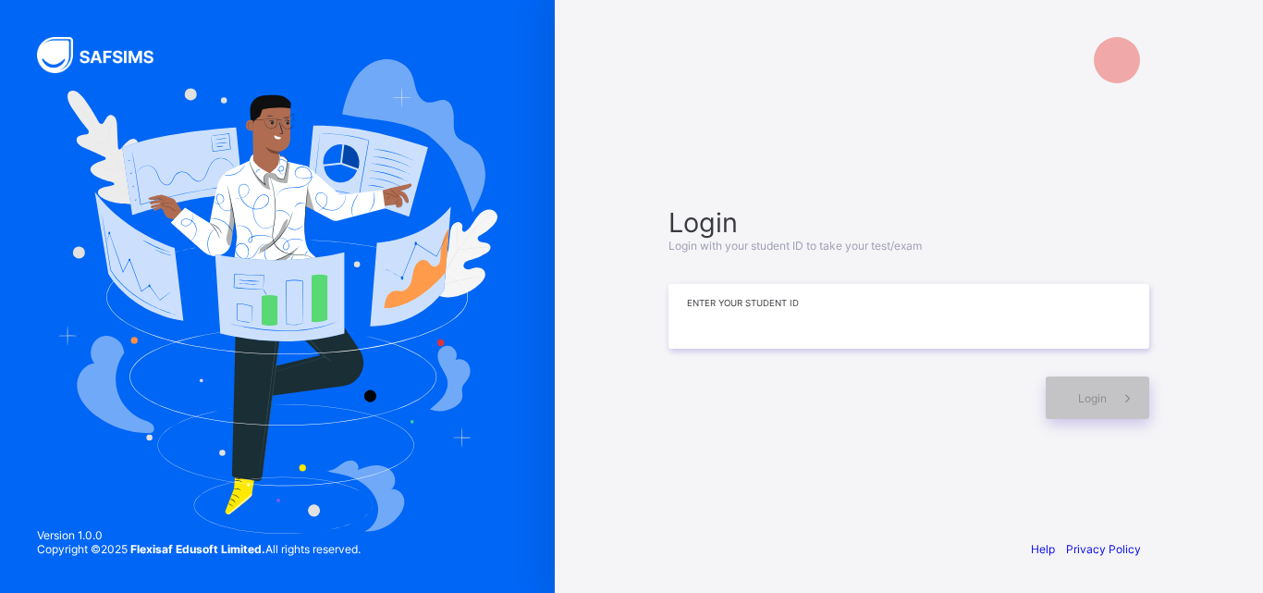
click at [764, 320] on input at bounding box center [909, 316] width 481 height 65
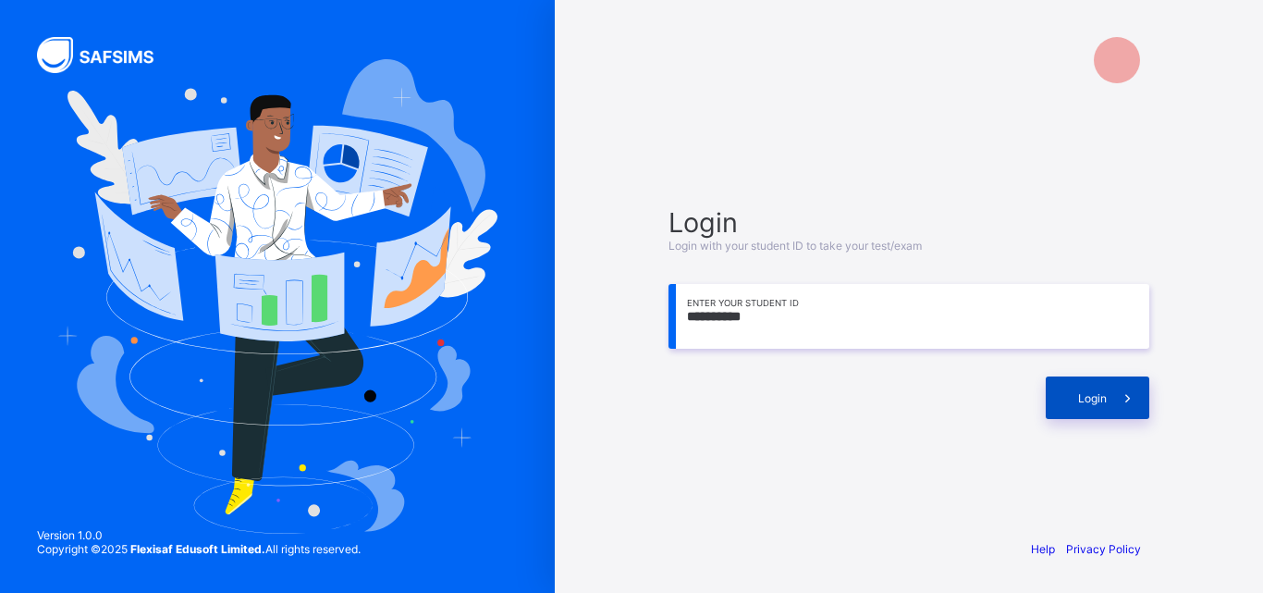
type input "**********"
click at [1077, 385] on div "Login" at bounding box center [1098, 397] width 104 height 43
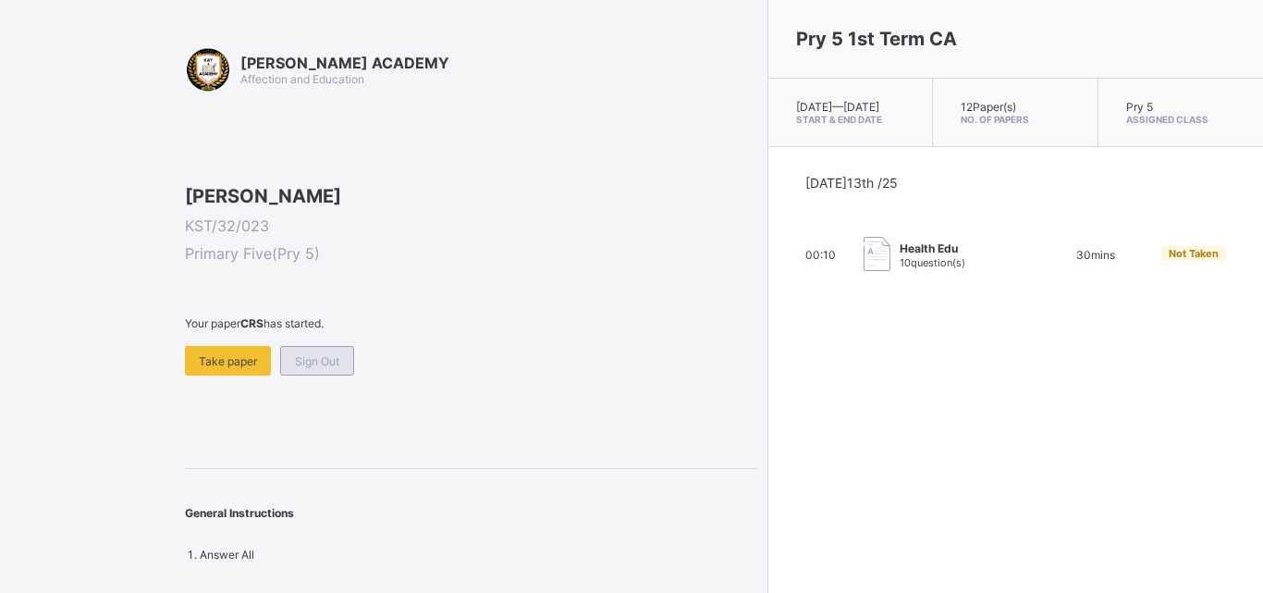
click at [332, 368] on span "Sign Out" at bounding box center [317, 361] width 44 height 14
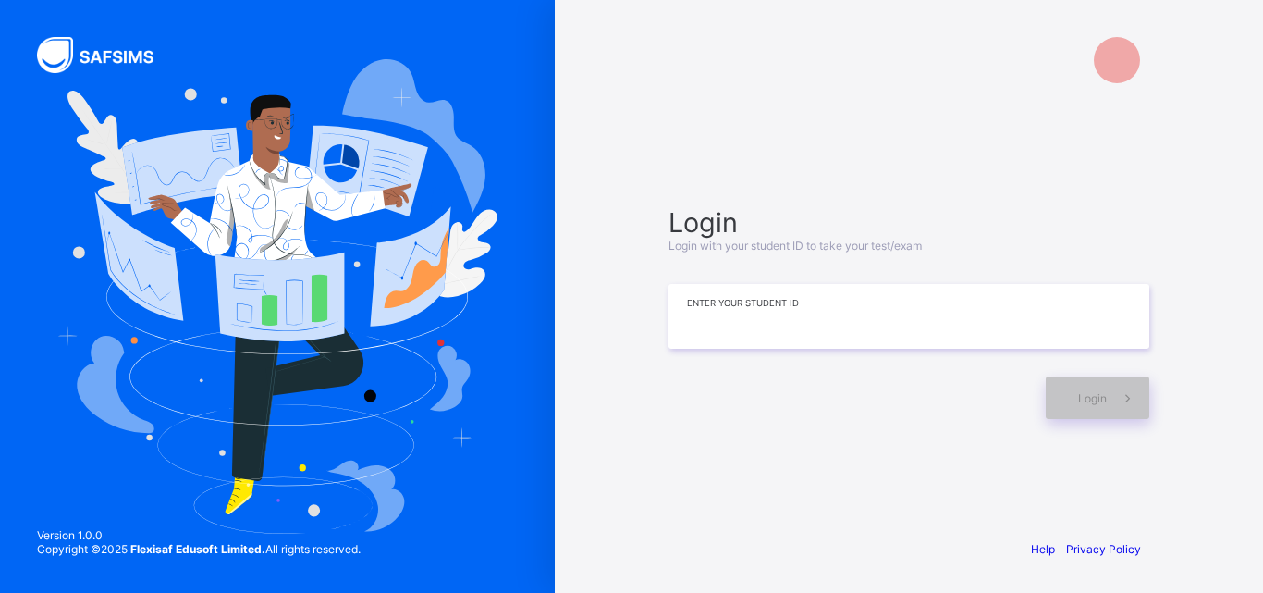
click at [743, 288] on input at bounding box center [909, 316] width 481 height 65
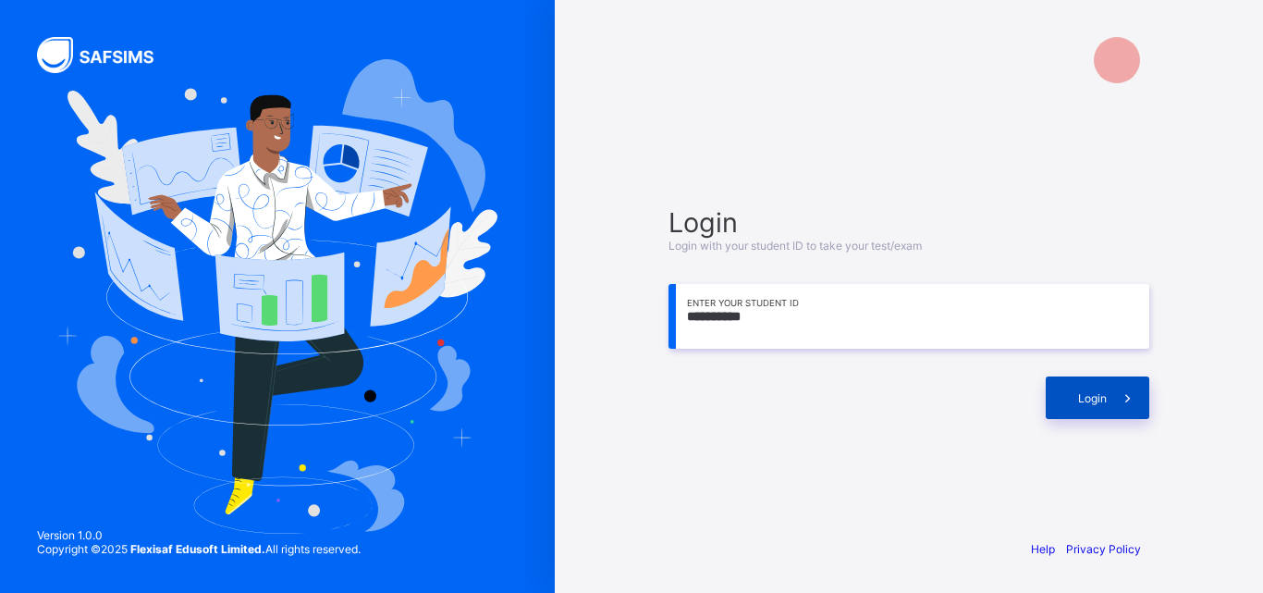
type input "**********"
click at [1064, 402] on div "Login" at bounding box center [1098, 397] width 104 height 43
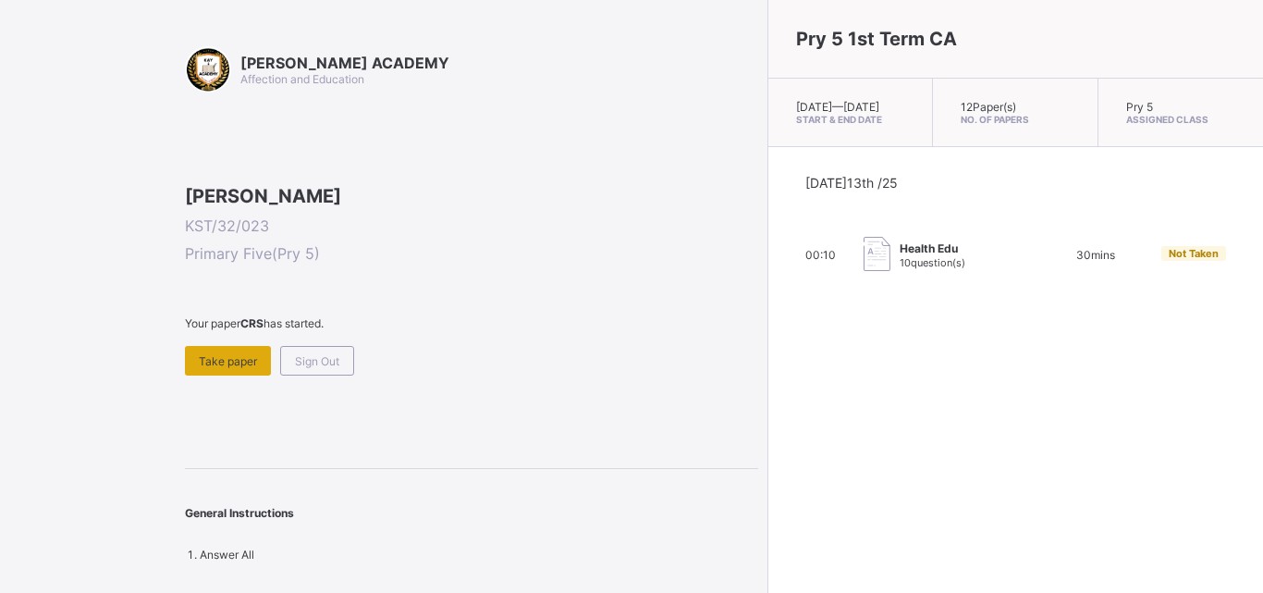
click at [213, 368] on span "Take paper" at bounding box center [228, 361] width 58 height 14
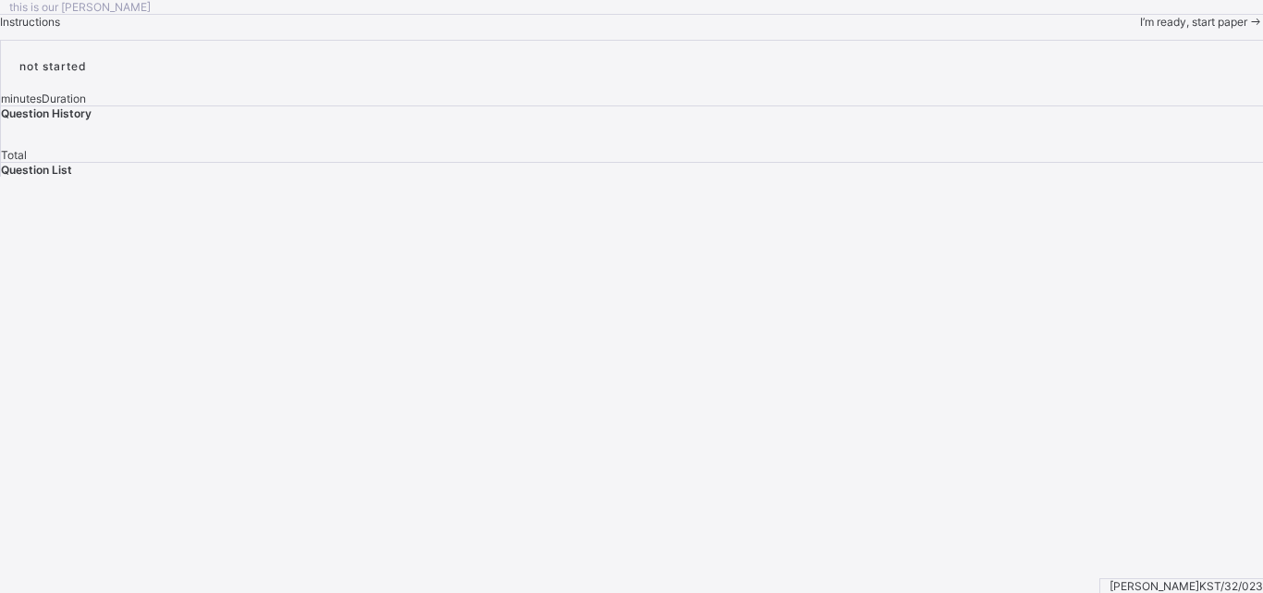
click at [214, 29] on div "this is our [PERSON_NAME] Instructions I’m ready, start paper" at bounding box center [631, 14] width 1263 height 29
click at [1140, 29] on span "I’m ready, start paper" at bounding box center [1193, 22] width 107 height 14
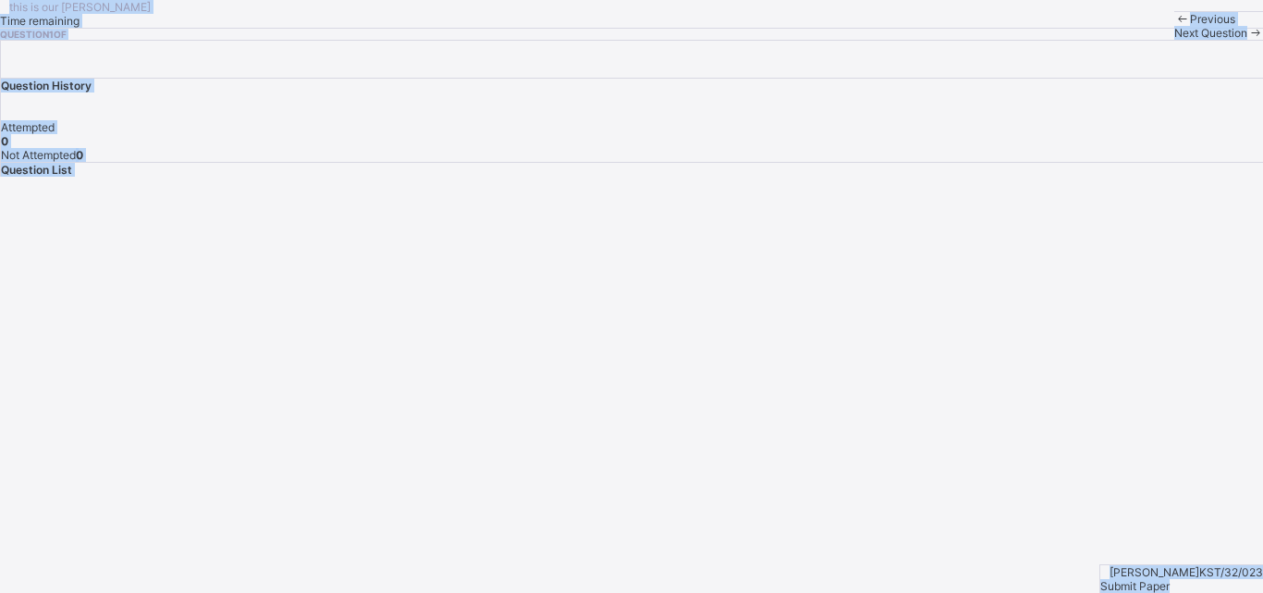
click at [1174, 26] on div "Previous" at bounding box center [1218, 19] width 89 height 14
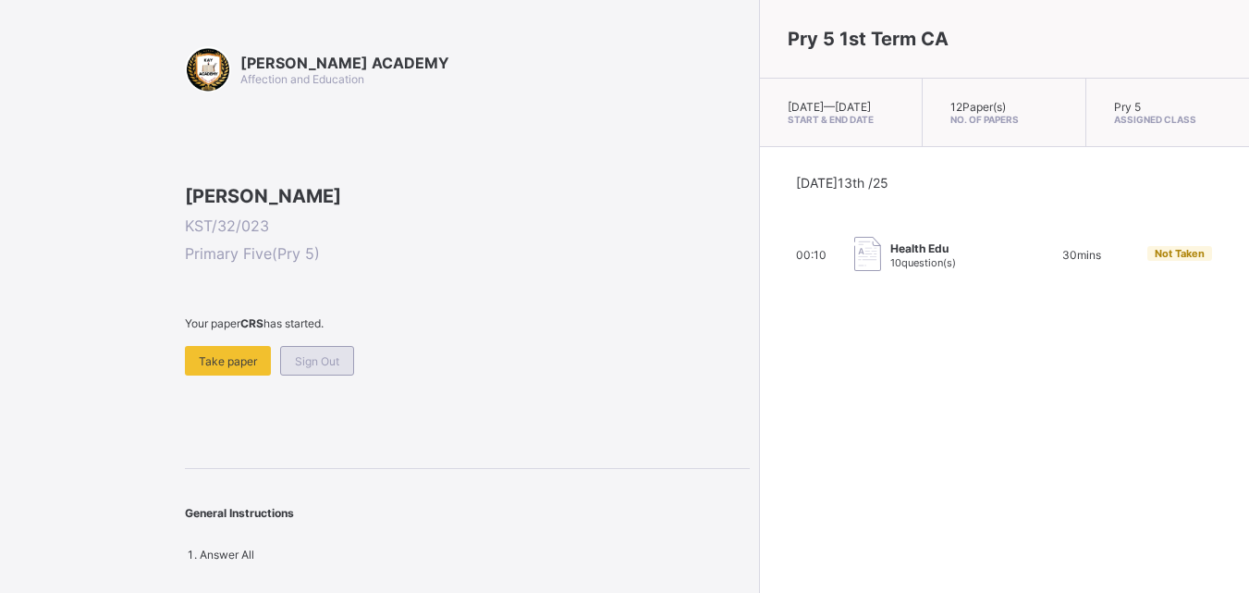
click at [329, 368] on span "Sign Out" at bounding box center [317, 361] width 44 height 14
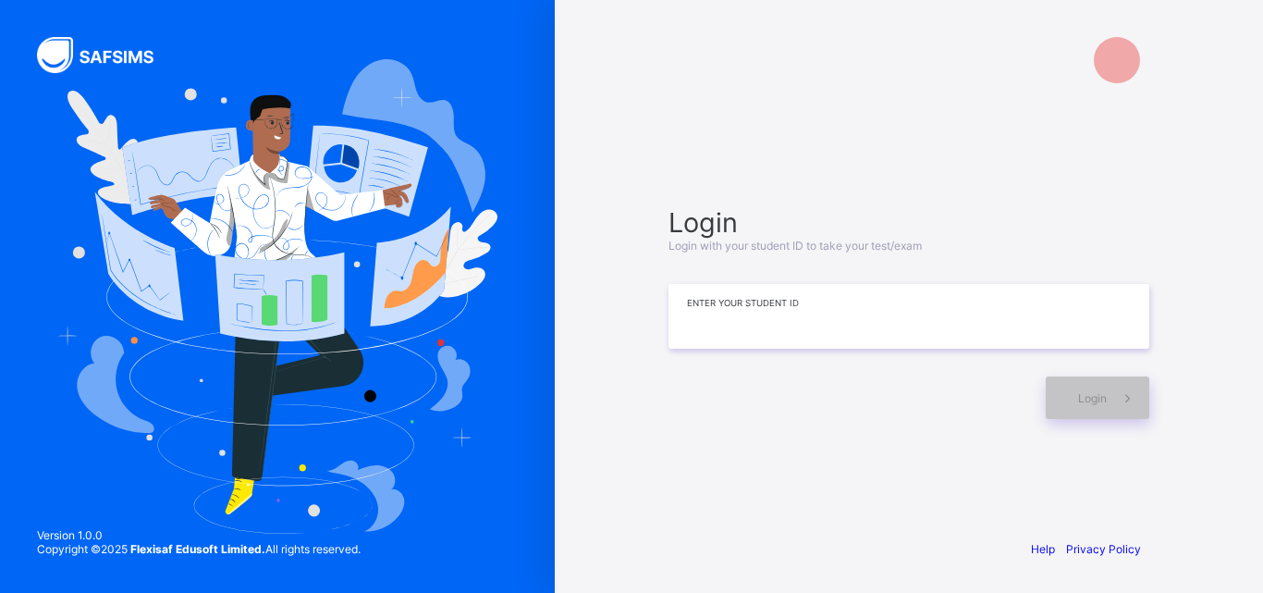
click at [976, 296] on input at bounding box center [909, 316] width 481 height 65
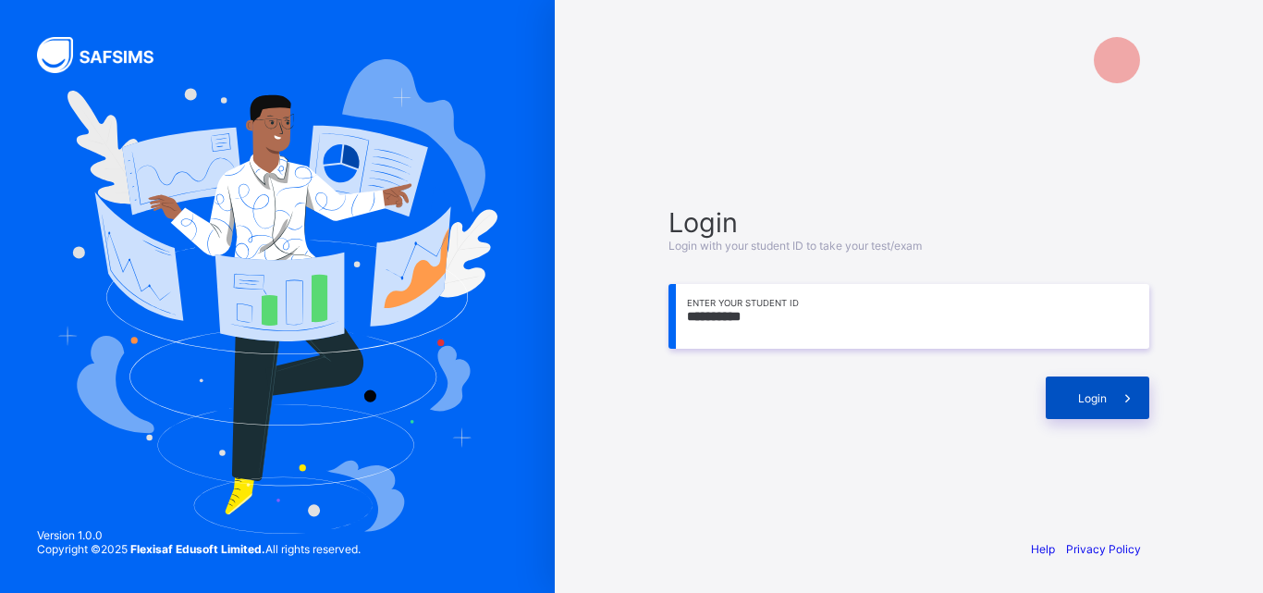
type input "**********"
click at [1066, 397] on div "Login" at bounding box center [1098, 397] width 104 height 43
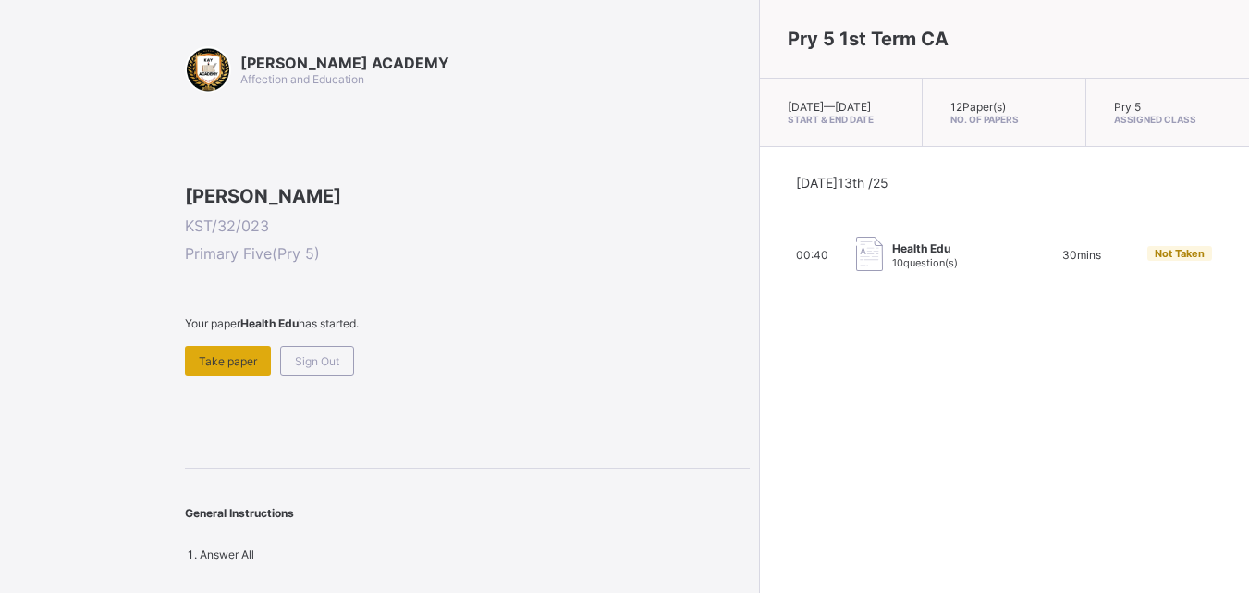
click at [225, 375] on div "Take paper" at bounding box center [228, 361] width 86 height 30
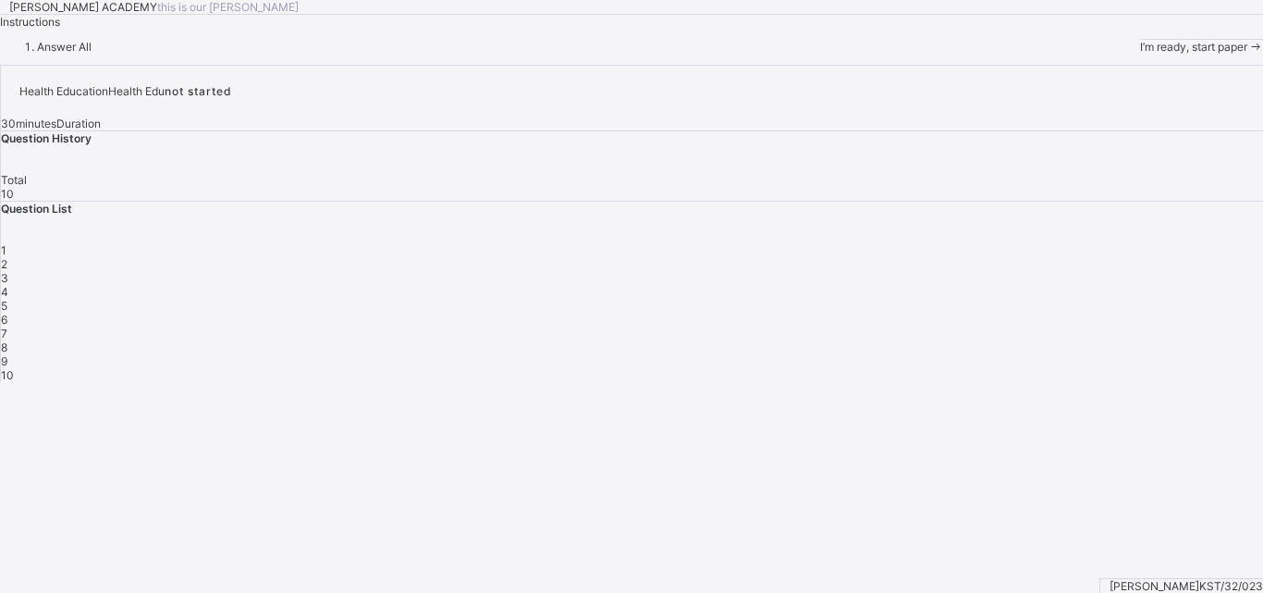
click at [1140, 54] on span "I’m ready, start paper" at bounding box center [1193, 47] width 107 height 14
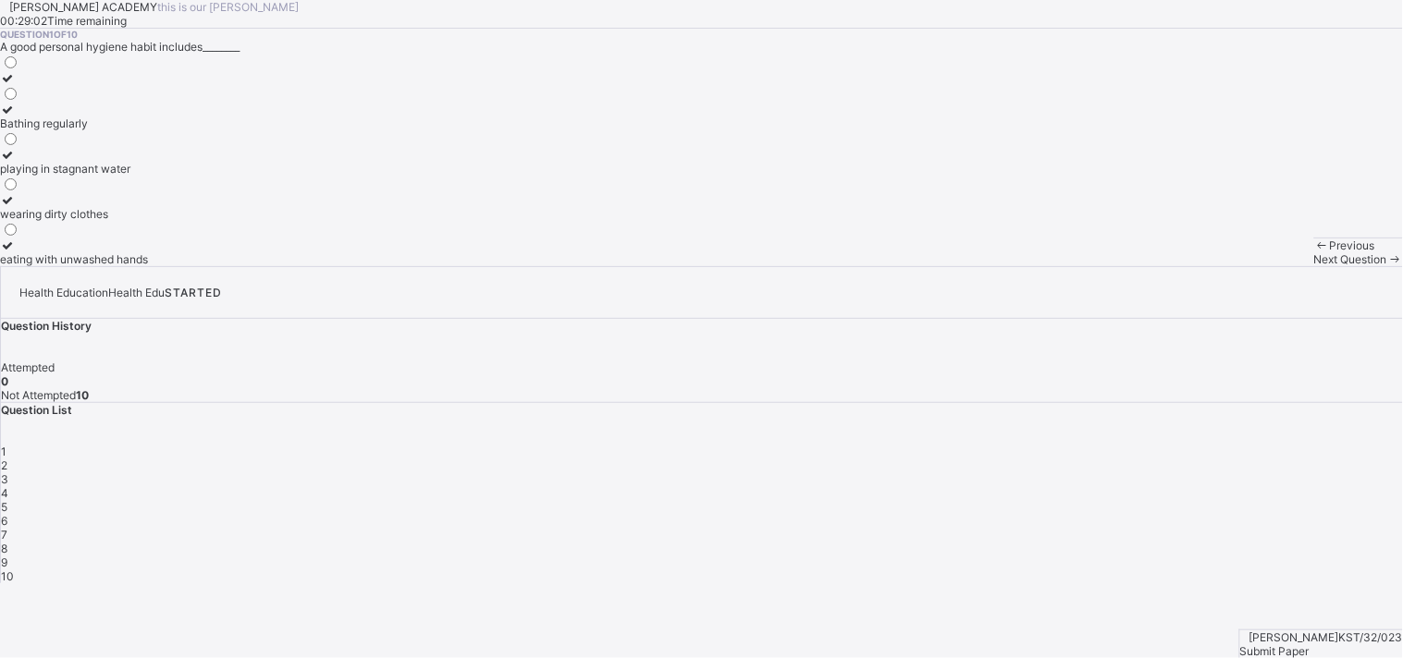
drag, startPoint x: 1198, startPoint y: 6, endPoint x: 916, endPoint y: 412, distance: 495.0
click at [916, 266] on div "Question 1 of 10 A good personal hygiene habit includes________ Bathing regular…" at bounding box center [701, 148] width 1403 height 238
click at [16, 117] on icon at bounding box center [8, 110] width 16 height 14
click at [1314, 266] on span "Next Question" at bounding box center [1350, 259] width 73 height 14
click at [1055, 445] on div "1 2 3 4 5 6 7 8 9 10" at bounding box center [702, 514] width 1402 height 139
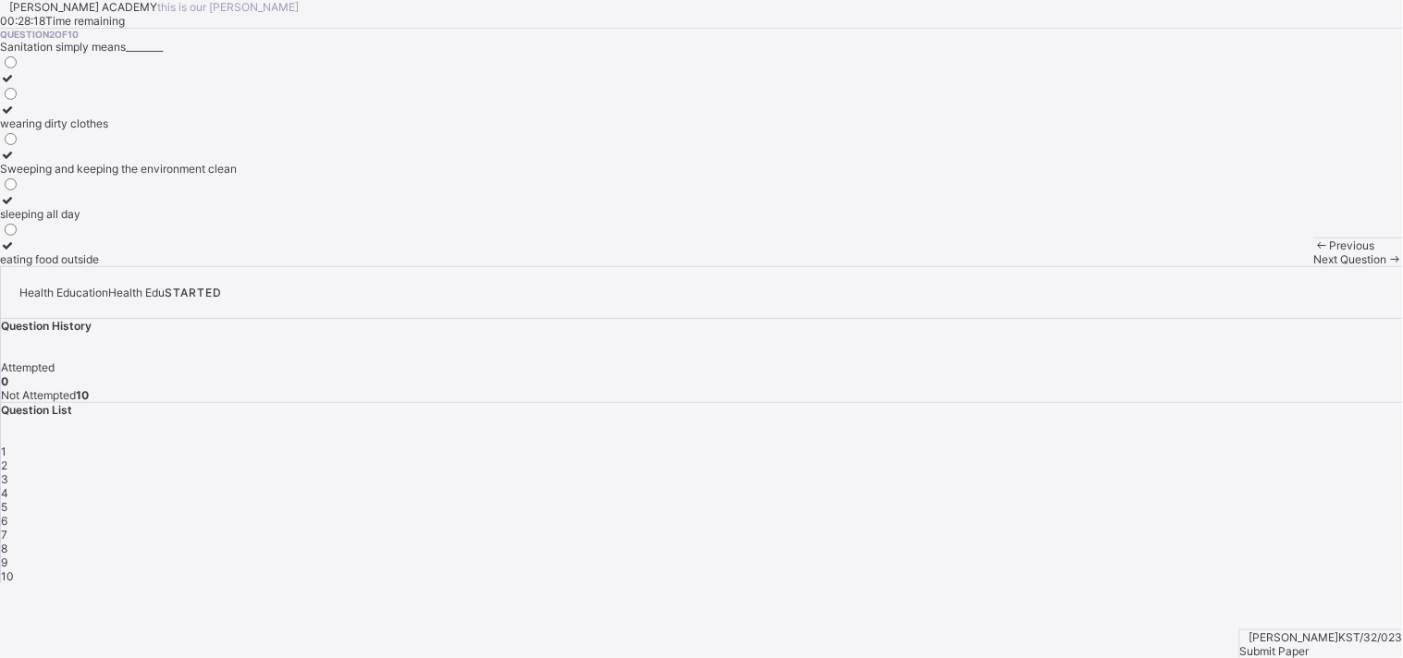
click at [1055, 445] on div "1 2 3 4 5 6 7 8 9 10" at bounding box center [702, 514] width 1402 height 139
click at [6, 445] on span "1" at bounding box center [4, 452] width 6 height 14
click at [16, 117] on icon at bounding box center [8, 110] width 16 height 14
click at [1314, 266] on div "Next Question" at bounding box center [1358, 259] width 89 height 14
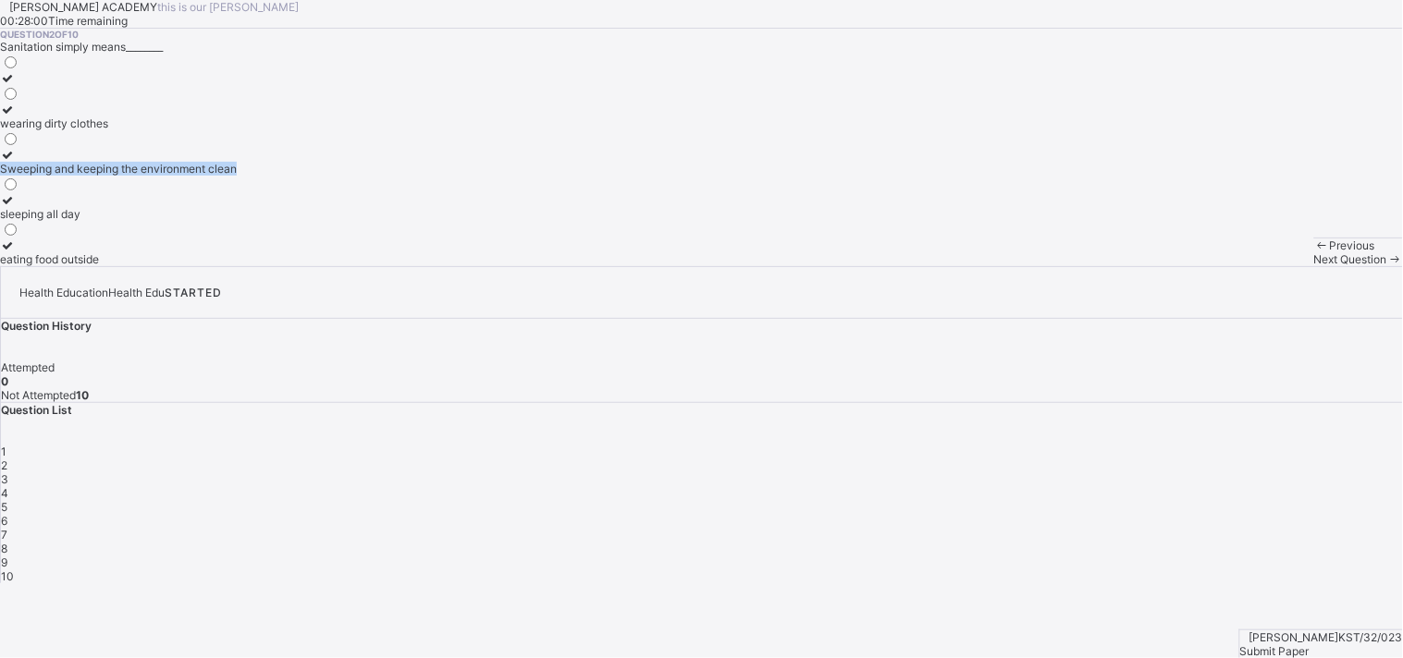
drag, startPoint x: 311, startPoint y: 326, endPoint x: 495, endPoint y: 393, distance: 195.7
click at [495, 266] on div "Question 2 of 10 Sanitation simply means________ wearing dirty clothes Sweeping…" at bounding box center [701, 148] width 1403 height 238
click at [106, 221] on label "sleeping all day" at bounding box center [118, 207] width 237 height 28
click at [1314, 266] on span "Next Question" at bounding box center [1350, 259] width 73 height 14
click at [1056, 445] on div "1 2 3 4 5 6 7 8 9 10" at bounding box center [702, 514] width 1402 height 139
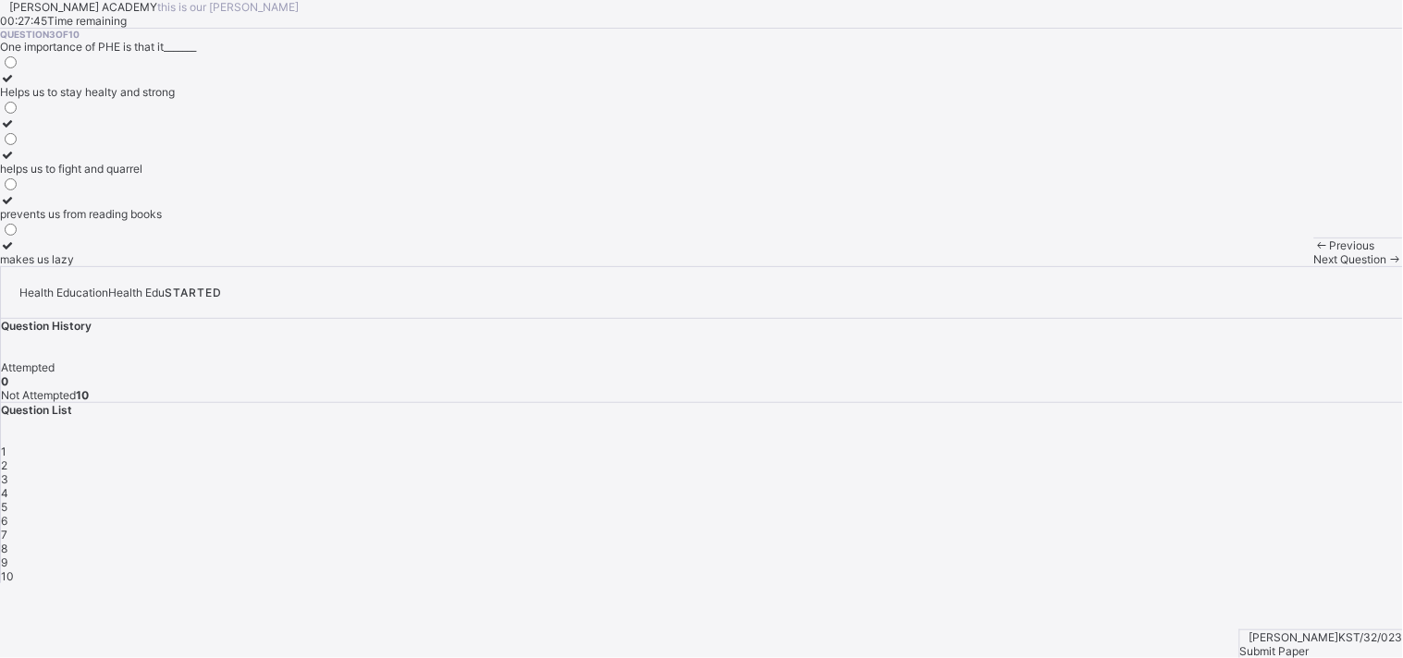
click at [6, 445] on span "1" at bounding box center [4, 452] width 6 height 14
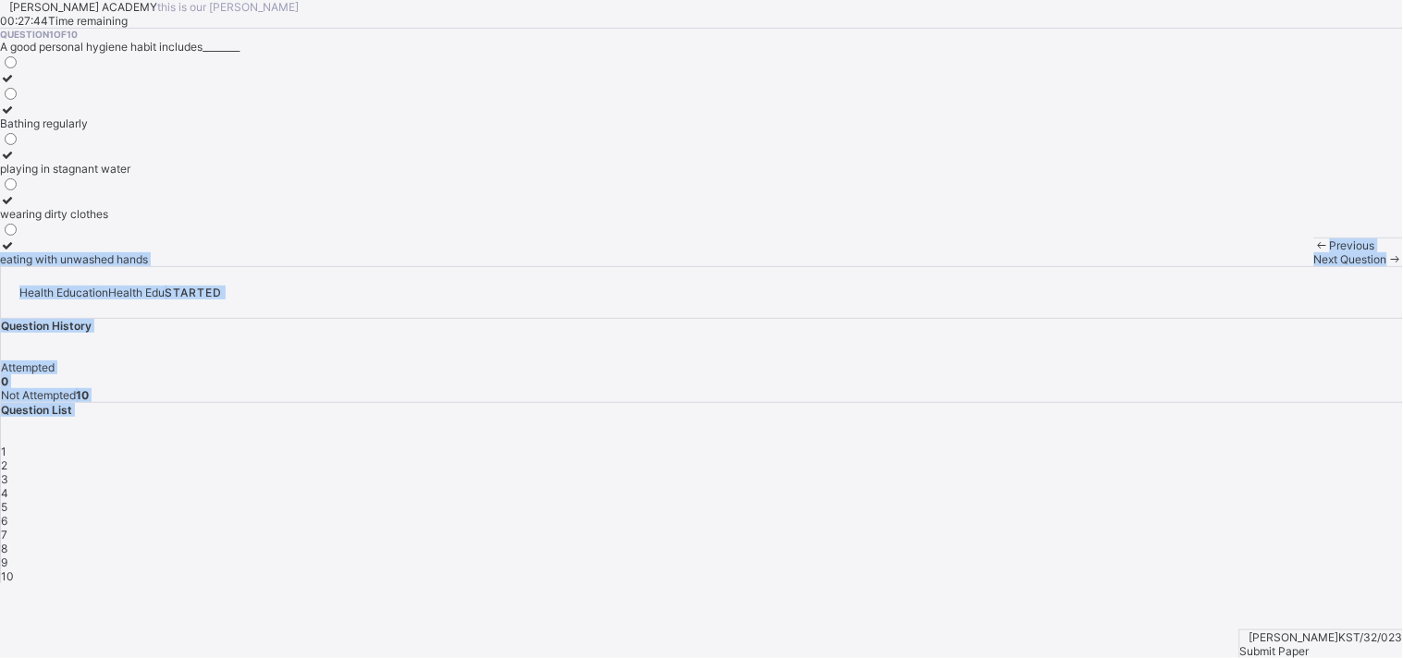
drag, startPoint x: 1064, startPoint y: 376, endPoint x: 288, endPoint y: 432, distance: 778.7
click at [288, 432] on div "[PERSON_NAME] ACADEMY this is our [PERSON_NAME] 00:27:44 Time remaining Questio…" at bounding box center [701, 291] width 1403 height 583
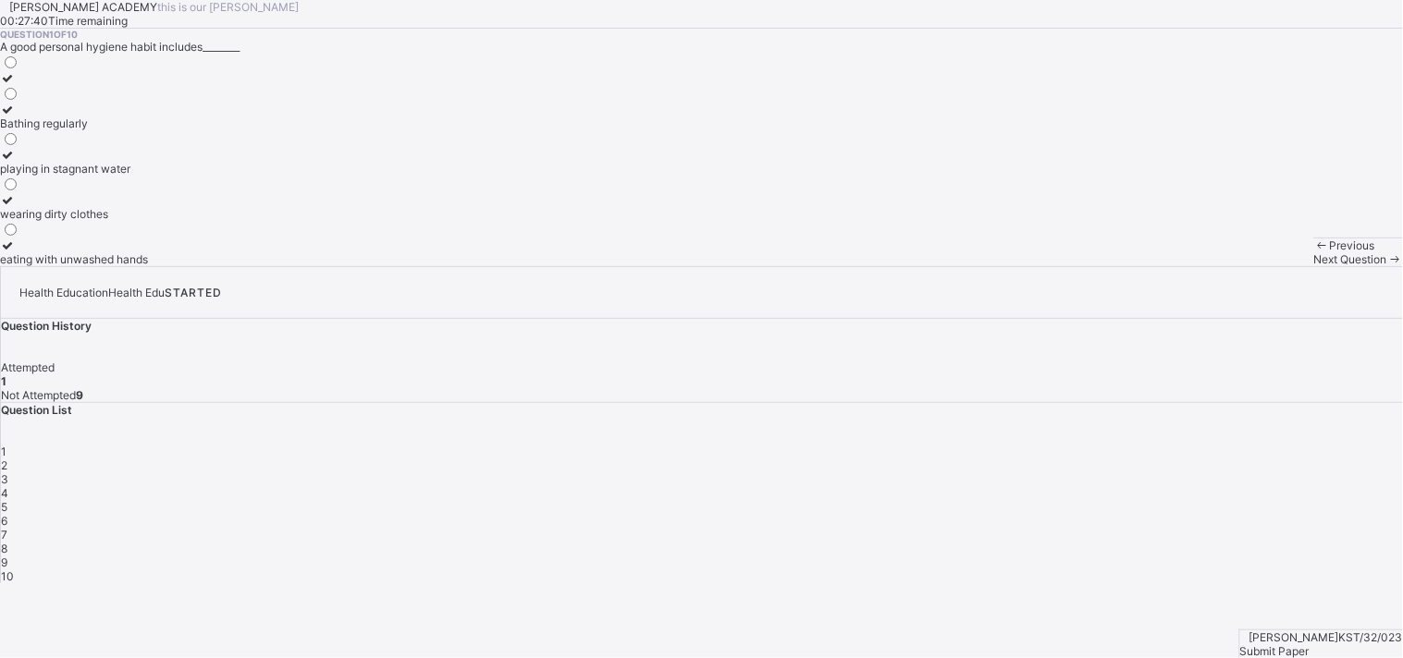
click at [16, 117] on icon at bounding box center [8, 110] width 16 height 14
click at [1314, 266] on span "Next Question" at bounding box center [1350, 259] width 73 height 14
click at [97, 207] on div at bounding box center [118, 200] width 237 height 14
click at [1314, 266] on span "Next Question" at bounding box center [1350, 259] width 73 height 14
click at [1110, 459] on div "2" at bounding box center [702, 466] width 1402 height 14
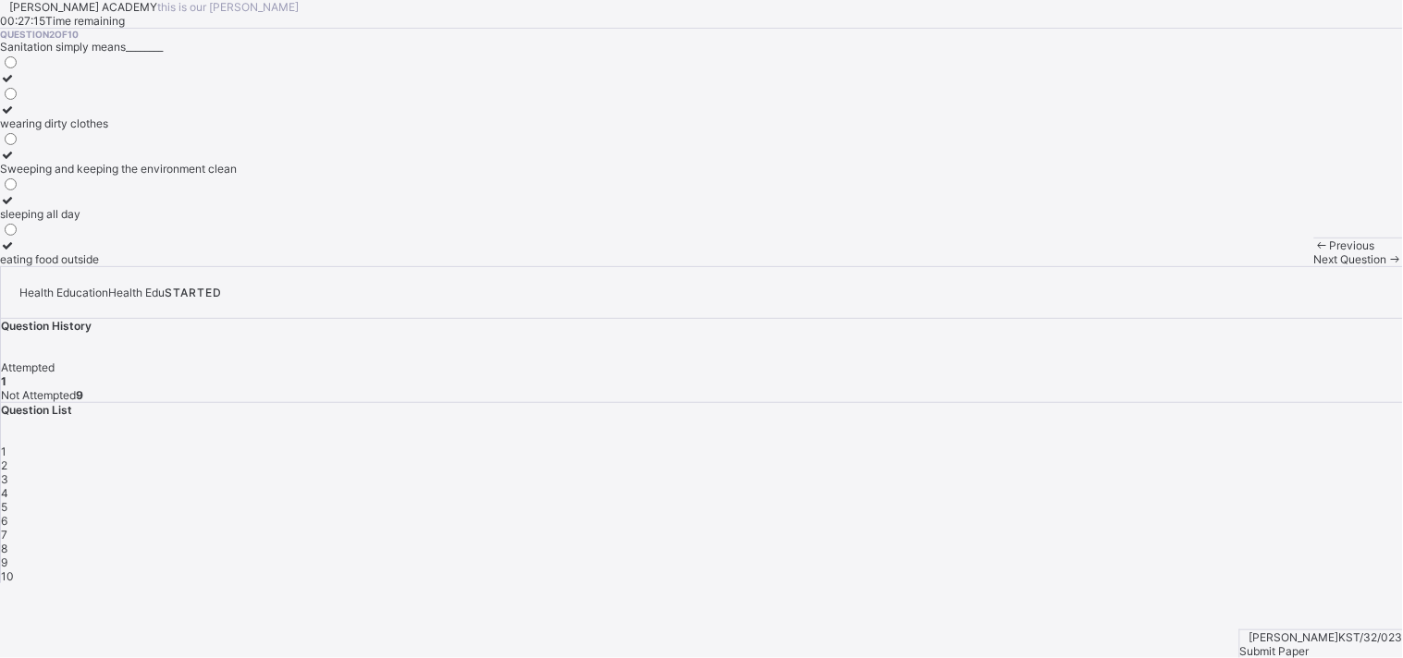
click at [16, 207] on icon at bounding box center [8, 200] width 16 height 14
click at [1314, 266] on div "Next Question" at bounding box center [1358, 259] width 89 height 14
click at [627, 266] on div "Question 3 of 10 One importance of PHE is that it_______ Helps us to stay healt…" at bounding box center [701, 148] width 1403 height 238
click at [111, 99] on label "Helps us to stay healty and strong" at bounding box center [87, 85] width 175 height 28
click at [1314, 266] on div "Next Question" at bounding box center [1358, 259] width 89 height 14
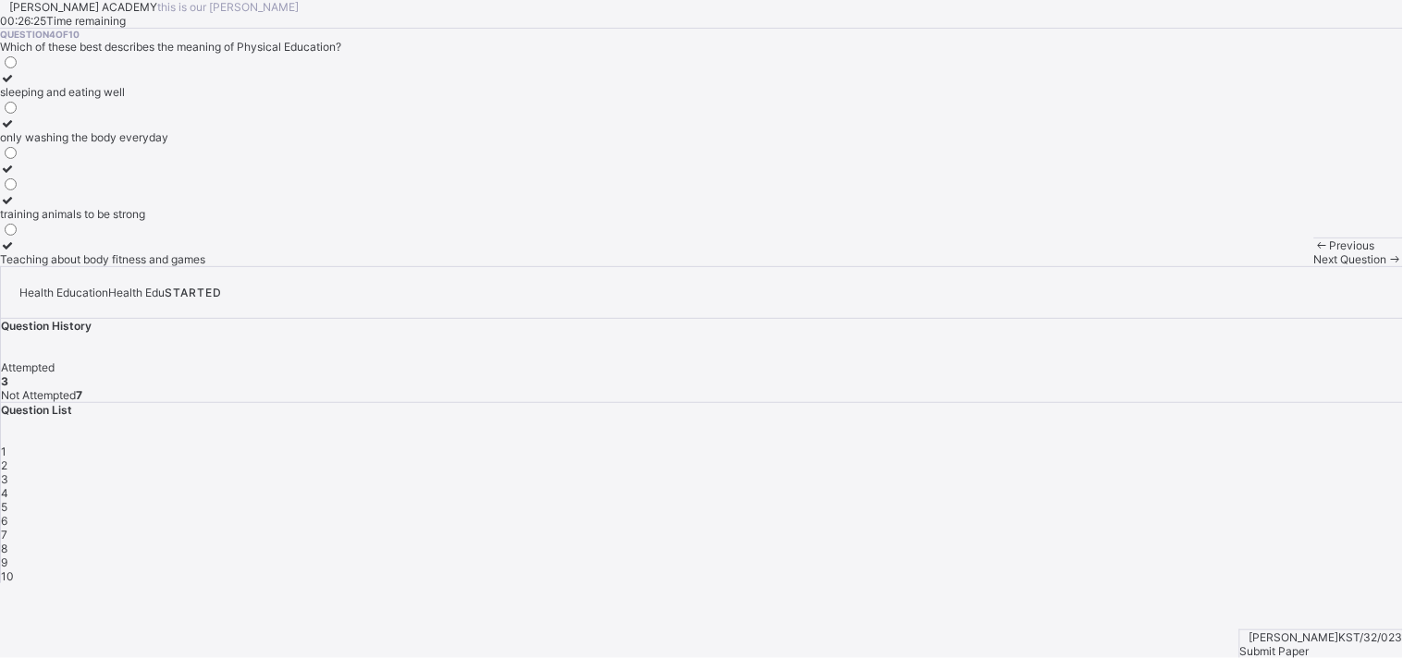
click at [16, 252] on icon at bounding box center [8, 246] width 16 height 14
click at [1314, 266] on span "Next Question" at bounding box center [1350, 259] width 73 height 14
click at [8, 486] on span "4" at bounding box center [4, 493] width 7 height 14
click at [16, 252] on icon at bounding box center [8, 246] width 16 height 14
click at [1314, 266] on span "Next Question" at bounding box center [1350, 259] width 73 height 14
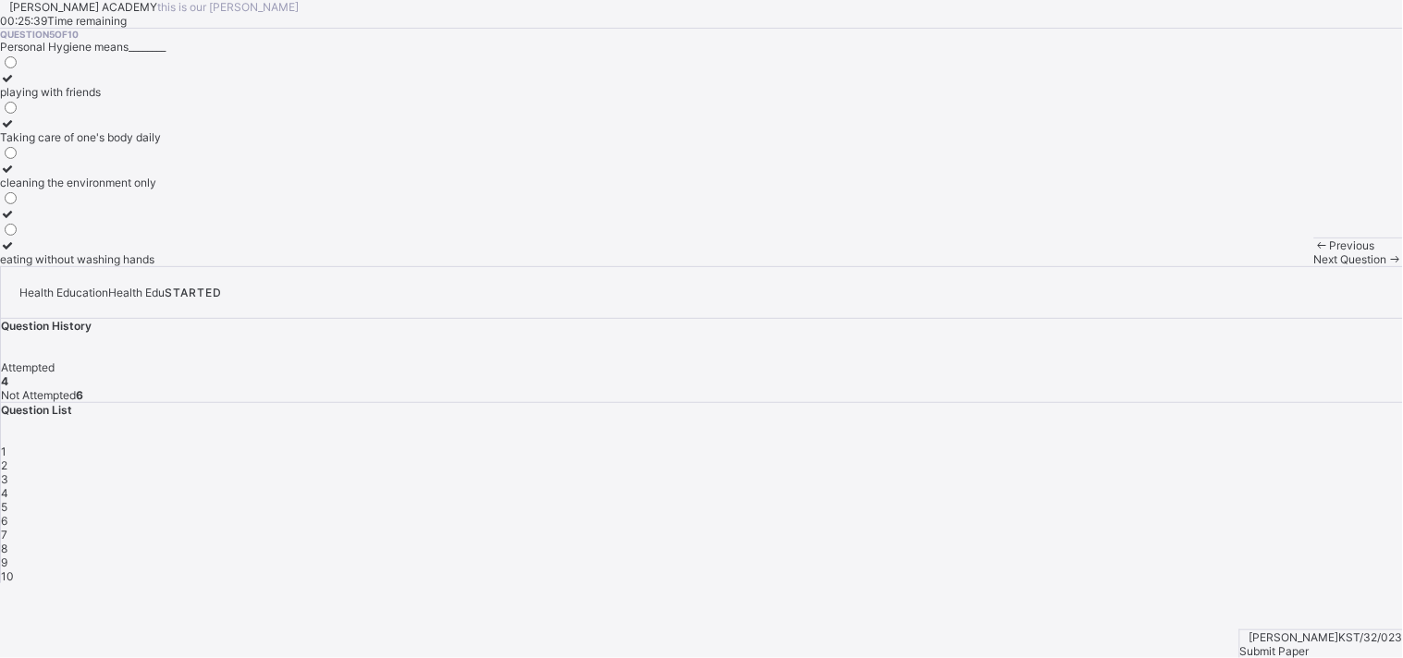
click at [16, 130] on icon at bounding box center [8, 124] width 16 height 14
drag, startPoint x: 872, startPoint y: 648, endPoint x: 871, endPoint y: 613, distance: 35.1
click at [1314, 266] on div "Previous Next Question" at bounding box center [1358, 252] width 89 height 29
click at [1314, 266] on div "Next Question" at bounding box center [1358, 259] width 89 height 14
click at [1255, 500] on div "5" at bounding box center [702, 507] width 1402 height 14
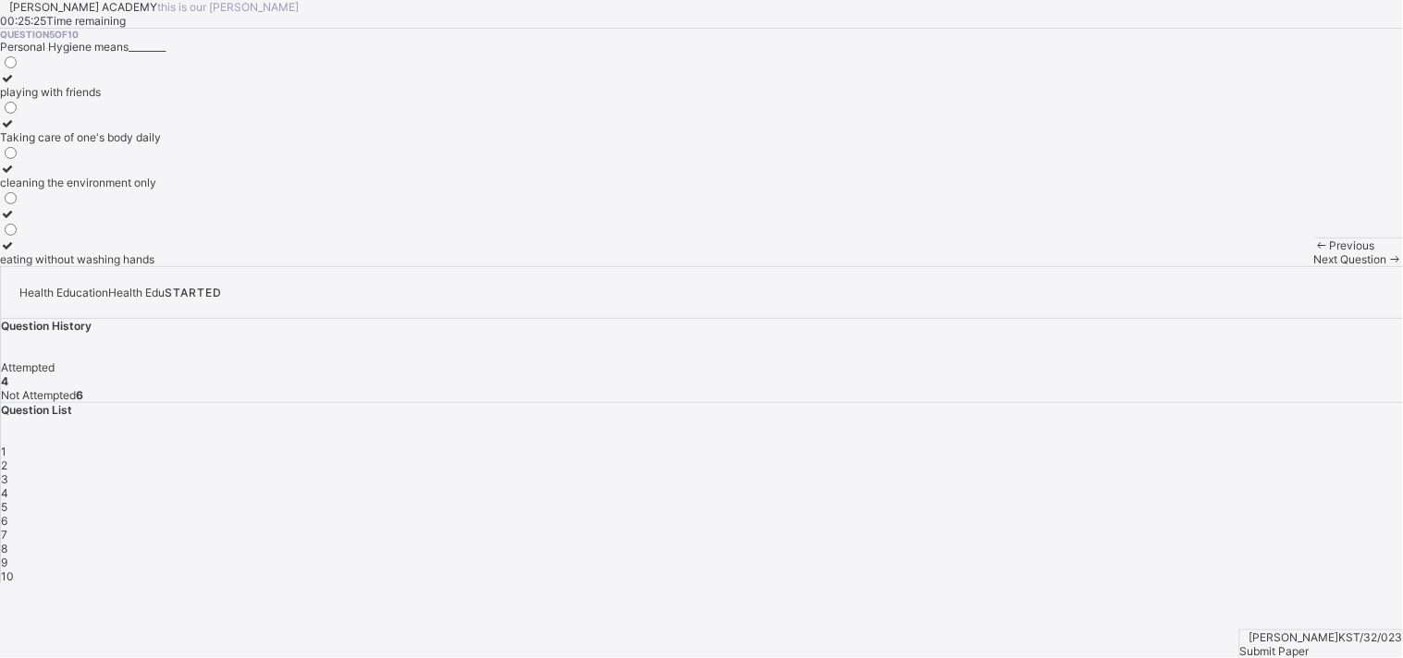
click at [16, 130] on icon at bounding box center [8, 124] width 16 height 14
click at [1314, 266] on div "Next Question" at bounding box center [1358, 259] width 89 height 14
click at [95, 252] on div at bounding box center [64, 246] width 129 height 14
click at [1314, 266] on div "Next Question" at bounding box center [1358, 259] width 89 height 14
click at [7, 514] on span "6" at bounding box center [4, 521] width 6 height 14
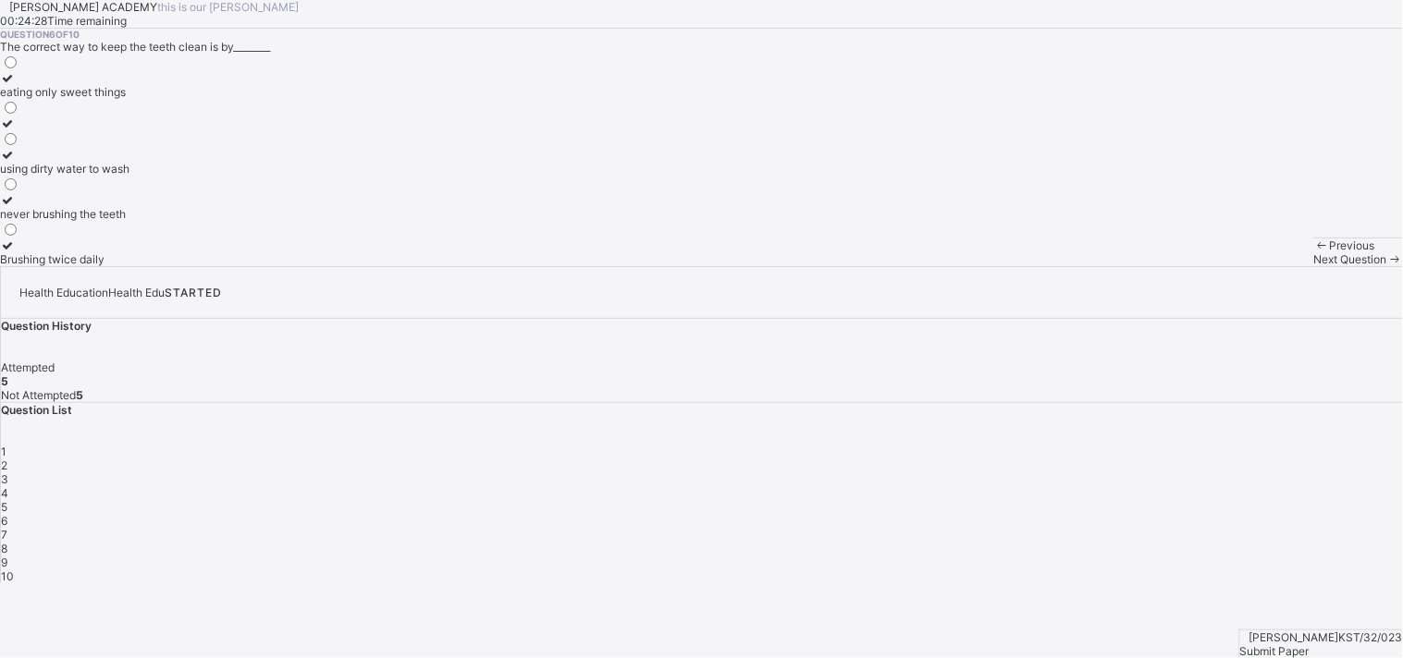
click at [144, 266] on div "[PERSON_NAME] ACADEMY this is our [PERSON_NAME] 00:24:28 Time remaining Questio…" at bounding box center [701, 133] width 1403 height 266
click at [16, 252] on icon at bounding box center [8, 246] width 16 height 14
click at [1314, 266] on div "Next Question" at bounding box center [1358, 259] width 89 height 14
click at [16, 252] on icon at bounding box center [8, 246] width 16 height 14
click at [1314, 266] on span "Next Question" at bounding box center [1350, 259] width 73 height 14
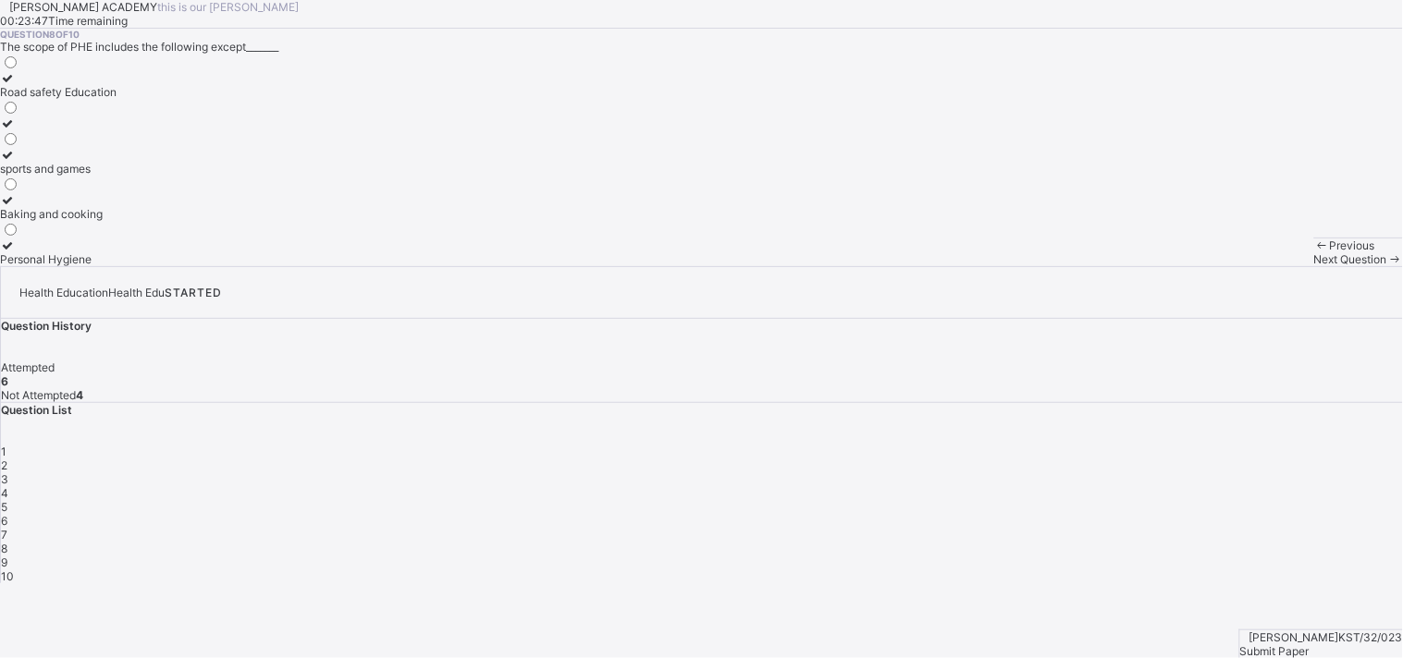
click at [1328, 403] on div "Question List 1 2 3 4 5 6 7 8 9 10" at bounding box center [702, 493] width 1402 height 180
click at [7, 528] on span "7" at bounding box center [4, 535] width 6 height 14
click at [16, 252] on icon at bounding box center [8, 246] width 16 height 14
click at [1314, 266] on span "Next Question" at bounding box center [1350, 259] width 73 height 14
click at [108, 221] on label "Baking and cooking" at bounding box center [58, 207] width 117 height 28
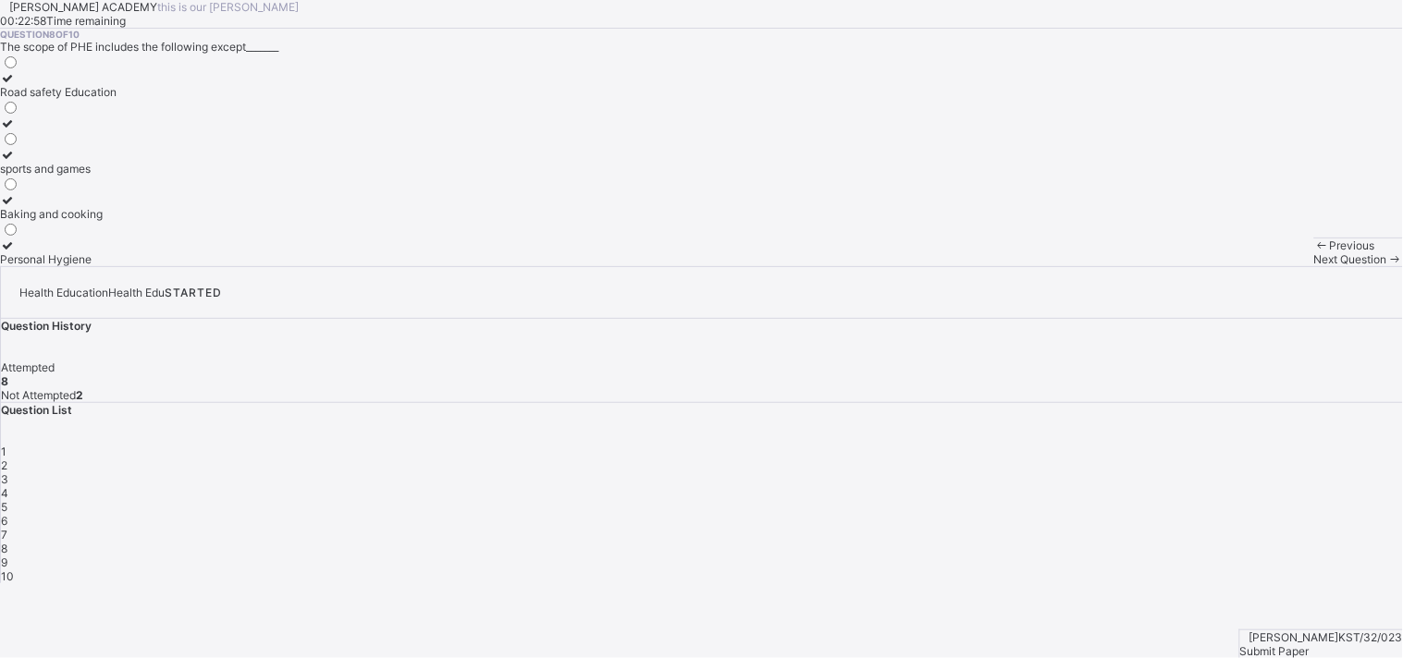
click at [1314, 266] on span "Next Question" at bounding box center [1350, 259] width 73 height 14
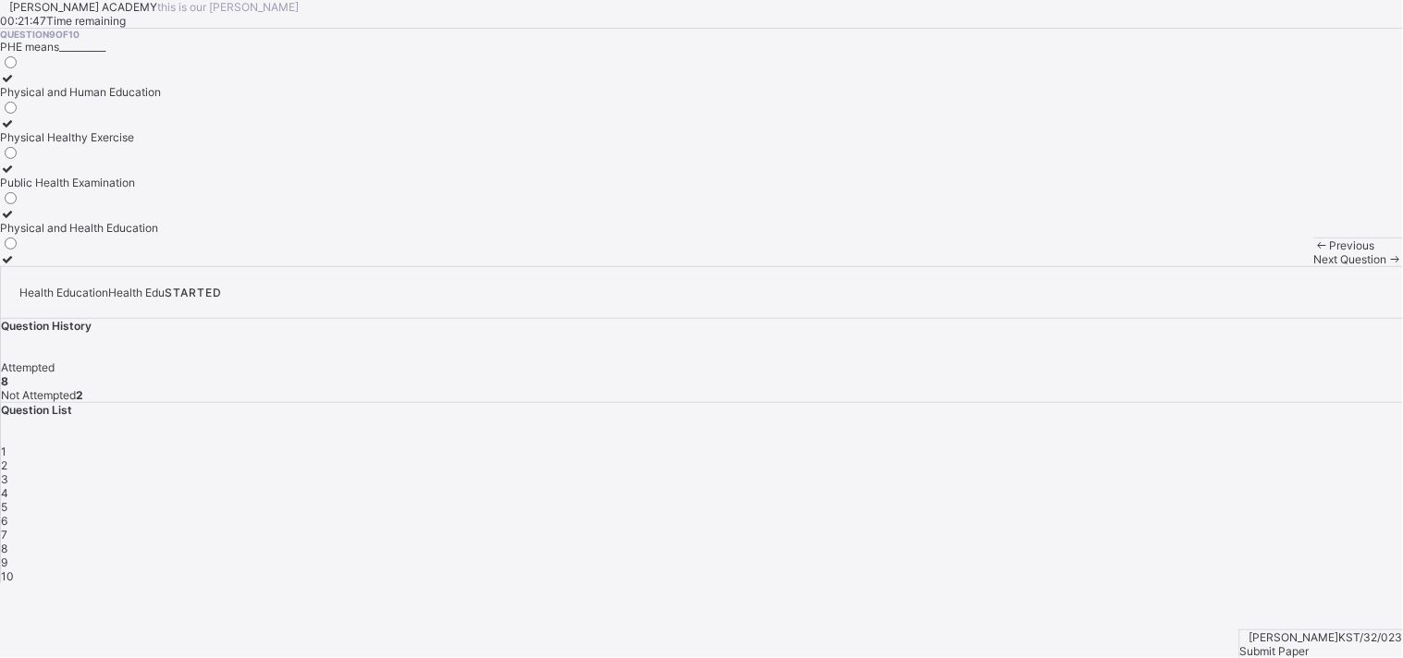
click at [16, 221] on icon at bounding box center [8, 214] width 16 height 14
click at [1314, 266] on span "Next Question" at bounding box center [1350, 259] width 73 height 14
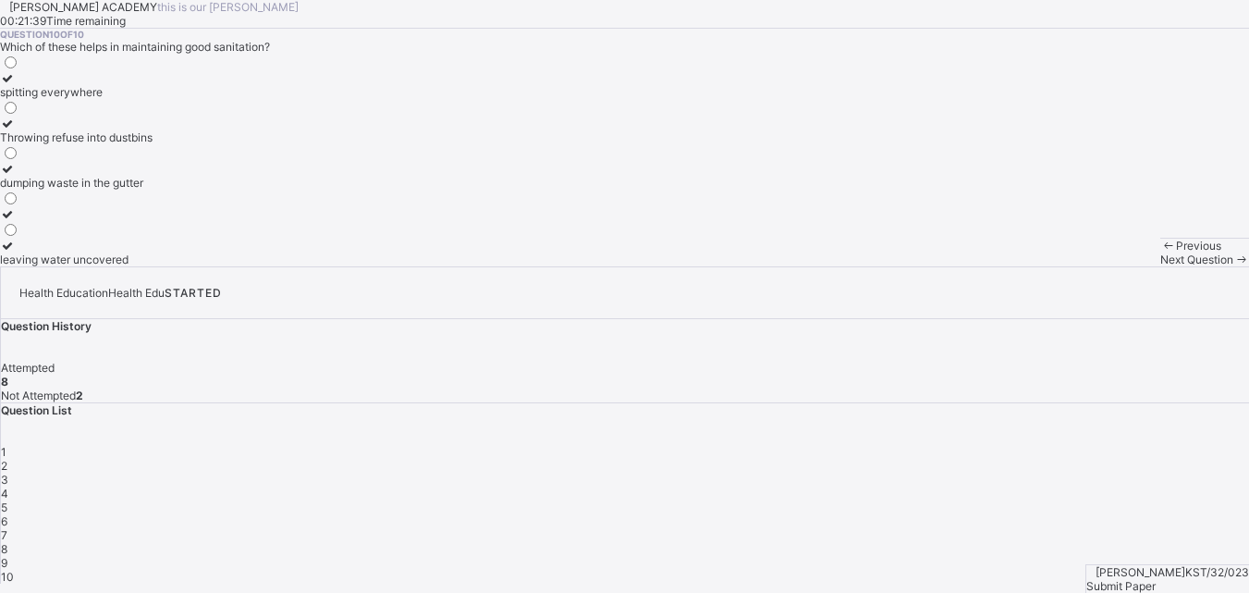
click at [966, 556] on div "9" at bounding box center [625, 563] width 1248 height 14
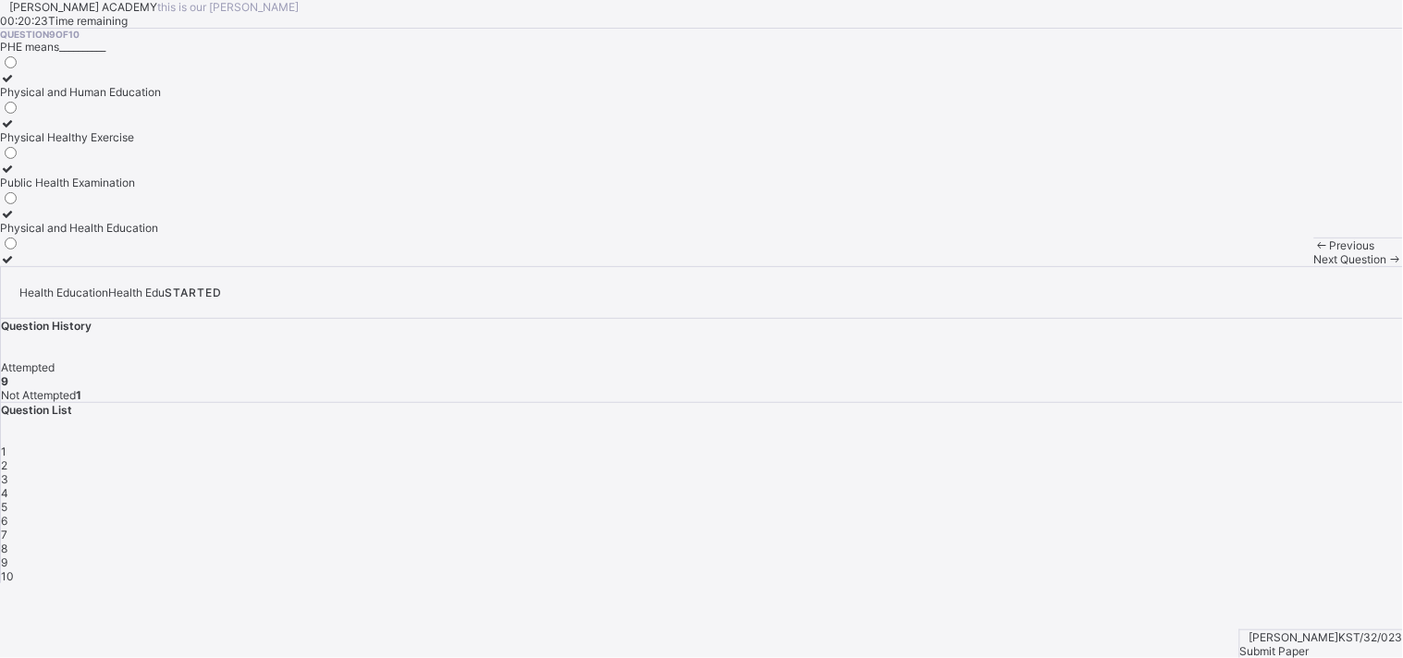
click at [16, 221] on icon at bounding box center [8, 214] width 16 height 14
click at [1314, 266] on span "Next Question" at bounding box center [1350, 259] width 73 height 14
click at [16, 85] on icon at bounding box center [8, 78] width 16 height 14
click at [1319, 630] on div "[PERSON_NAME] KST/32/023 Submit Paper" at bounding box center [1321, 644] width 164 height 29
click at [1309, 644] on span "Submit Paper" at bounding box center [1274, 651] width 69 height 14
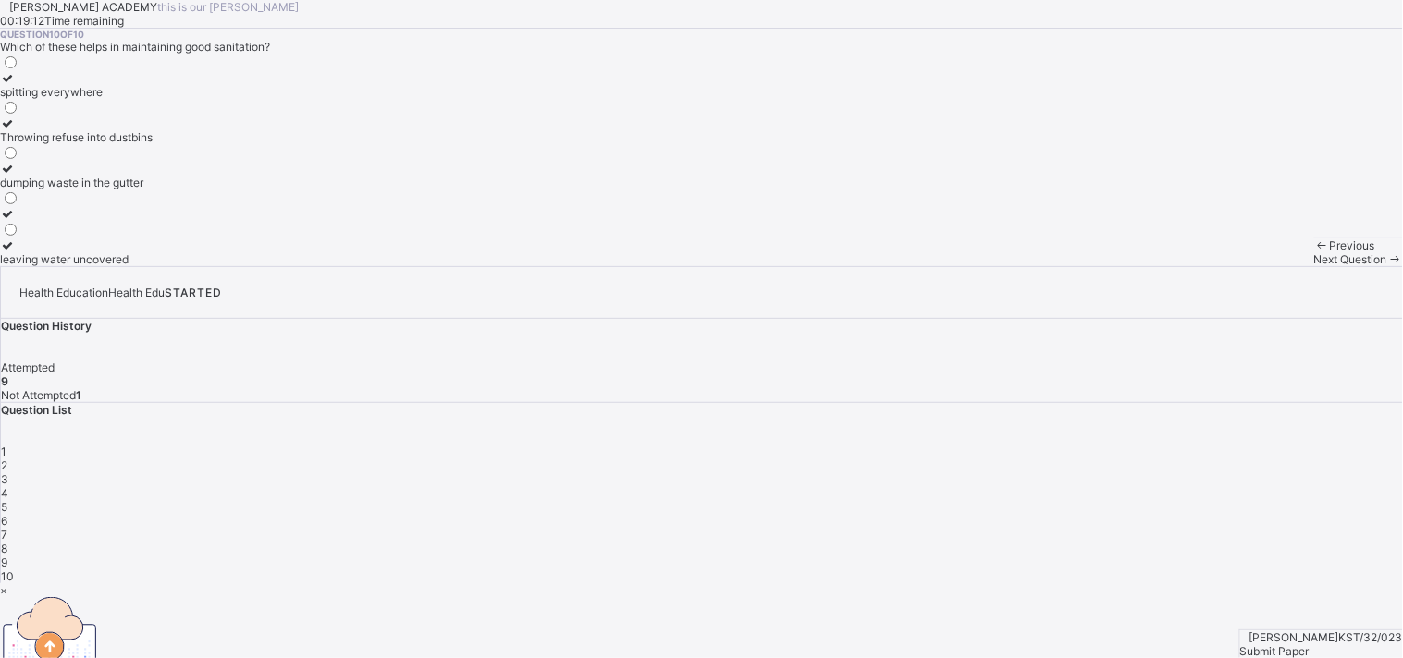
click at [914, 583] on div "×" at bounding box center [701, 590] width 1403 height 14
click at [1309, 644] on span "Submit Paper" at bounding box center [1274, 651] width 69 height 14
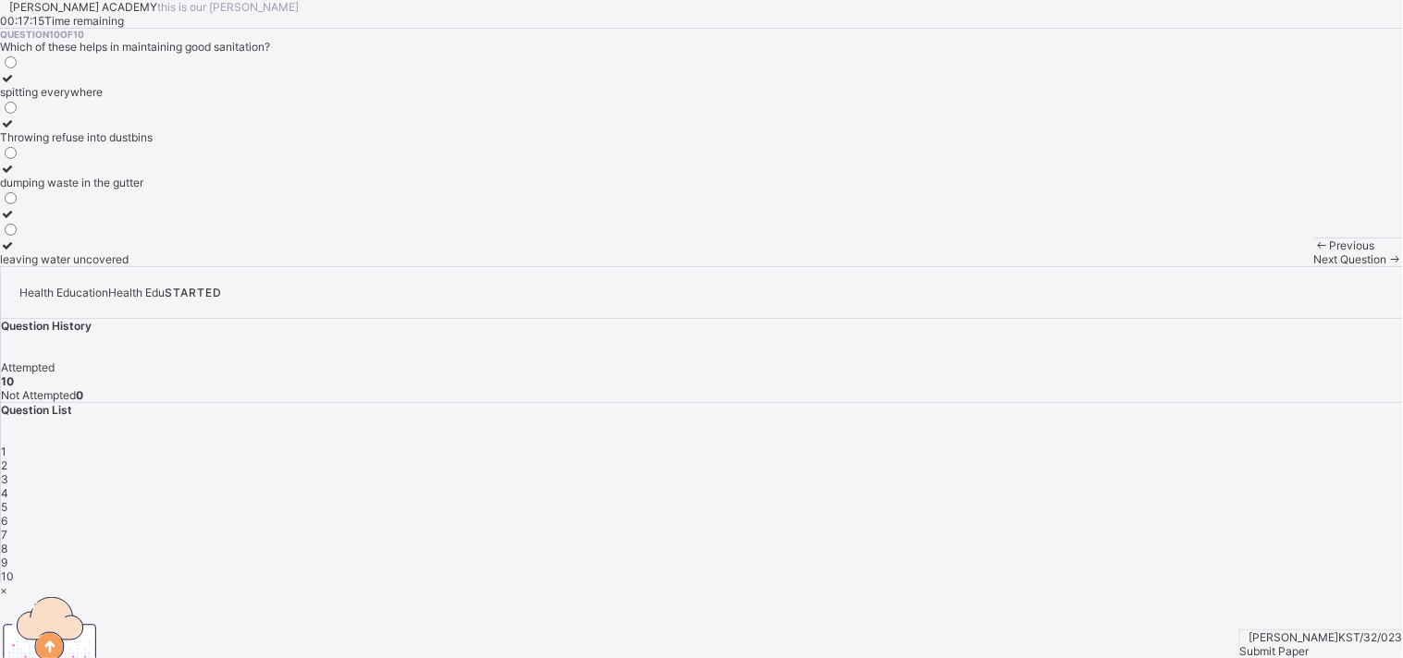
click at [918, 583] on div "×" at bounding box center [701, 590] width 1403 height 14
click at [918, 182] on div "Question 10 of 10 Which of these helps in maintaining good sanitation? spitting…" at bounding box center [701, 148] width 1403 height 238
click at [1295, 644] on div "Submit Paper" at bounding box center [1321, 651] width 163 height 14
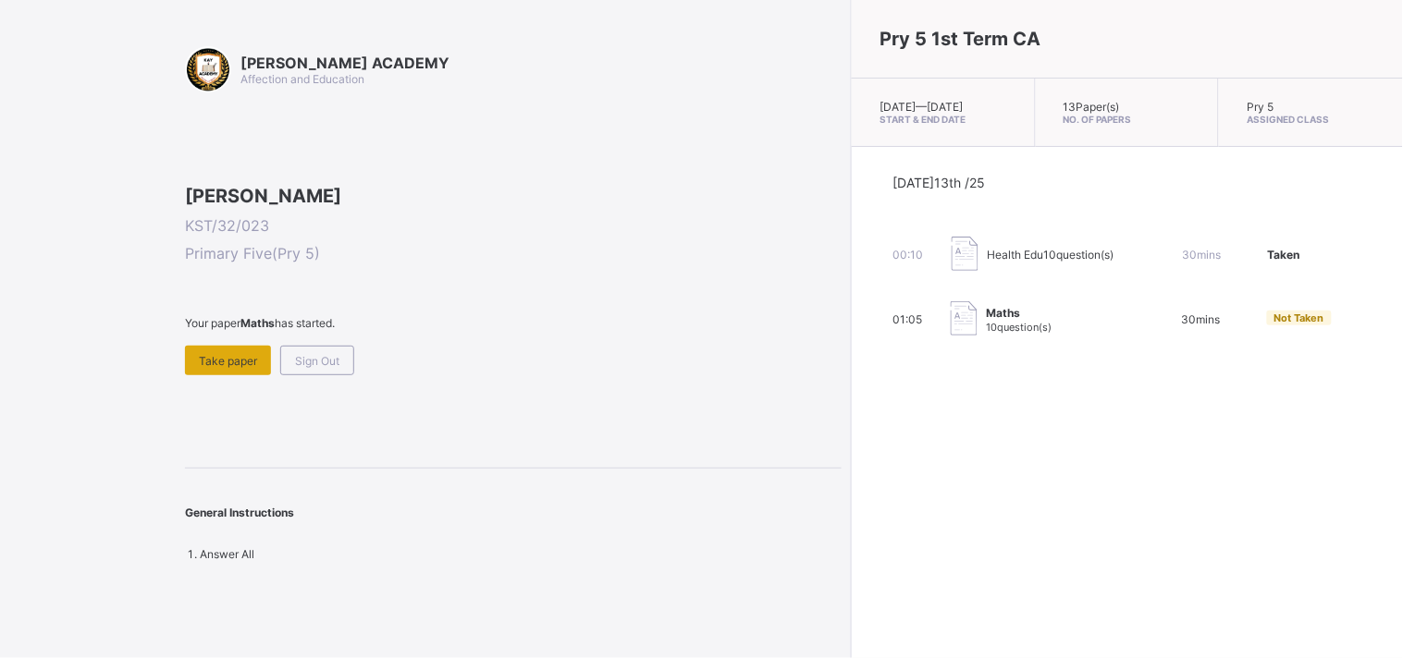
click at [220, 368] on span "Take paper" at bounding box center [228, 361] width 58 height 14
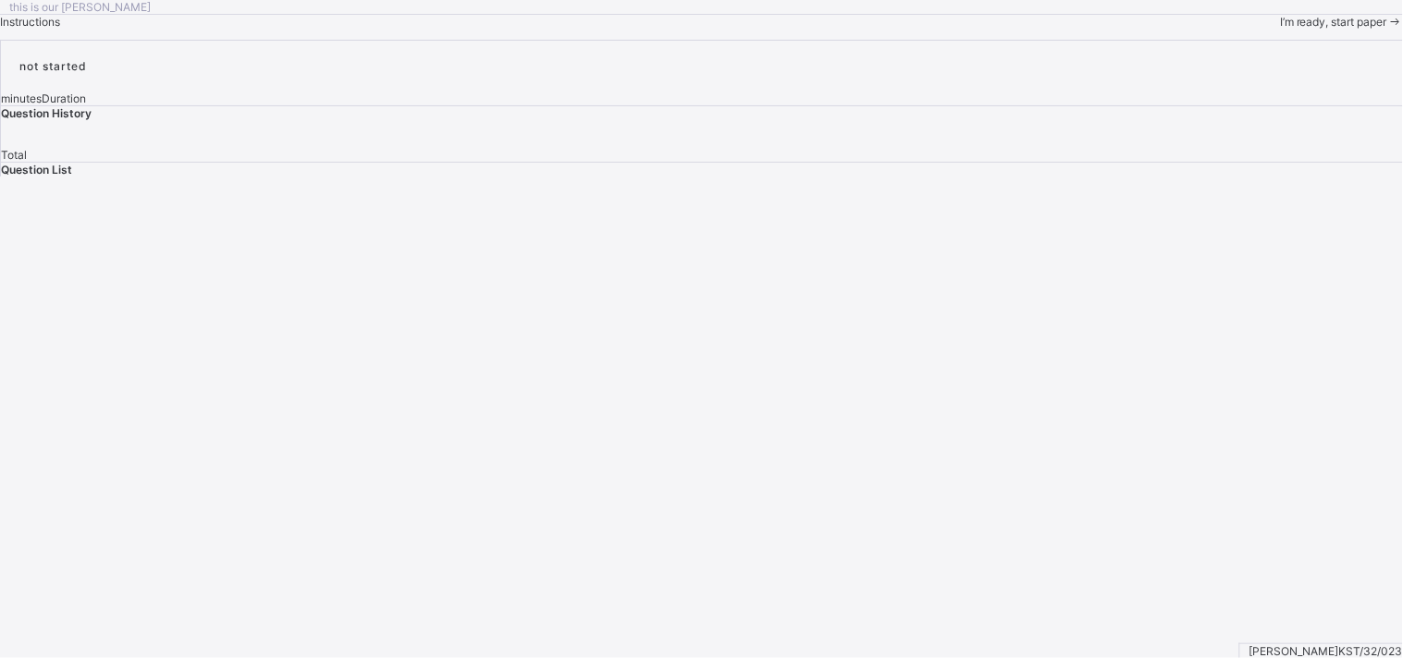
click at [1280, 29] on span "I’m ready, start paper" at bounding box center [1333, 22] width 107 height 14
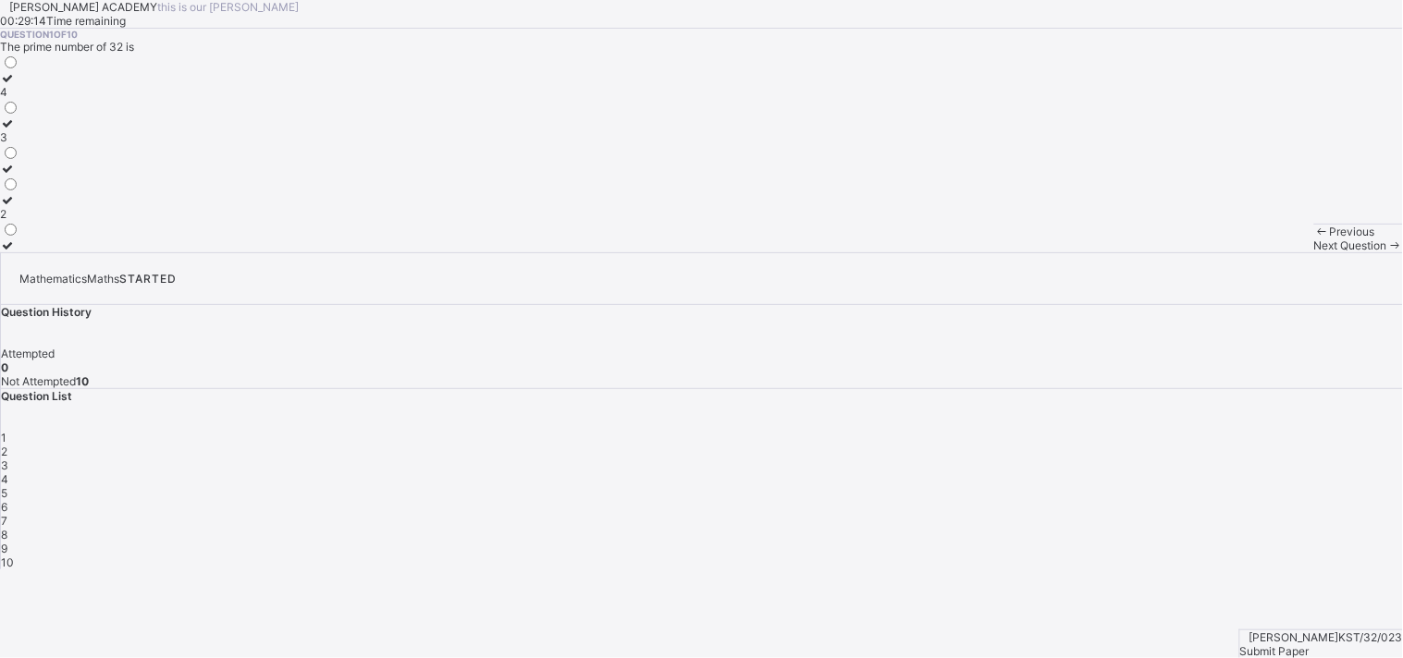
click at [19, 221] on label "2" at bounding box center [9, 207] width 19 height 28
click at [16, 130] on icon at bounding box center [8, 124] width 16 height 14
click at [1314, 252] on span "Next Question" at bounding box center [1350, 246] width 73 height 14
click at [16, 239] on icon at bounding box center [8, 232] width 16 height 14
click at [1314, 252] on div "Next Question" at bounding box center [1358, 246] width 89 height 14
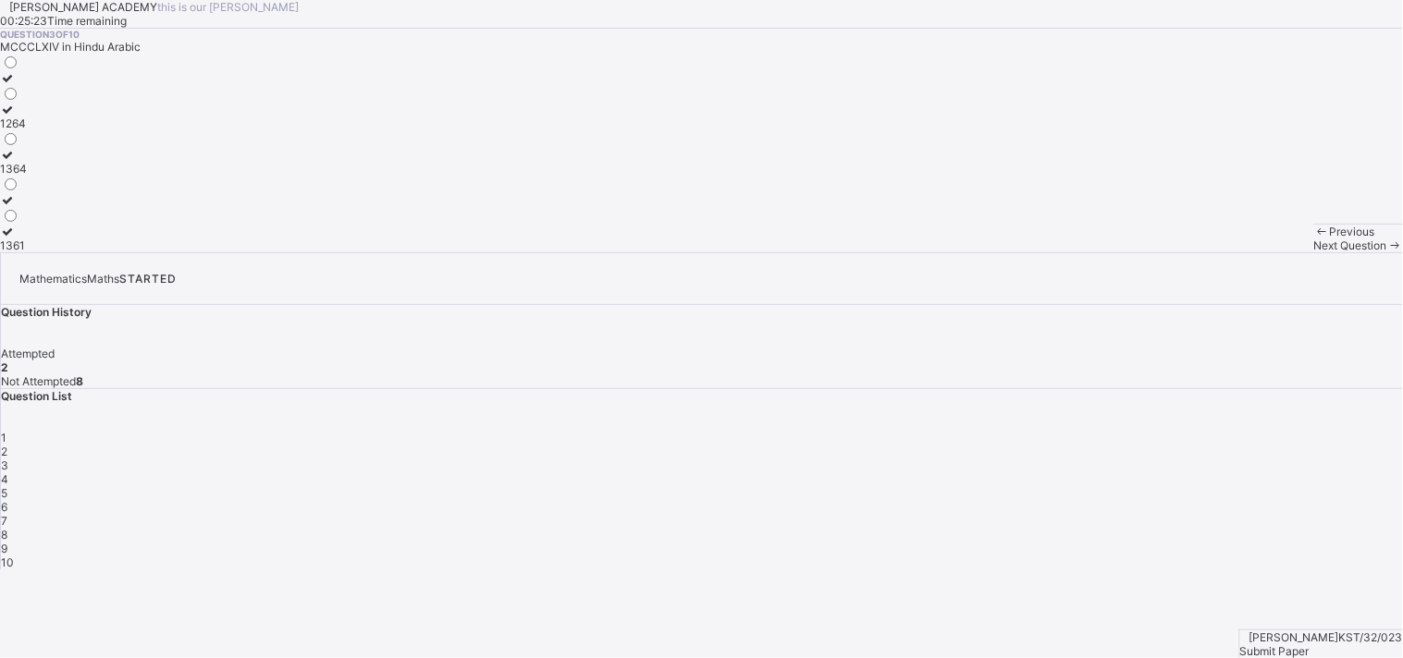
click at [16, 162] on icon at bounding box center [8, 155] width 16 height 14
click at [1314, 252] on div "Previous Next Question" at bounding box center [1358, 238] width 89 height 29
click at [1314, 252] on div "Next Question" at bounding box center [1358, 246] width 89 height 14
click at [41, 176] on label "mmcclv" at bounding box center [20, 162] width 41 height 28
click at [1314, 252] on div "Next Question" at bounding box center [1358, 246] width 89 height 14
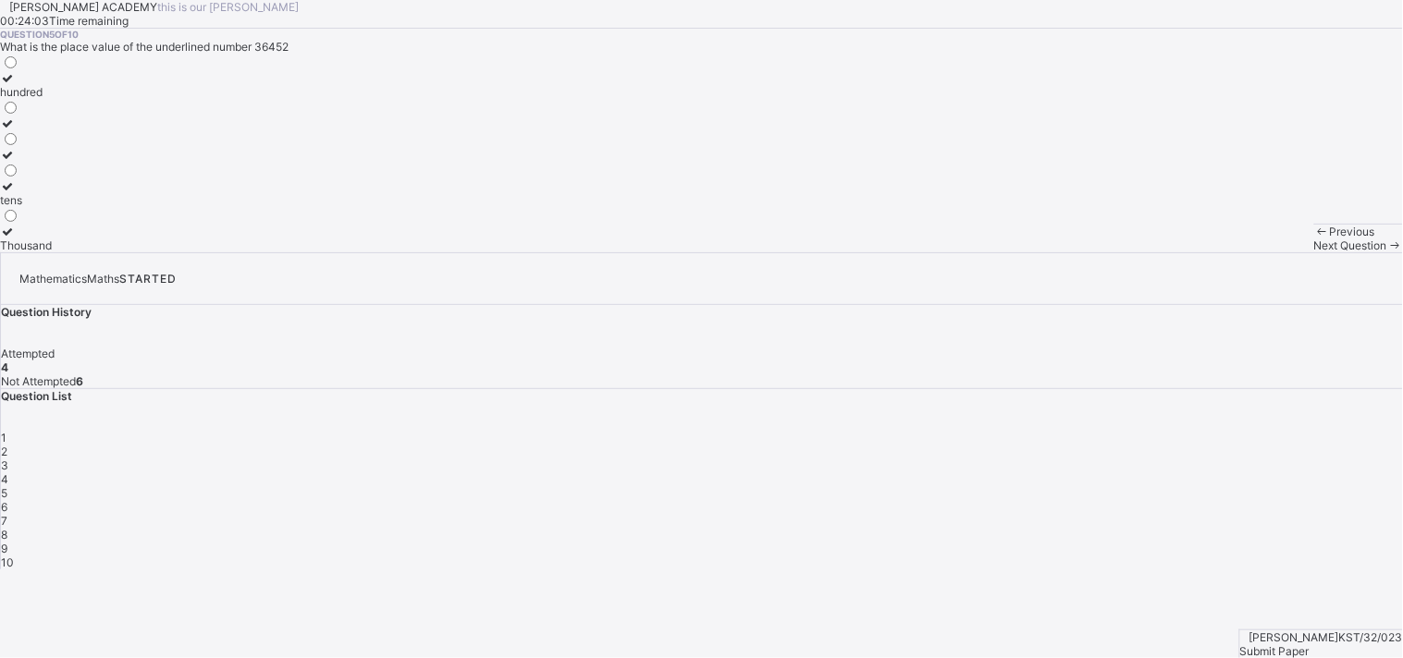
click at [16, 239] on icon at bounding box center [8, 232] width 16 height 14
click at [1314, 252] on span "Next Question" at bounding box center [1350, 246] width 73 height 14
click at [19, 162] on div at bounding box center [9, 155] width 19 height 14
click at [1314, 252] on span "Next Question" at bounding box center [1350, 246] width 73 height 14
click at [16, 207] on icon at bounding box center [8, 200] width 16 height 14
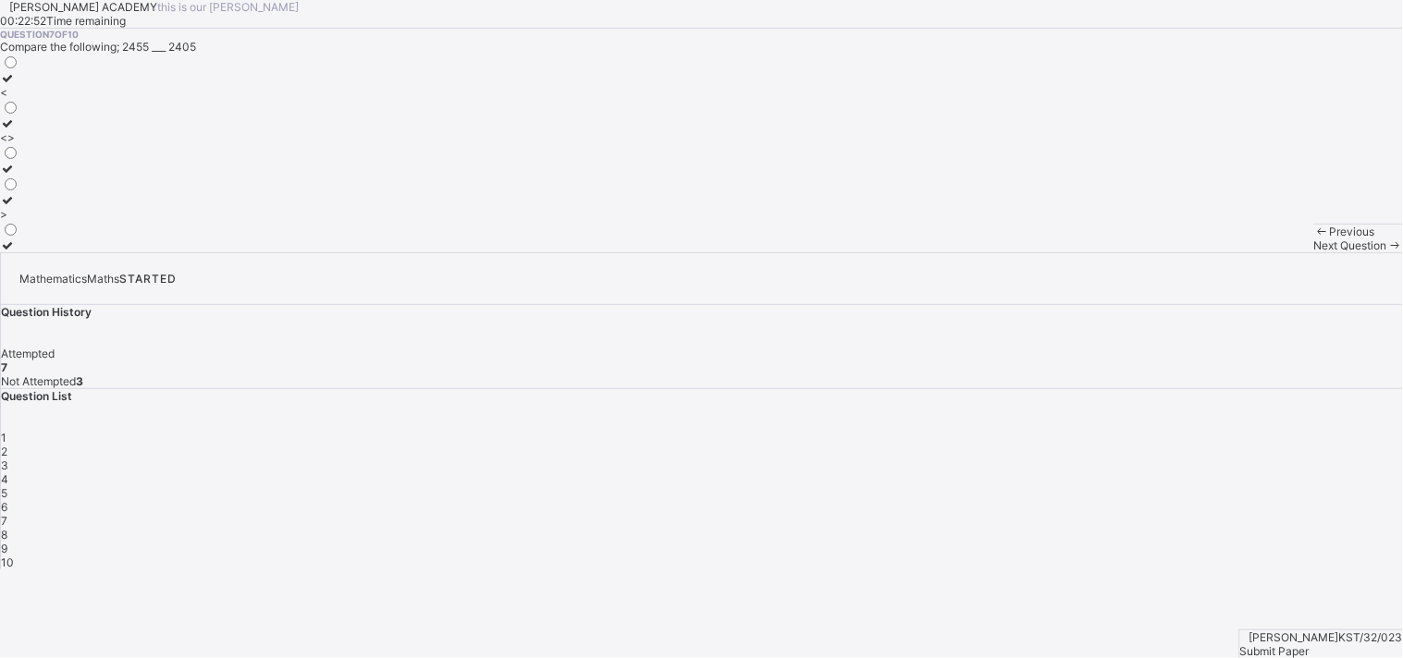
click at [1314, 252] on span "Next Question" at bounding box center [1350, 246] width 73 height 14
click at [19, 207] on div at bounding box center [9, 200] width 19 height 14
click at [1314, 252] on div "Next Question" at bounding box center [1358, 246] width 89 height 14
click at [39, 207] on label "cccvix" at bounding box center [19, 193] width 39 height 28
click at [1314, 252] on span "Next Question" at bounding box center [1350, 246] width 73 height 14
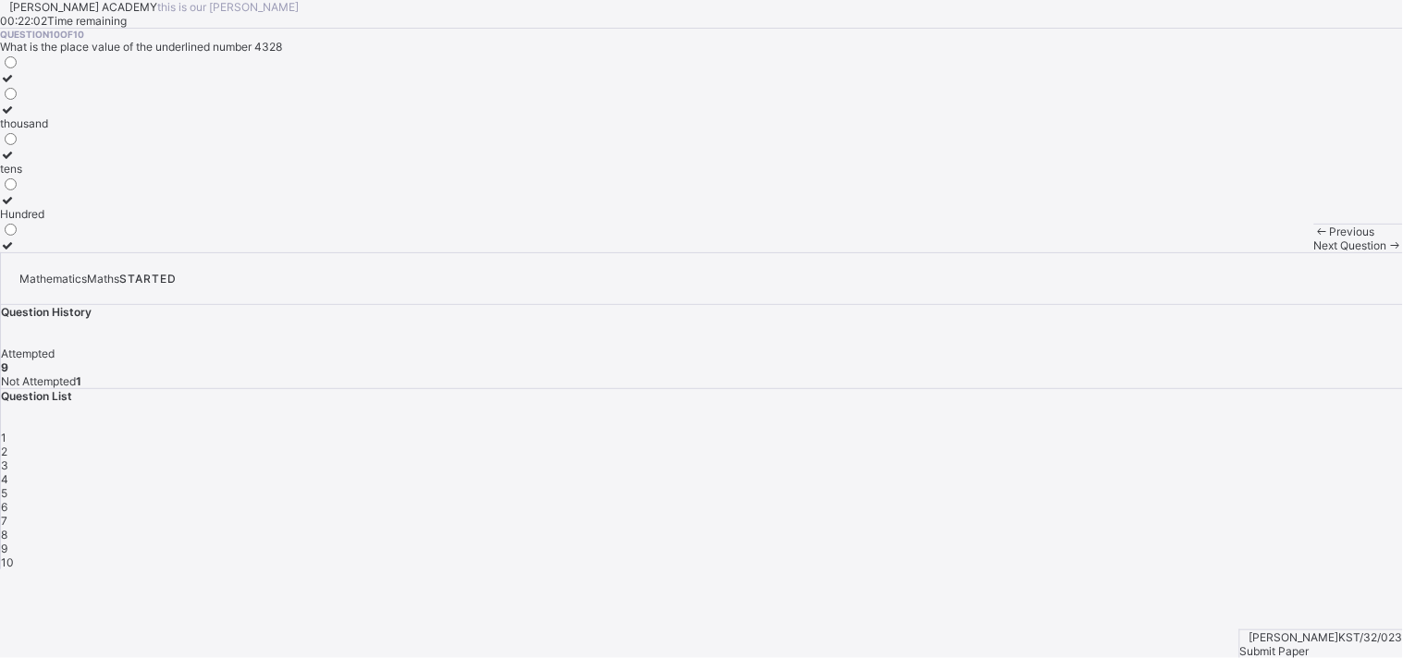
drag, startPoint x: 95, startPoint y: 431, endPoint x: 382, endPoint y: 553, distance: 311.5
click at [382, 252] on div "[PERSON_NAME] ACADEMY this is our [PERSON_NAME] 00:22:02 Time remaining Questio…" at bounding box center [701, 126] width 1403 height 252
click at [16, 207] on icon at bounding box center [8, 200] width 16 height 14
click at [1307, 644] on span "Submit Paper" at bounding box center [1274, 651] width 69 height 14
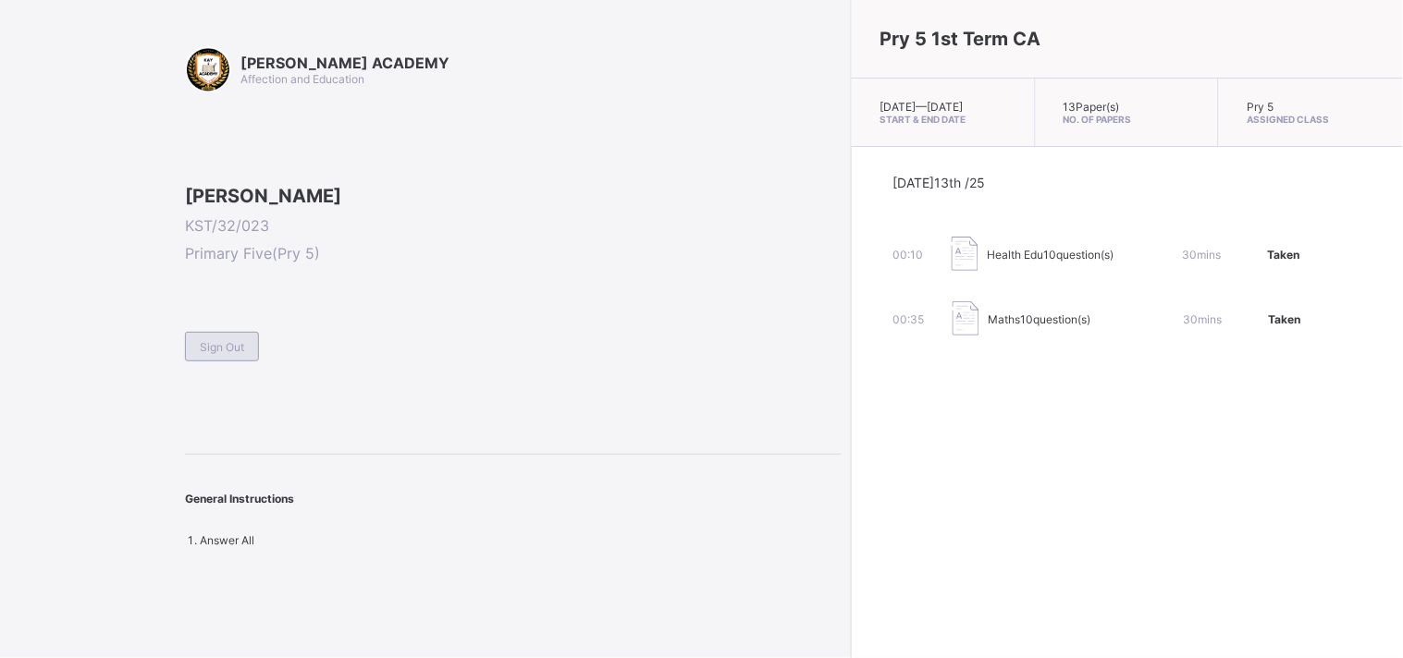
click at [199, 362] on div "Sign Out" at bounding box center [222, 347] width 74 height 30
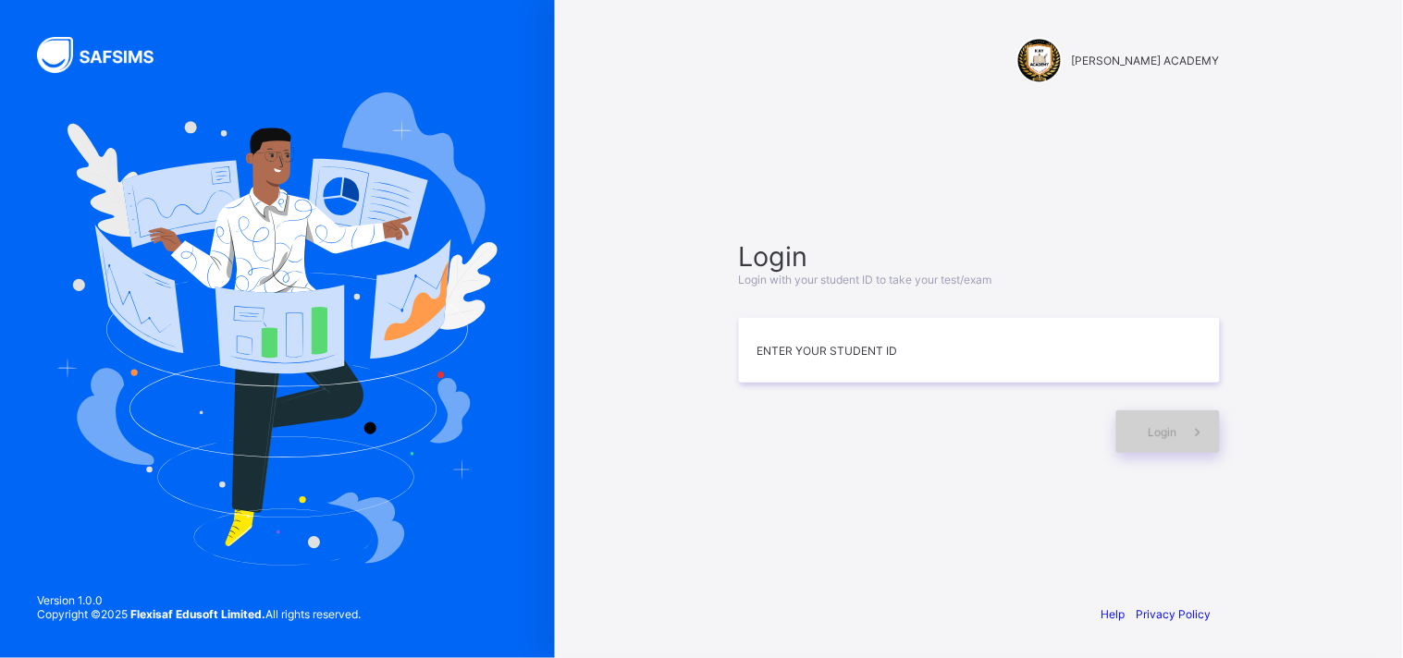
click at [1160, 429] on span "Login" at bounding box center [1162, 432] width 29 height 14
click at [1160, 428] on span "Login" at bounding box center [1162, 432] width 29 height 14
click at [1161, 430] on span "Login" at bounding box center [1162, 432] width 29 height 14
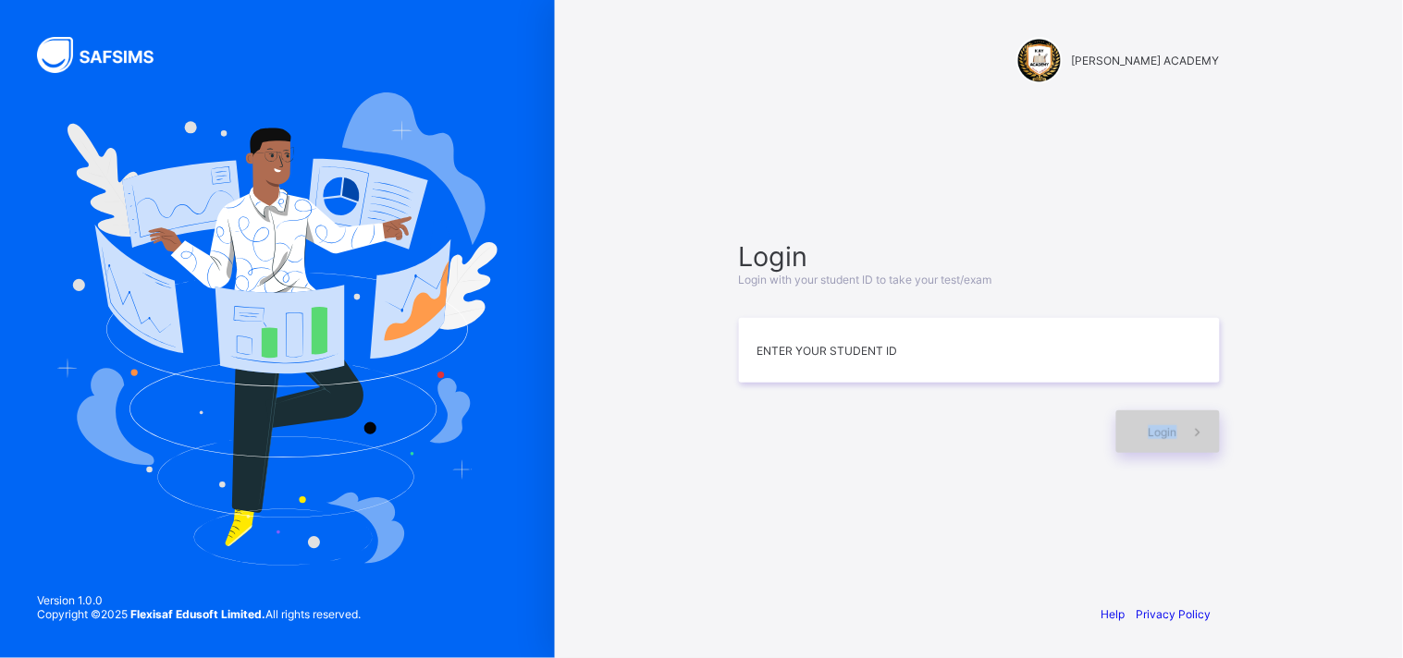
click at [1161, 430] on span "Login" at bounding box center [1162, 432] width 29 height 14
click at [1039, 344] on input at bounding box center [979, 350] width 481 height 65
click at [1039, 343] on input at bounding box center [979, 350] width 481 height 65
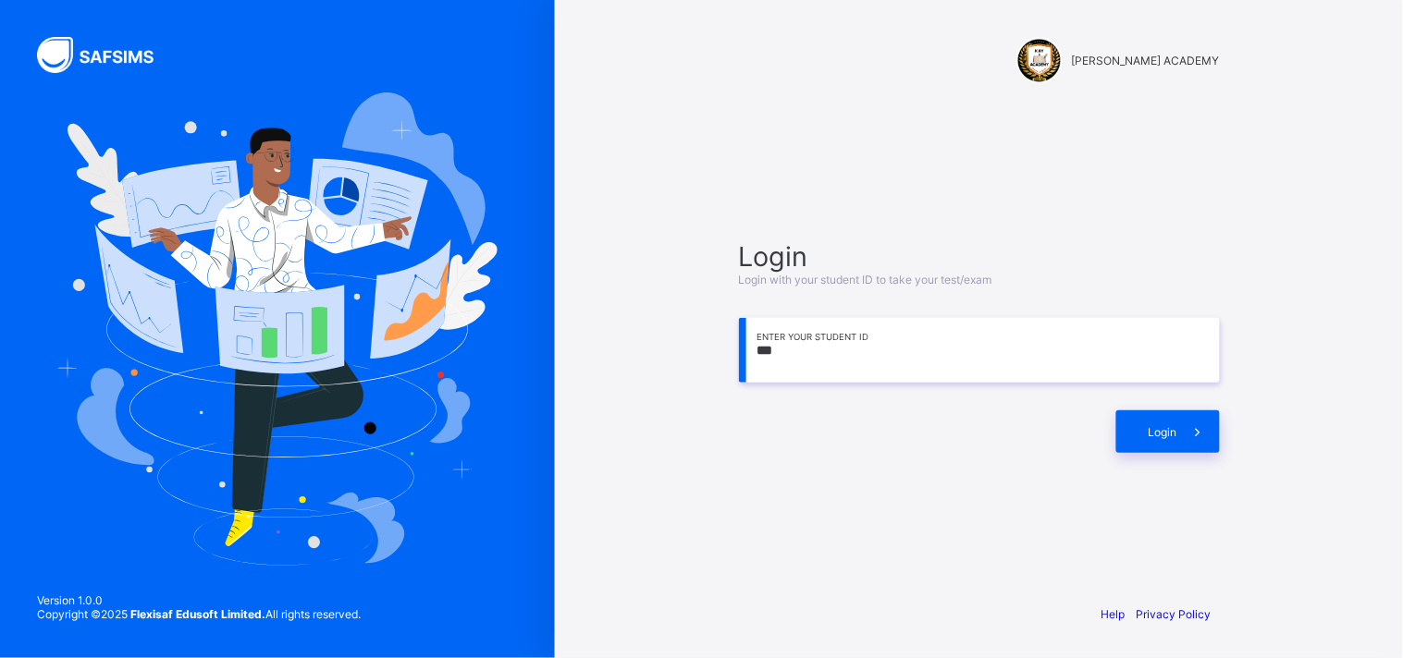
type input "****"
